Goal: Information Seeking & Learning: Learn about a topic

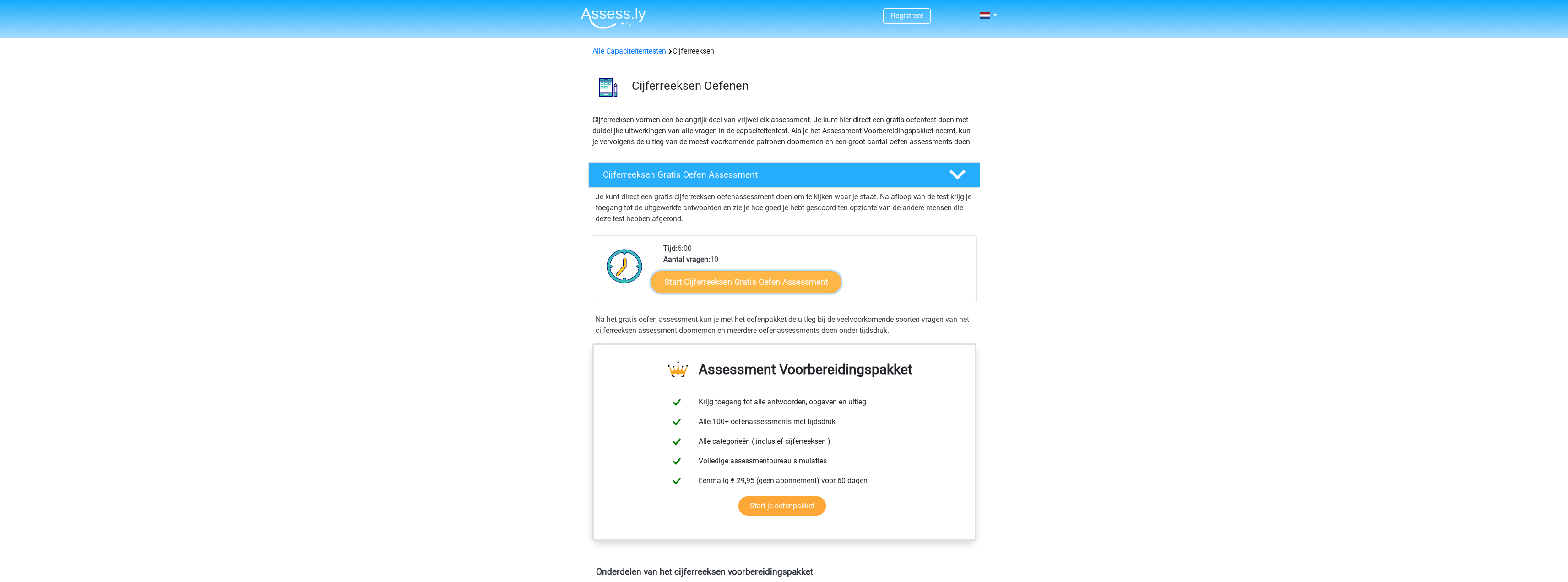
click at [713, 291] on link "Start Cijferreeksen Gratis Oefen Assessment" at bounding box center [746, 282] width 190 height 22
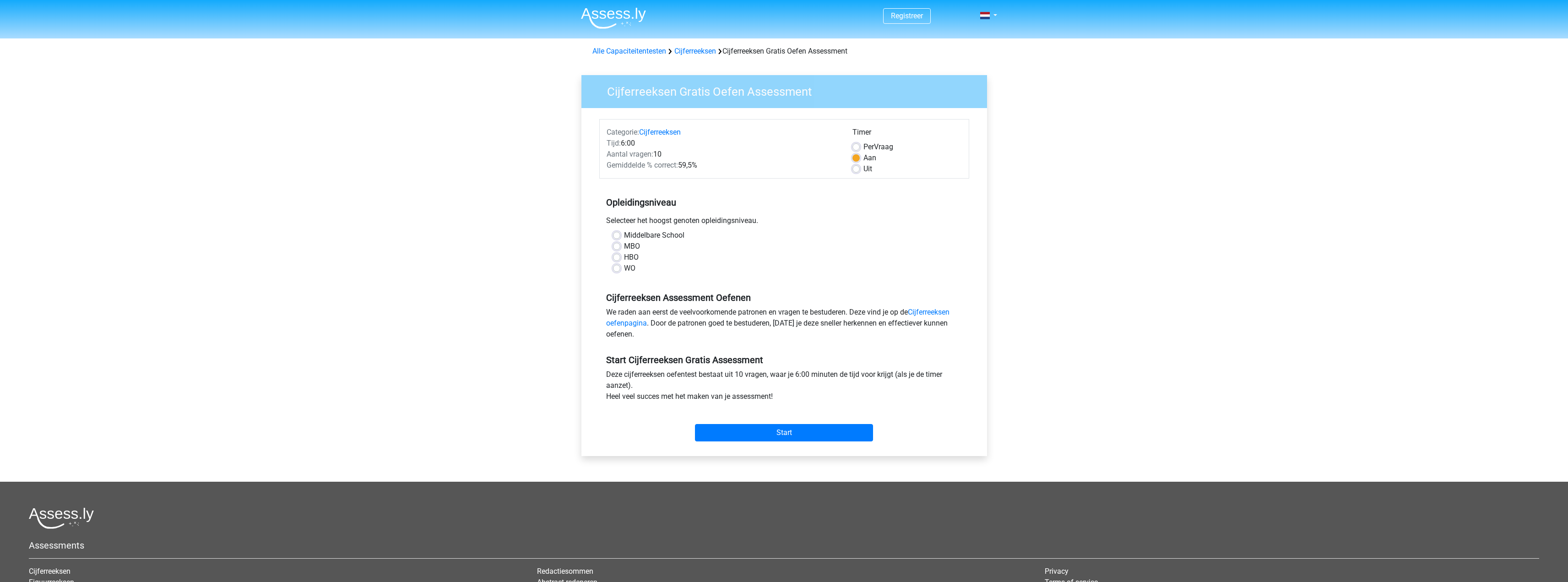
click at [621, 270] on div "WO" at bounding box center [784, 268] width 342 height 11
click at [624, 271] on label "WO" at bounding box center [630, 268] width 12 height 11
click at [617, 271] on input "WO" at bounding box center [617, 267] width 7 height 9
radio input "true"
drag, startPoint x: 734, startPoint y: 418, endPoint x: 733, endPoint y: 443, distance: 25.0
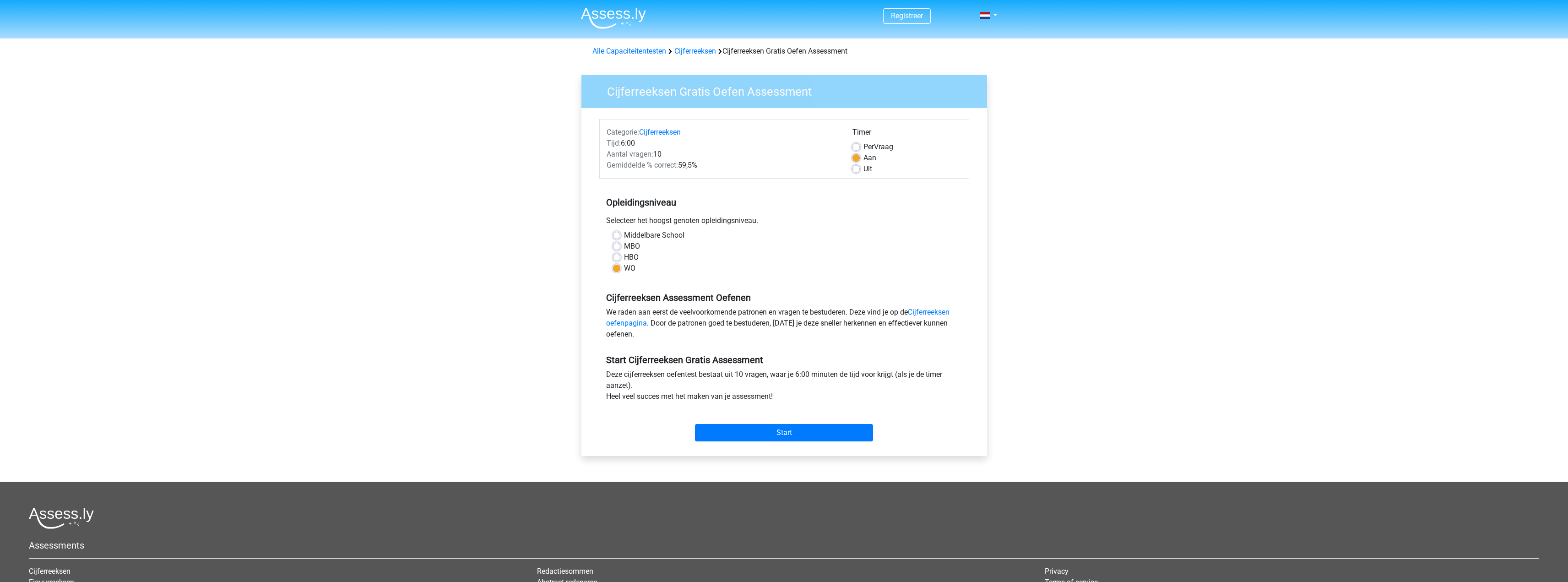
click at [734, 424] on div "Start" at bounding box center [784, 426] width 370 height 32
click at [734, 445] on div "Start" at bounding box center [784, 426] width 370 height 40
click at [772, 444] on div "Start" at bounding box center [784, 426] width 370 height 40
click at [775, 436] on input "Start" at bounding box center [784, 432] width 178 height 17
click at [624, 256] on label "HBO" at bounding box center [631, 258] width 15 height 11
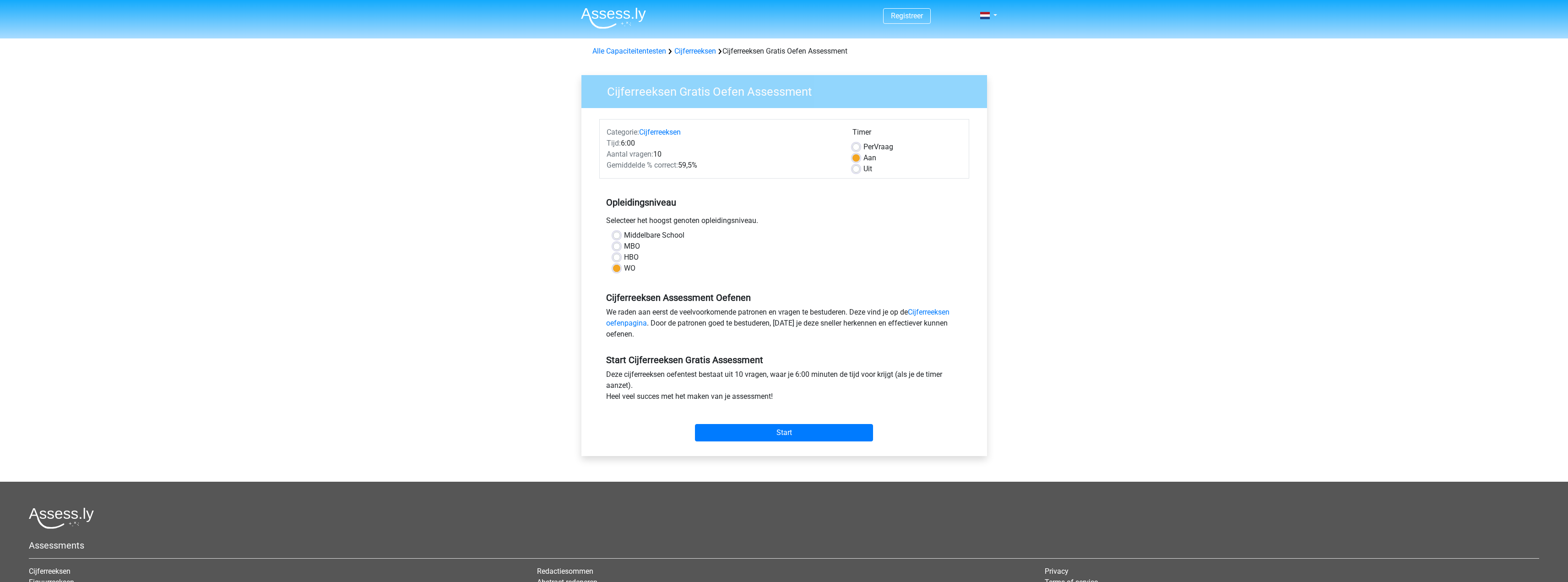
click at [617, 256] on input "HBO" at bounding box center [617, 256] width 7 height 9
radio input "true"
click at [731, 428] on input "Start" at bounding box center [784, 432] width 178 height 17
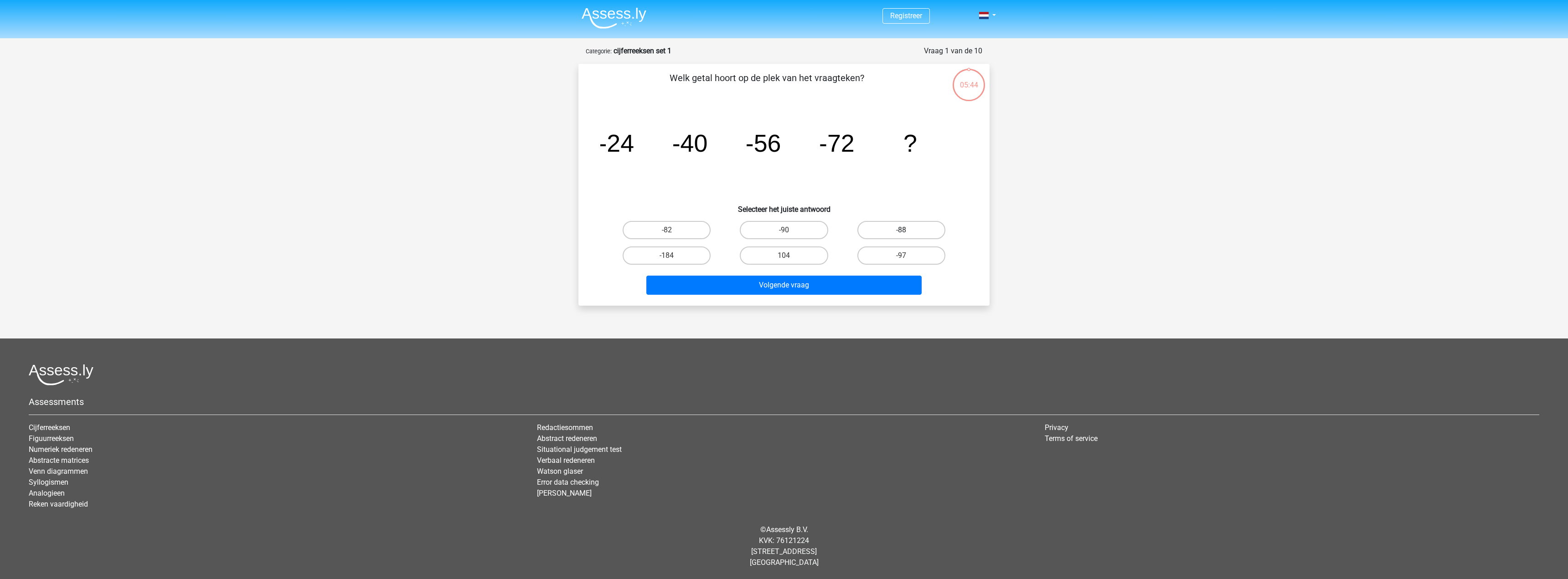
click at [923, 224] on label "-88" at bounding box center [901, 230] width 88 height 18
click at [907, 230] on input "-88" at bounding box center [904, 233] width 6 height 6
radio input "true"
click at [814, 276] on button "Volgende vraag" at bounding box center [784, 285] width 276 height 19
click at [911, 227] on label "-30" at bounding box center [901, 230] width 88 height 18
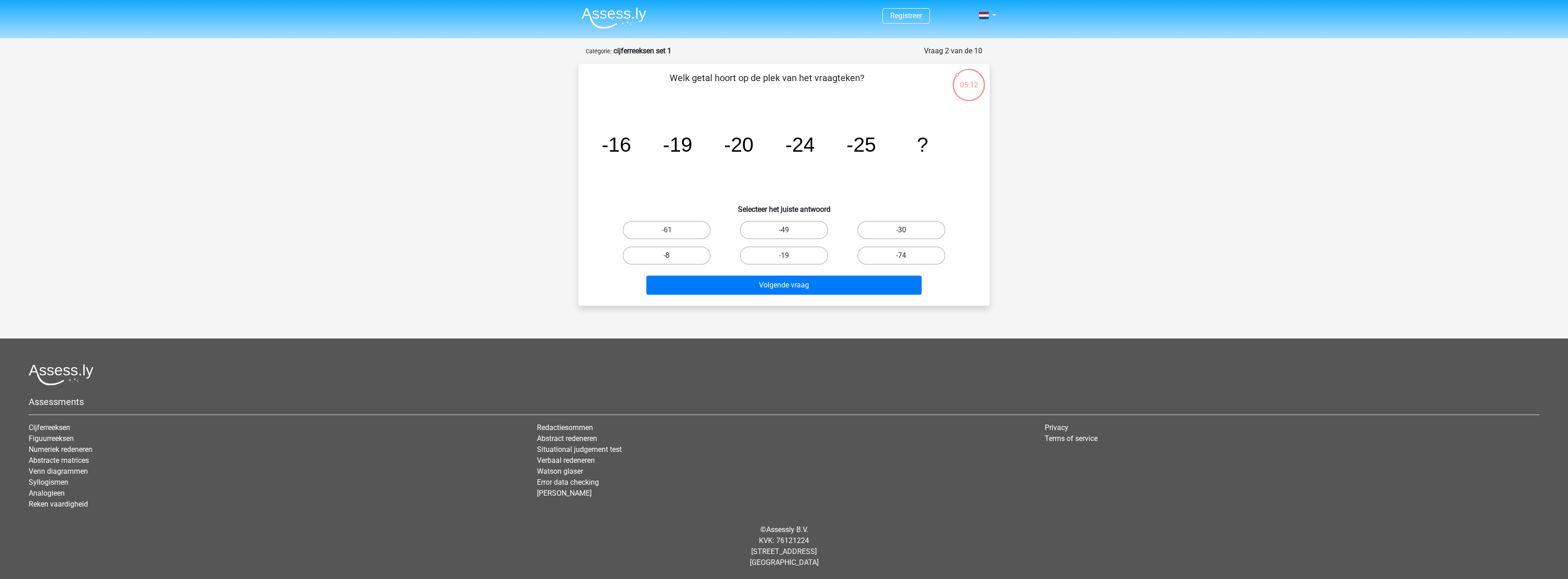
click at [907, 230] on input "-30" at bounding box center [904, 233] width 6 height 6
radio input "true"
click at [847, 281] on button "Volgende vraag" at bounding box center [784, 285] width 276 height 19
click at [779, 257] on label "-82" at bounding box center [784, 256] width 88 height 18
click at [784, 257] on input "-82" at bounding box center [787, 259] width 6 height 6
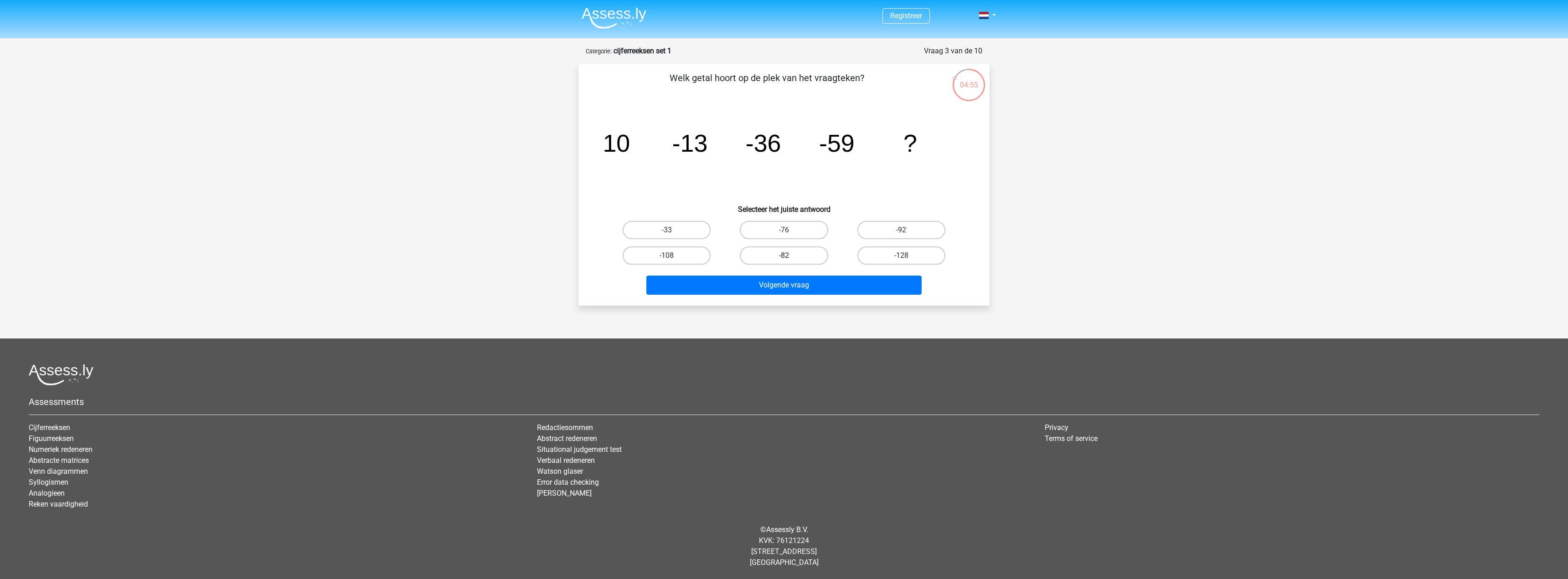
radio input "true"
click at [792, 286] on button "Volgende vraag" at bounding box center [784, 285] width 276 height 19
click at [893, 254] on label "28" at bounding box center [901, 256] width 88 height 18
click at [901, 256] on input "28" at bounding box center [904, 259] width 6 height 6
radio input "true"
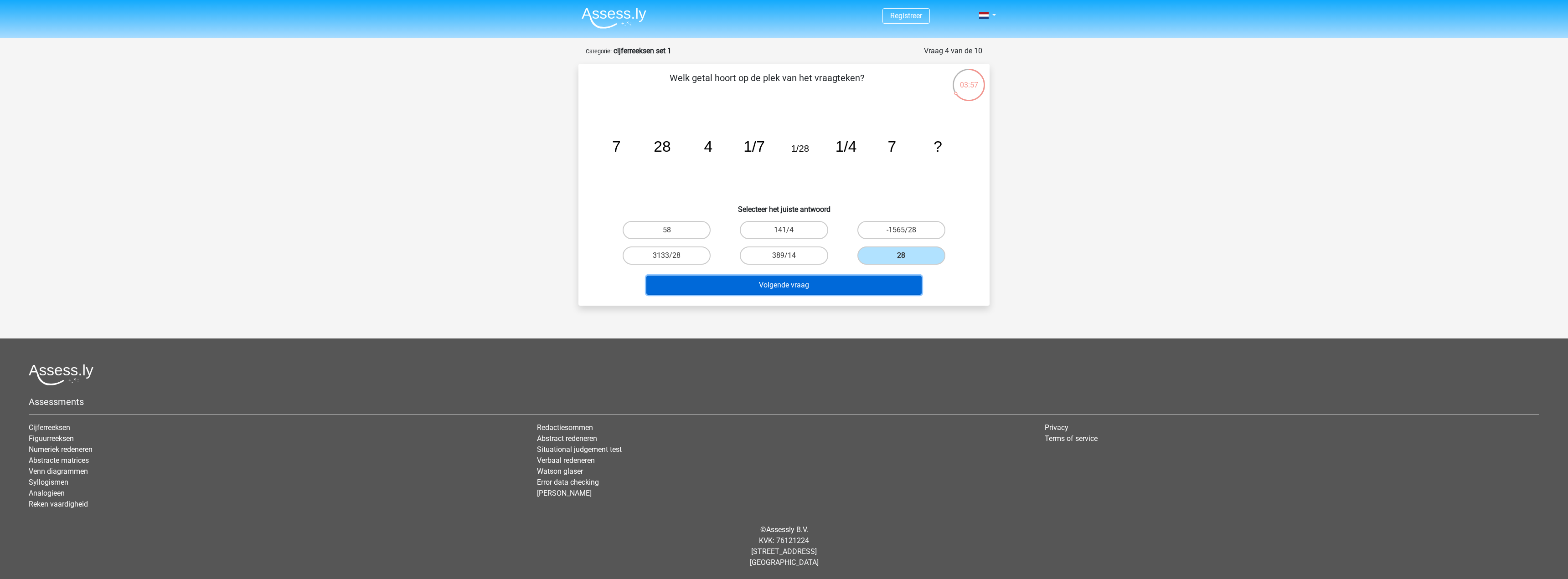
click at [845, 280] on button "Volgende vraag" at bounding box center [784, 285] width 276 height 19
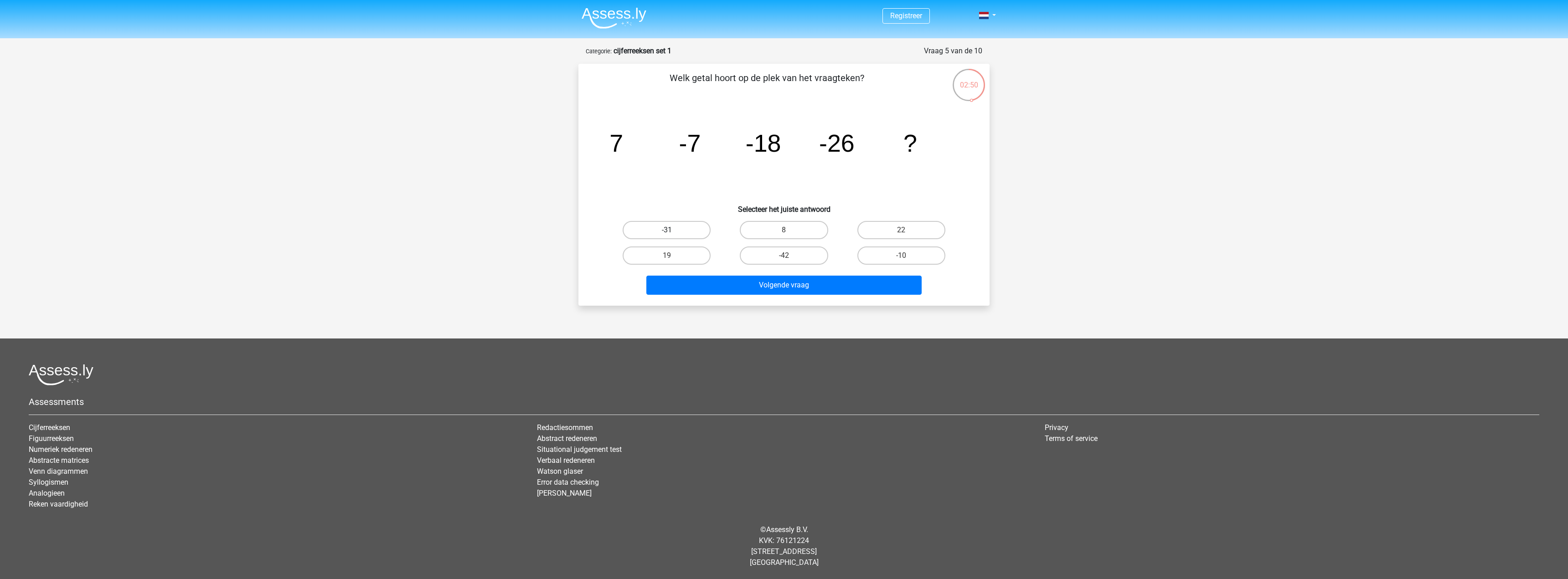
click at [690, 232] on label "-31" at bounding box center [666, 230] width 88 height 18
click at [673, 232] on input "-31" at bounding box center [670, 233] width 6 height 6
radio input "true"
click at [795, 261] on label "-42" at bounding box center [784, 256] width 88 height 18
click at [790, 261] on input "-42" at bounding box center [787, 259] width 6 height 6
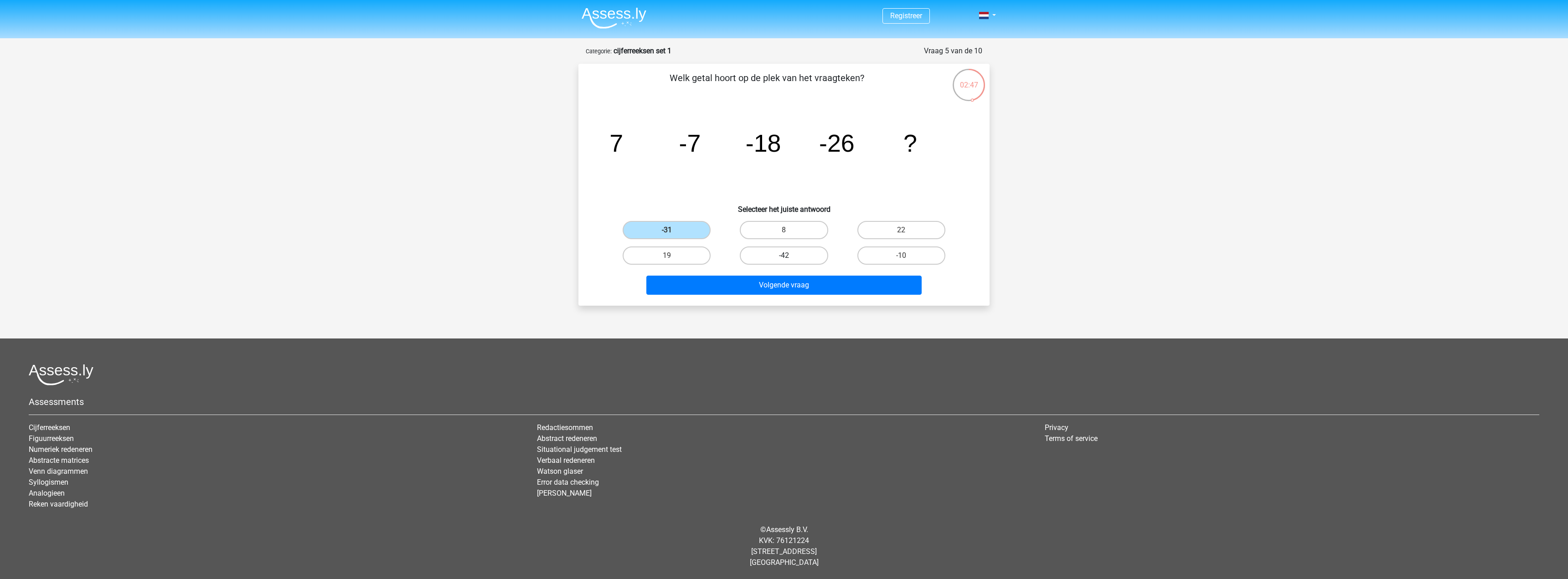
radio input "true"
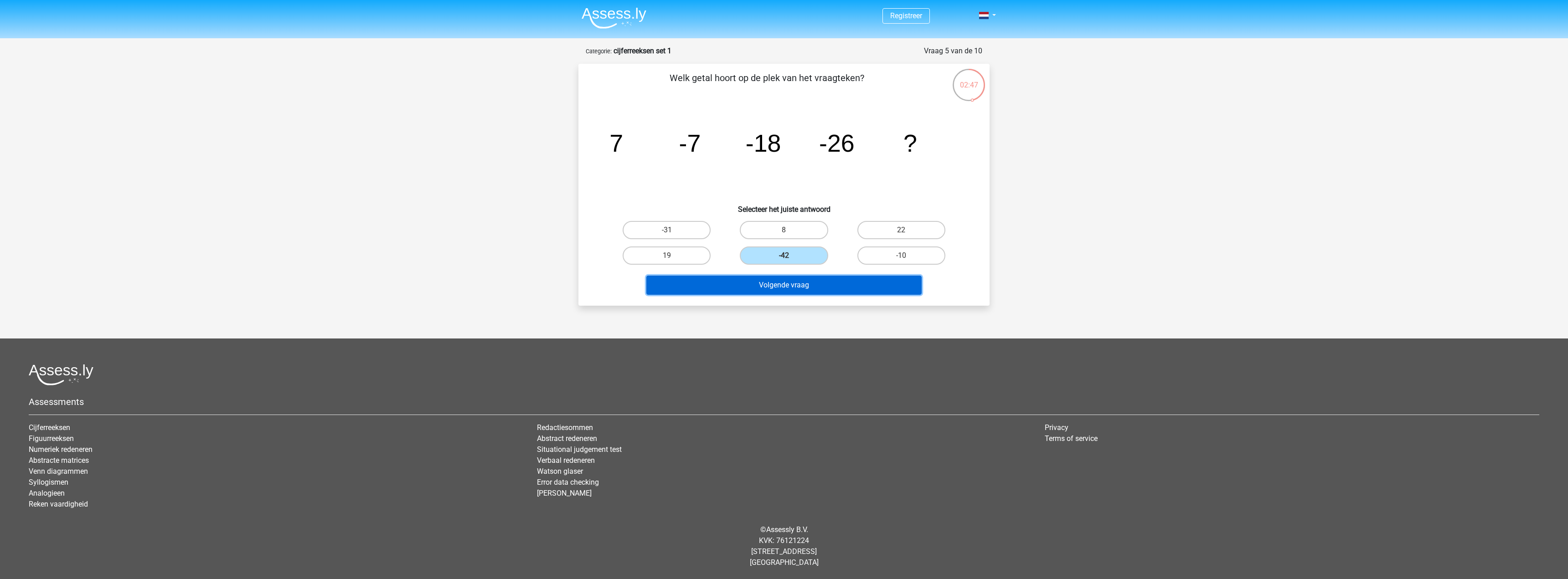
click at [791, 289] on button "Volgende vraag" at bounding box center [784, 285] width 276 height 19
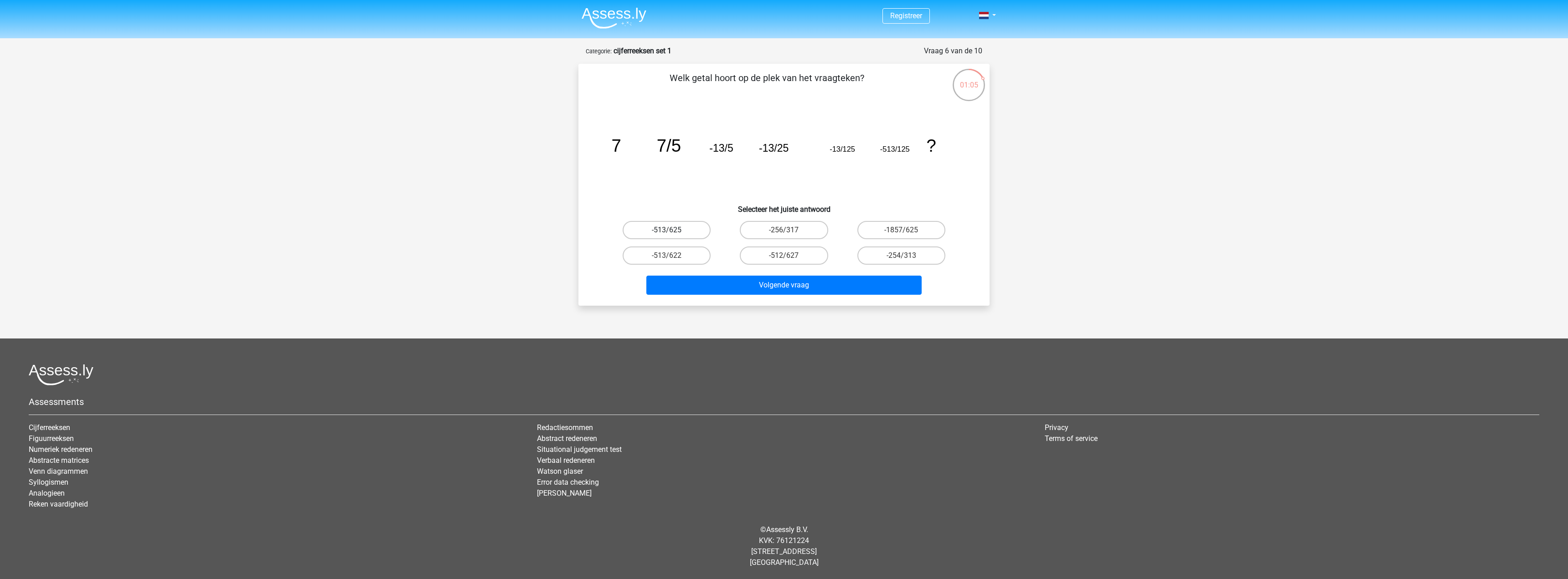
click at [684, 231] on label "-513/625" at bounding box center [666, 230] width 88 height 18
click at [673, 231] on input "-513/625" at bounding box center [670, 233] width 6 height 6
radio input "true"
click at [726, 283] on button "Volgende vraag" at bounding box center [784, 285] width 276 height 19
click at [659, 259] on label "-9/7" at bounding box center [666, 256] width 88 height 18
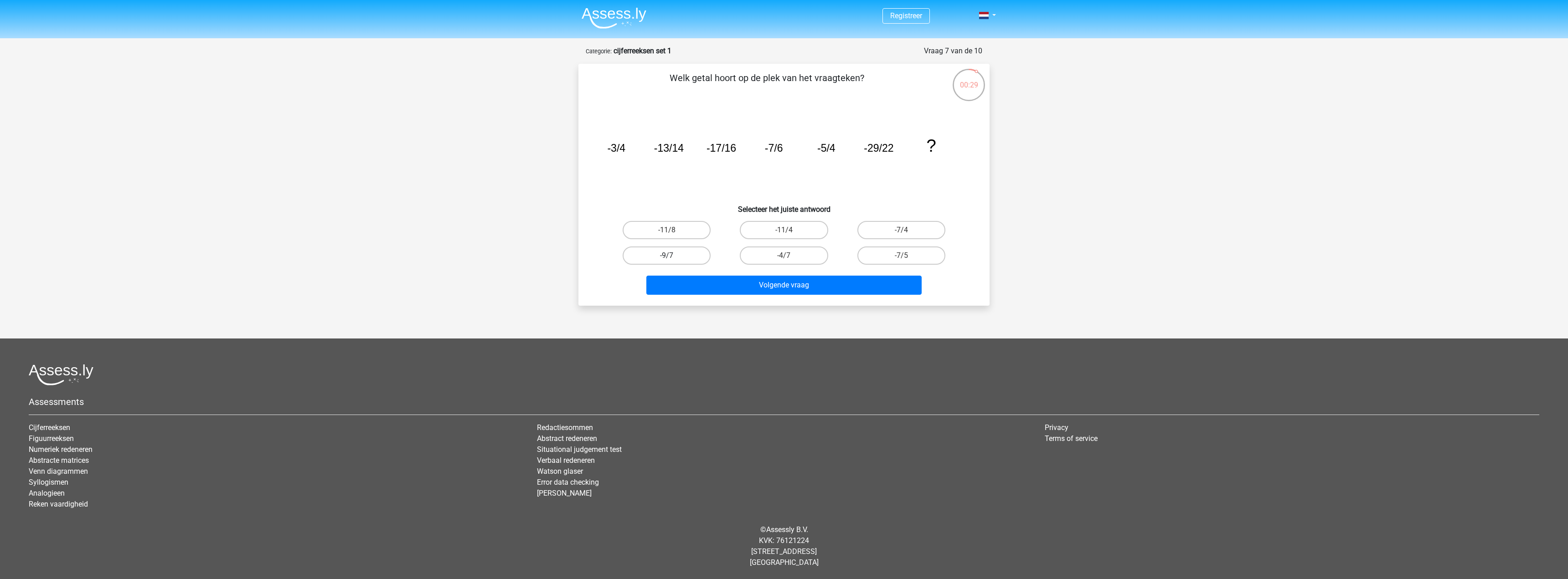
click at [667, 259] on input "-9/7" at bounding box center [670, 259] width 6 height 6
radio input "true"
click at [911, 228] on label "-7/4" at bounding box center [901, 230] width 88 height 18
click at [907, 230] on input "-7/4" at bounding box center [904, 233] width 6 height 6
radio input "true"
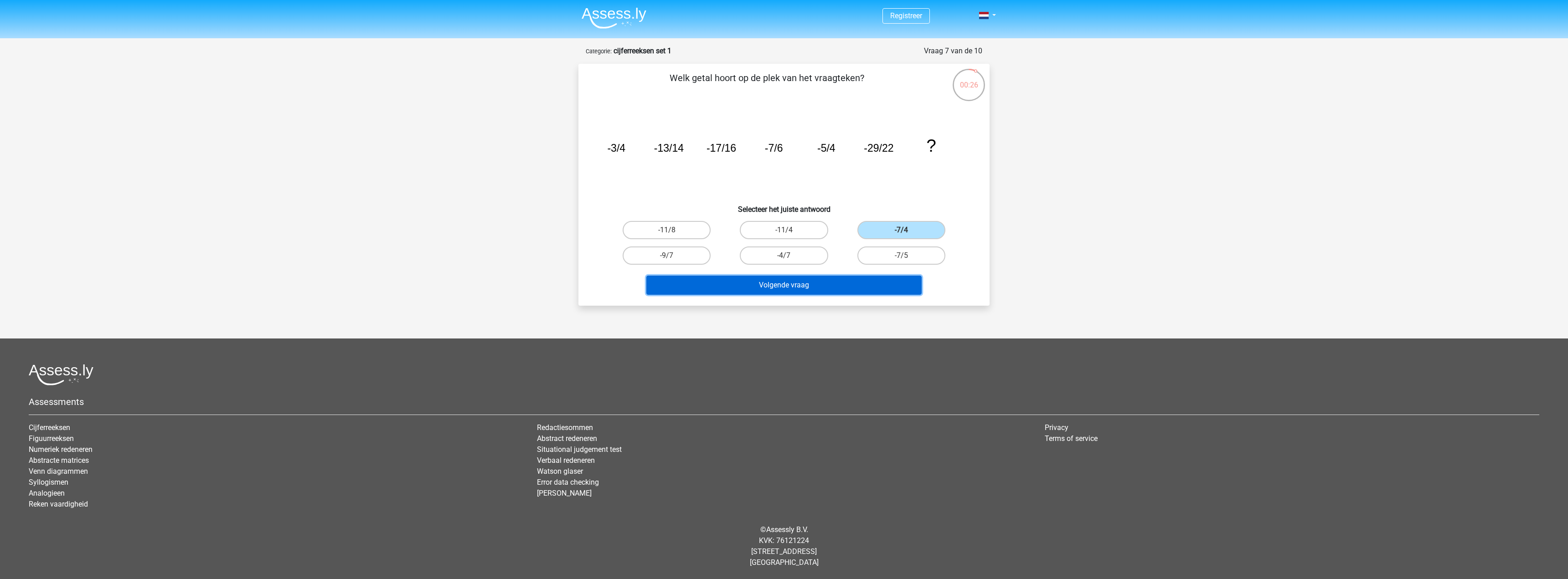
click at [778, 293] on button "Volgende vraag" at bounding box center [784, 285] width 276 height 19
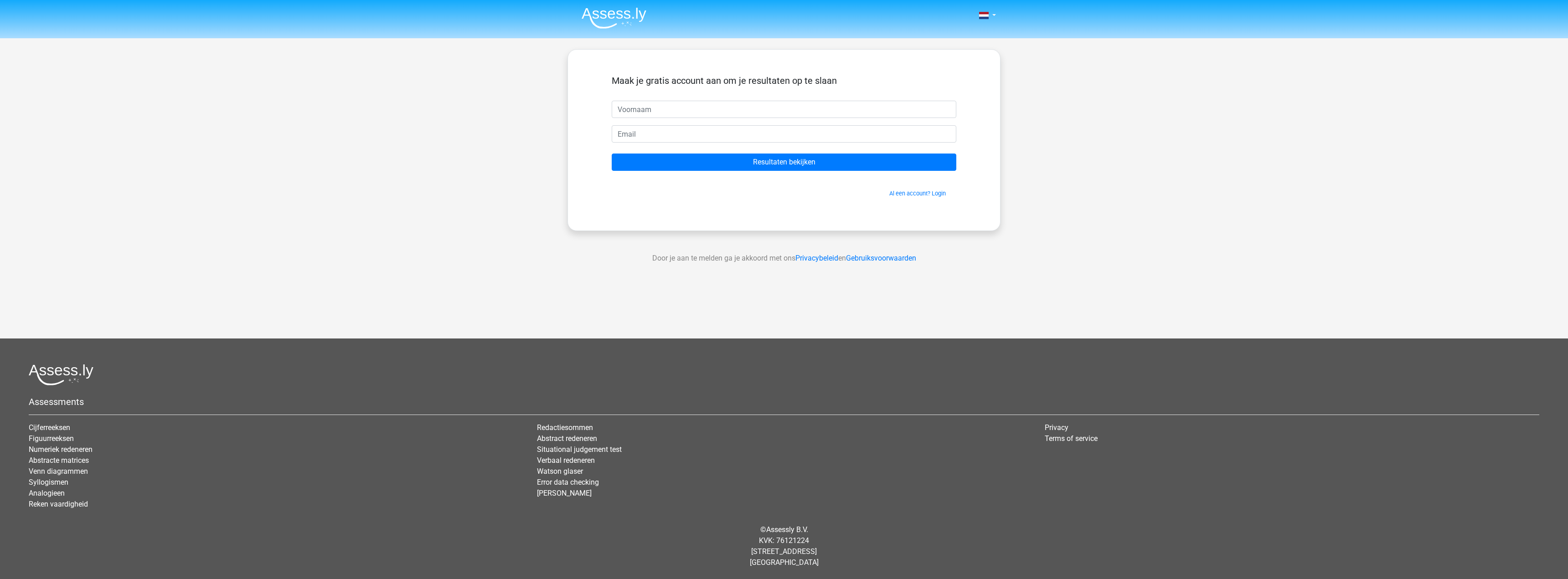
click at [698, 111] on input "text" at bounding box center [784, 109] width 344 height 17
drag, startPoint x: 794, startPoint y: 126, endPoint x: 801, endPoint y: 122, distance: 8.1
click at [795, 124] on form "Maak je gratis account aan om je resultaten op te slaan Resultaten bekijken Al …" at bounding box center [784, 136] width 344 height 122
click at [805, 119] on form "Maak je gratis account aan om je resultaten op te slaan Resultaten bekijken Al …" at bounding box center [784, 136] width 344 height 122
click at [801, 112] on input "text" at bounding box center [784, 109] width 344 height 17
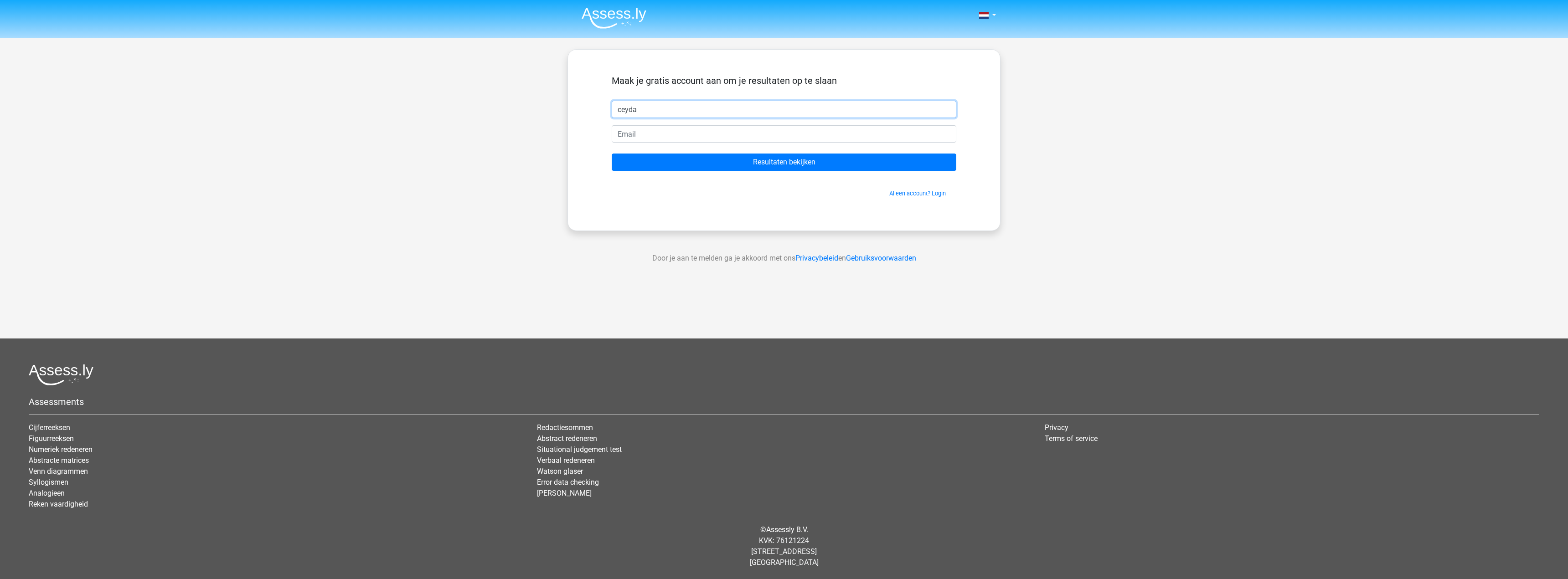
type input "ceyda"
click at [710, 135] on input "email" at bounding box center [784, 134] width 344 height 17
type input "[EMAIL_ADDRESS][DOMAIN_NAME]"
click at [702, 157] on input "Resultaten bekijken" at bounding box center [784, 162] width 344 height 17
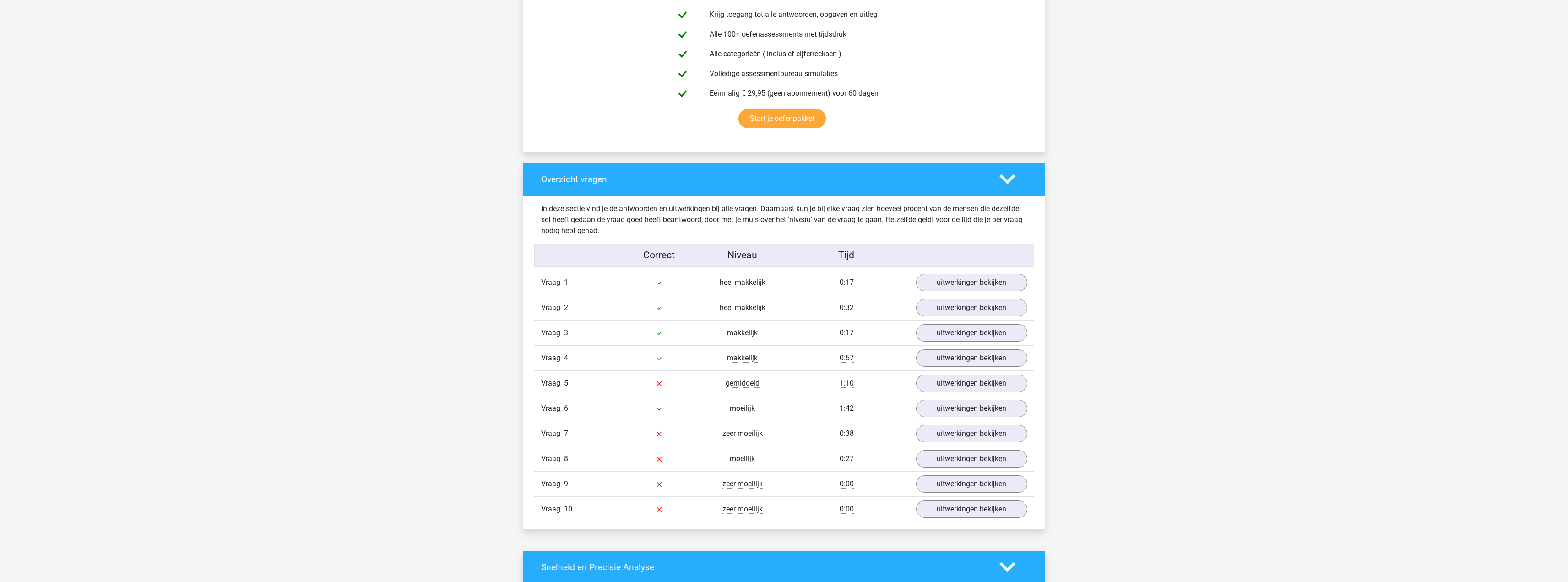
scroll to position [549, 0]
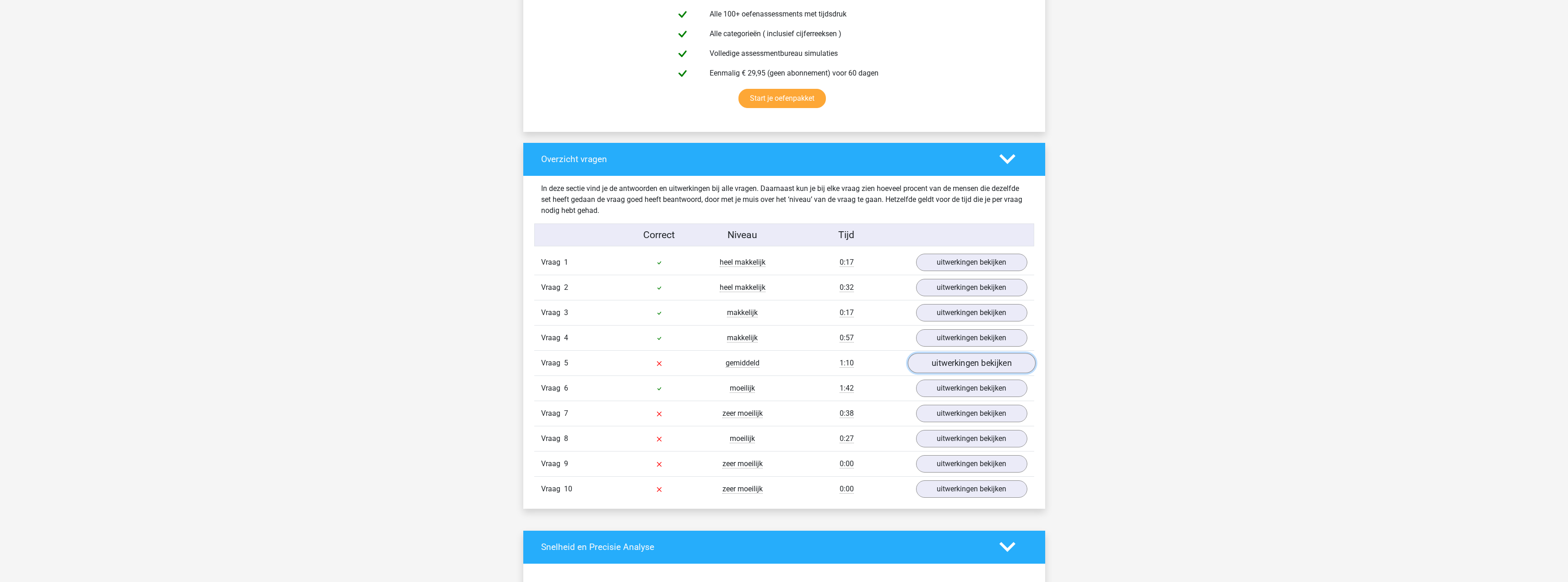
click at [949, 369] on link "uitwerkingen bekijken" at bounding box center [971, 363] width 128 height 20
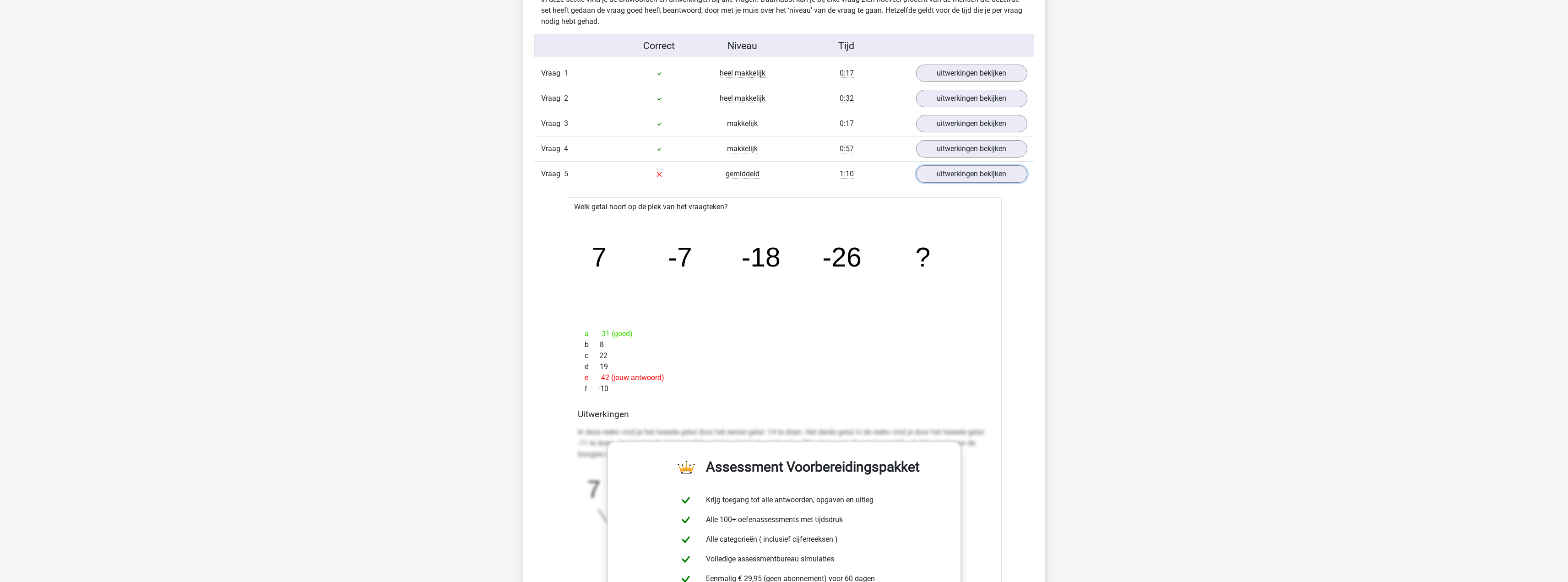
scroll to position [733, 0]
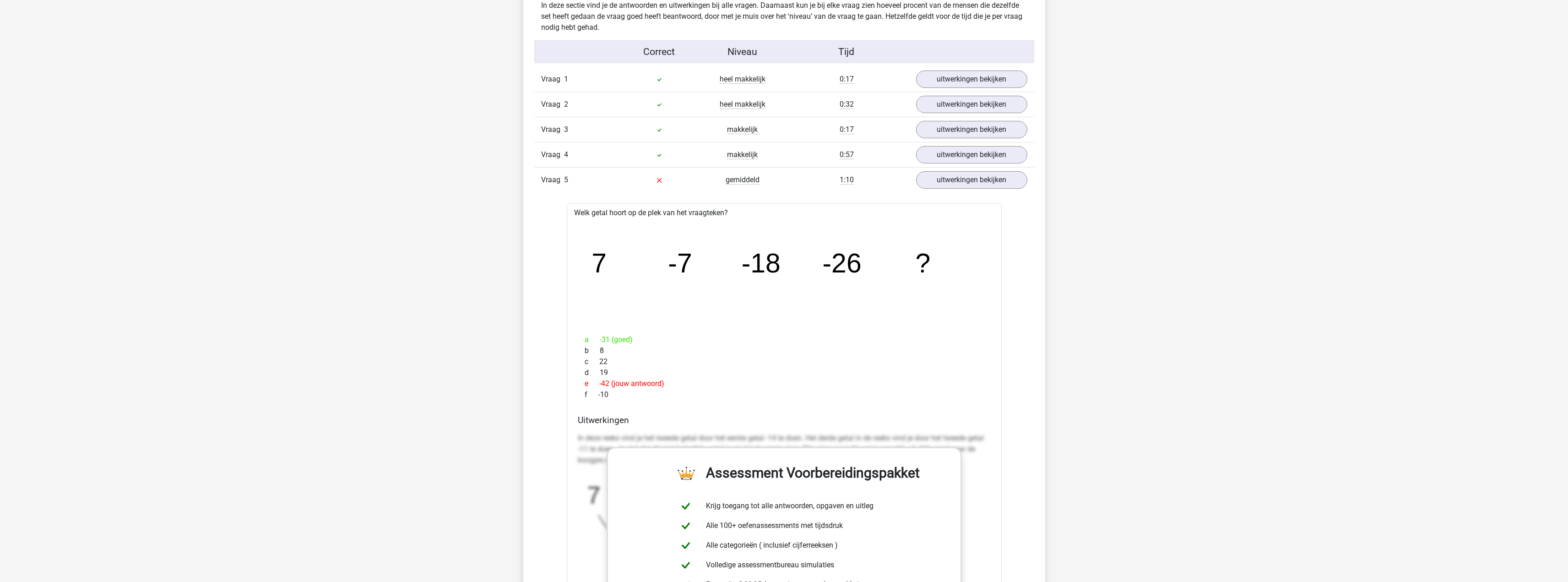
click at [866, 311] on icon "image/svg+xml 7 -7 -18 -26 ?" at bounding box center [784, 272] width 406 height 102
click at [898, 250] on icon "image/svg+xml 7 -7 -18 -26 ?" at bounding box center [784, 272] width 406 height 102
click at [862, 259] on icon "image/svg+xml 7 -7 -18 -26 ?" at bounding box center [784, 272] width 406 height 102
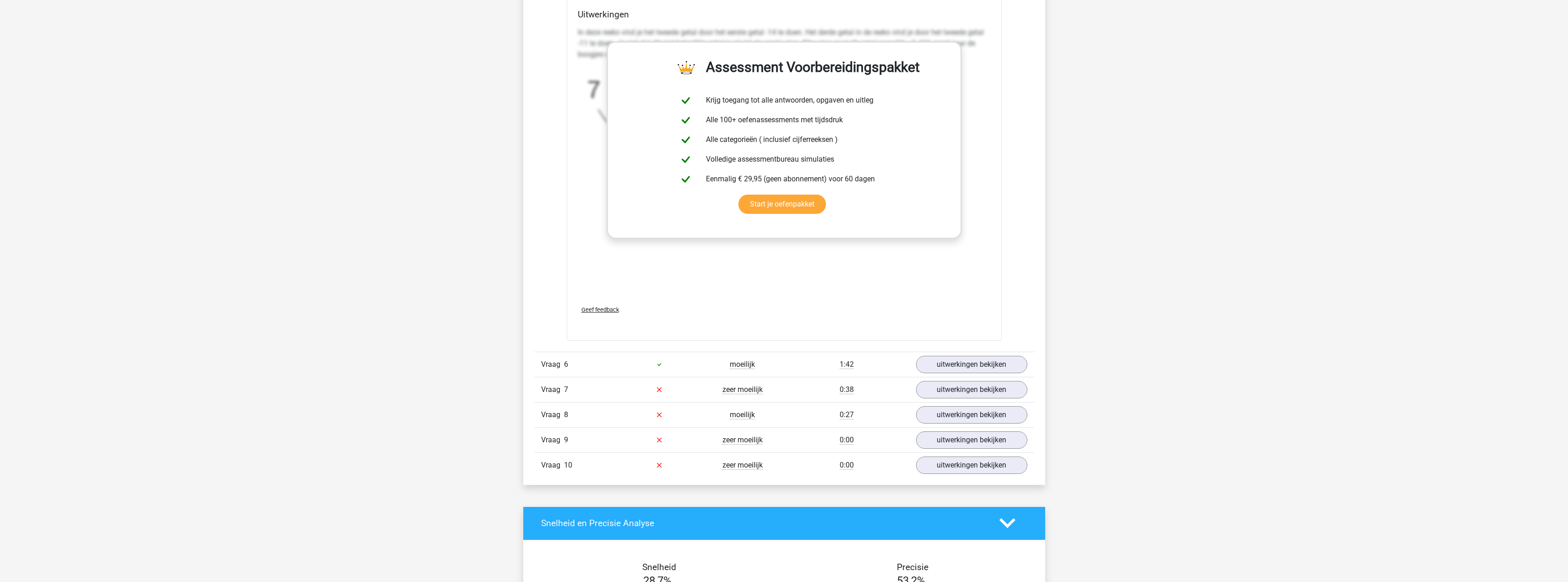
scroll to position [1145, 0]
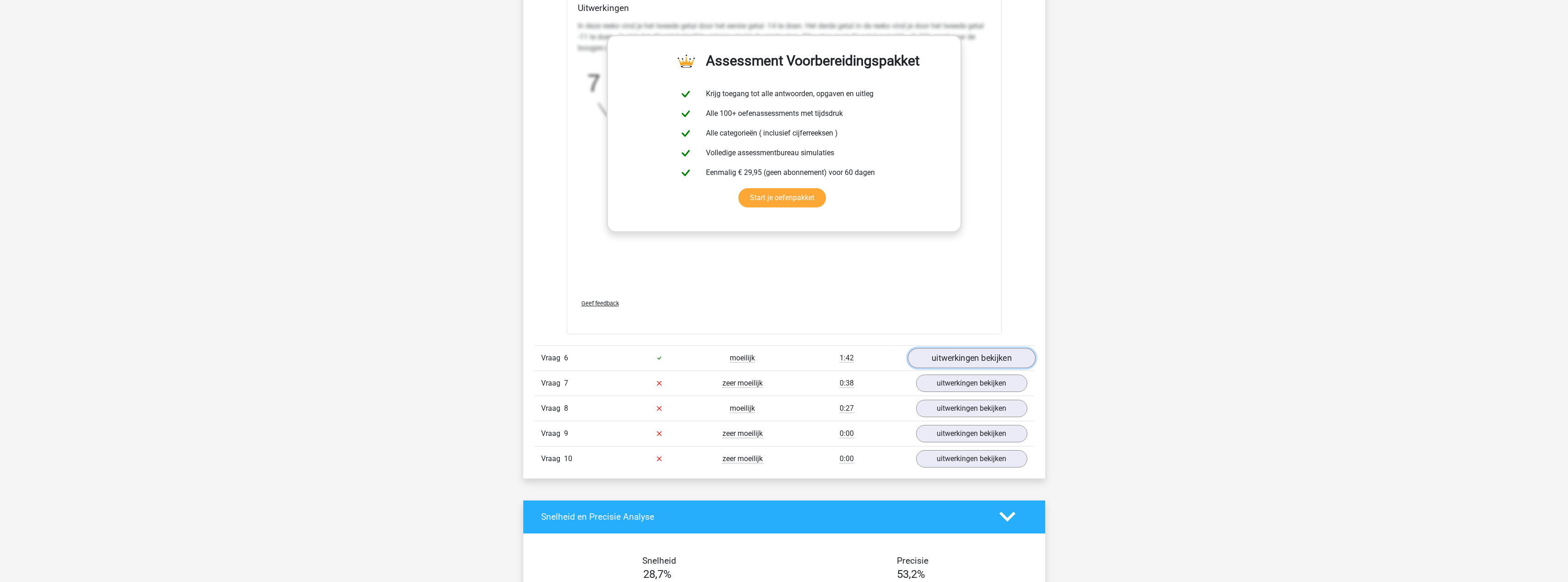
click at [963, 360] on link "uitwerkingen bekijken" at bounding box center [971, 358] width 128 height 20
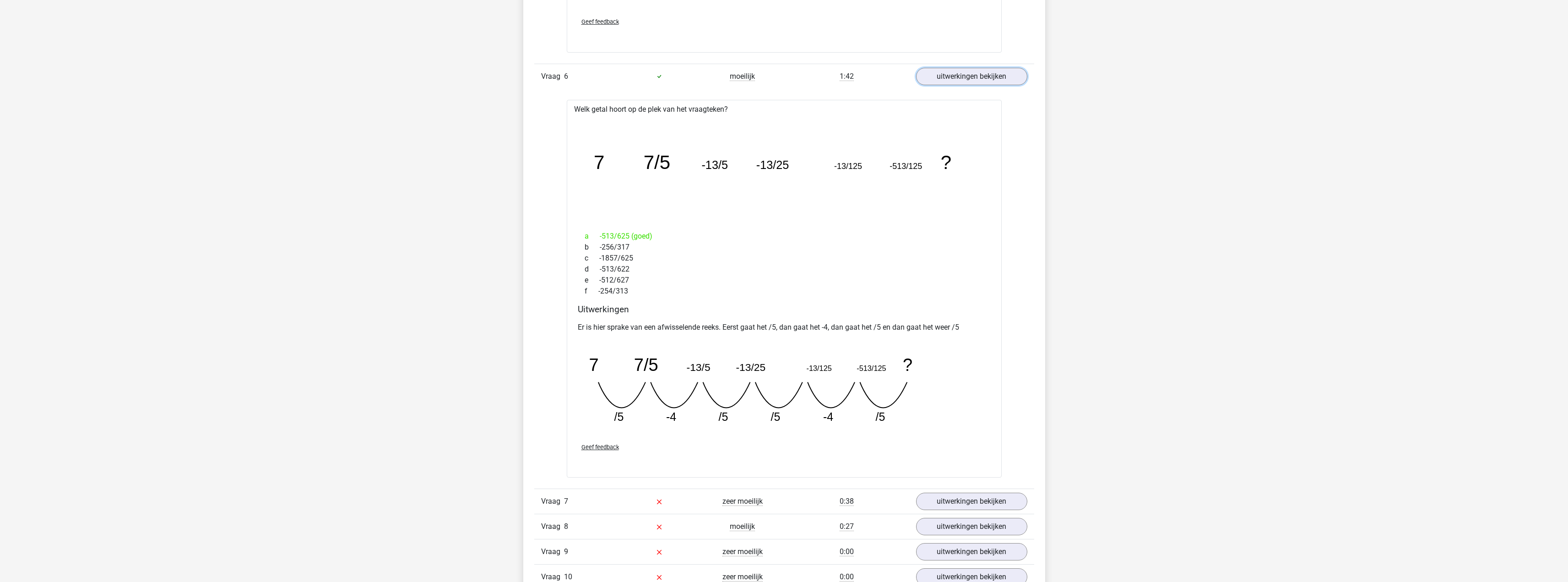
scroll to position [1511, 0]
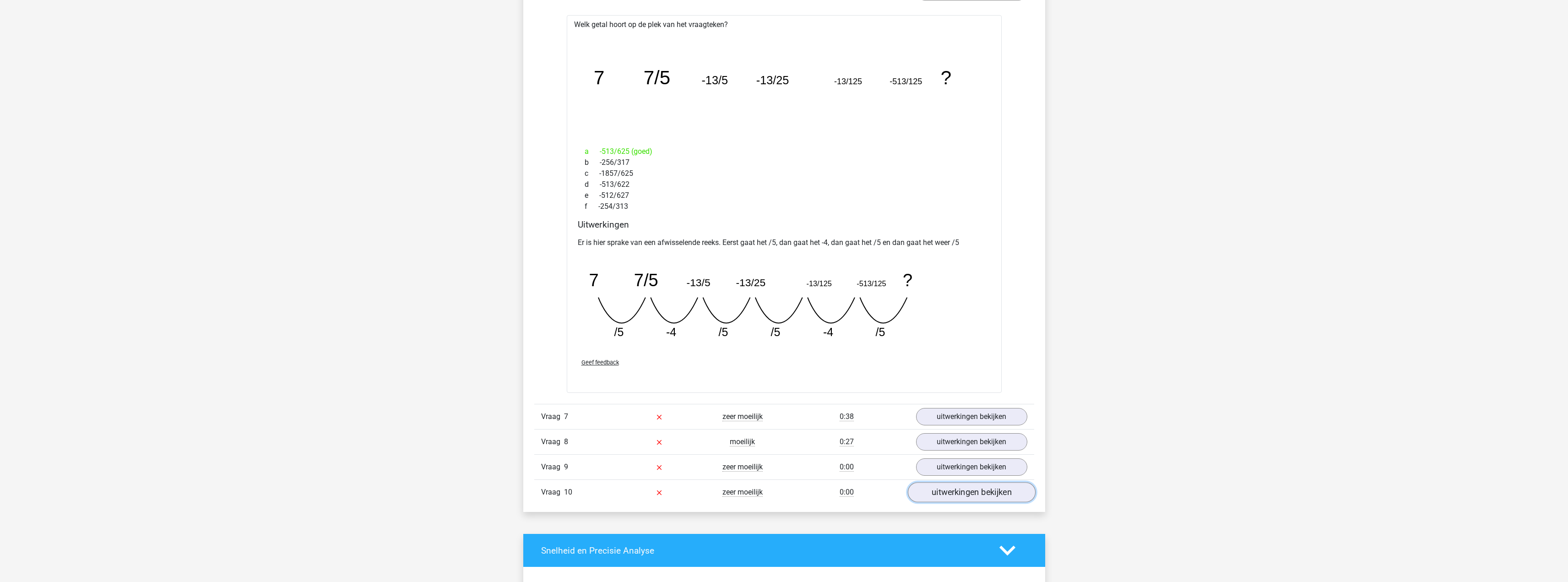
click at [997, 491] on link "uitwerkingen bekijken" at bounding box center [971, 492] width 128 height 20
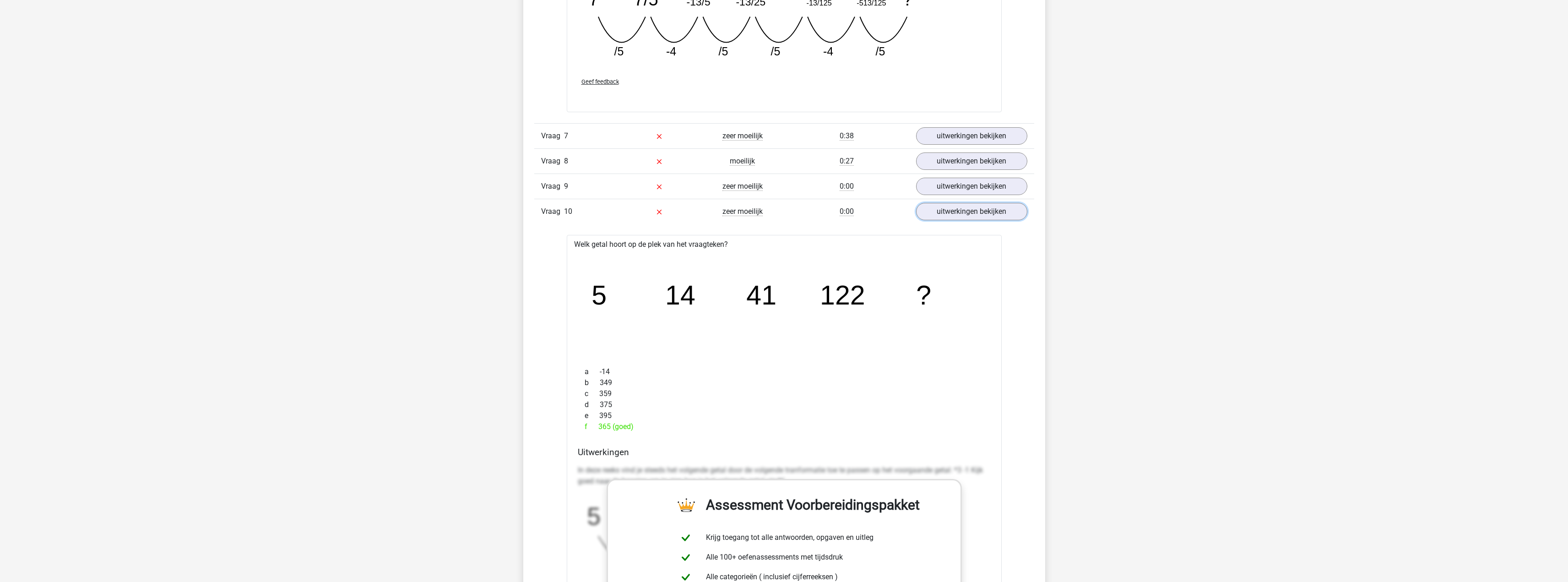
scroll to position [1786, 0]
click at [987, 148] on link "uitwerkingen bekijken" at bounding box center [971, 141] width 128 height 20
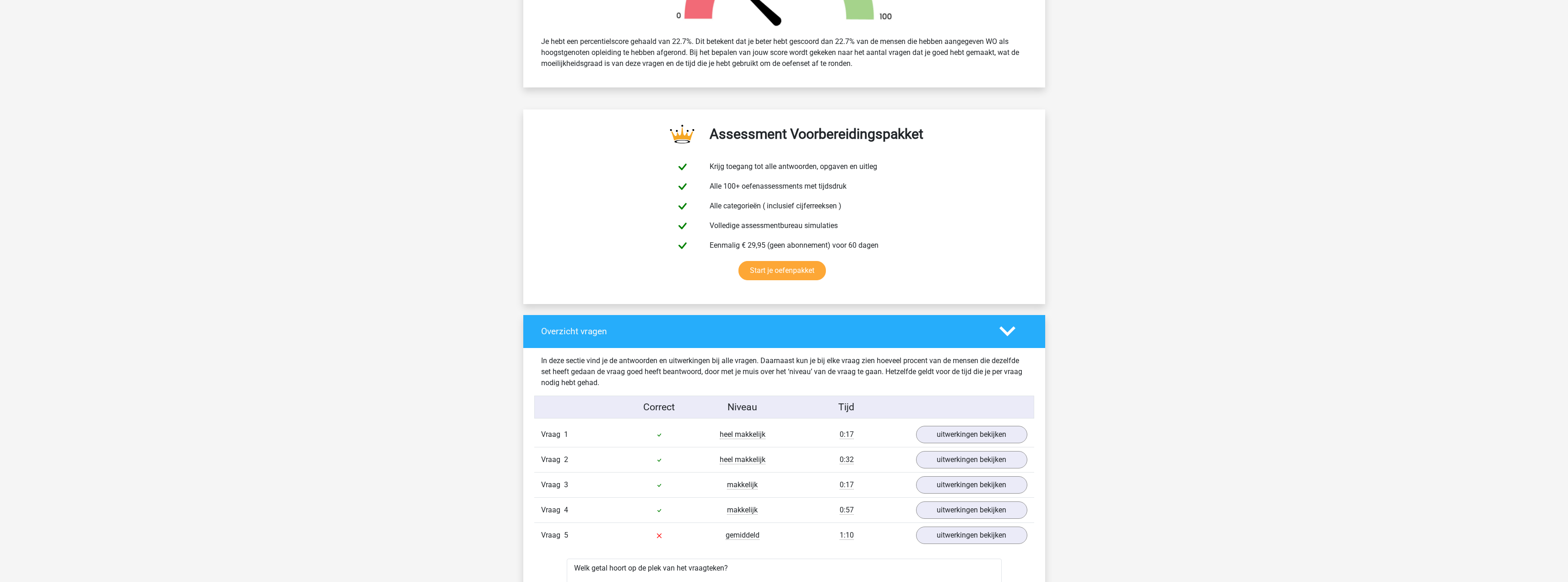
scroll to position [183, 0]
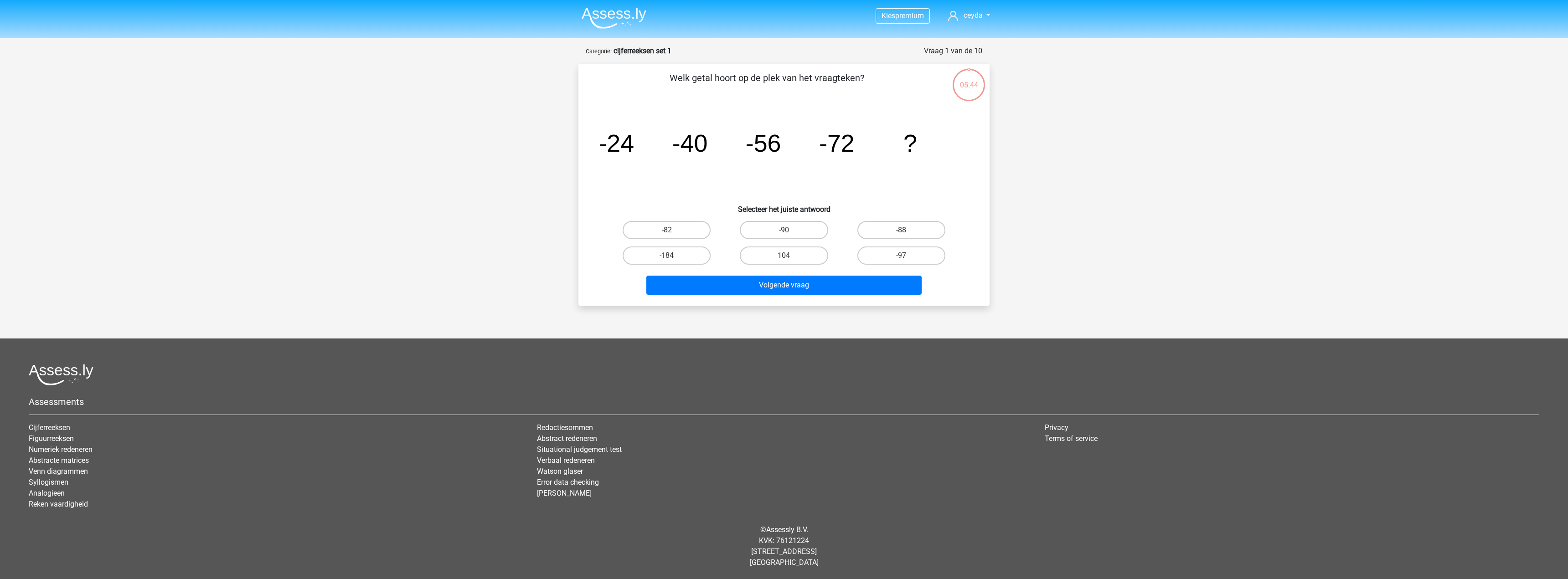
click at [892, 234] on label "-88" at bounding box center [901, 230] width 88 height 18
click at [901, 234] on input "-88" at bounding box center [904, 233] width 6 height 6
radio input "true"
click at [823, 288] on button "Volgende vraag" at bounding box center [784, 285] width 276 height 19
click at [902, 229] on label "-30" at bounding box center [901, 230] width 88 height 18
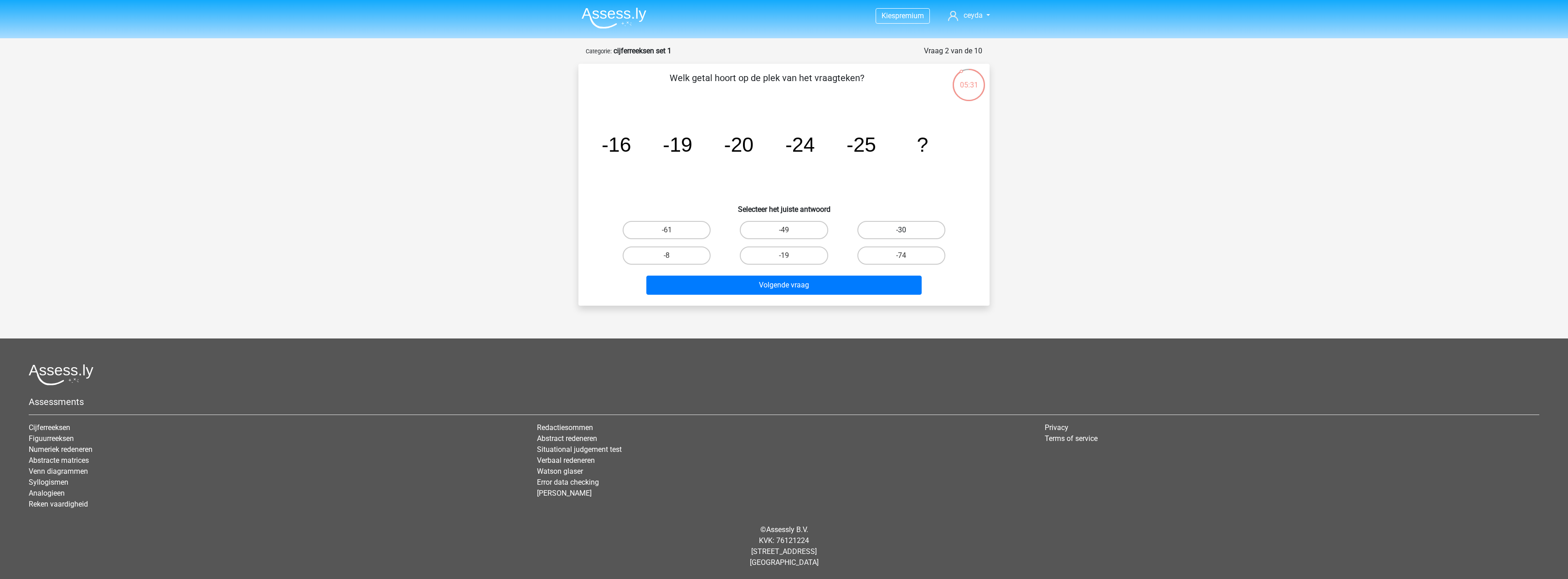
click at [902, 230] on input "-30" at bounding box center [904, 233] width 6 height 6
radio input "true"
click at [868, 283] on button "Volgende vraag" at bounding box center [784, 285] width 276 height 19
click at [797, 258] on label "-82" at bounding box center [784, 256] width 88 height 18
click at [790, 258] on input "-82" at bounding box center [787, 259] width 6 height 6
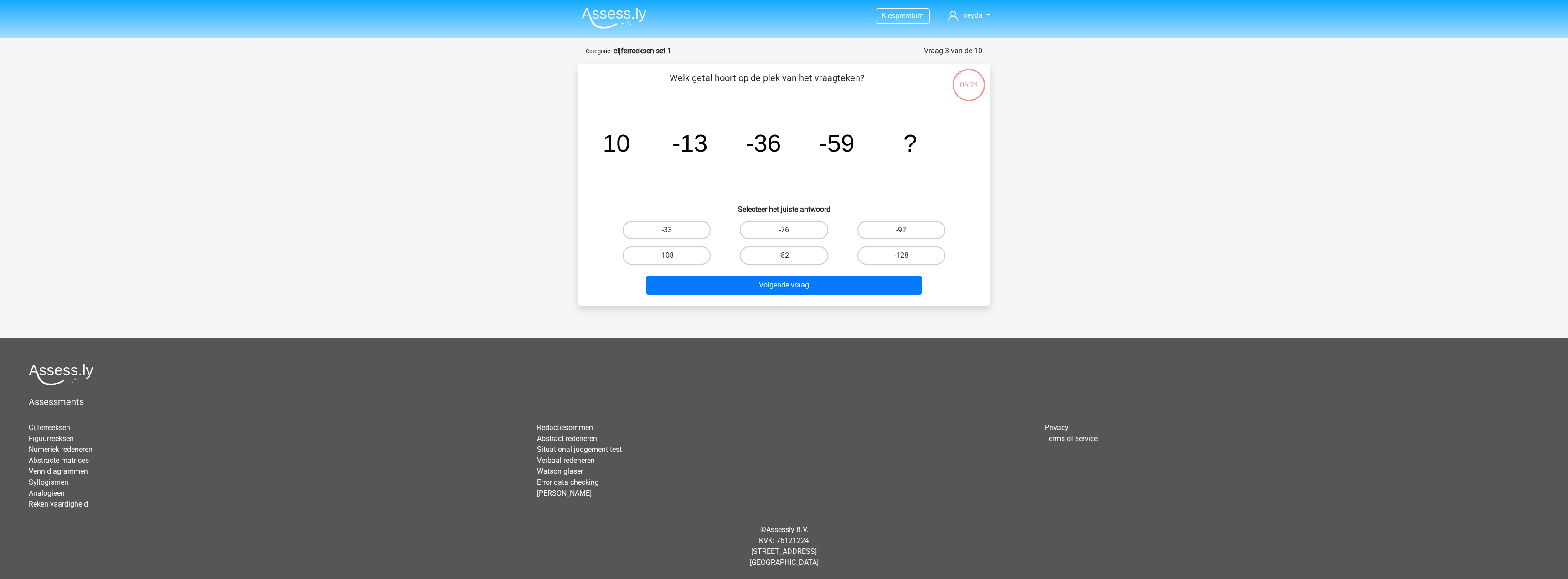
radio input "true"
click at [784, 283] on button "Volgende vraag" at bounding box center [784, 285] width 276 height 19
click at [61, 437] on link "Figuurreeksen" at bounding box center [51, 438] width 45 height 9
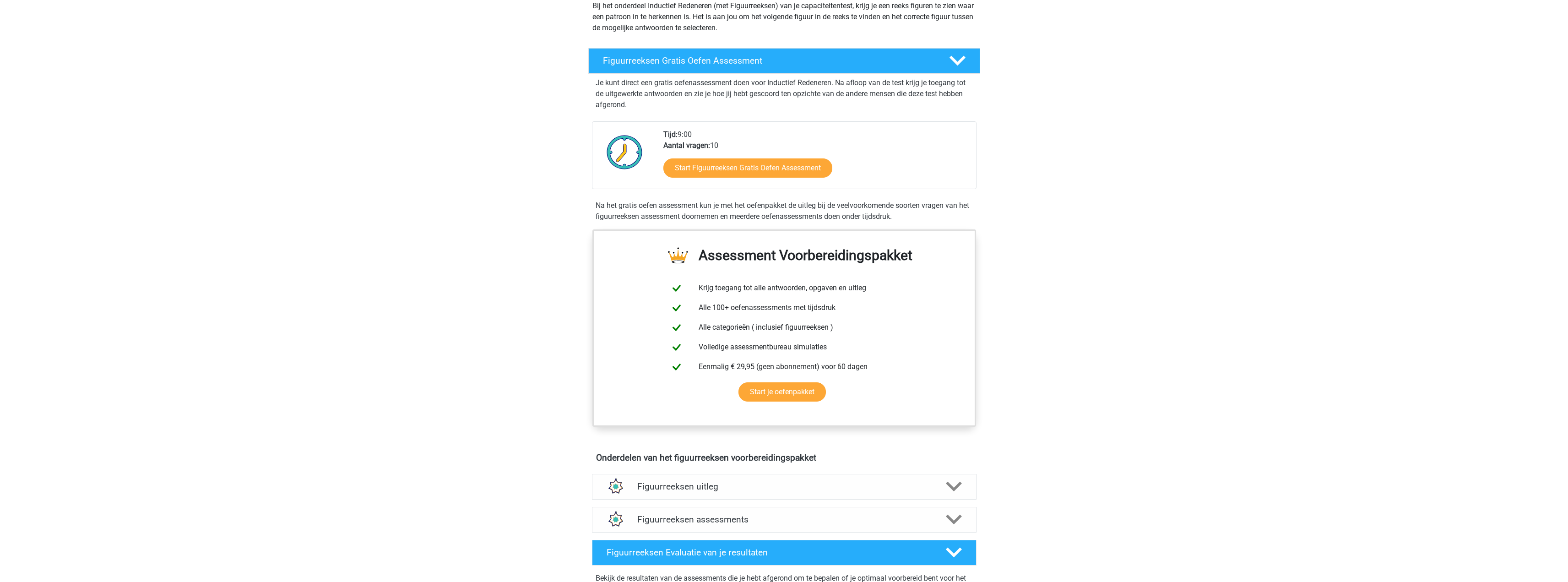
scroll to position [137, 0]
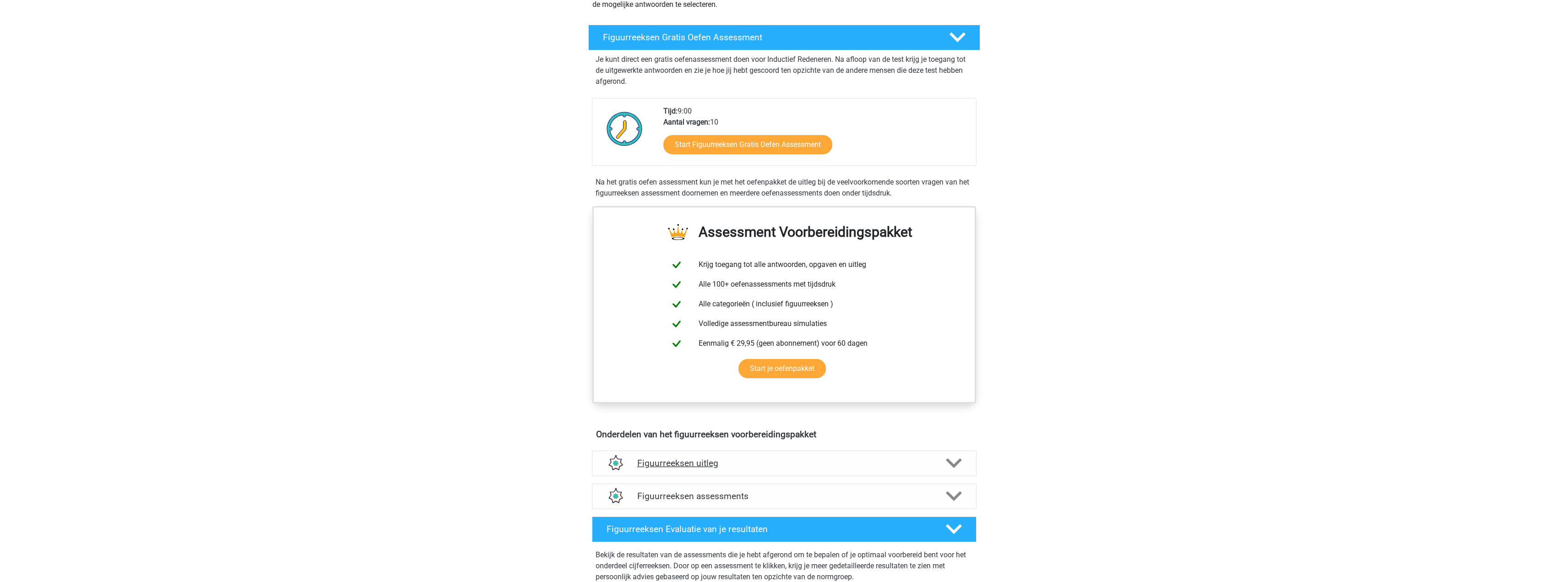
click at [694, 463] on h4 "Figuurreeksen uitleg" at bounding box center [785, 463] width 294 height 11
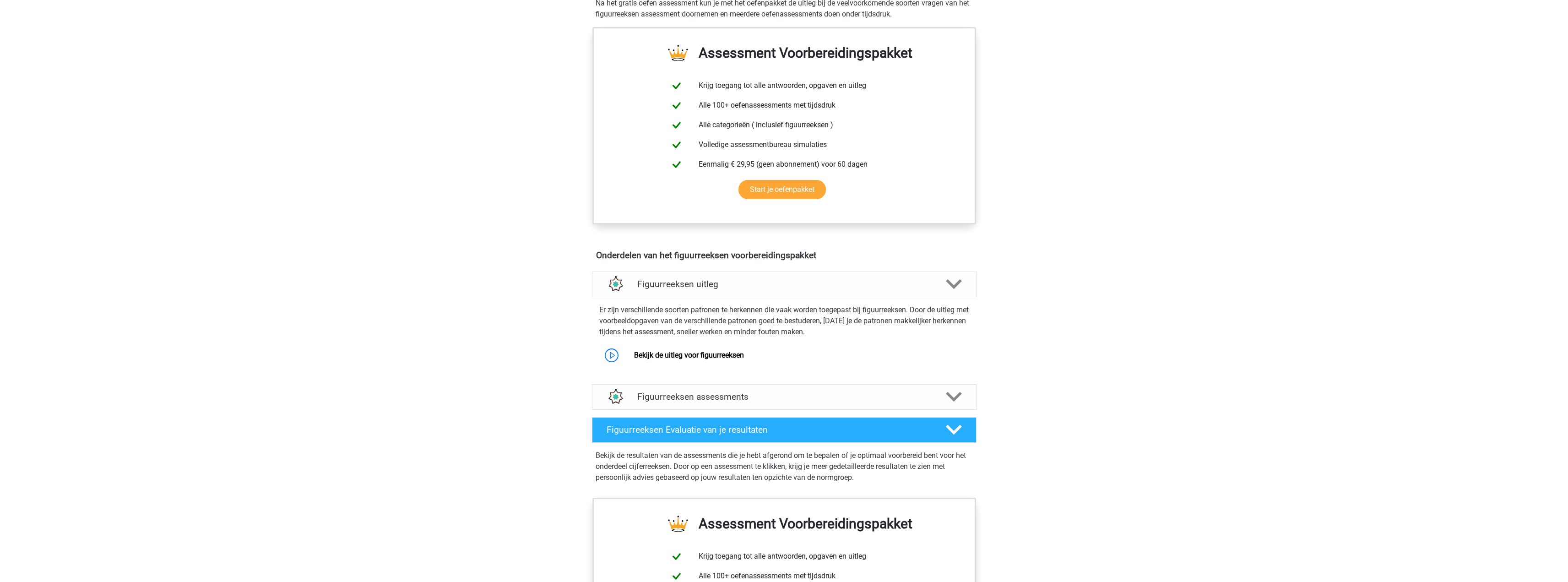
scroll to position [321, 0]
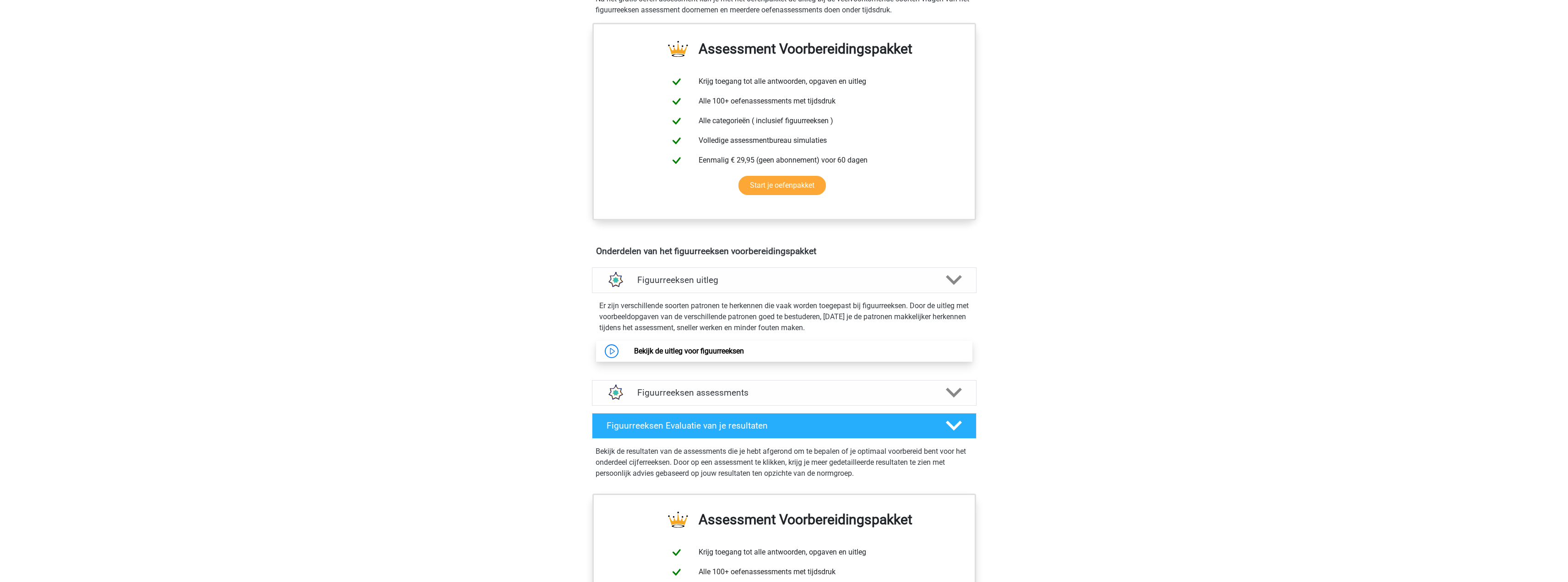
click at [725, 355] on link "Bekijk de uitleg voor figuurreeksen" at bounding box center [689, 351] width 110 height 9
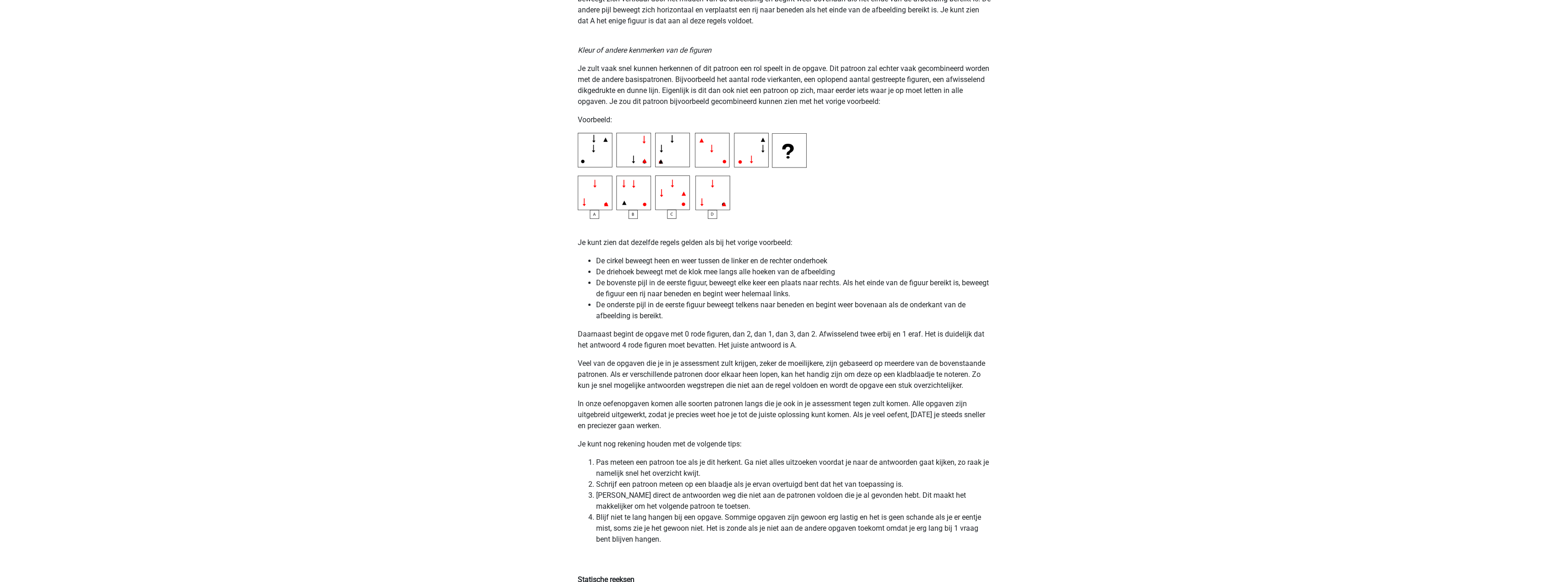
scroll to position [1557, 0]
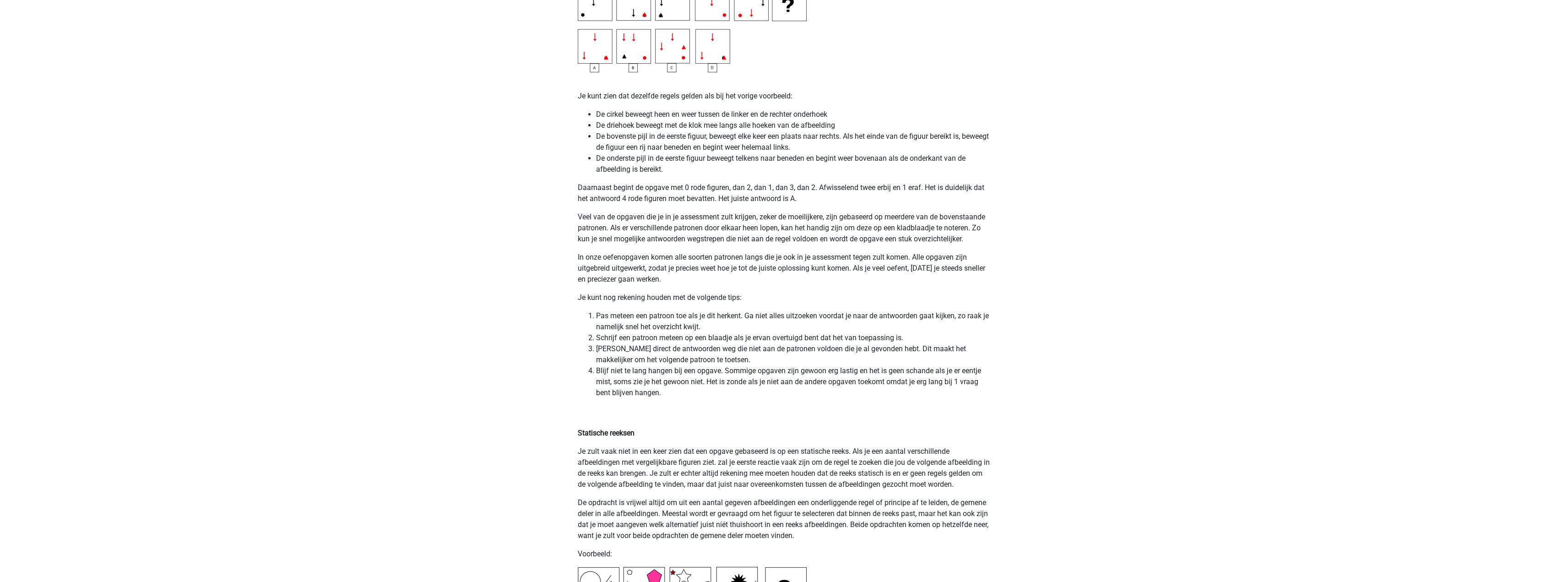
drag, startPoint x: 775, startPoint y: 318, endPoint x: 765, endPoint y: 379, distance: 61.8
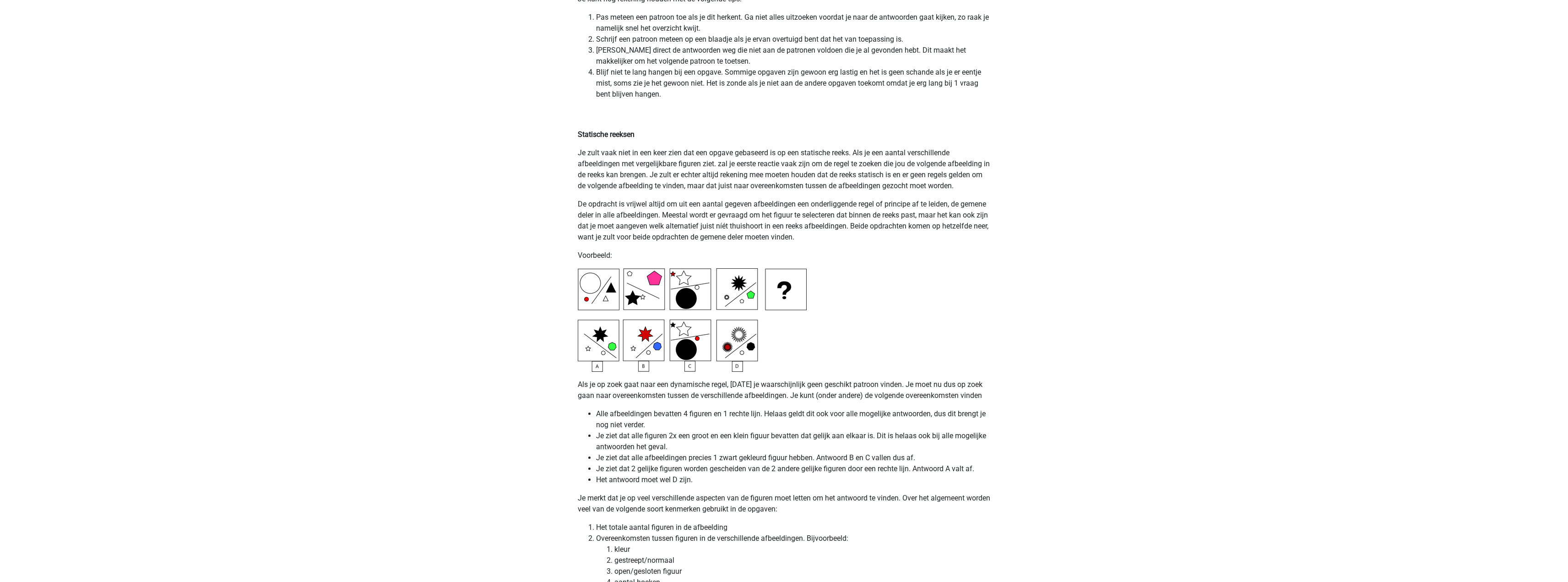
scroll to position [2093, 0]
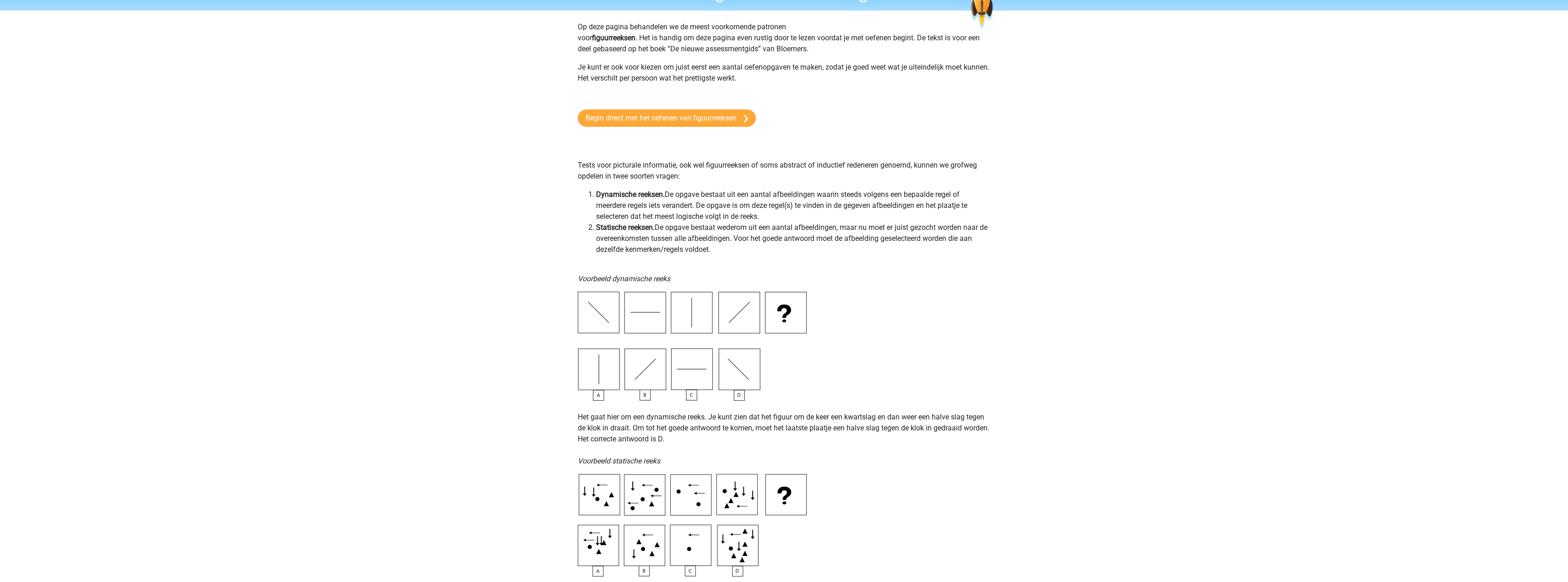
scroll to position [0, 0]
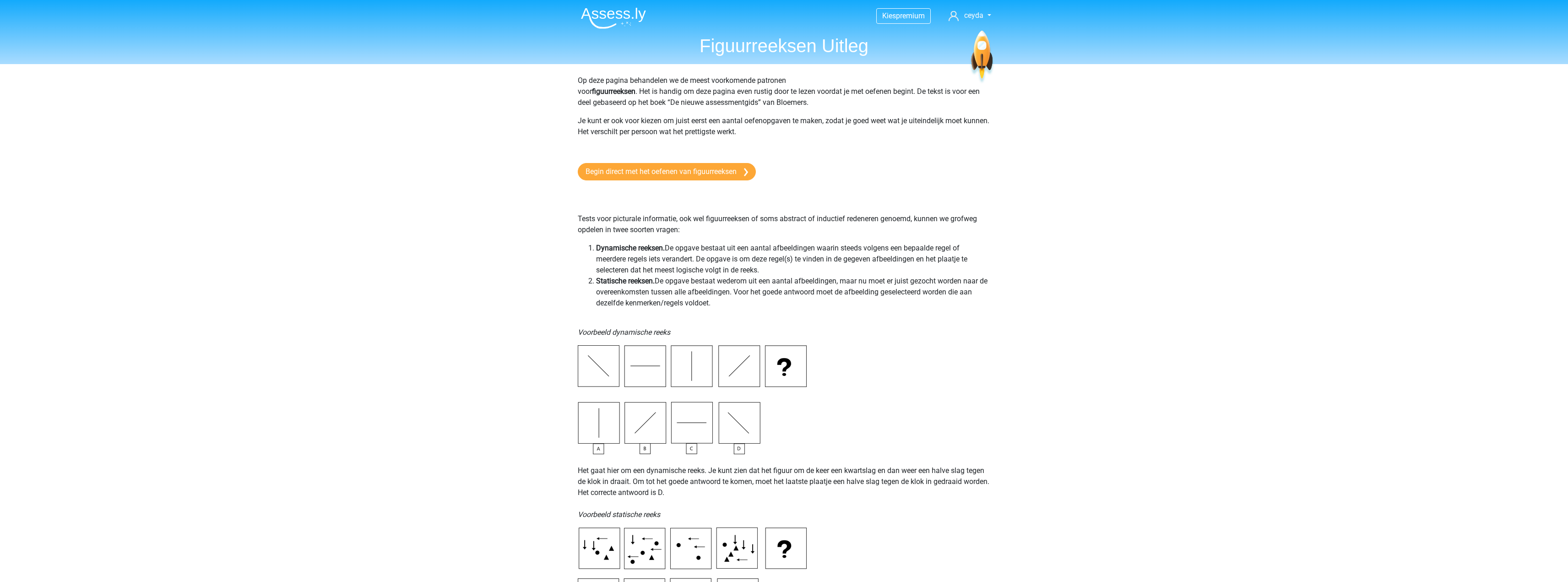
drag, startPoint x: 537, startPoint y: 326, endPoint x: 494, endPoint y: 164, distance: 167.6
drag, startPoint x: 677, startPoint y: 187, endPoint x: 689, endPoint y: 176, distance: 16.3
click at [694, 167] on link "Begin direct met het oefenen van figuurreeksen" at bounding box center [667, 172] width 178 height 17
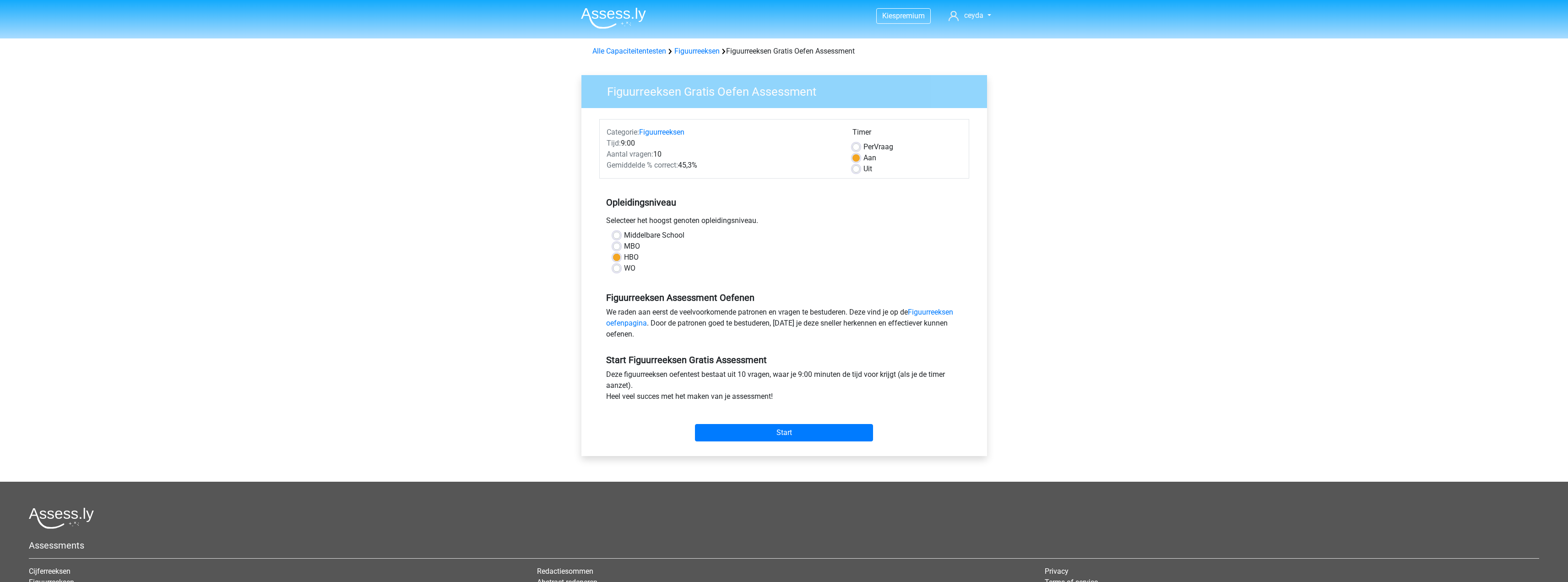
click at [624, 266] on label "WO" at bounding box center [630, 268] width 12 height 11
click at [617, 266] on input "WO" at bounding box center [617, 267] width 7 height 9
radio input "true"
click at [752, 432] on input "Start" at bounding box center [784, 432] width 178 height 17
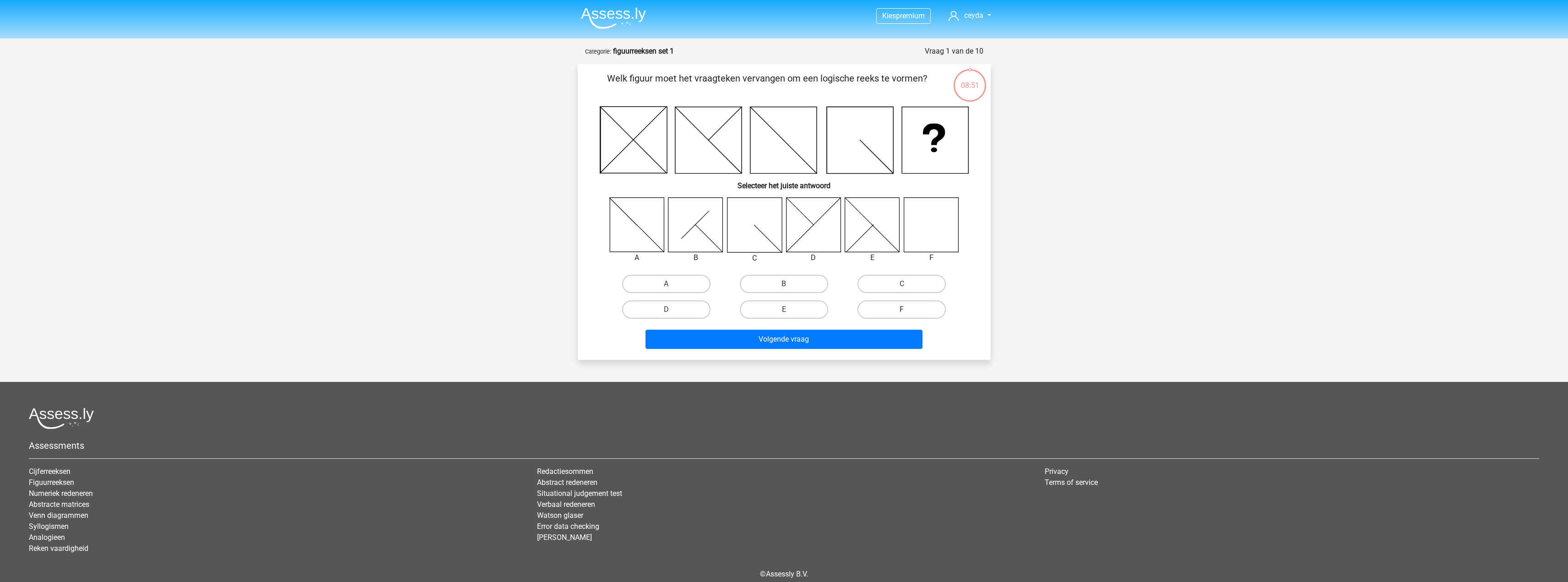
click at [877, 311] on label "F" at bounding box center [901, 310] width 88 height 19
click at [902, 311] on input "F" at bounding box center [905, 313] width 6 height 6
radio input "true"
click at [834, 338] on button "Volgende vraag" at bounding box center [784, 339] width 277 height 19
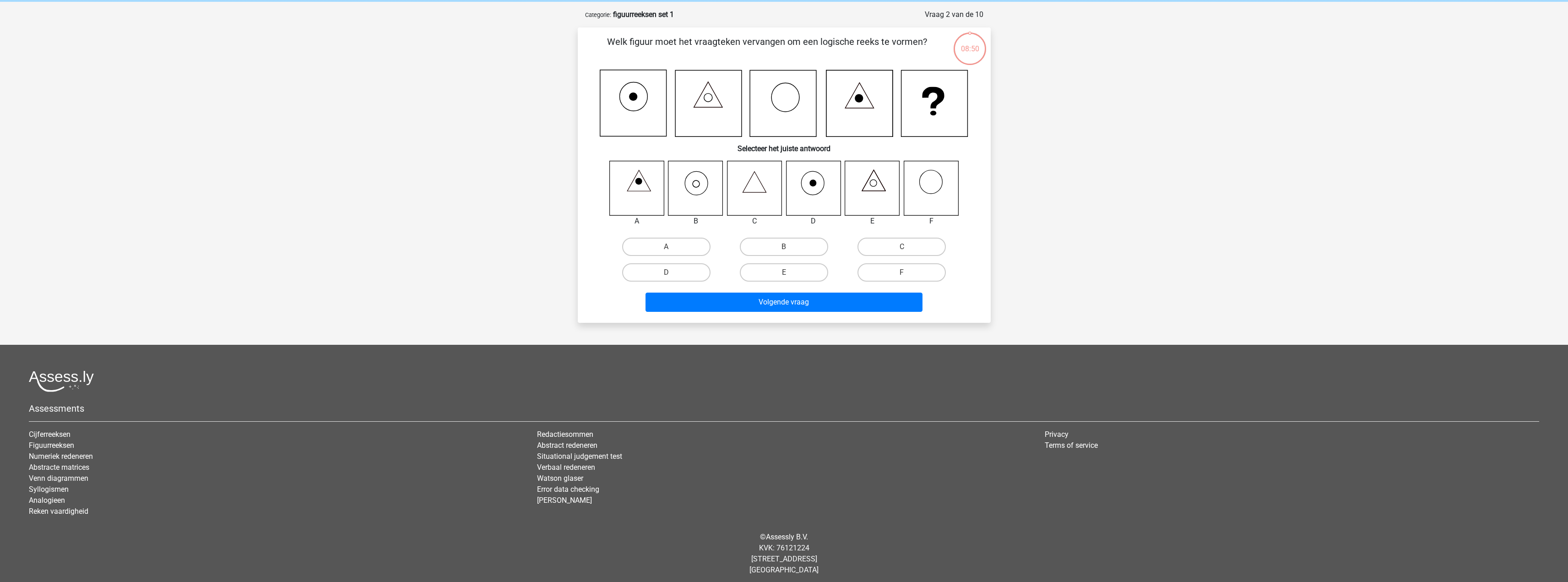
scroll to position [41, 0]
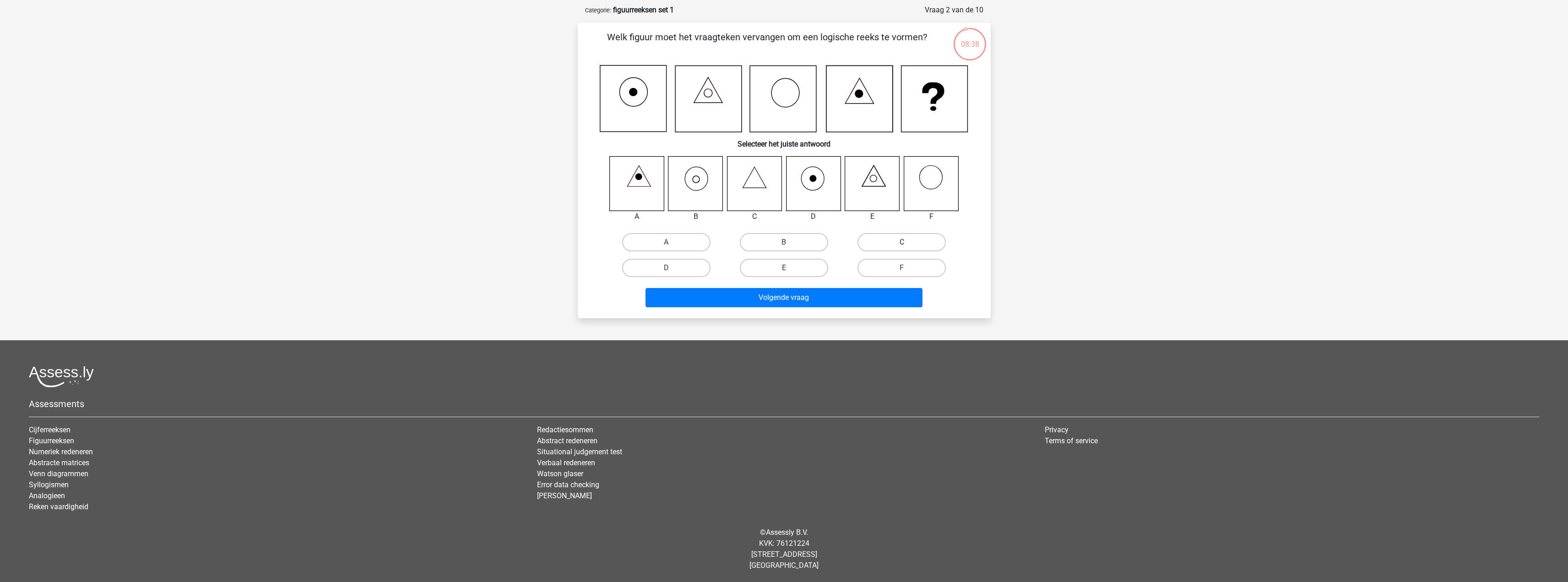
click at [886, 246] on label "C" at bounding box center [901, 242] width 88 height 19
click at [902, 246] on input "C" at bounding box center [905, 245] width 6 height 6
radio input "true"
click at [785, 247] on input "B" at bounding box center [787, 245] width 6 height 6
radio input "true"
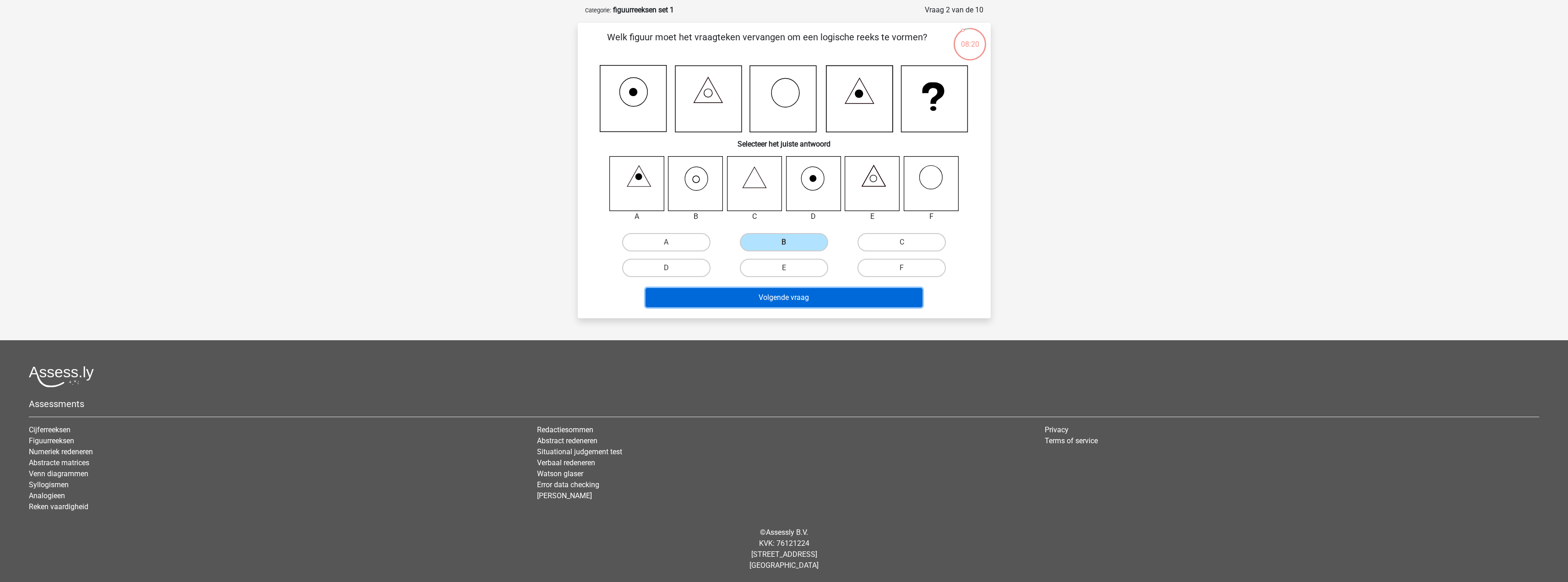
click at [746, 300] on button "Volgende vraag" at bounding box center [784, 297] width 277 height 19
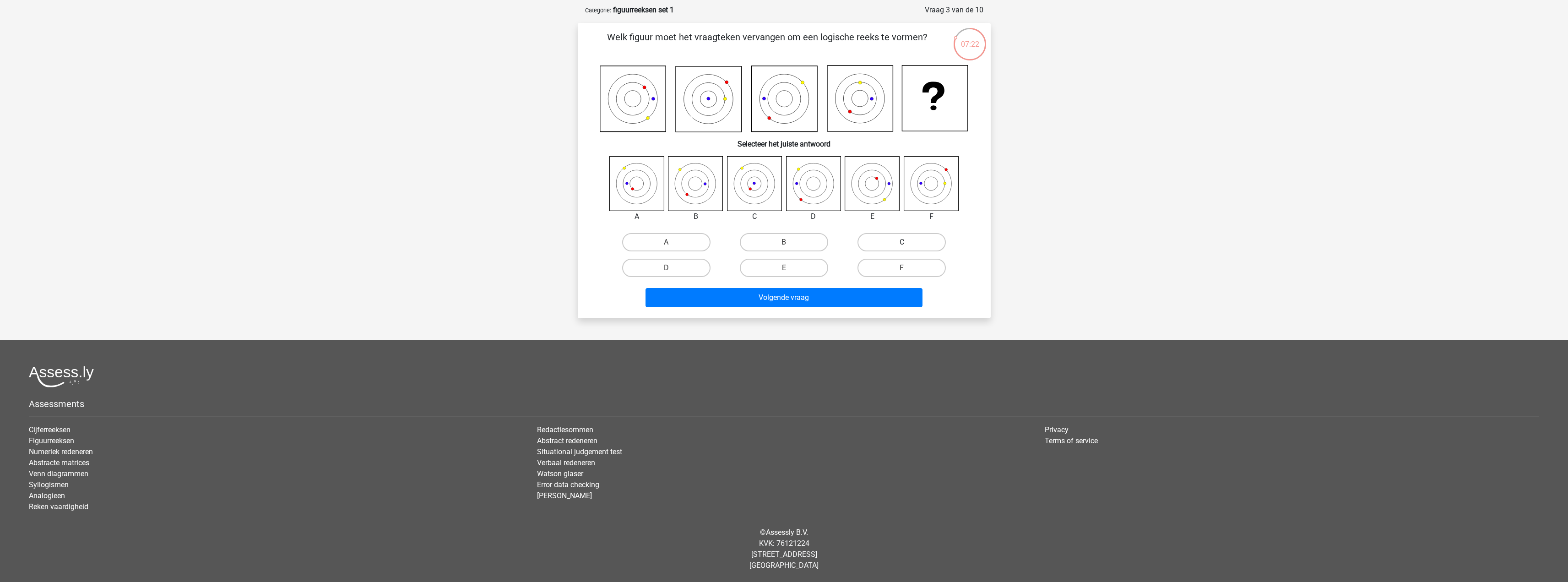
click at [871, 242] on label "C" at bounding box center [901, 242] width 88 height 19
click at [902, 242] on input "C" at bounding box center [905, 245] width 6 height 6
radio input "true"
click at [780, 300] on button "Volgende vraag" at bounding box center [784, 297] width 277 height 19
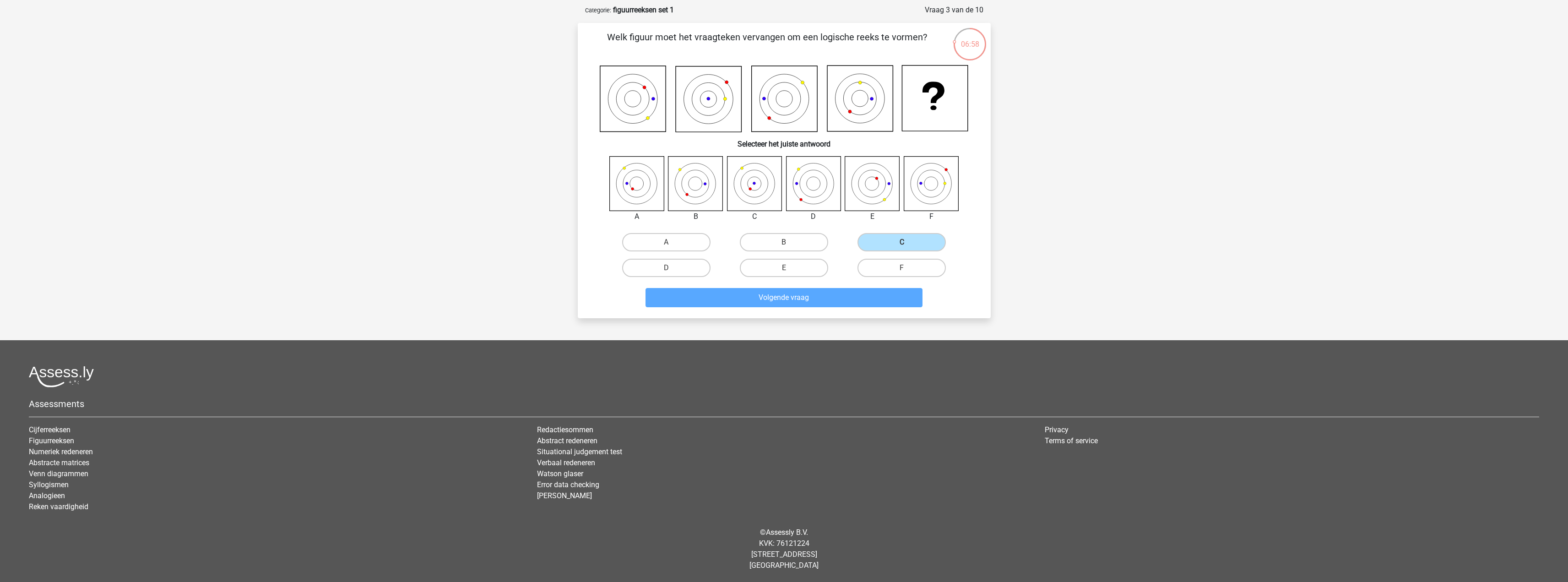
scroll to position [30, 0]
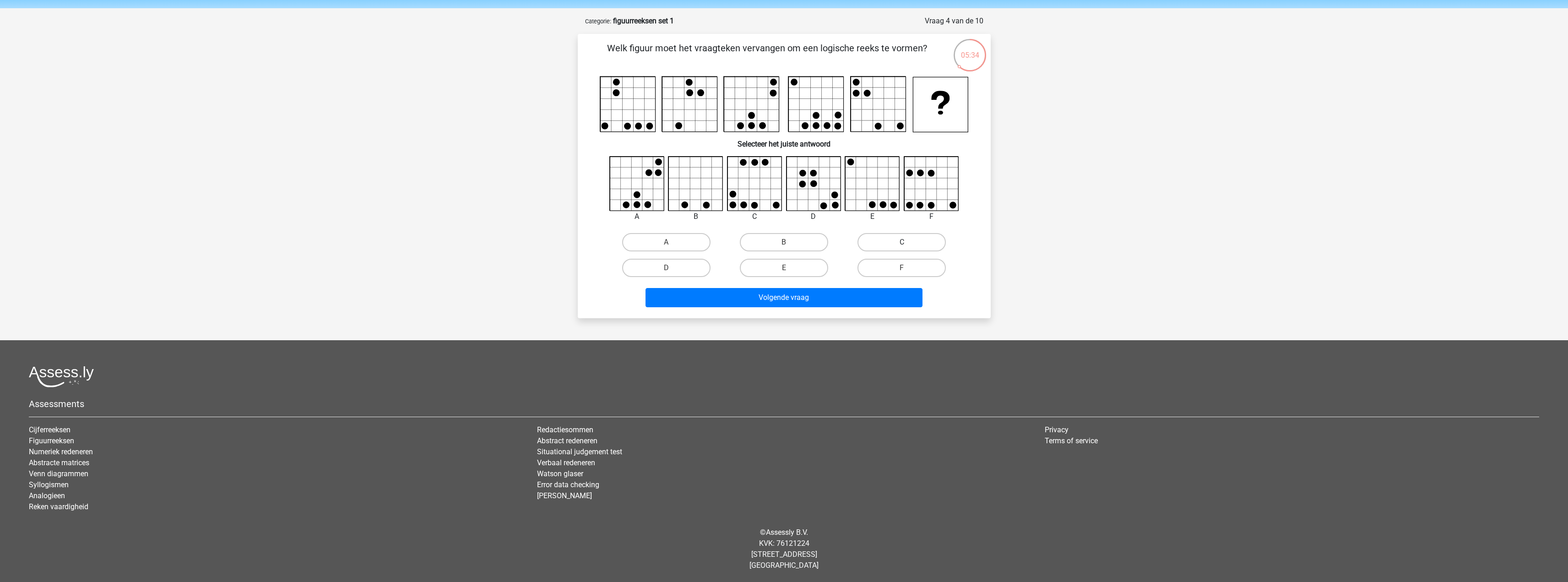
click at [874, 242] on label "C" at bounding box center [901, 242] width 88 height 19
click at [902, 242] on input "C" at bounding box center [905, 245] width 6 height 6
radio input "true"
click at [841, 302] on button "Volgende vraag" at bounding box center [784, 297] width 277 height 19
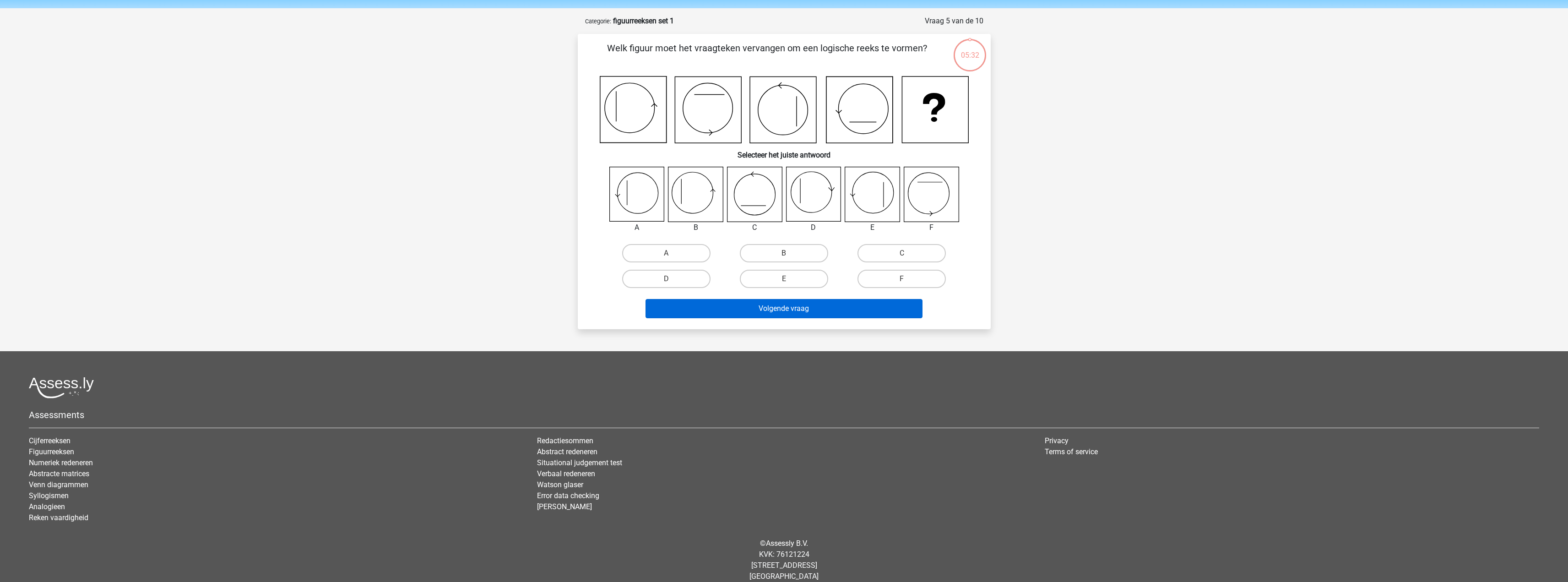
scroll to position [41, 0]
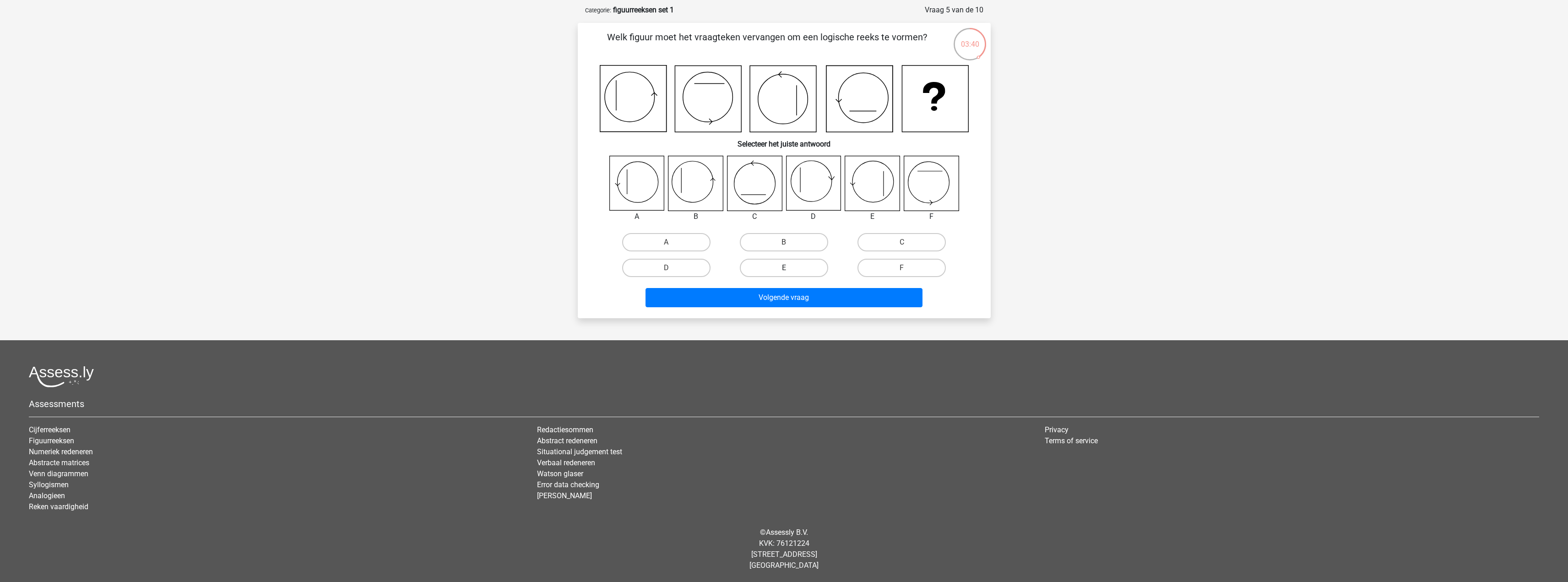
click at [781, 263] on label "E" at bounding box center [784, 268] width 88 height 19
click at [784, 268] on input "E" at bounding box center [787, 271] width 6 height 6
radio input "true"
click at [790, 305] on button "Volgende vraag" at bounding box center [784, 297] width 277 height 19
click at [876, 270] on label "F" at bounding box center [901, 268] width 88 height 19
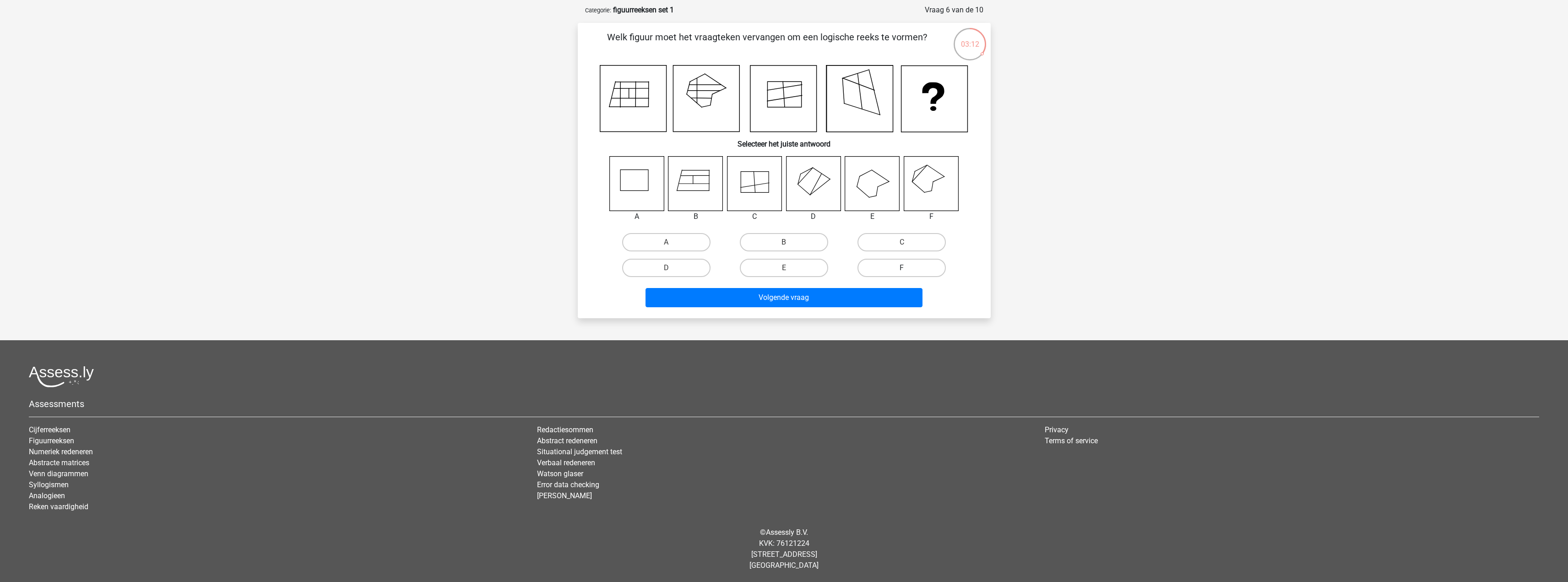
click at [902, 270] on input "F" at bounding box center [905, 271] width 6 height 6
radio input "true"
click at [853, 302] on button "Volgende vraag" at bounding box center [784, 297] width 277 height 19
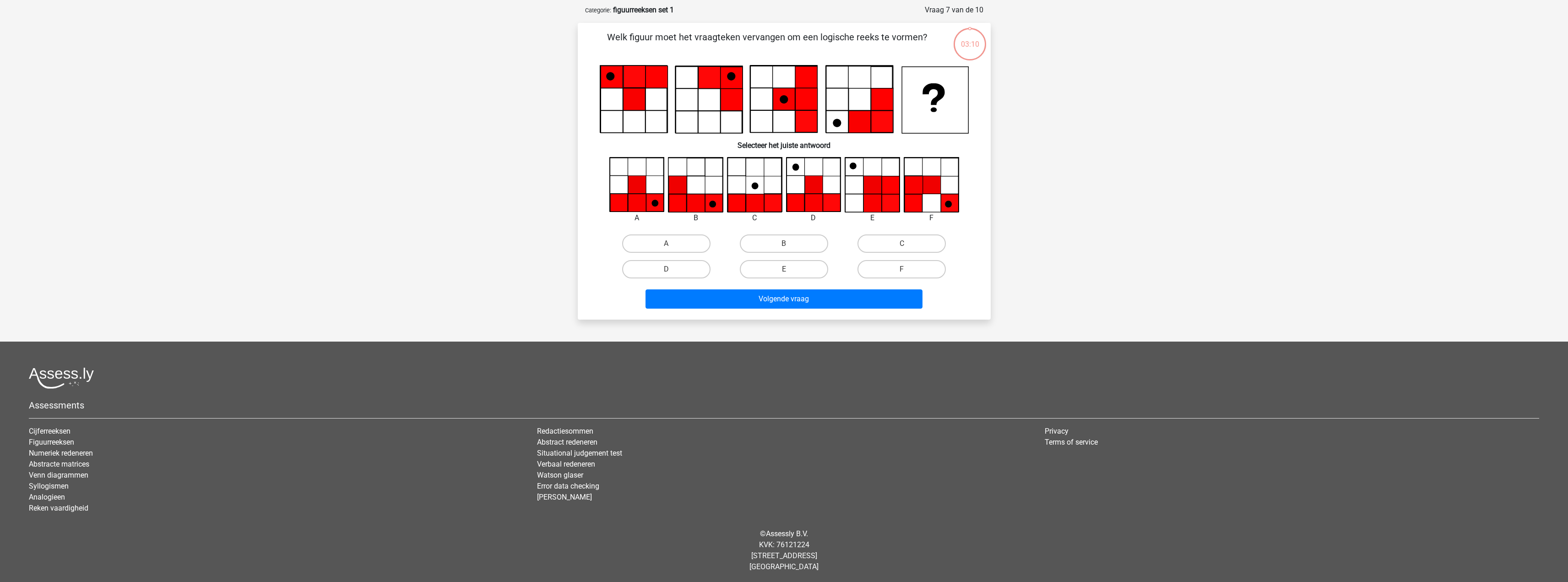
scroll to position [43, 0]
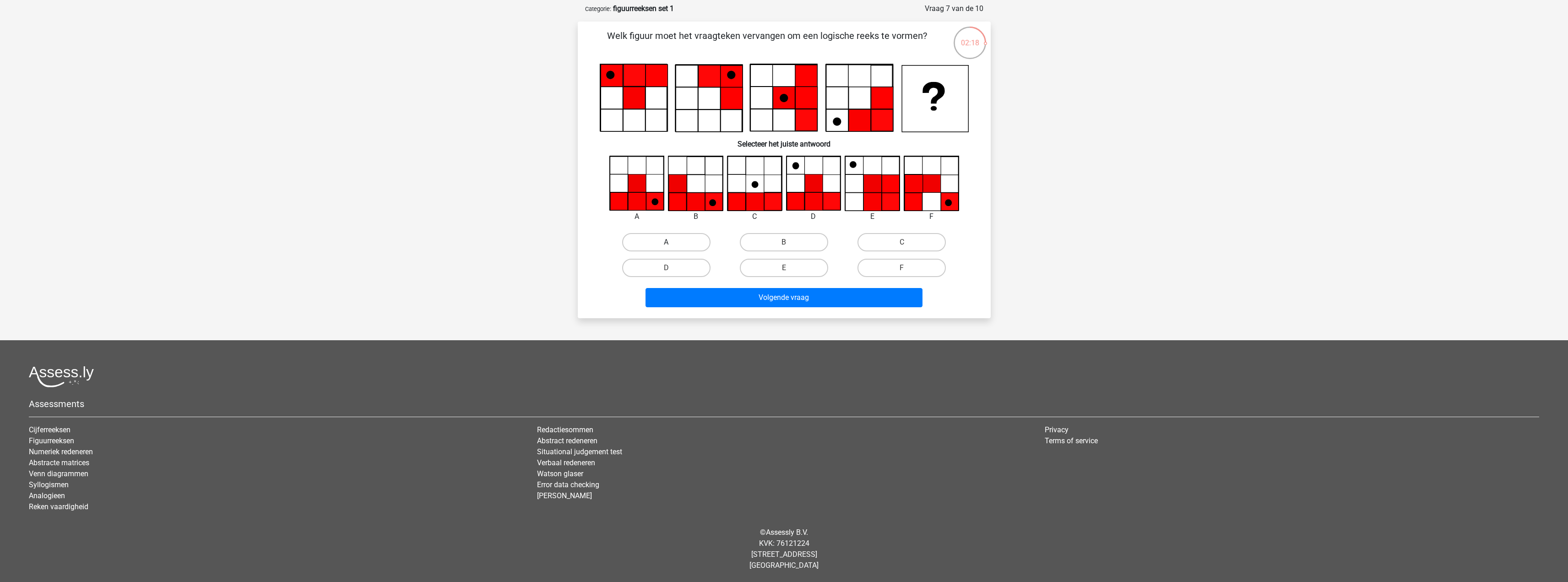
click at [660, 250] on label "A" at bounding box center [666, 242] width 88 height 19
click at [666, 248] on input "A" at bounding box center [669, 245] width 6 height 6
radio input "true"
click at [711, 294] on button "Volgende vraag" at bounding box center [784, 297] width 277 height 19
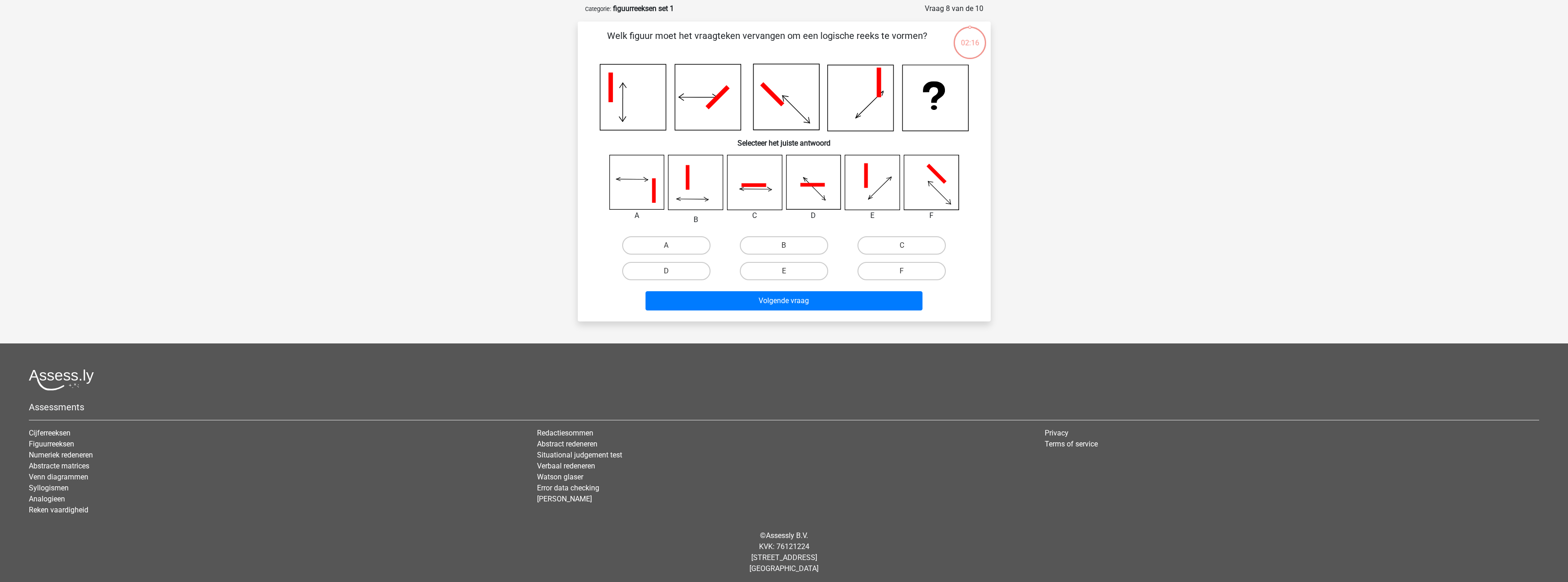
scroll to position [46, 0]
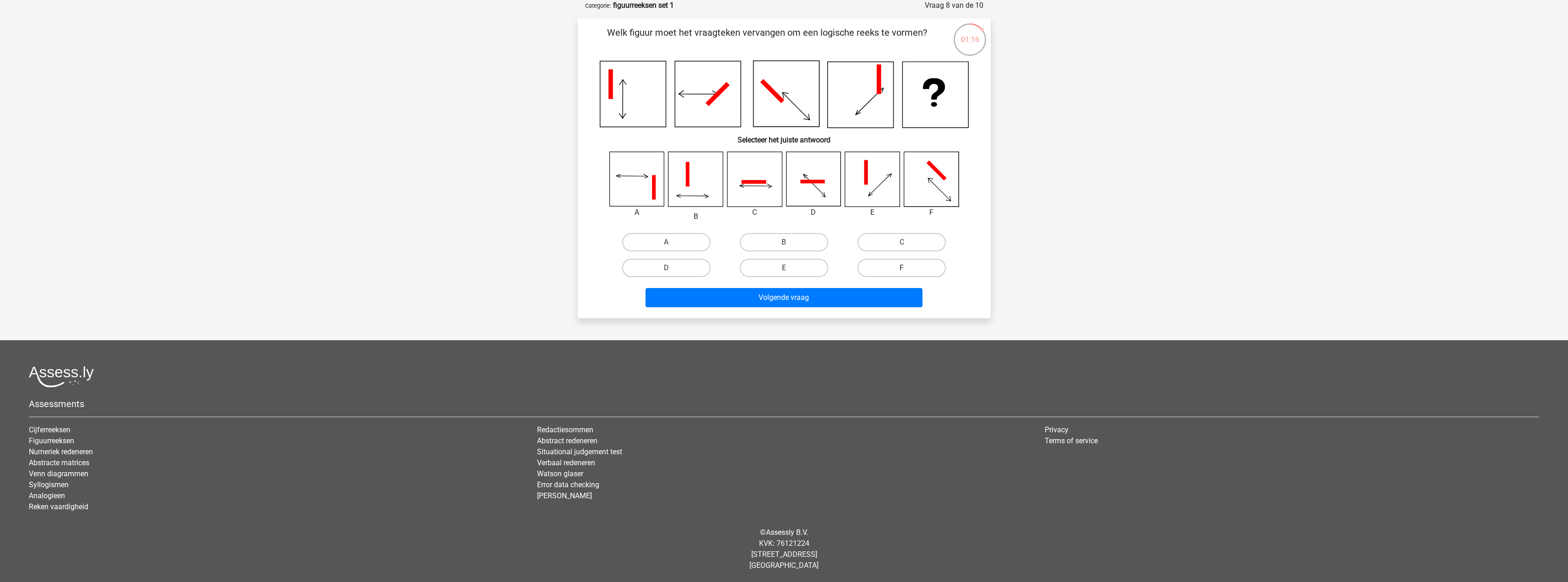
click at [890, 268] on label "F" at bounding box center [901, 268] width 88 height 19
click at [902, 268] on input "F" at bounding box center [905, 271] width 6 height 6
radio input "true"
click at [851, 298] on button "Volgende vraag" at bounding box center [784, 297] width 277 height 19
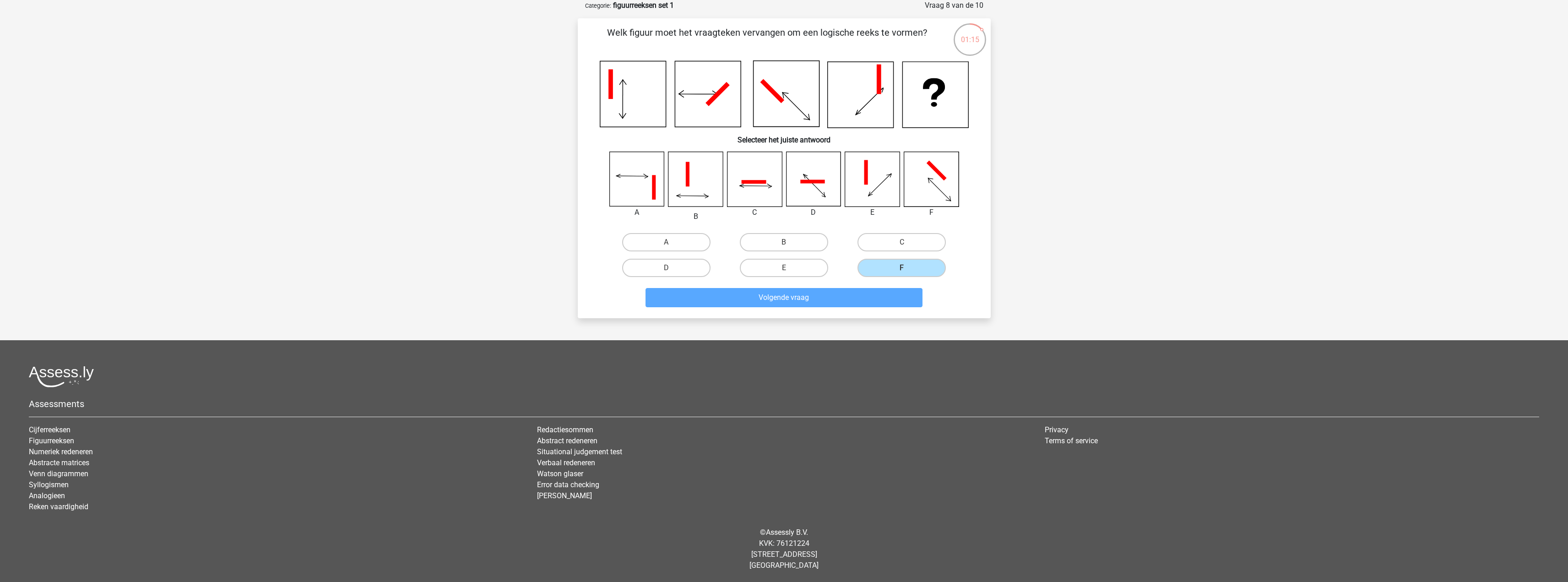
scroll to position [41, 0]
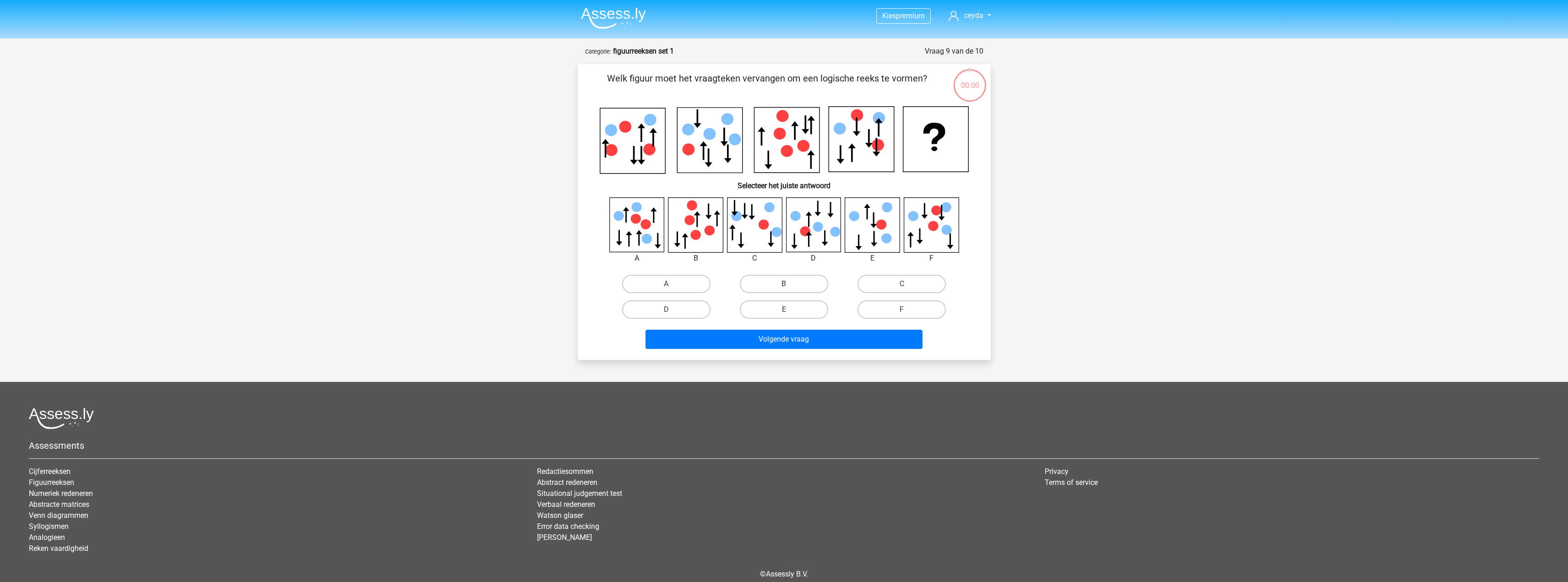
scroll to position [41, 0]
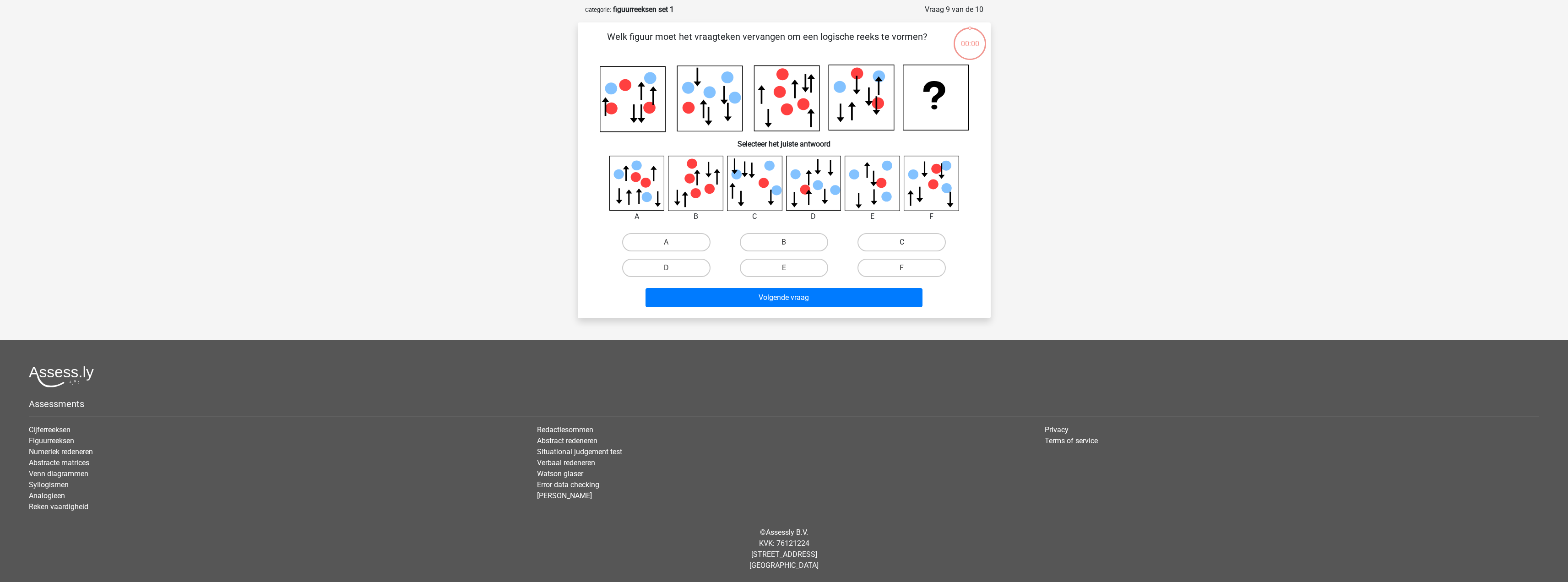
click at [890, 243] on label "C" at bounding box center [901, 242] width 88 height 19
click at [902, 243] on input "C" at bounding box center [905, 245] width 6 height 6
radio input "true"
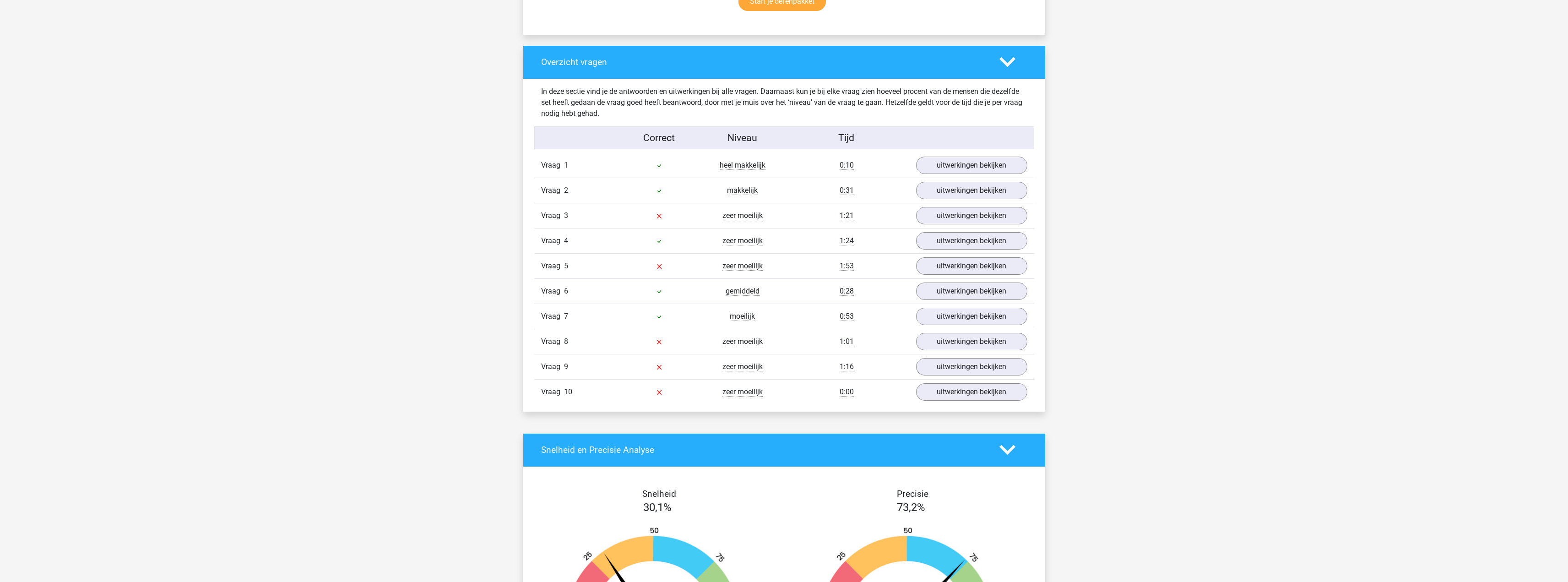
scroll to position [595, 0]
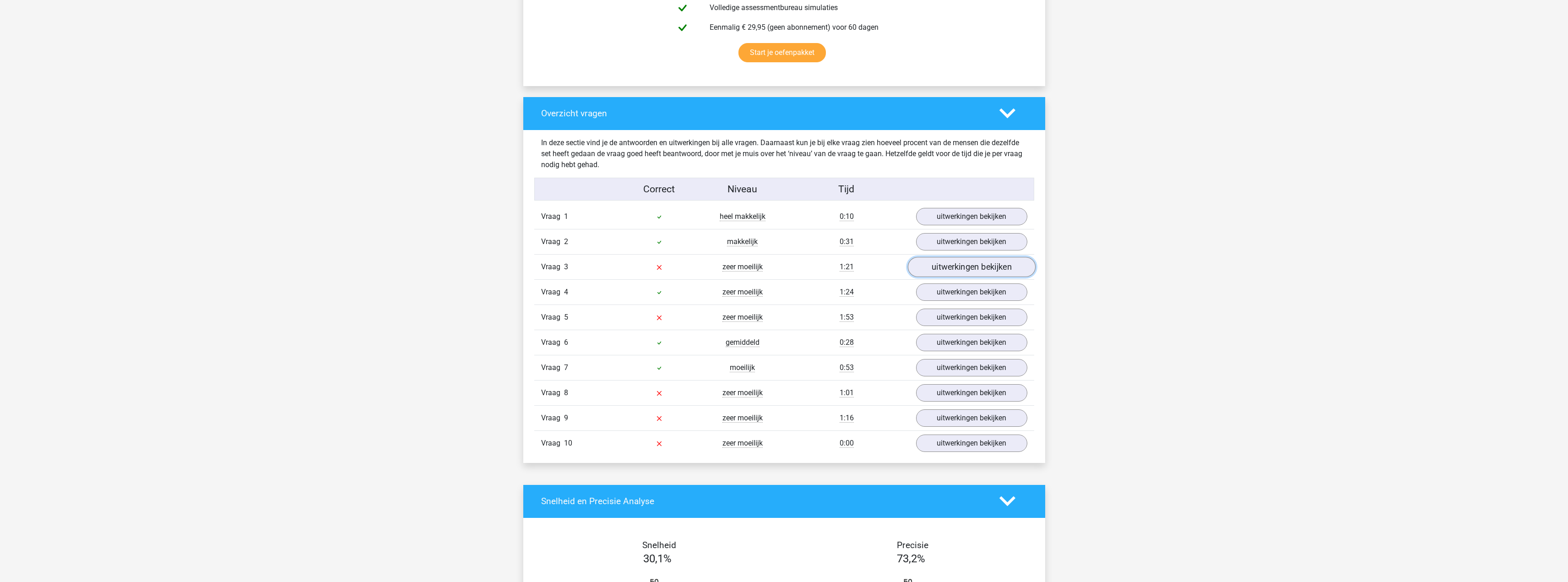
click at [955, 263] on link "uitwerkingen bekijken" at bounding box center [971, 267] width 128 height 20
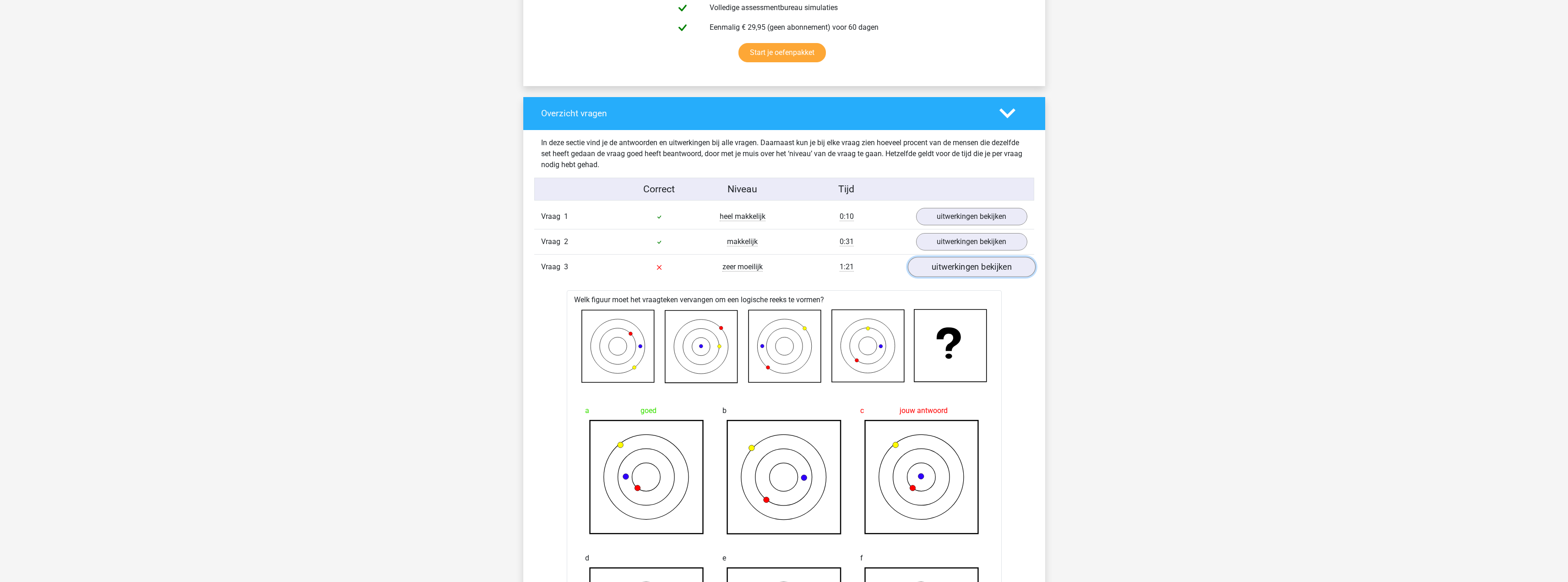
click at [979, 270] on link "uitwerkingen bekijken" at bounding box center [971, 267] width 128 height 20
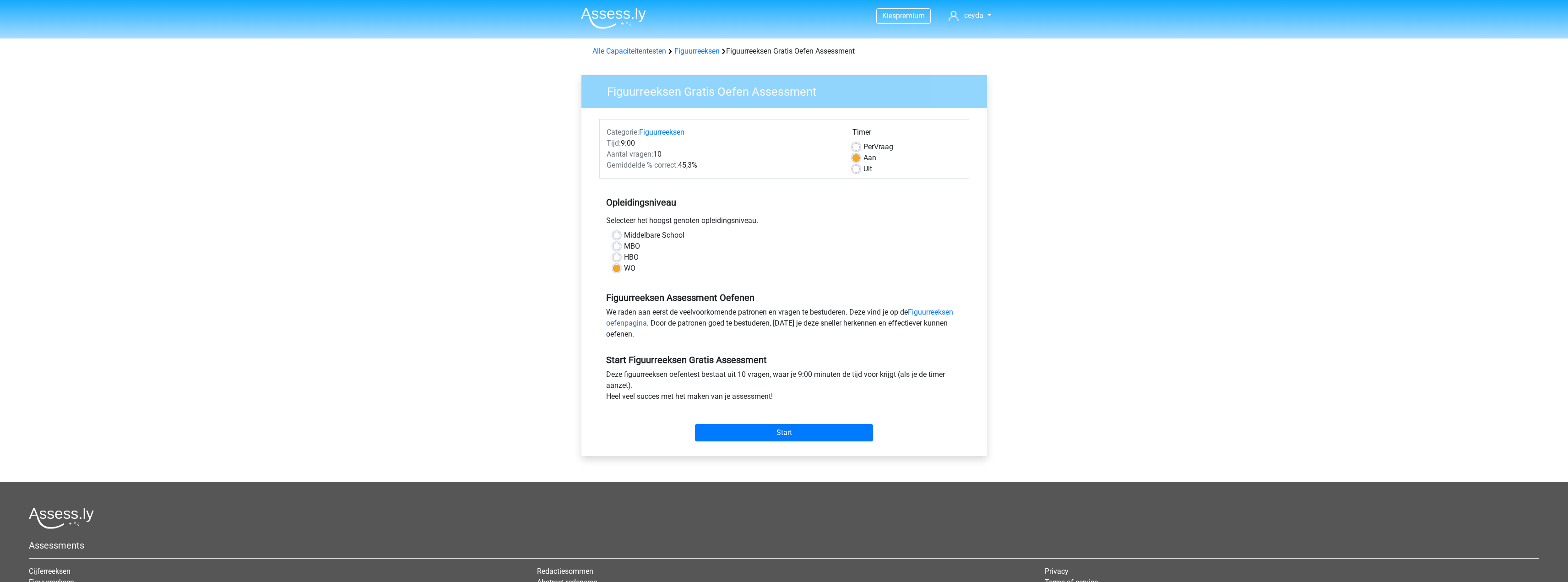
click at [798, 442] on div "Start" at bounding box center [784, 426] width 370 height 40
click at [803, 438] on input "Start" at bounding box center [784, 432] width 178 height 17
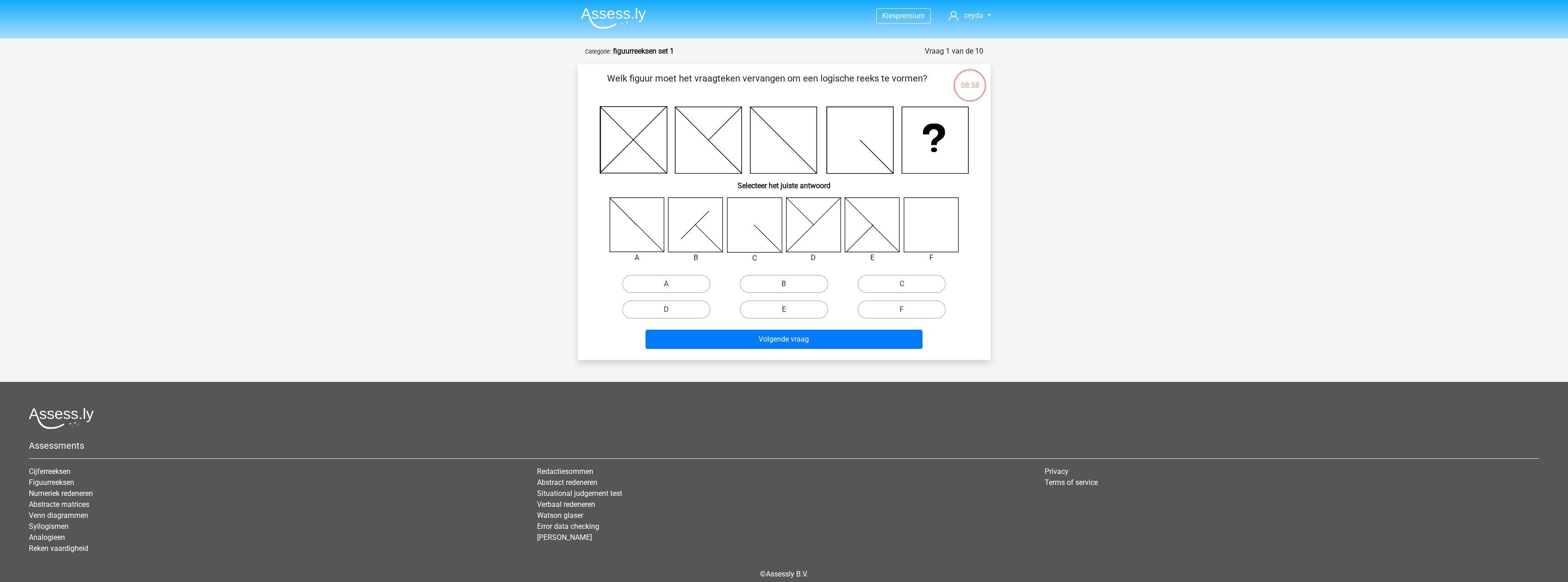
click at [906, 313] on input "F" at bounding box center [905, 313] width 6 height 6
radio input "true"
click at [898, 340] on button "Volgende vraag" at bounding box center [784, 339] width 277 height 19
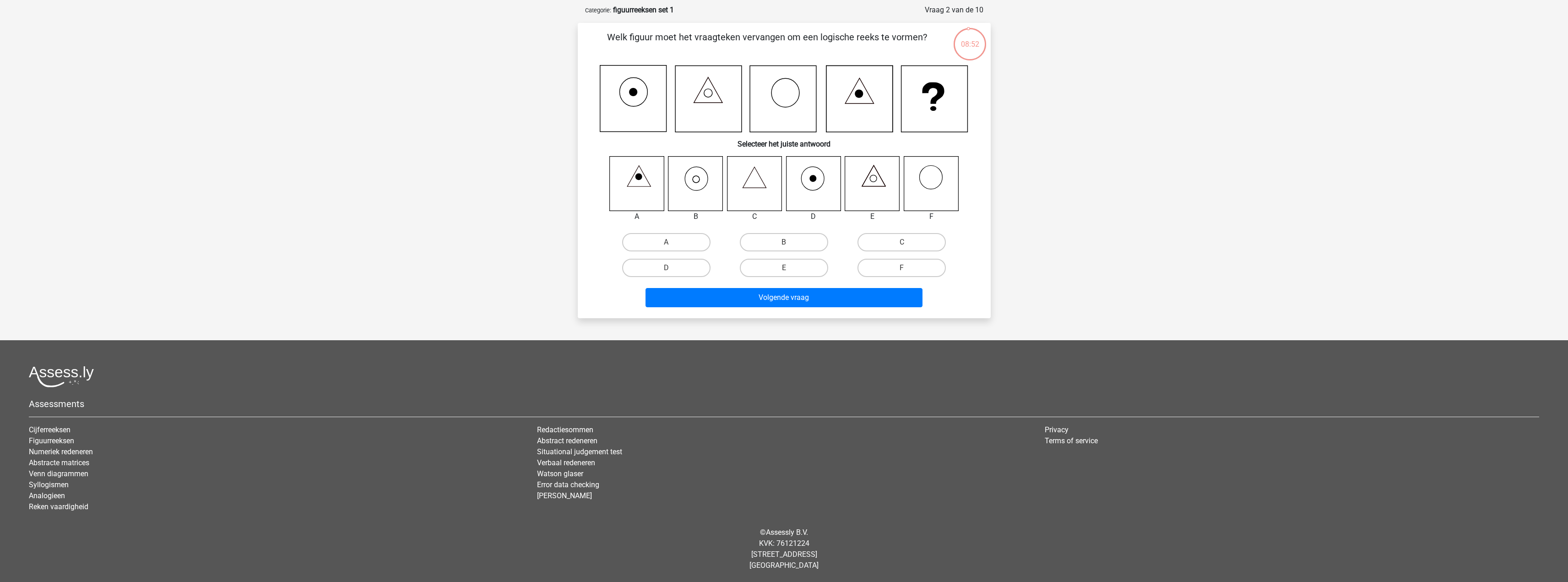
click at [785, 245] on input "B" at bounding box center [787, 245] width 6 height 6
radio input "true"
click at [800, 300] on button "Volgende vraag" at bounding box center [784, 297] width 277 height 19
drag, startPoint x: 677, startPoint y: 245, endPoint x: 695, endPoint y: 256, distance: 21.1
click at [677, 244] on label "A" at bounding box center [666, 242] width 88 height 19
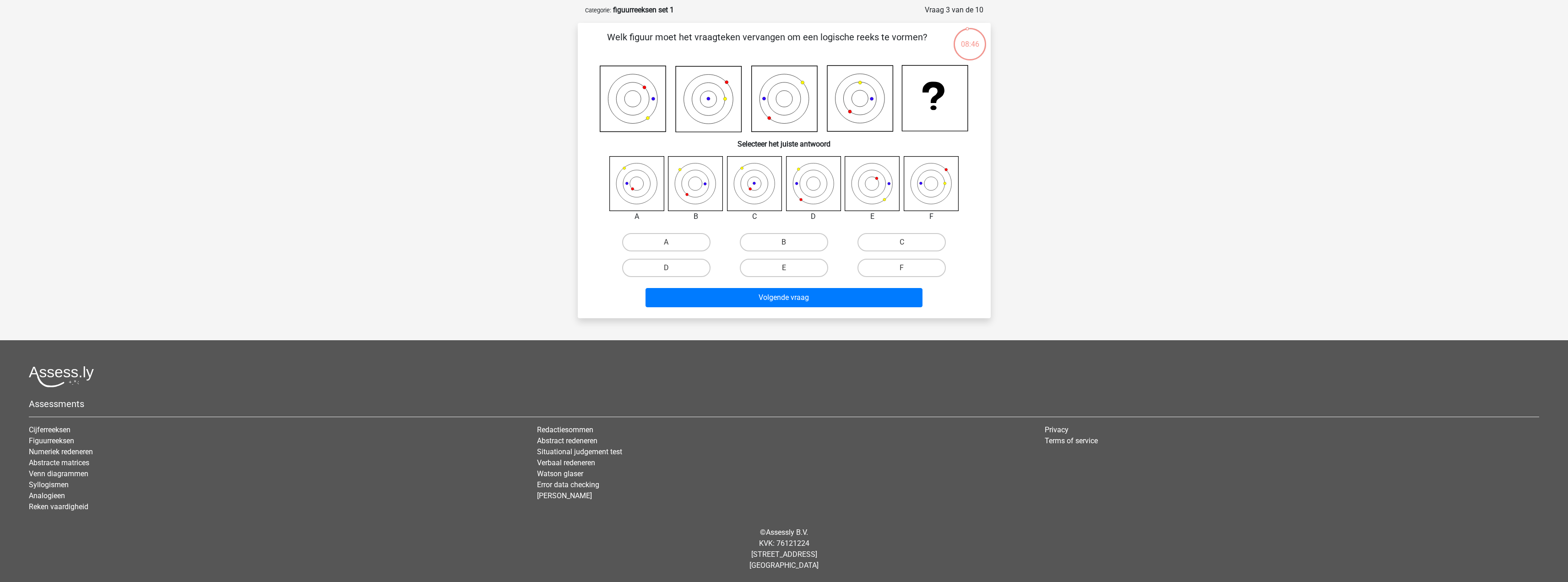
click at [672, 244] on input "A" at bounding box center [669, 245] width 6 height 6
radio input "true"
click at [754, 310] on div "Volgende vraag" at bounding box center [784, 299] width 353 height 23
click at [755, 293] on button "Volgende vraag" at bounding box center [784, 297] width 277 height 19
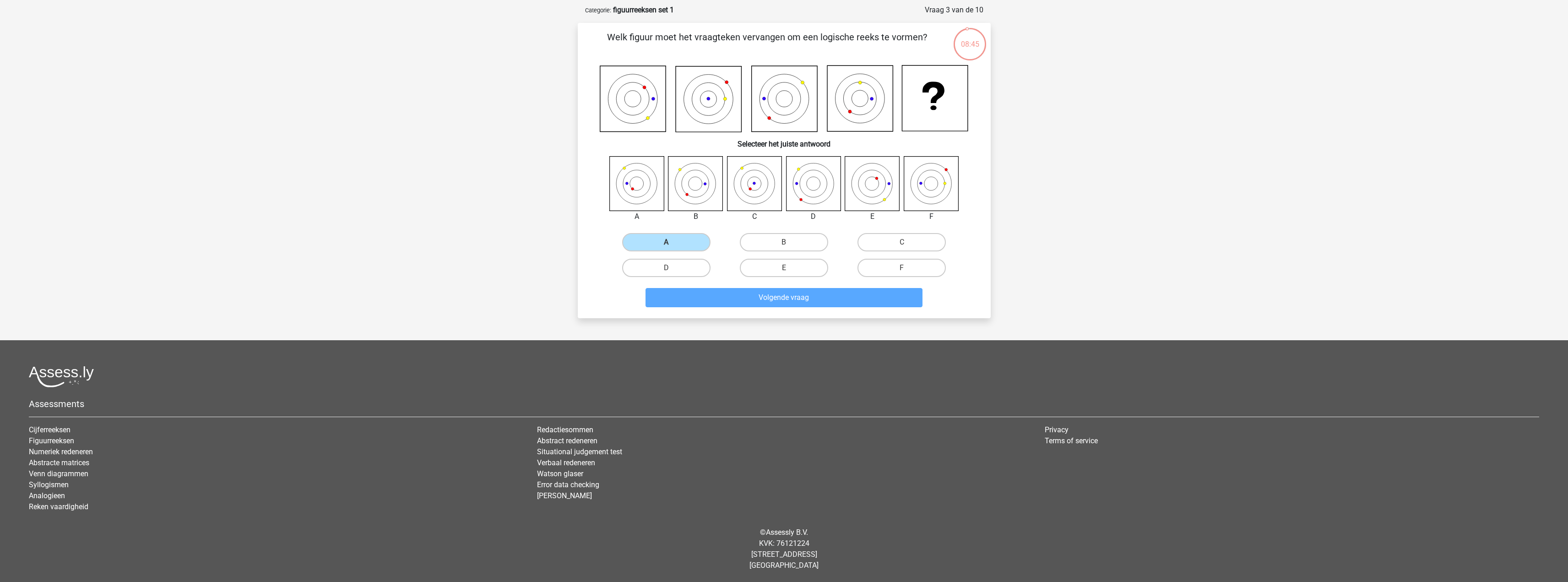
scroll to position [30, 0]
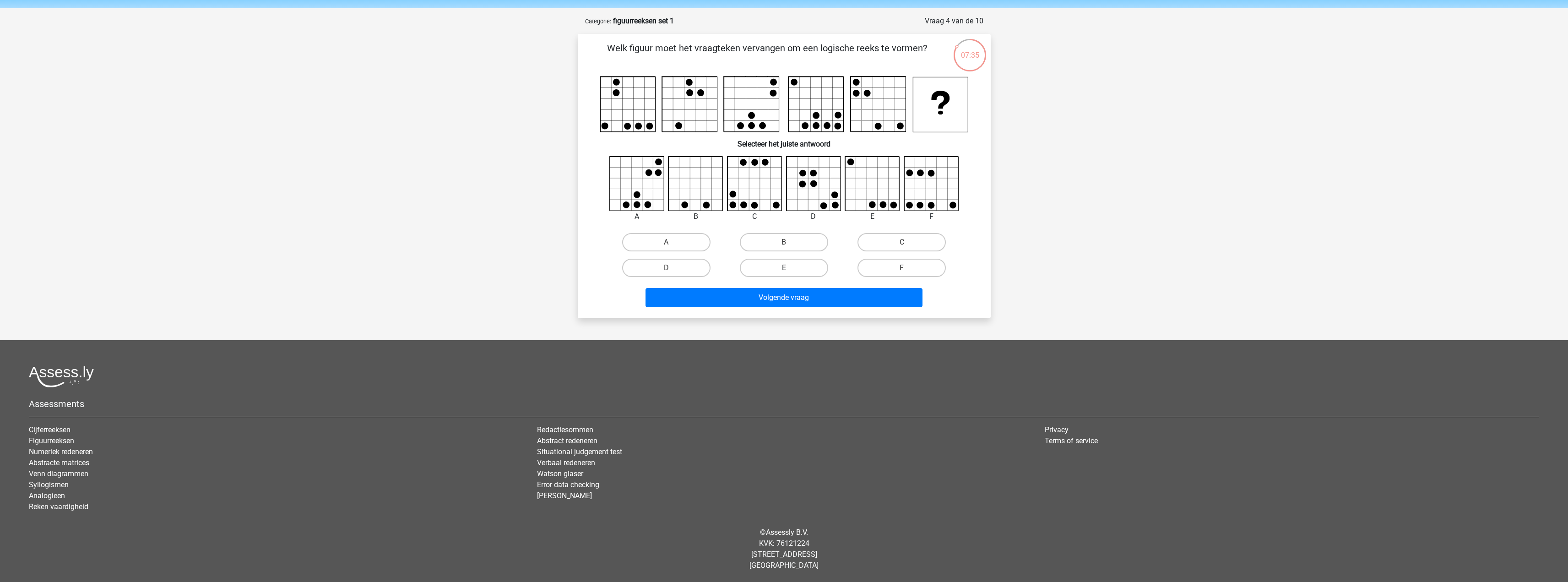
click at [773, 267] on label "E" at bounding box center [784, 268] width 88 height 19
click at [784, 268] on input "E" at bounding box center [787, 271] width 6 height 6
radio input "true"
click at [813, 305] on button "Volgende vraag" at bounding box center [784, 297] width 277 height 19
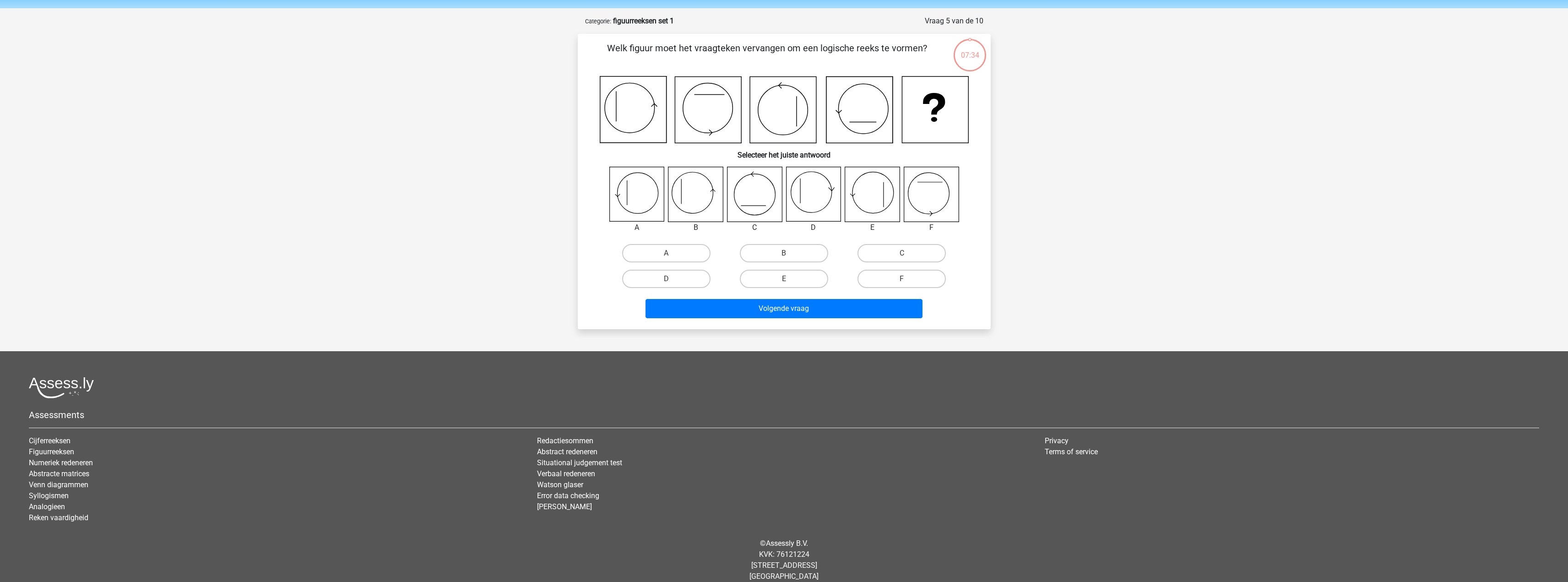
scroll to position [41, 0]
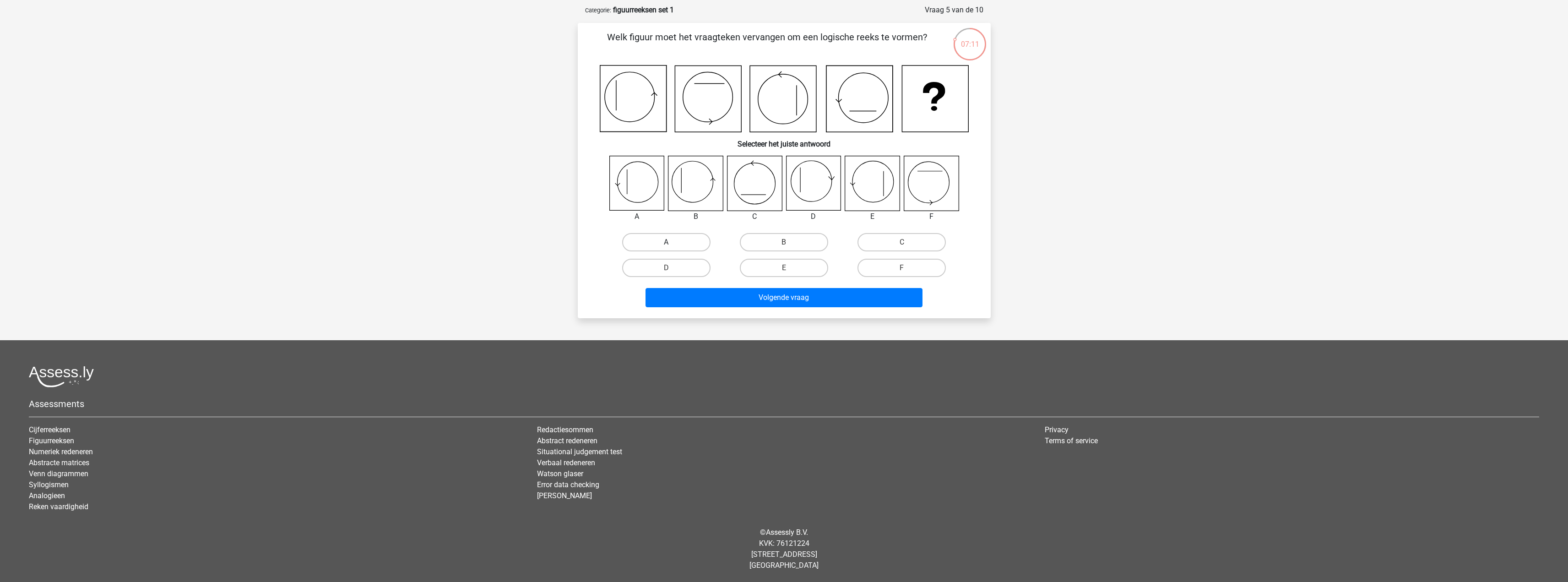
click at [663, 240] on label "A" at bounding box center [666, 242] width 88 height 19
click at [666, 242] on input "A" at bounding box center [669, 245] width 6 height 6
radio input "true"
click at [754, 301] on button "Volgende vraag" at bounding box center [784, 297] width 277 height 19
click at [890, 261] on label "F" at bounding box center [901, 268] width 88 height 19
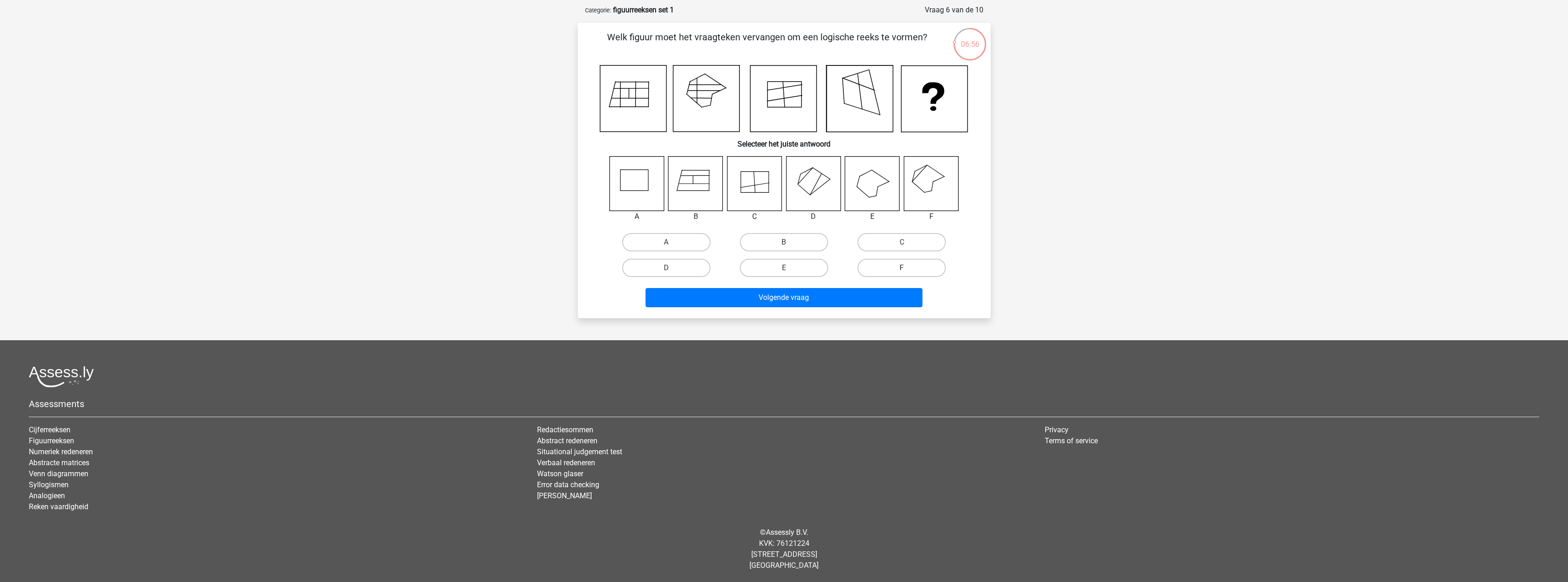
click at [902, 268] on input "F" at bounding box center [905, 271] width 6 height 6
radio input "true"
click at [877, 299] on button "Volgende vraag" at bounding box center [784, 297] width 277 height 19
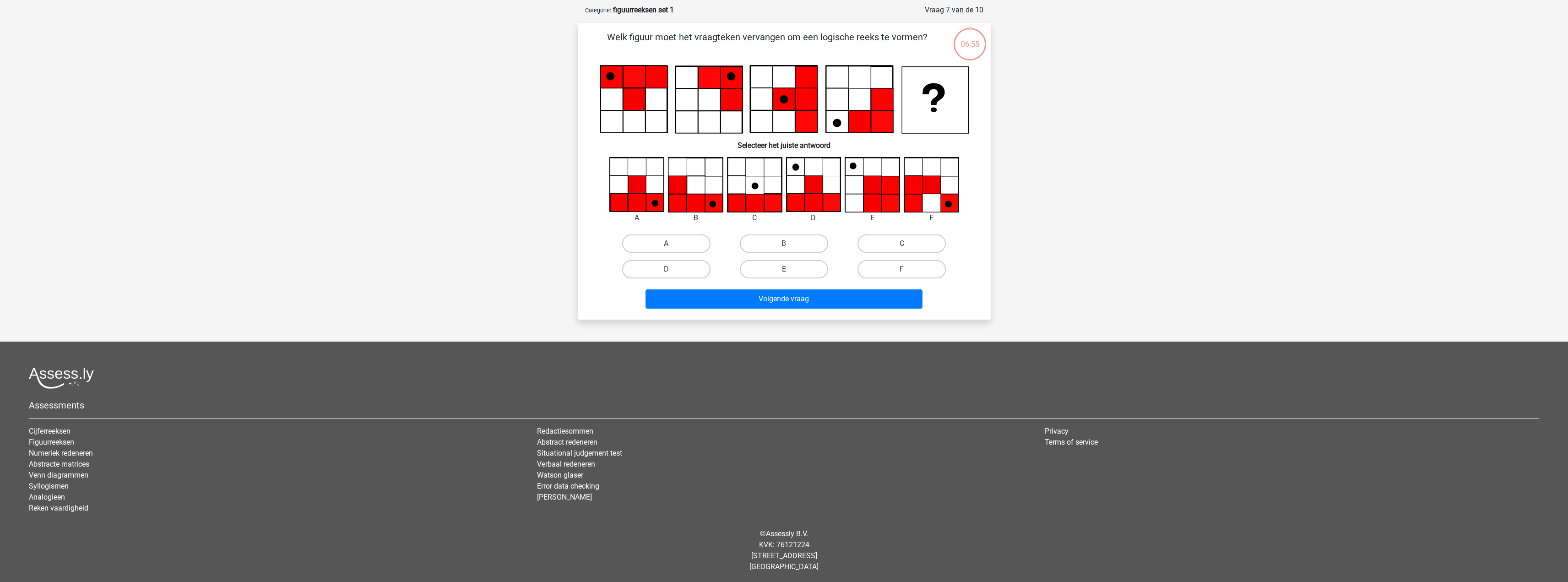
scroll to position [43, 0]
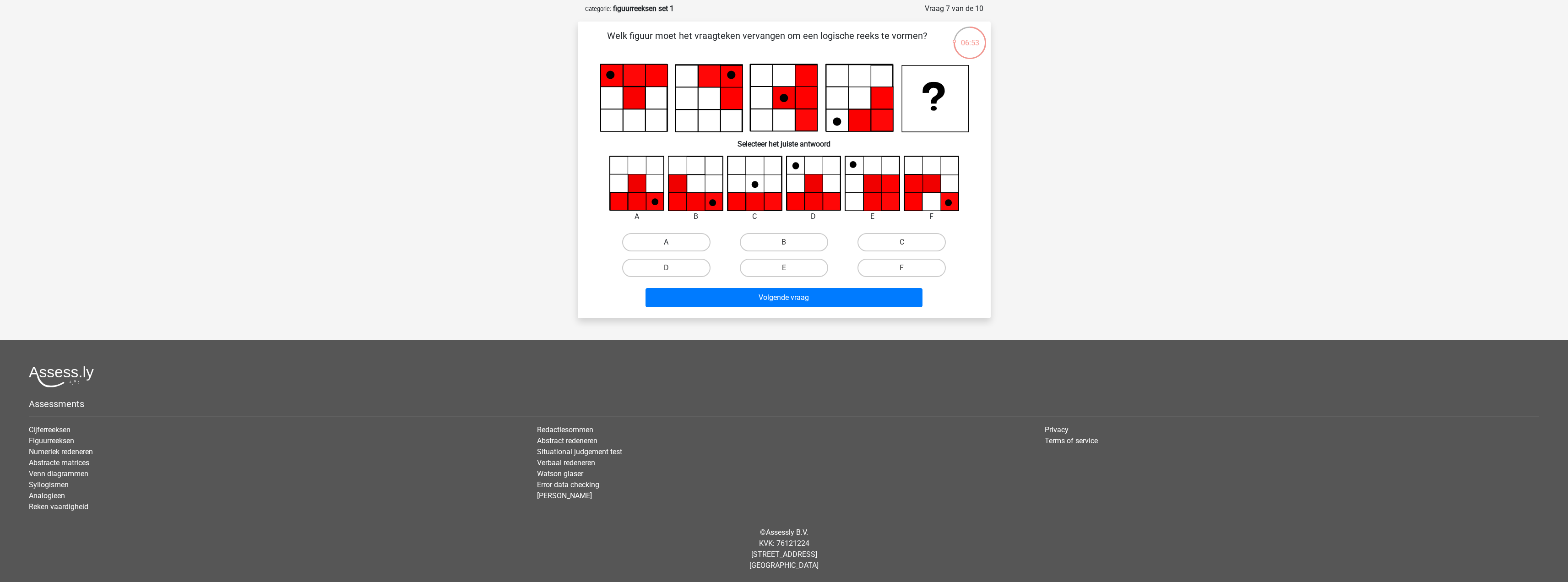
click at [675, 247] on label "A" at bounding box center [666, 242] width 88 height 19
click at [672, 247] on input "A" at bounding box center [669, 245] width 6 height 6
radio input "true"
click at [749, 302] on button "Volgende vraag" at bounding box center [784, 297] width 277 height 19
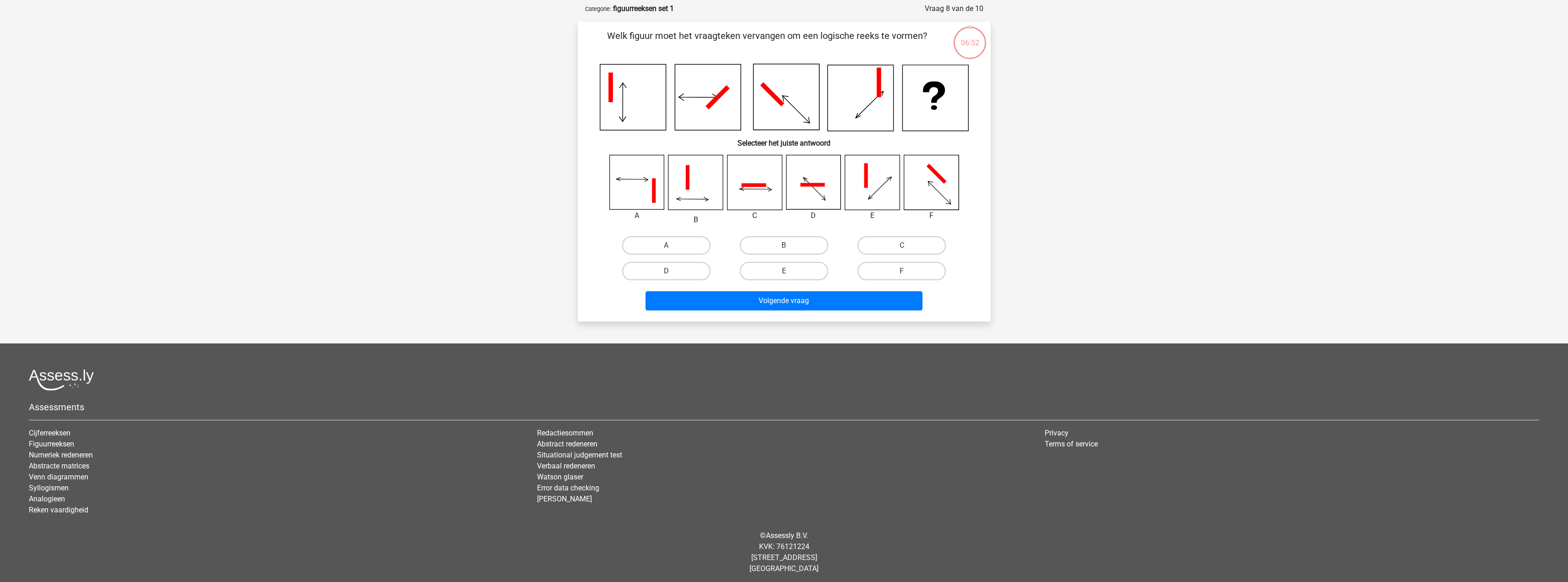
scroll to position [46, 0]
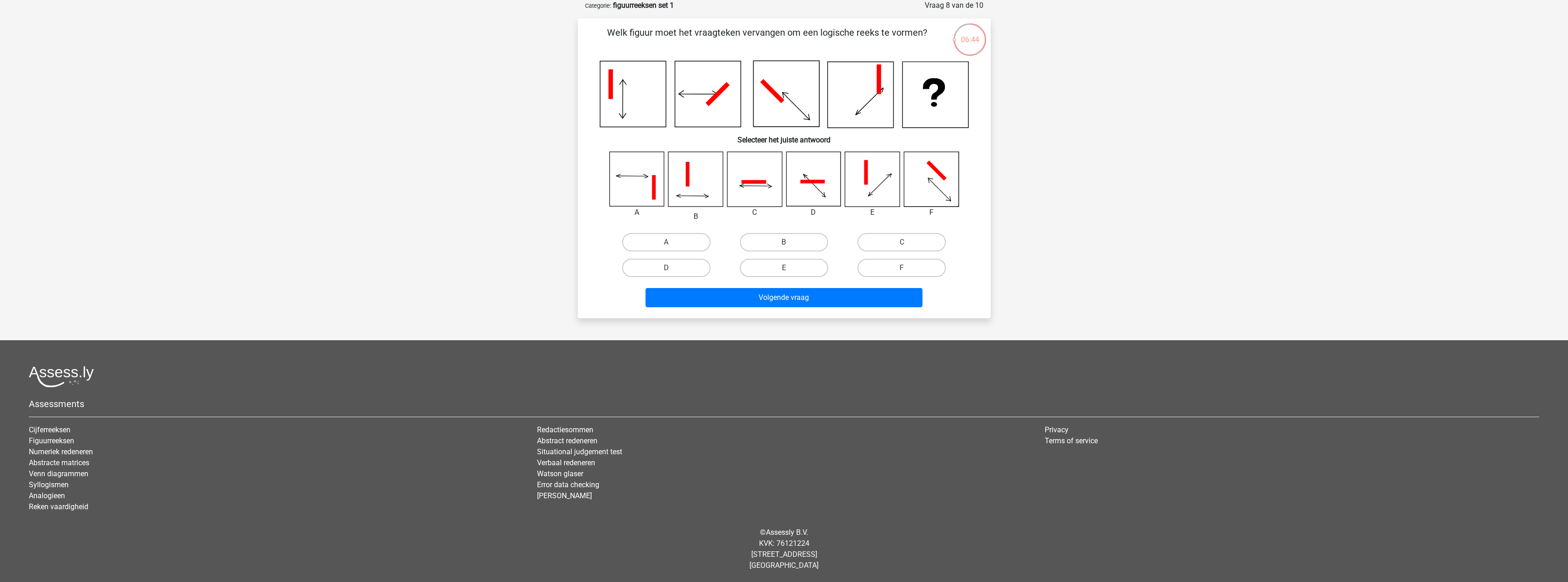
drag, startPoint x: 657, startPoint y: 269, endPoint x: 704, endPoint y: 285, distance: 49.6
click at [657, 268] on label "D" at bounding box center [666, 268] width 88 height 19
click at [666, 268] on input "D" at bounding box center [669, 271] width 6 height 6
radio input "true"
click at [730, 295] on button "Volgende vraag" at bounding box center [784, 297] width 277 height 19
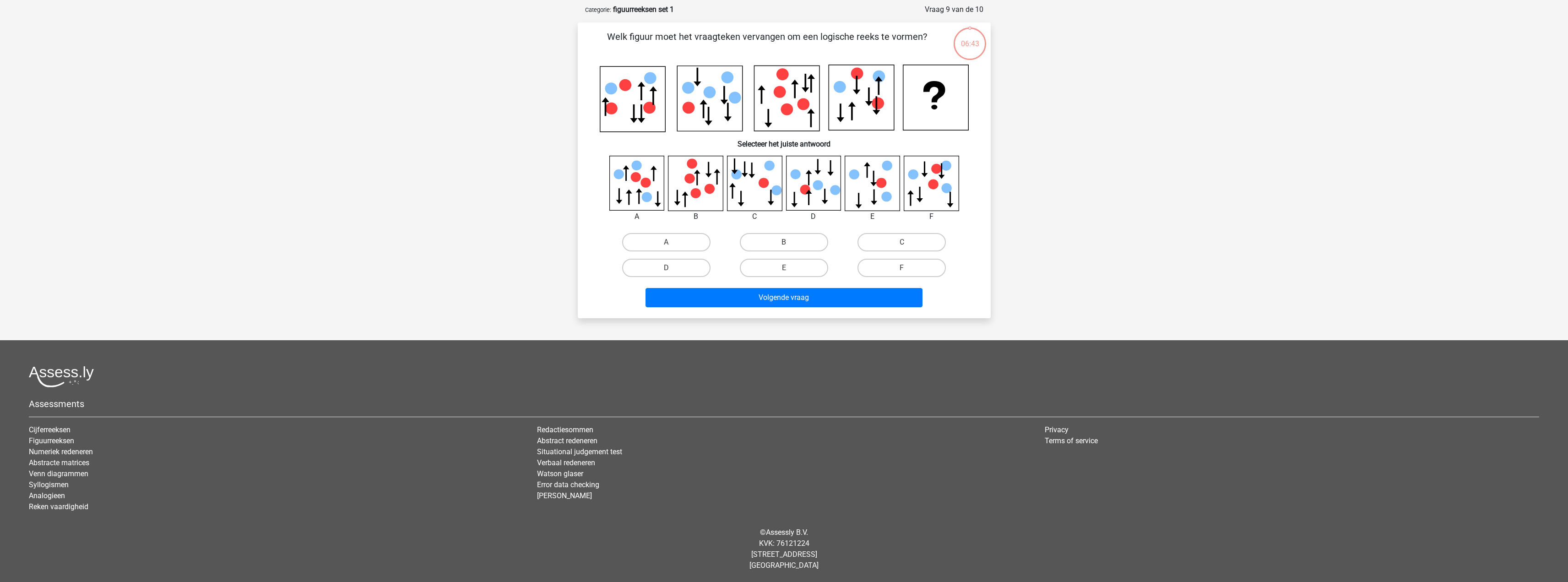
scroll to position [41, 0]
click at [879, 248] on label "C" at bounding box center [901, 242] width 88 height 19
click at [902, 248] on input "C" at bounding box center [905, 245] width 6 height 6
radio input "true"
click at [857, 307] on div "Volgende vraag" at bounding box center [784, 299] width 353 height 23
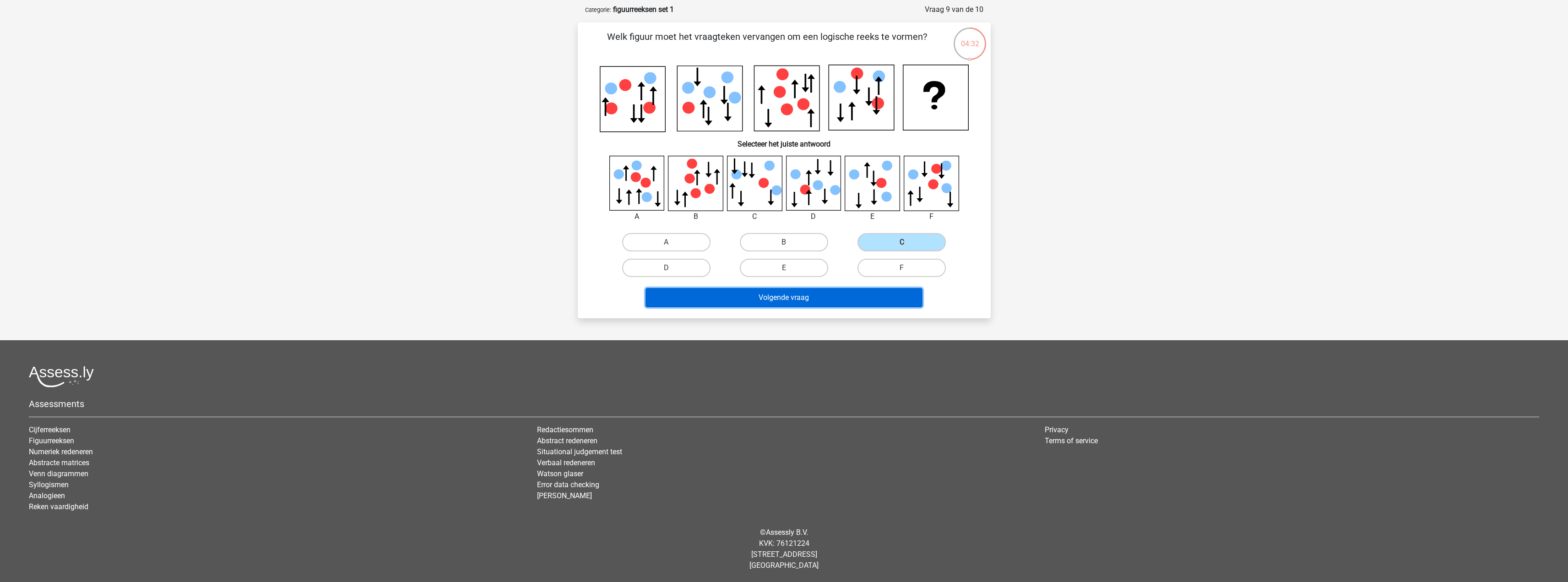
click at [857, 301] on button "Volgende vraag" at bounding box center [784, 297] width 277 height 19
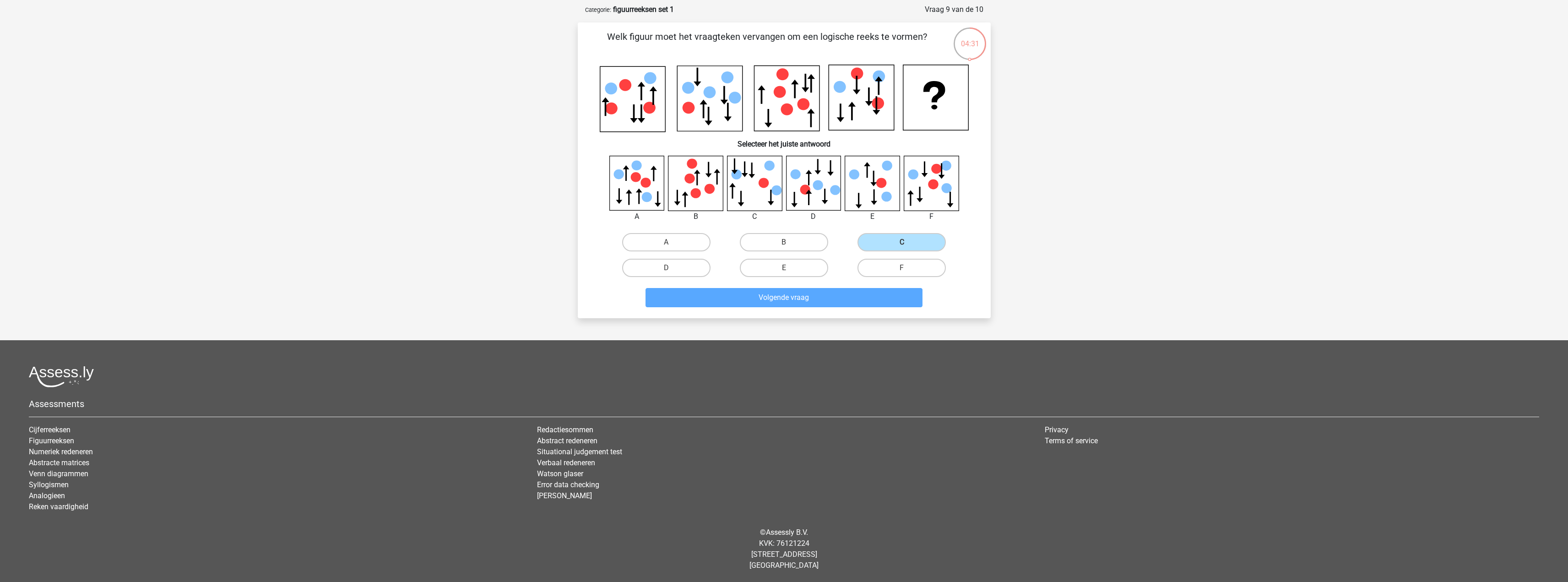
scroll to position [30, 0]
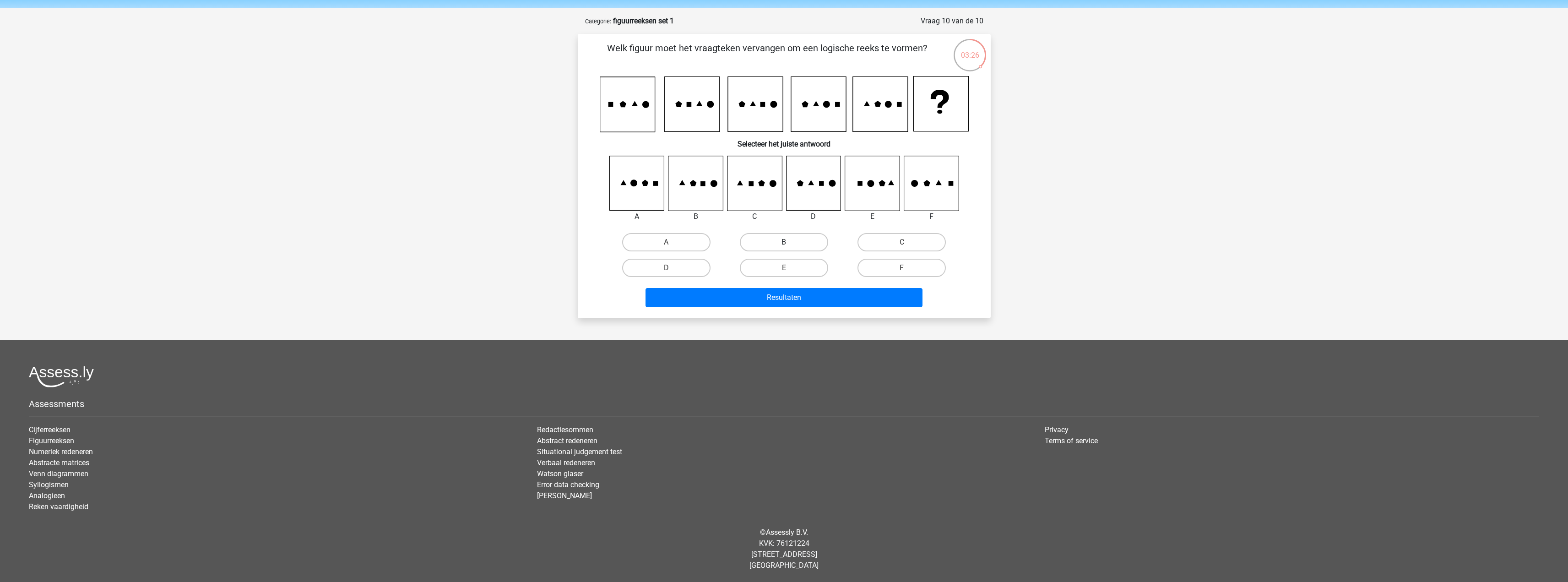
click at [781, 242] on label "B" at bounding box center [784, 242] width 88 height 19
click at [784, 242] on input "B" at bounding box center [787, 245] width 6 height 6
radio input "true"
click at [784, 295] on button "Resultaten" at bounding box center [784, 297] width 277 height 19
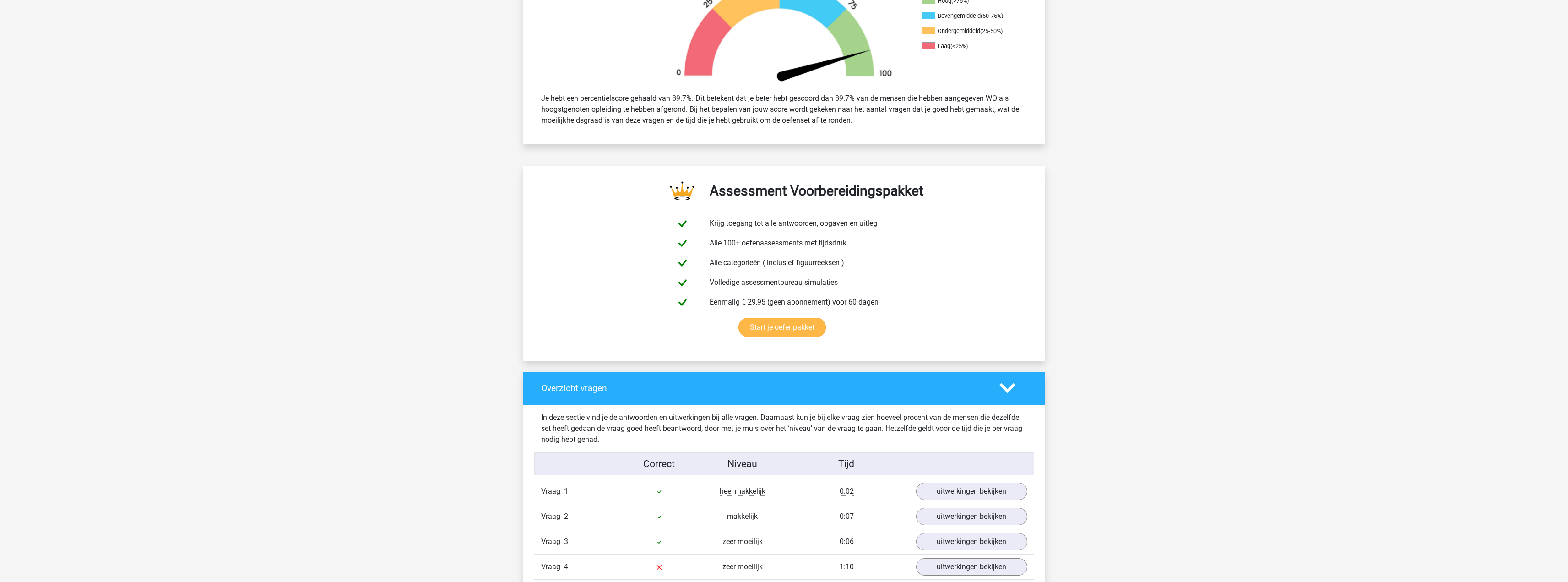
scroll to position [549, 0]
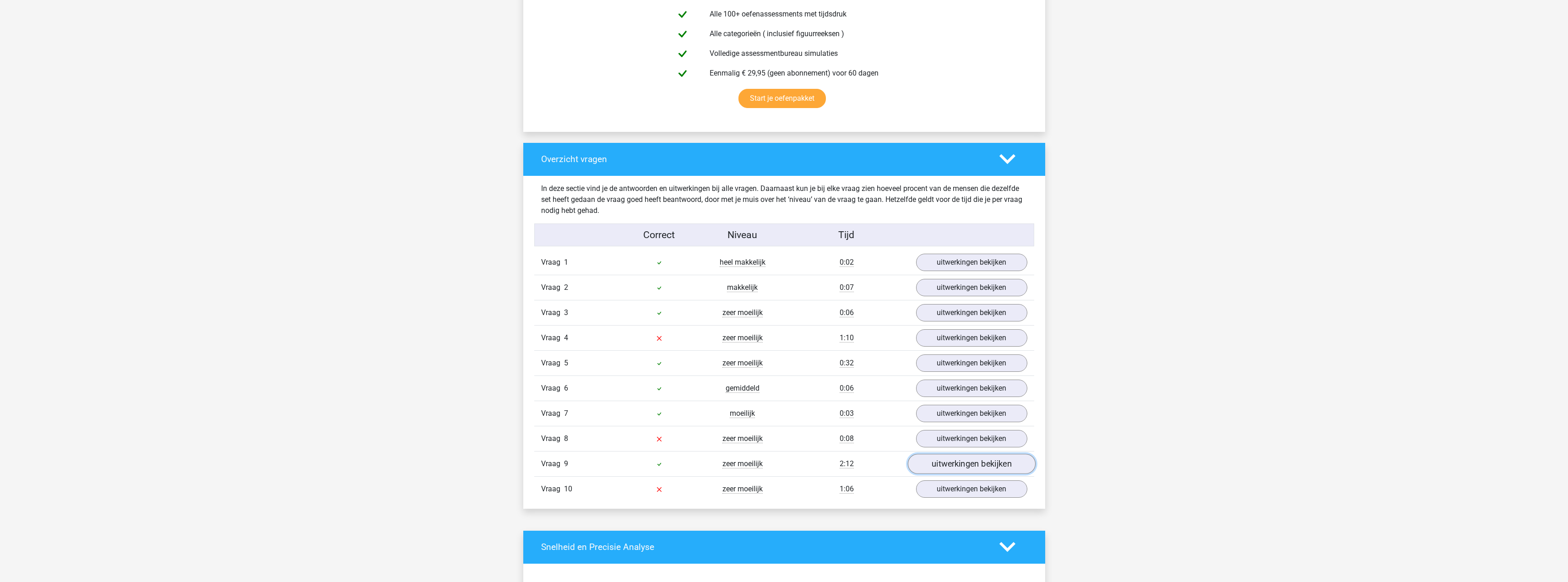
click at [970, 454] on link "uitwerkingen bekijken" at bounding box center [971, 463] width 128 height 20
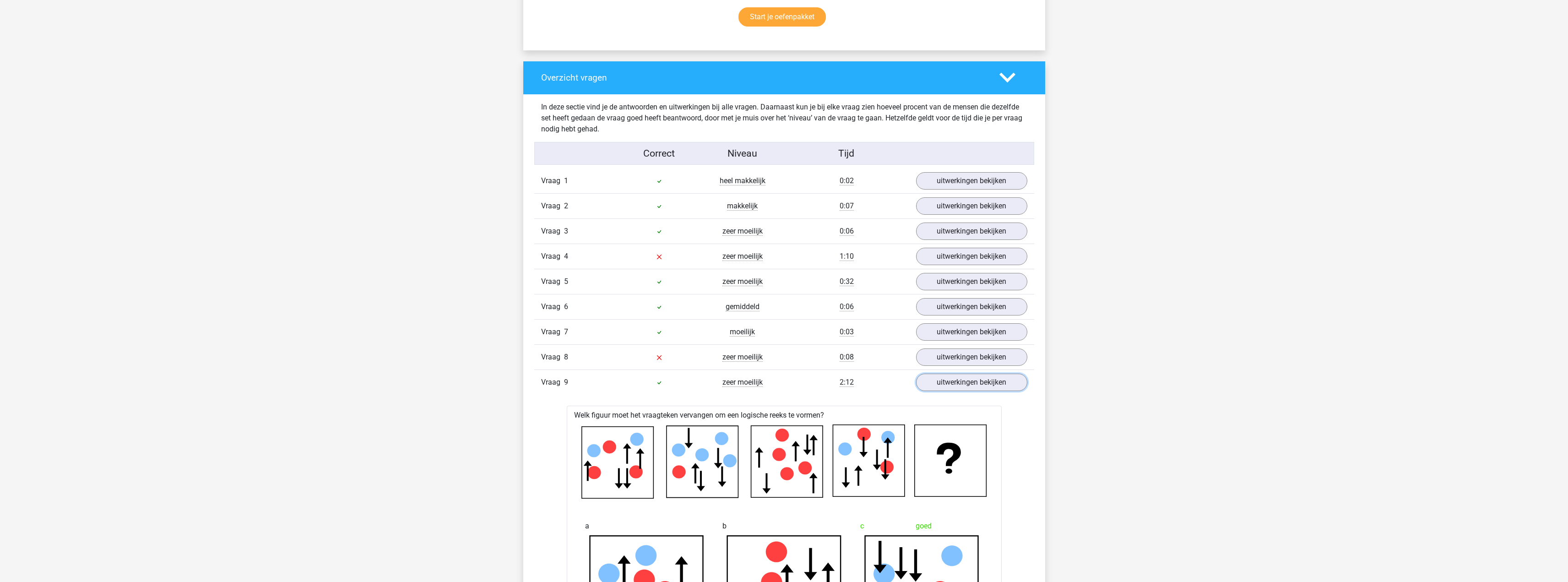
scroll to position [595, 0]
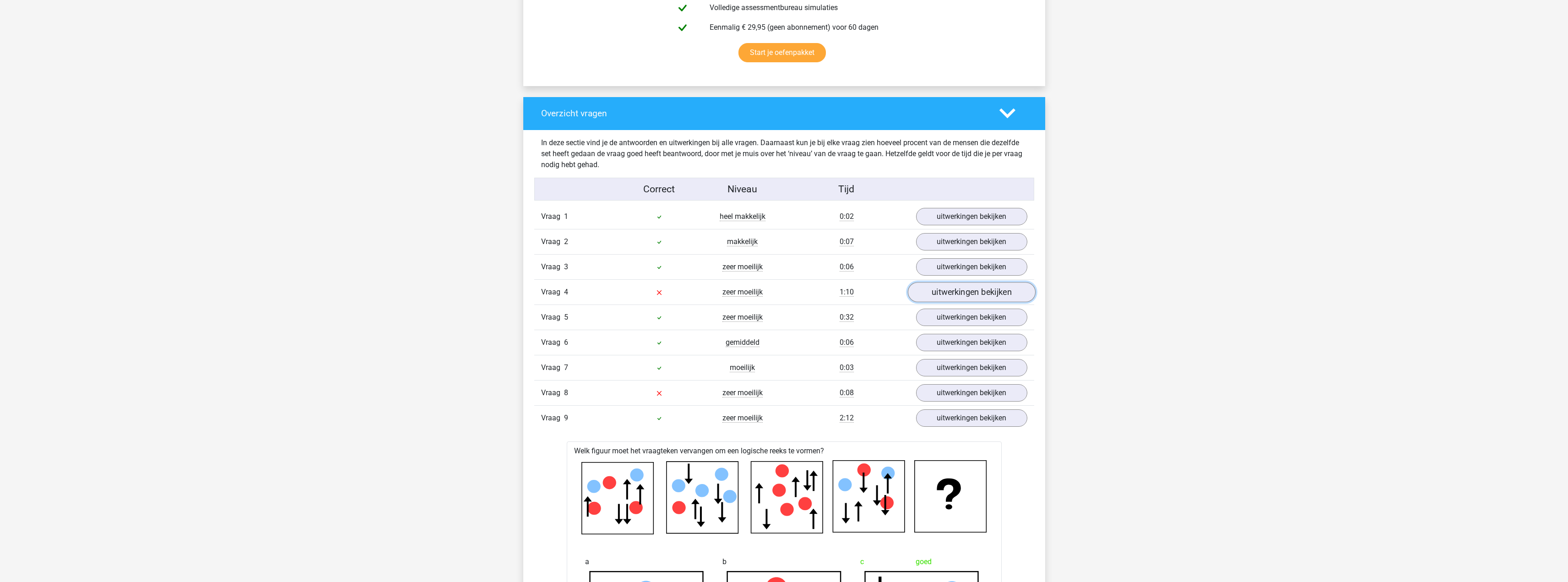
click at [937, 291] on link "uitwerkingen bekijken" at bounding box center [971, 292] width 128 height 20
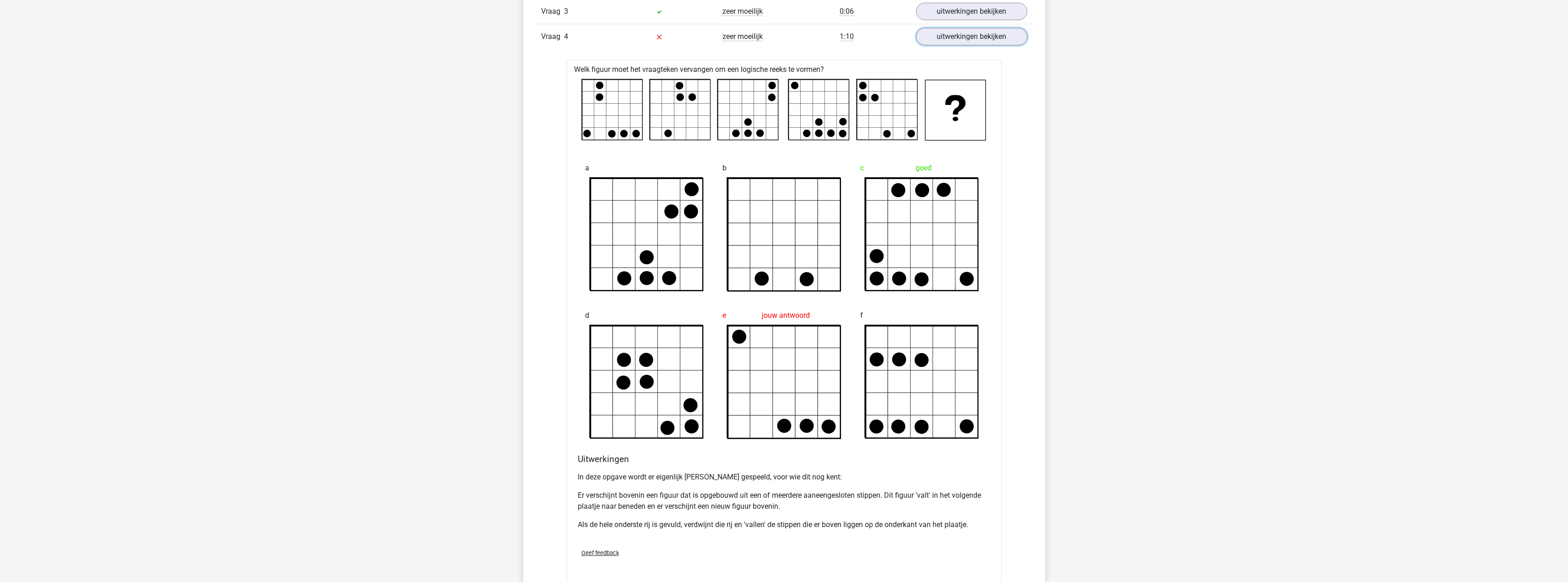
scroll to position [824, 0]
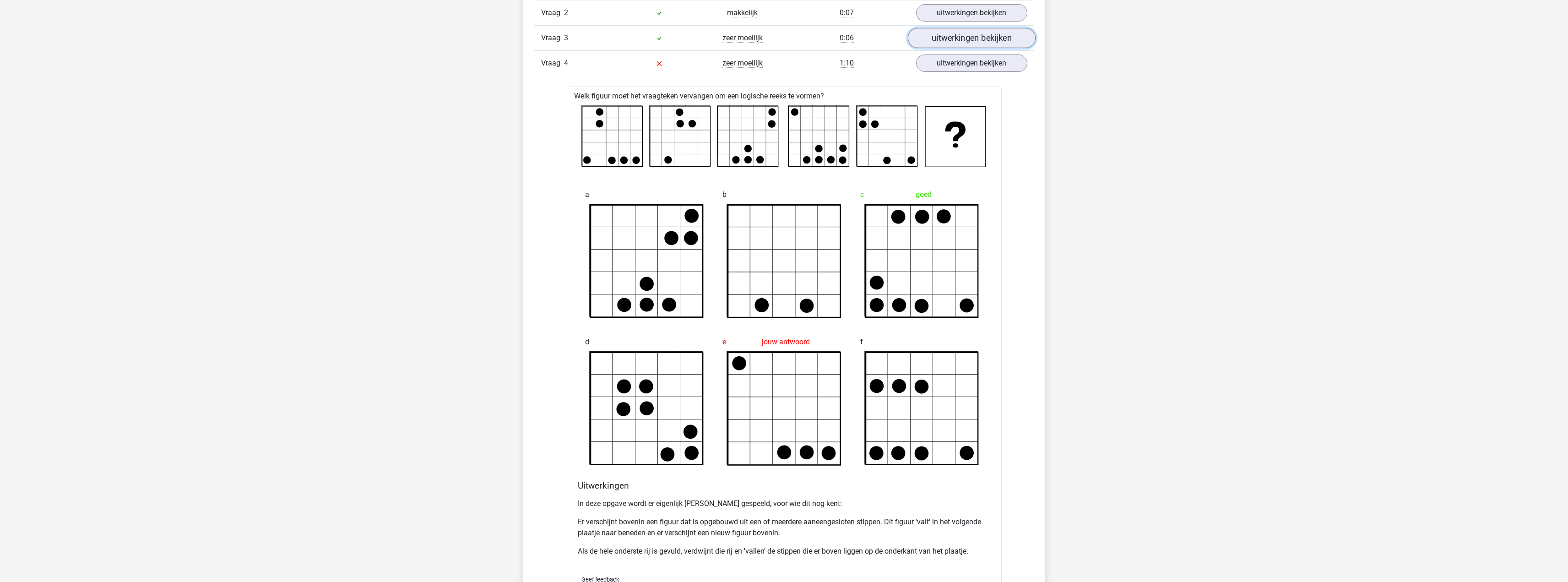
click at [972, 40] on link "uitwerkingen bekijken" at bounding box center [971, 38] width 128 height 20
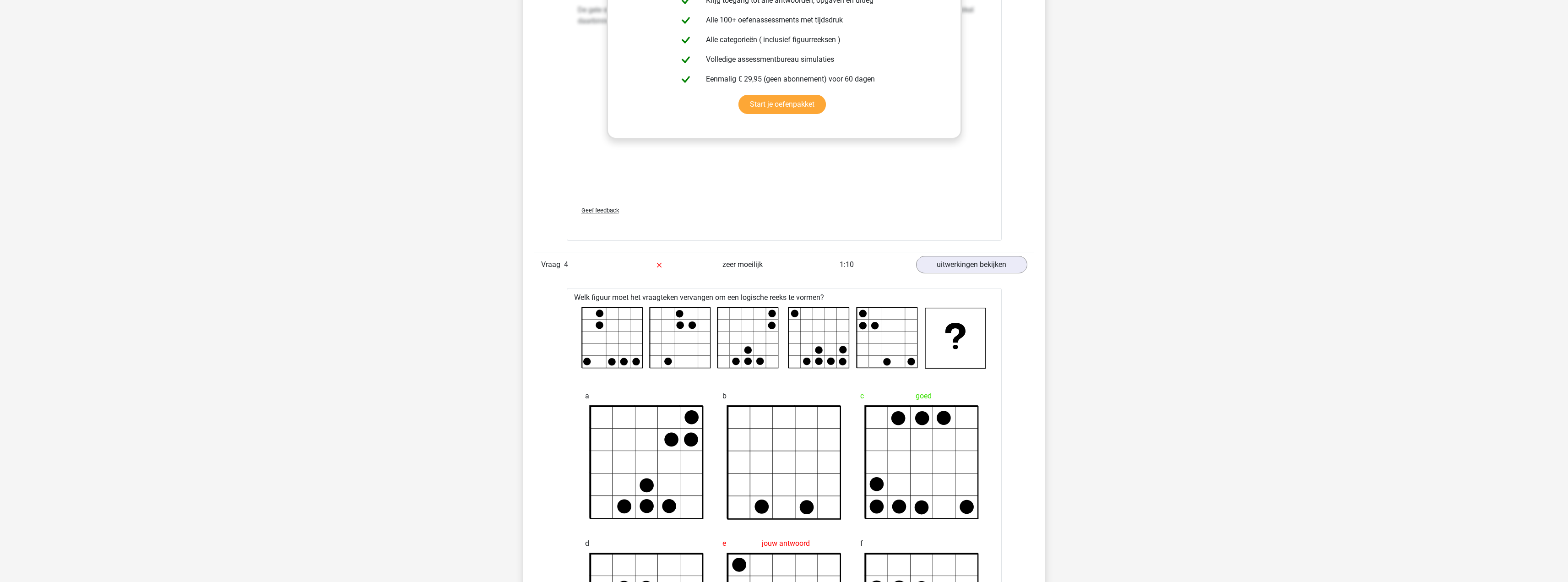
scroll to position [1557, 0]
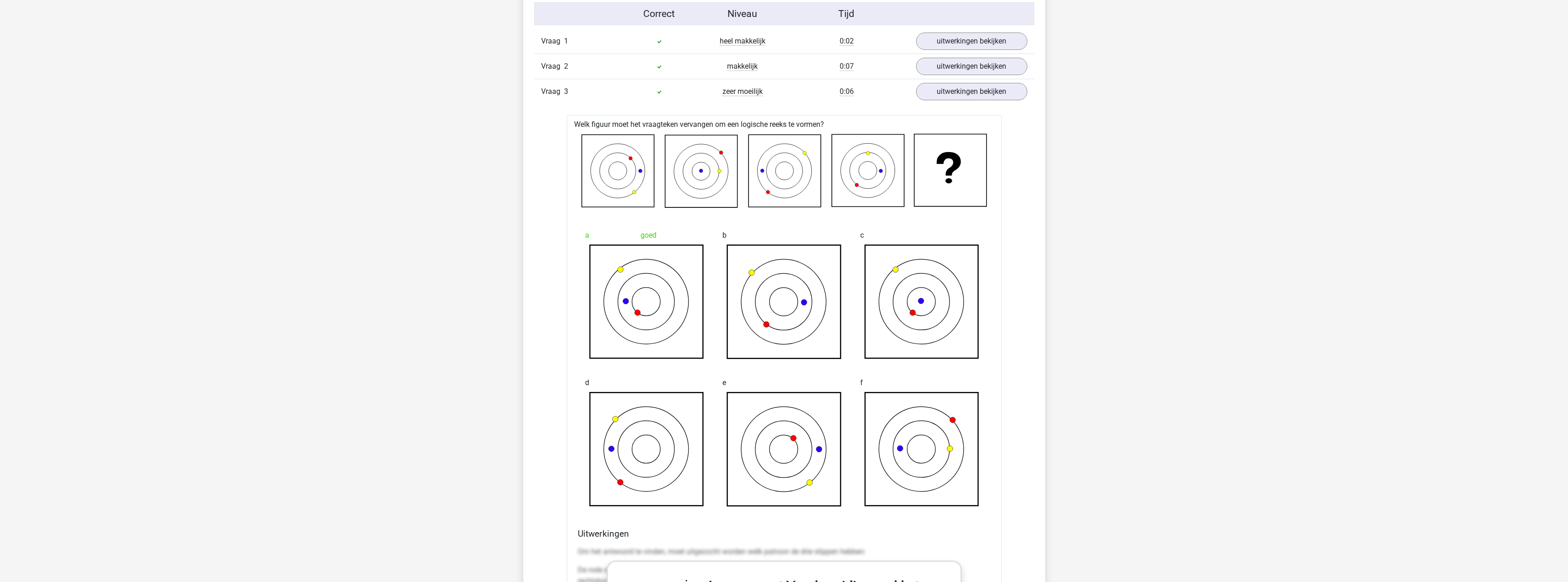
drag, startPoint x: 1127, startPoint y: 342, endPoint x: 1098, endPoint y: 148, distance: 196.2
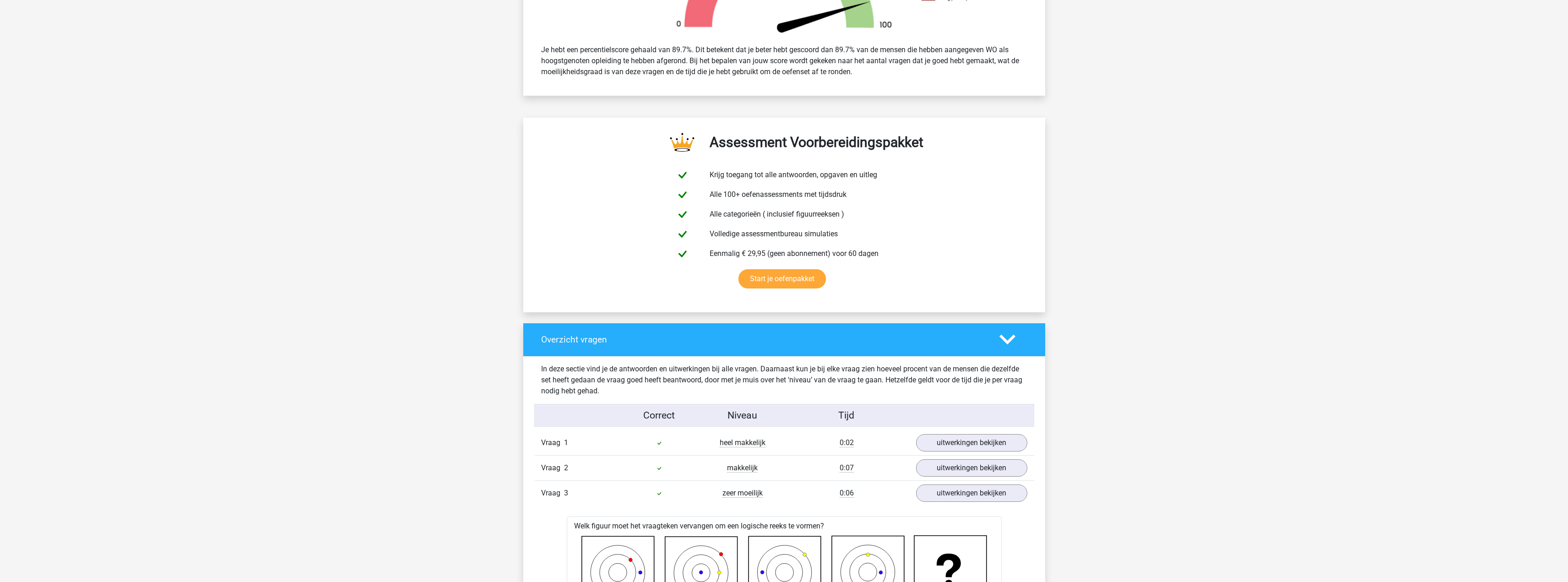
scroll to position [531, 0]
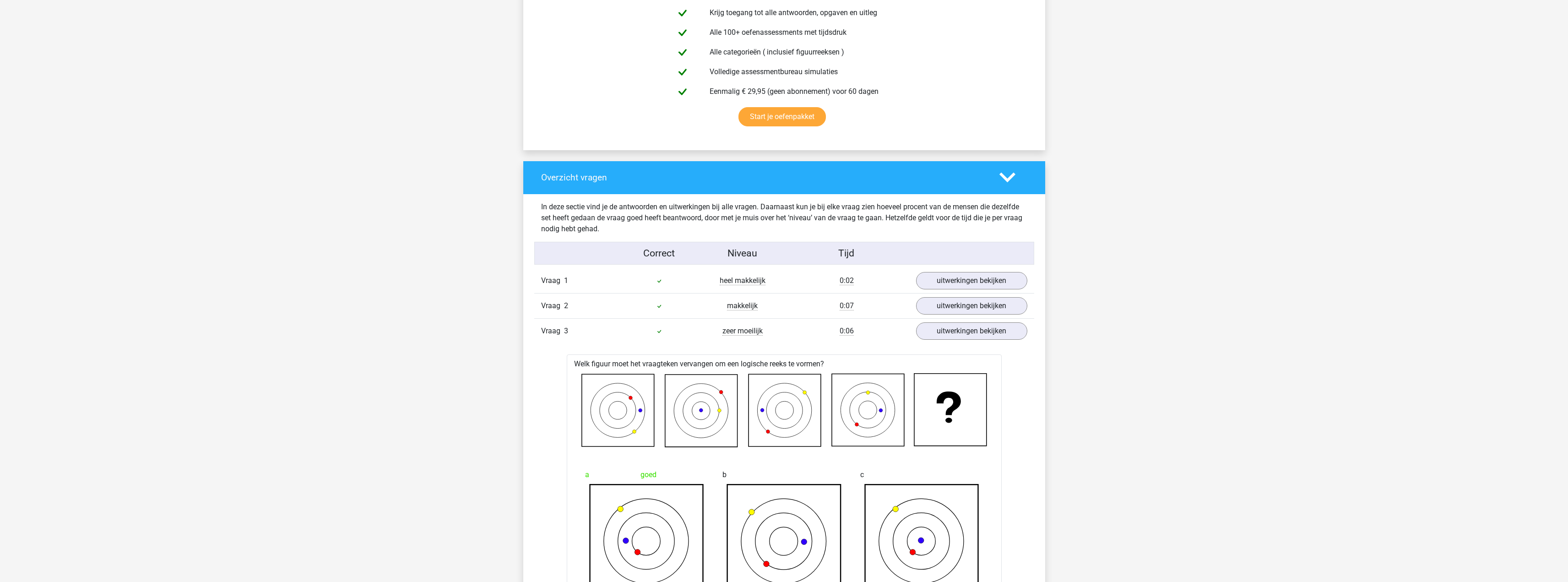
click at [860, 340] on div "Vraag 3 zeer moeilijk 0:06 uitwerkingen bekijken" at bounding box center [784, 331] width 500 height 25
click at [1019, 177] on div at bounding box center [1013, 177] width 41 height 16
click at [1011, 177] on polygon at bounding box center [1008, 177] width 16 height 10
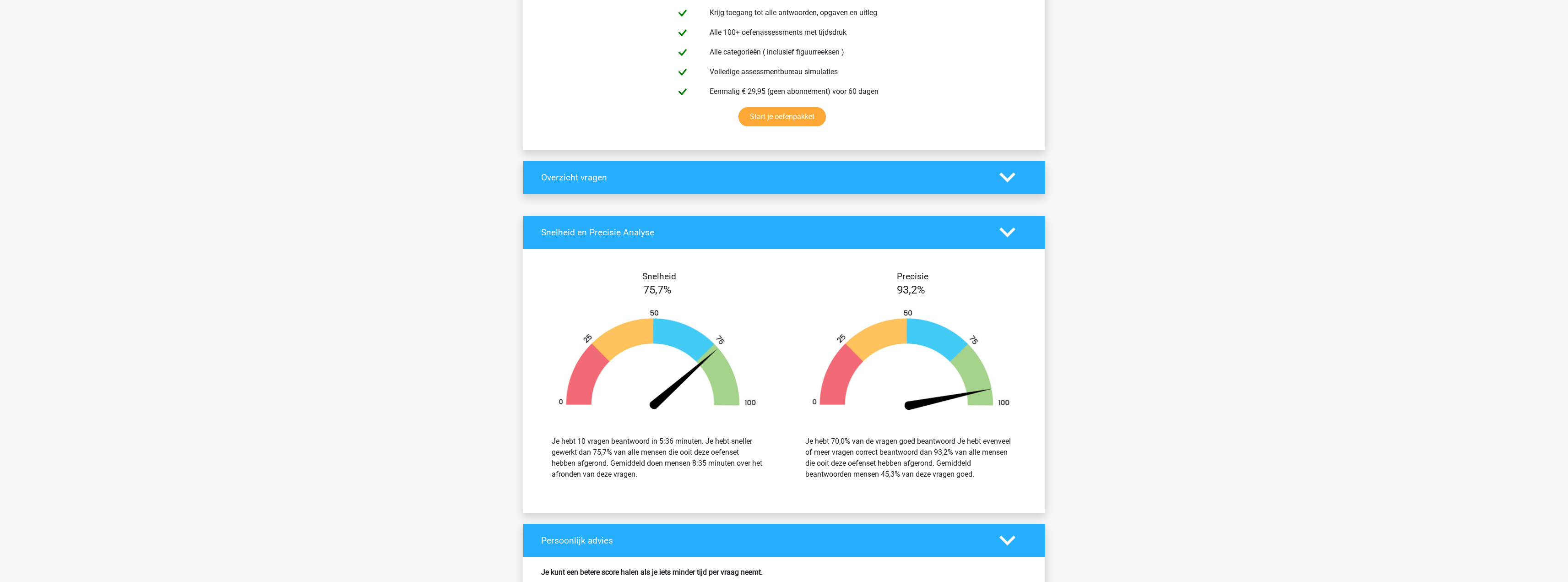
click at [1011, 177] on polygon at bounding box center [1008, 177] width 16 height 10
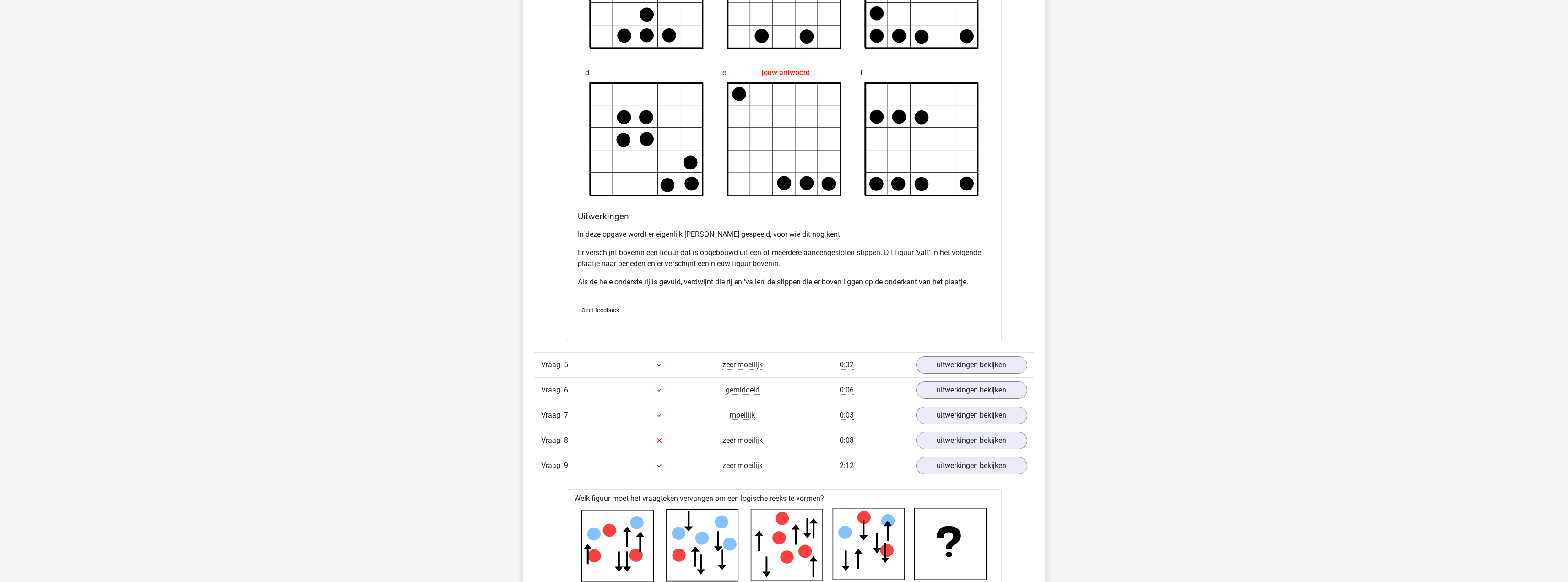
scroll to position [2134, 0]
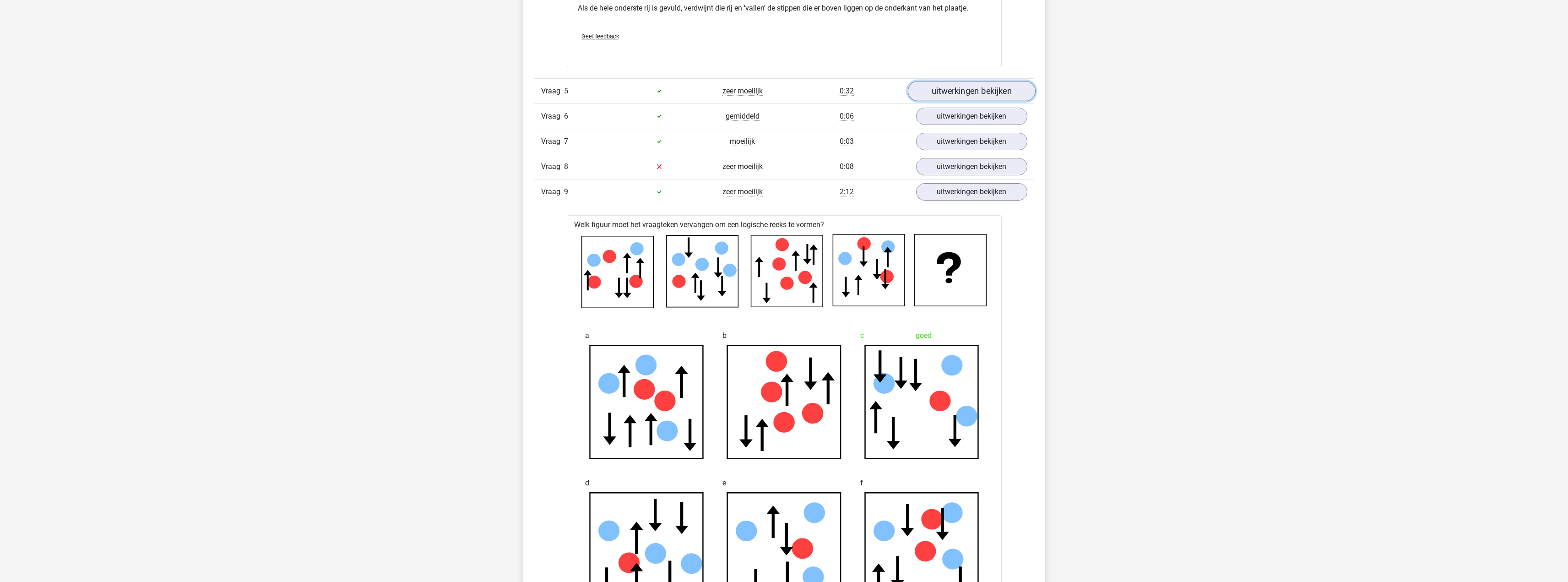
click at [971, 85] on link "uitwerkingen bekijken" at bounding box center [971, 91] width 128 height 20
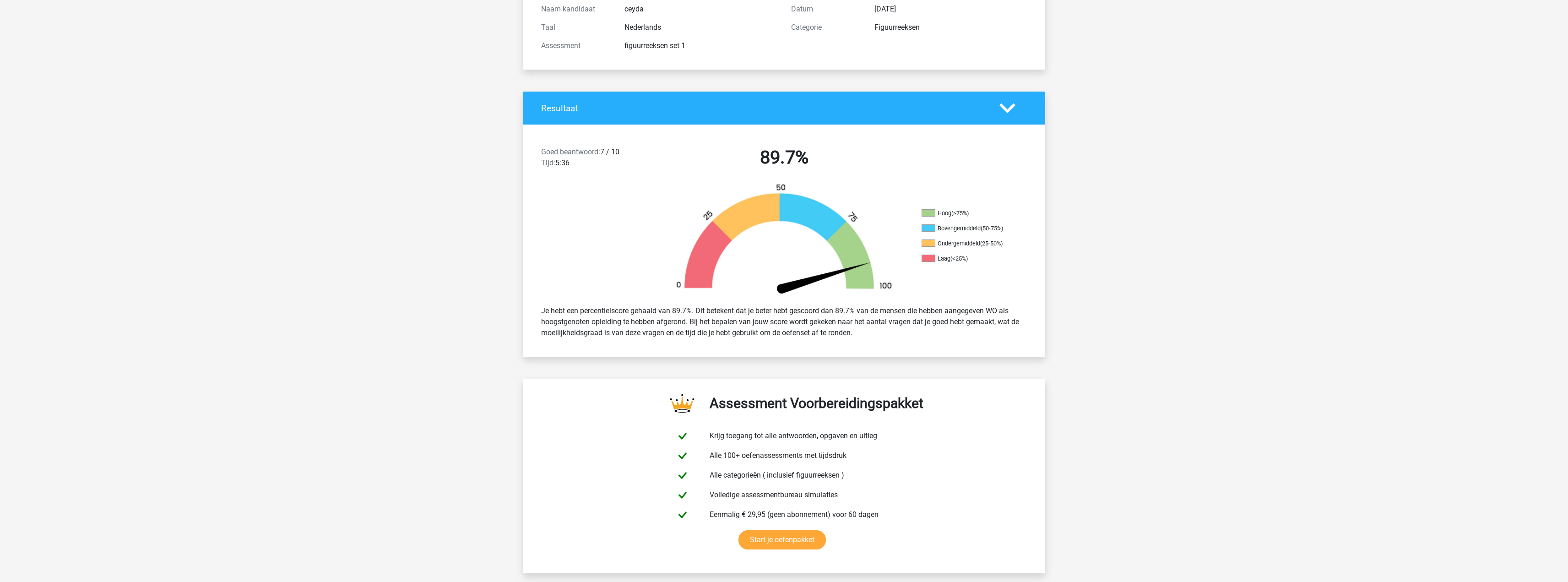
scroll to position [0, 0]
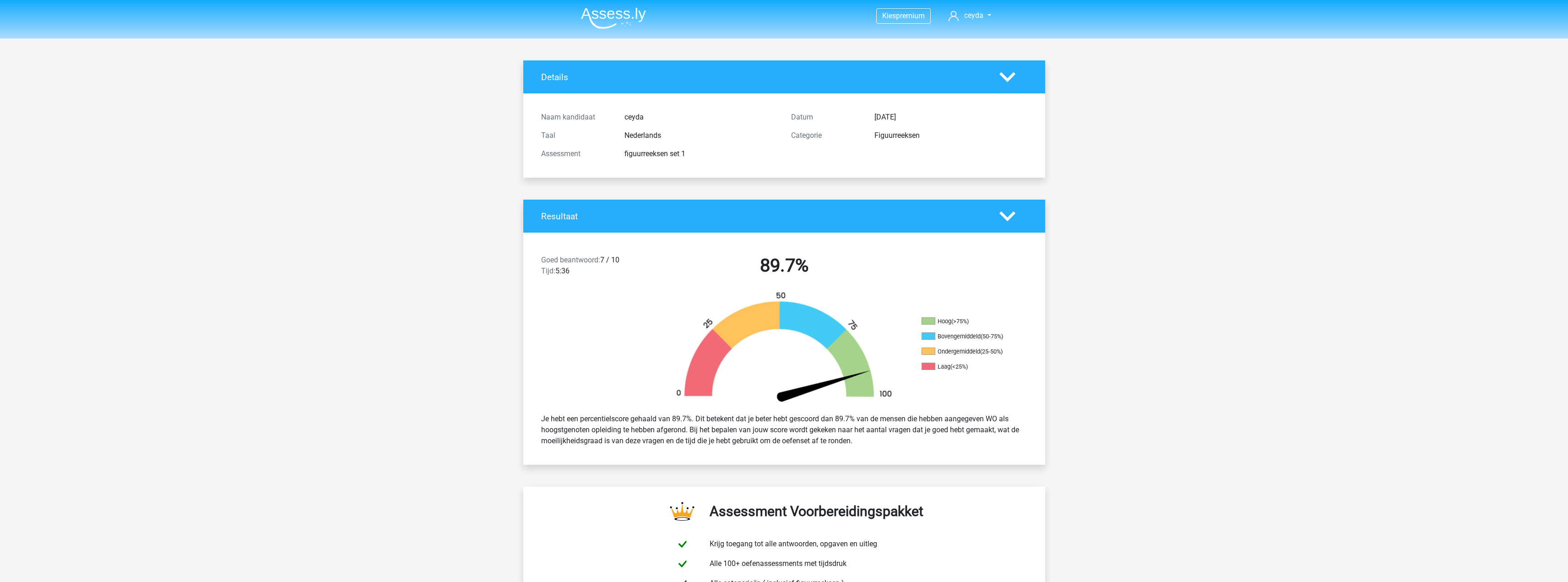
drag, startPoint x: 1120, startPoint y: 420, endPoint x: 1041, endPoint y: 219, distance: 216.0
click at [610, 24] on img at bounding box center [613, 18] width 65 height 22
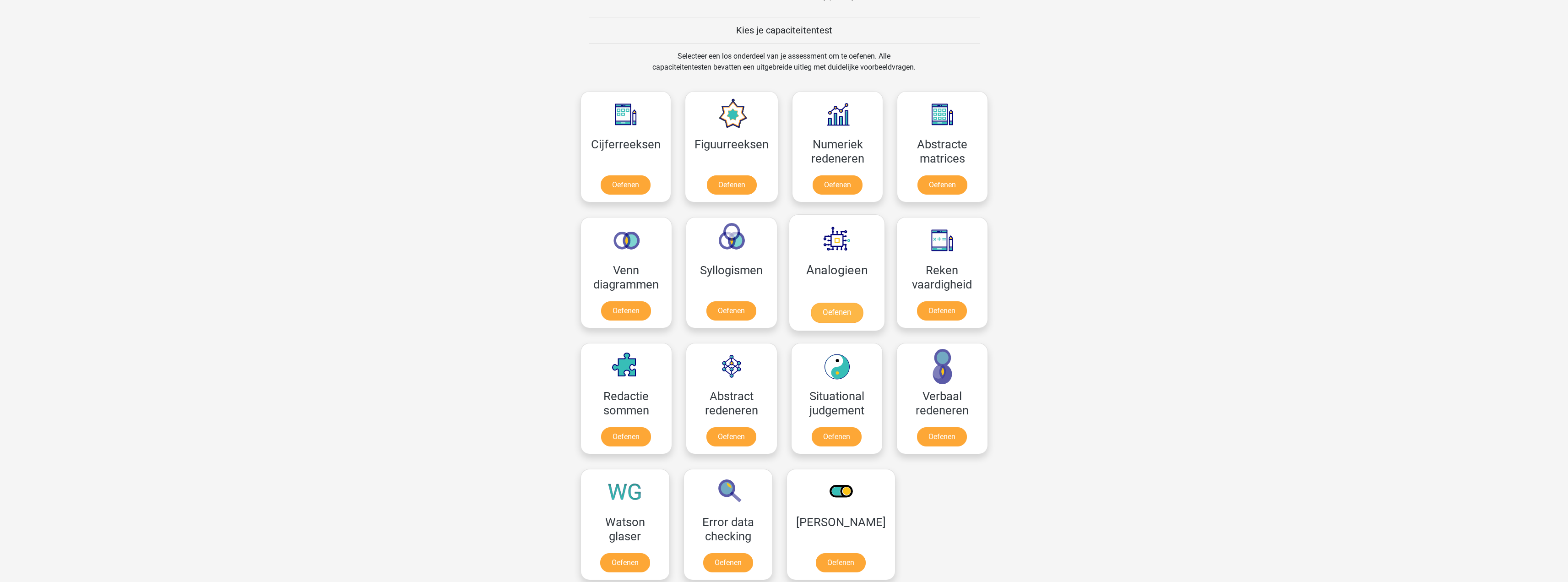
scroll to position [366, 0]
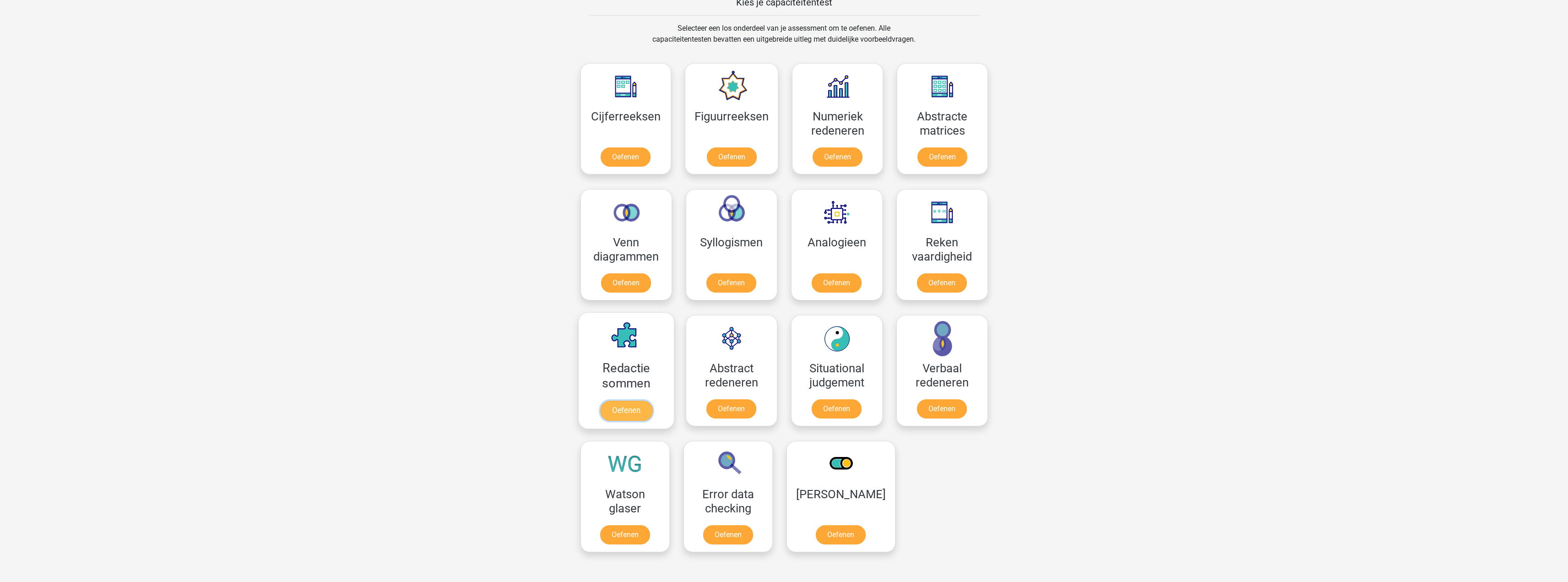
click at [641, 410] on link "Oefenen" at bounding box center [626, 410] width 52 height 20
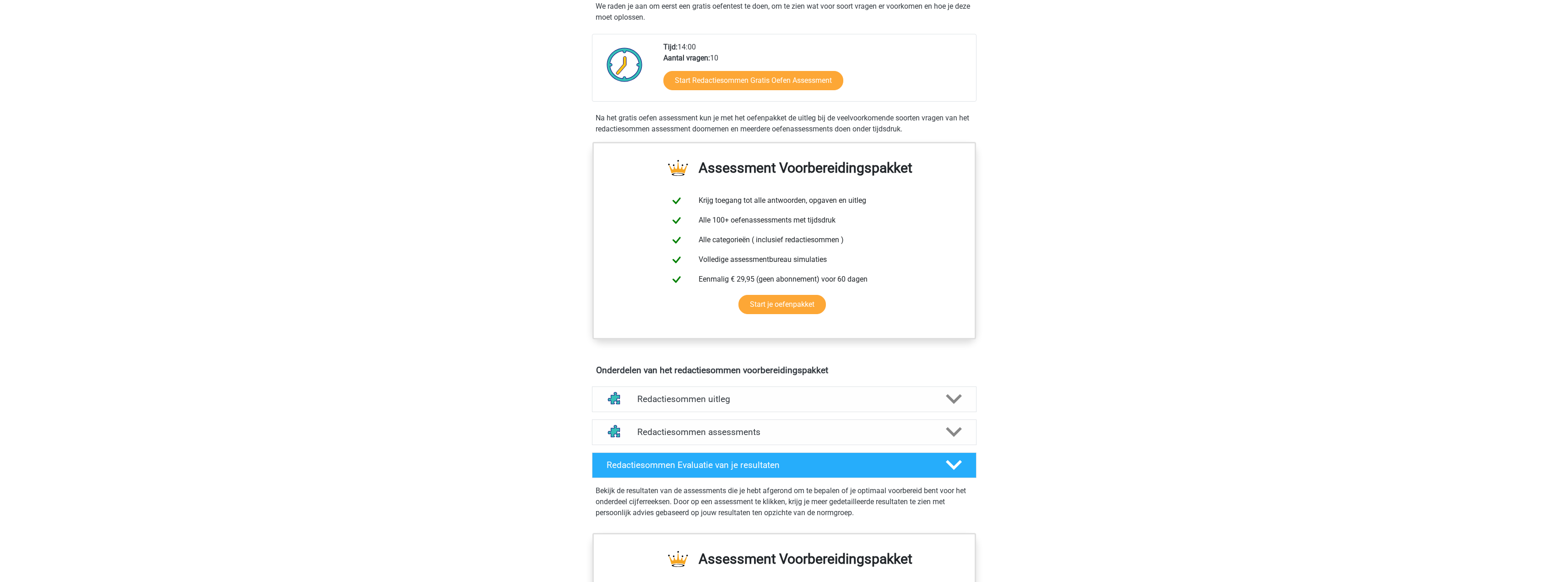
scroll to position [183, 0]
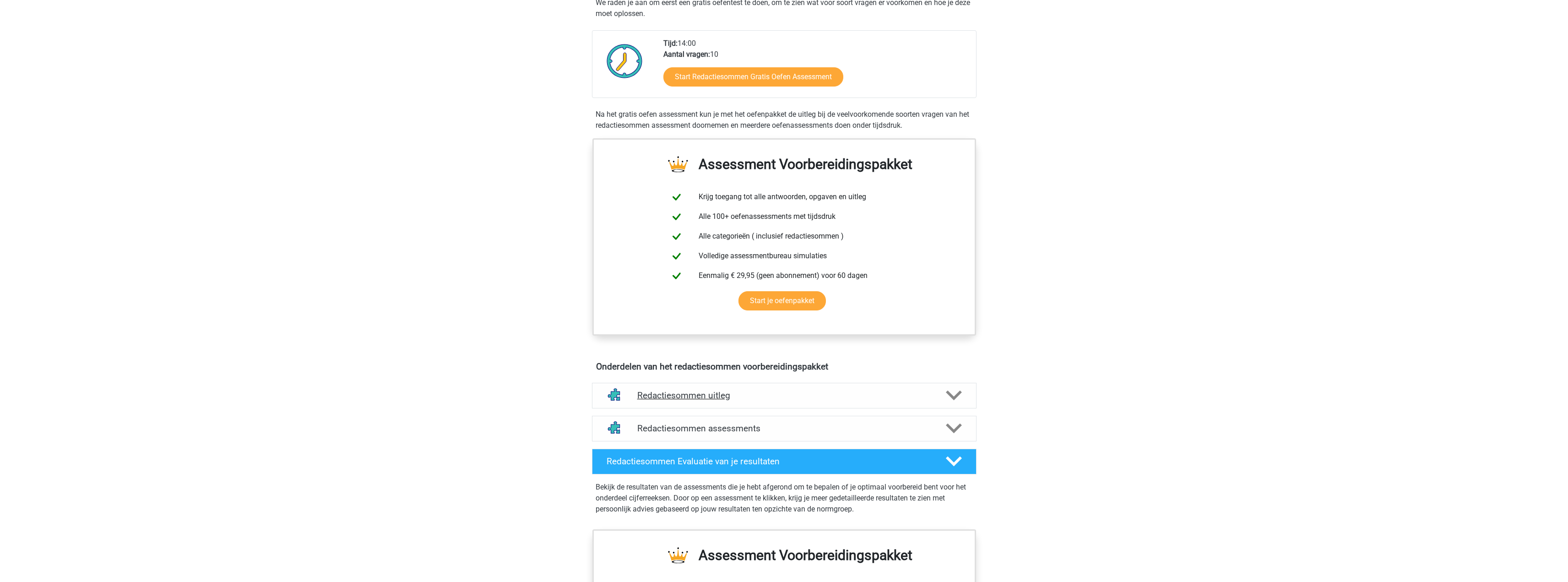
click at [733, 400] on h4 "Redactiesommen uitleg" at bounding box center [785, 395] width 294 height 11
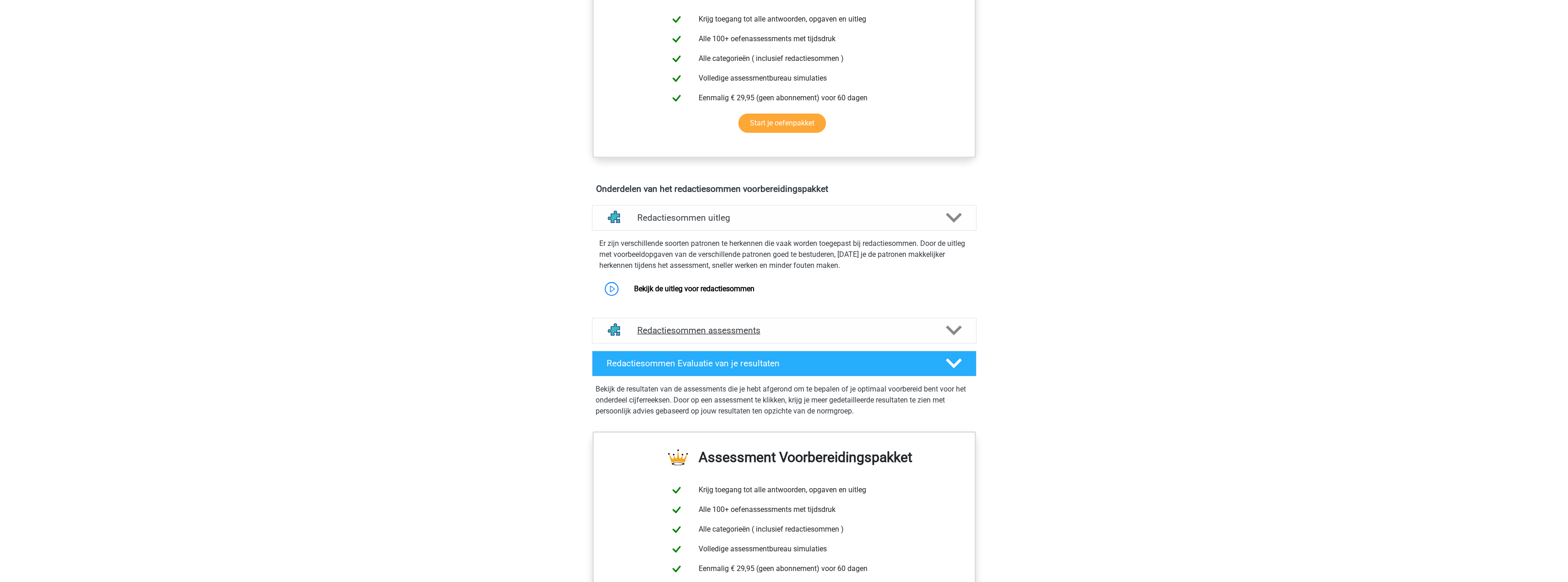
scroll to position [366, 0]
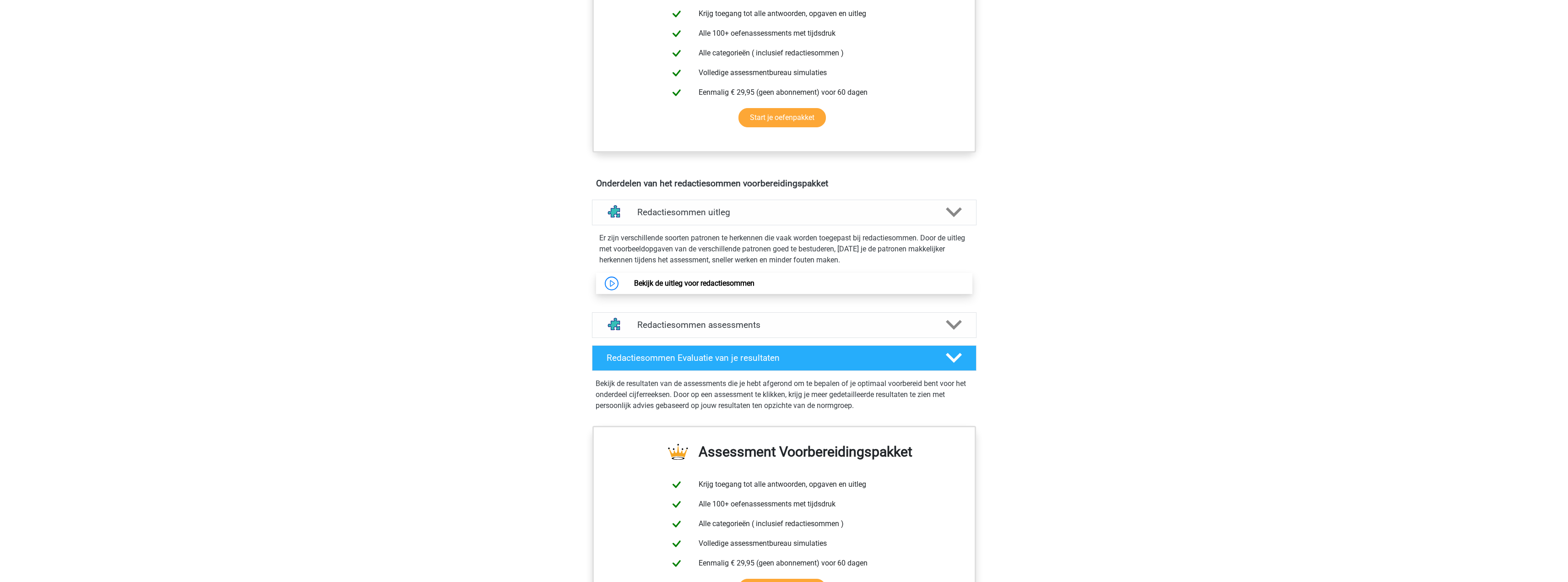
click at [723, 287] on link "Bekijk de uitleg voor redactiesommen" at bounding box center [694, 283] width 120 height 9
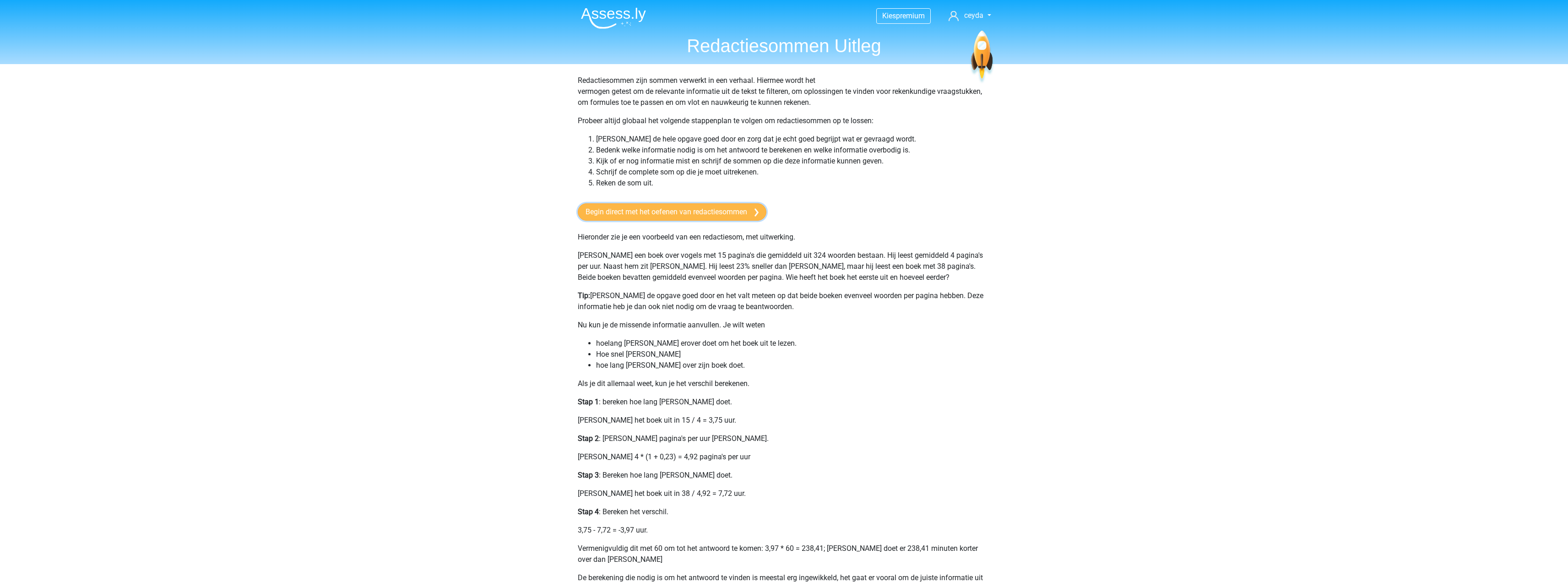
click at [641, 219] on link "Begin direct met het oefenen van redactiesommen" at bounding box center [672, 212] width 188 height 17
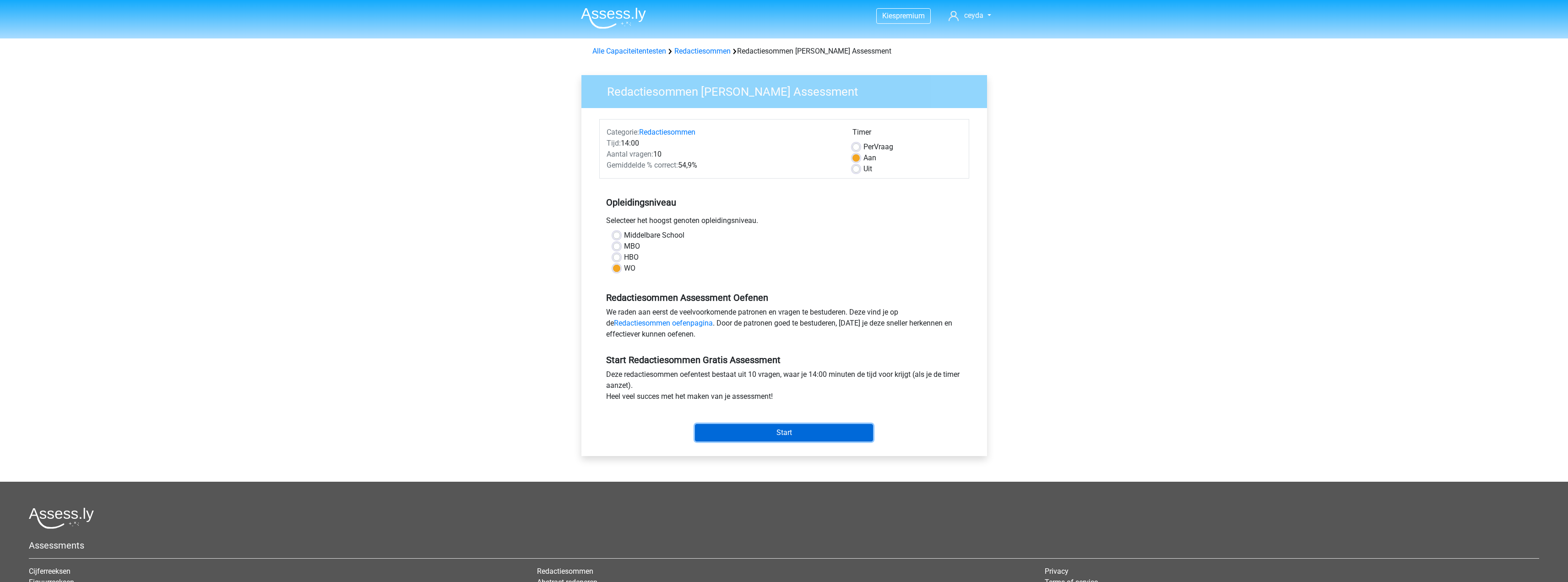
click at [788, 432] on input "Start" at bounding box center [784, 432] width 178 height 17
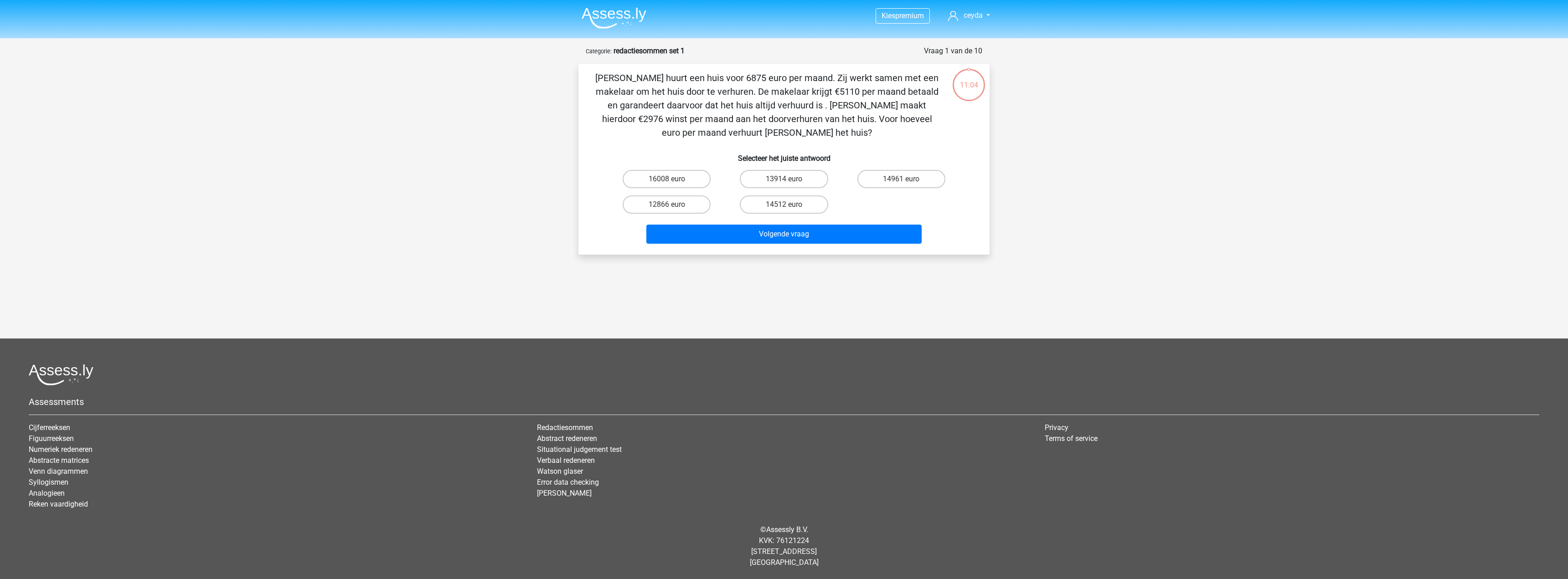
click at [671, 204] on label "12866 euro" at bounding box center [666, 205] width 88 height 18
click at [671, 205] on input "12866 euro" at bounding box center [670, 208] width 6 height 6
radio input "true"
click at [730, 232] on button "Volgende vraag" at bounding box center [784, 234] width 276 height 19
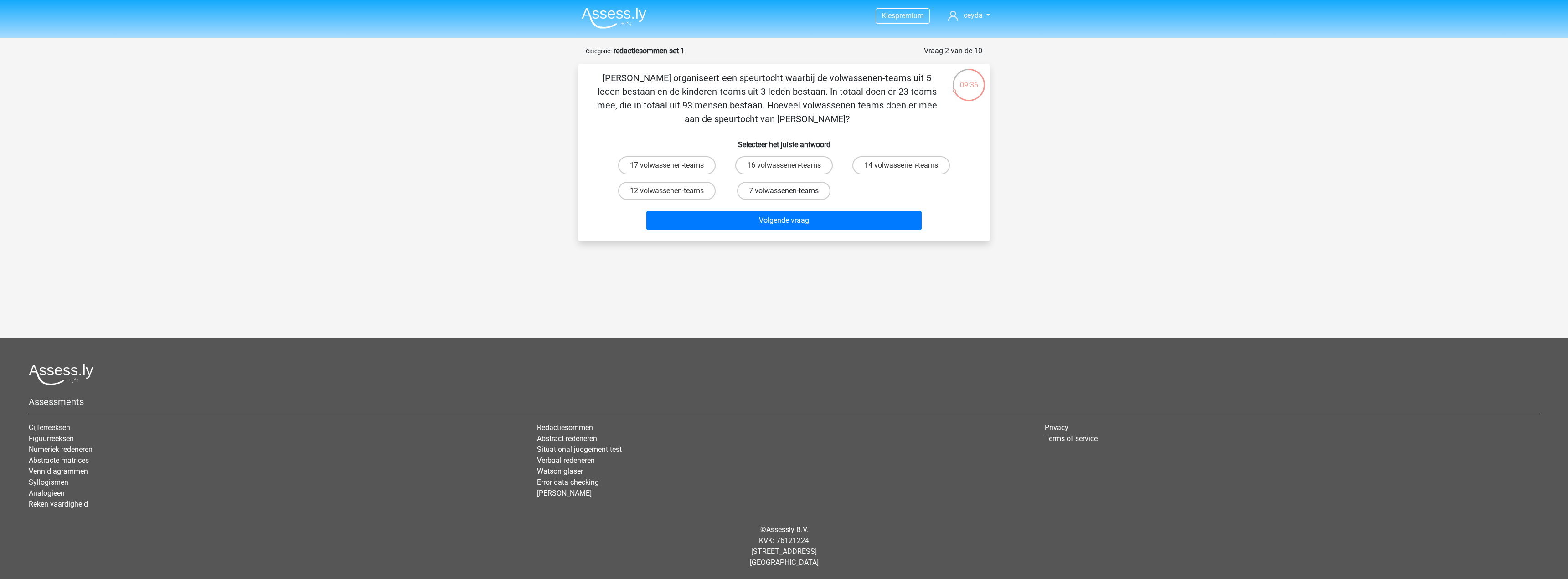
click at [790, 195] on label "7 volwassenen-teams" at bounding box center [784, 191] width 94 height 18
click at [790, 195] on input "7 volwassenen-teams" at bounding box center [787, 194] width 6 height 6
radio input "true"
click at [826, 221] on button "Volgende vraag" at bounding box center [784, 220] width 276 height 19
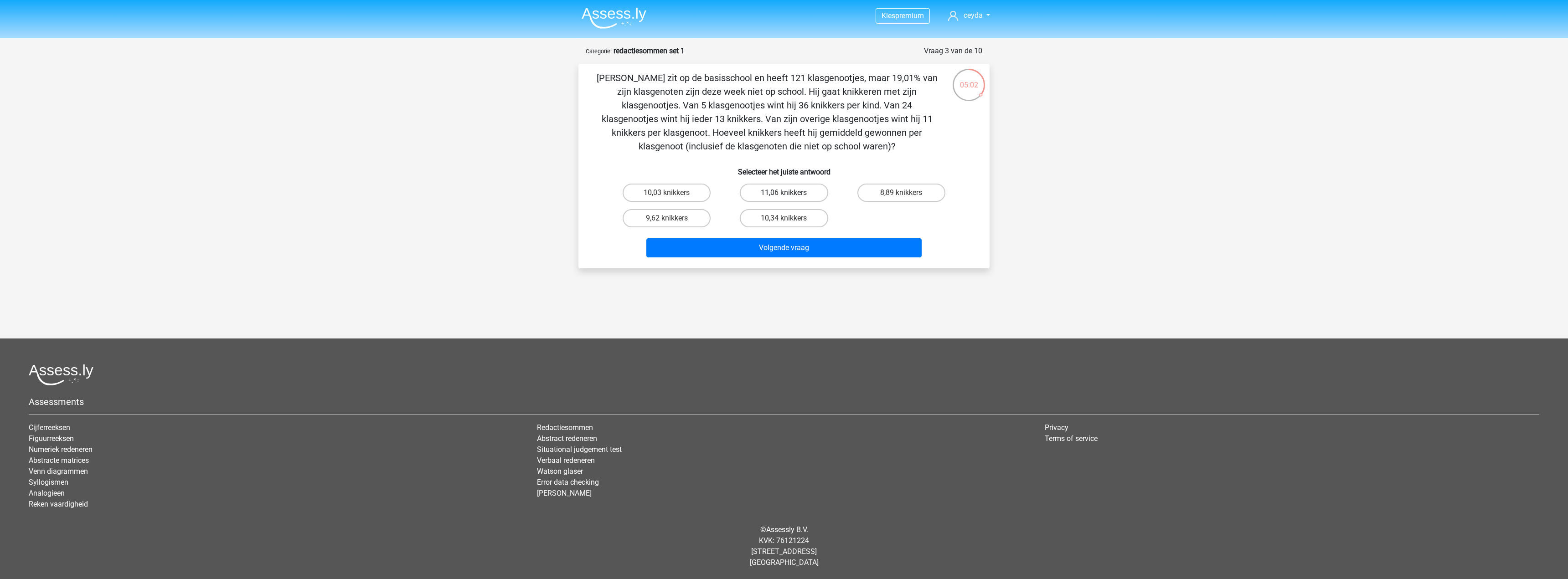
click at [768, 198] on label "11,06 knikkers" at bounding box center [784, 193] width 88 height 18
click at [784, 198] on input "11,06 knikkers" at bounding box center [787, 195] width 6 height 6
radio input "true"
click at [792, 246] on button "Volgende vraag" at bounding box center [784, 248] width 276 height 19
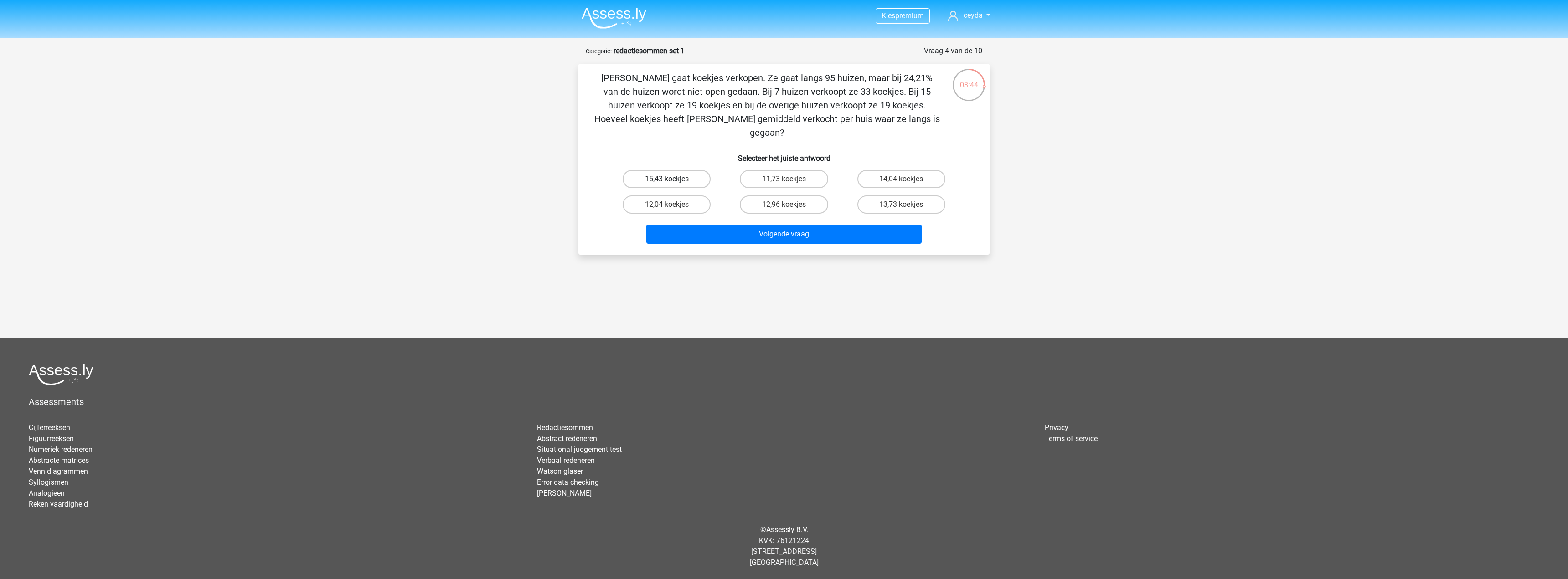
click at [672, 170] on label "15,43 koekjes" at bounding box center [666, 179] width 88 height 18
click at [672, 179] on input "15,43 koekjes" at bounding box center [670, 182] width 6 height 6
radio input "true"
click at [778, 224] on button "Volgende vraag" at bounding box center [784, 234] width 276 height 19
click at [913, 179] on label "181 euro" at bounding box center [901, 179] width 88 height 18
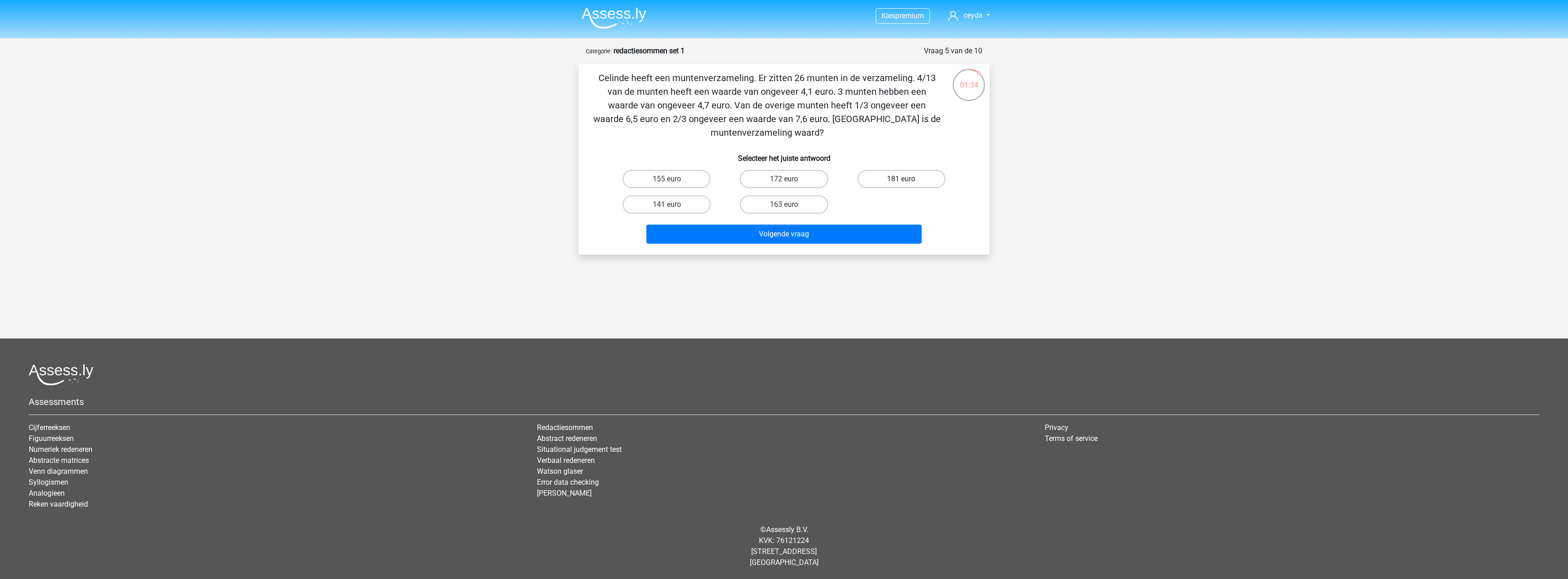
click at [907, 179] on input "181 euro" at bounding box center [904, 182] width 6 height 6
radio input "true"
click at [830, 238] on button "Volgende vraag" at bounding box center [784, 234] width 276 height 19
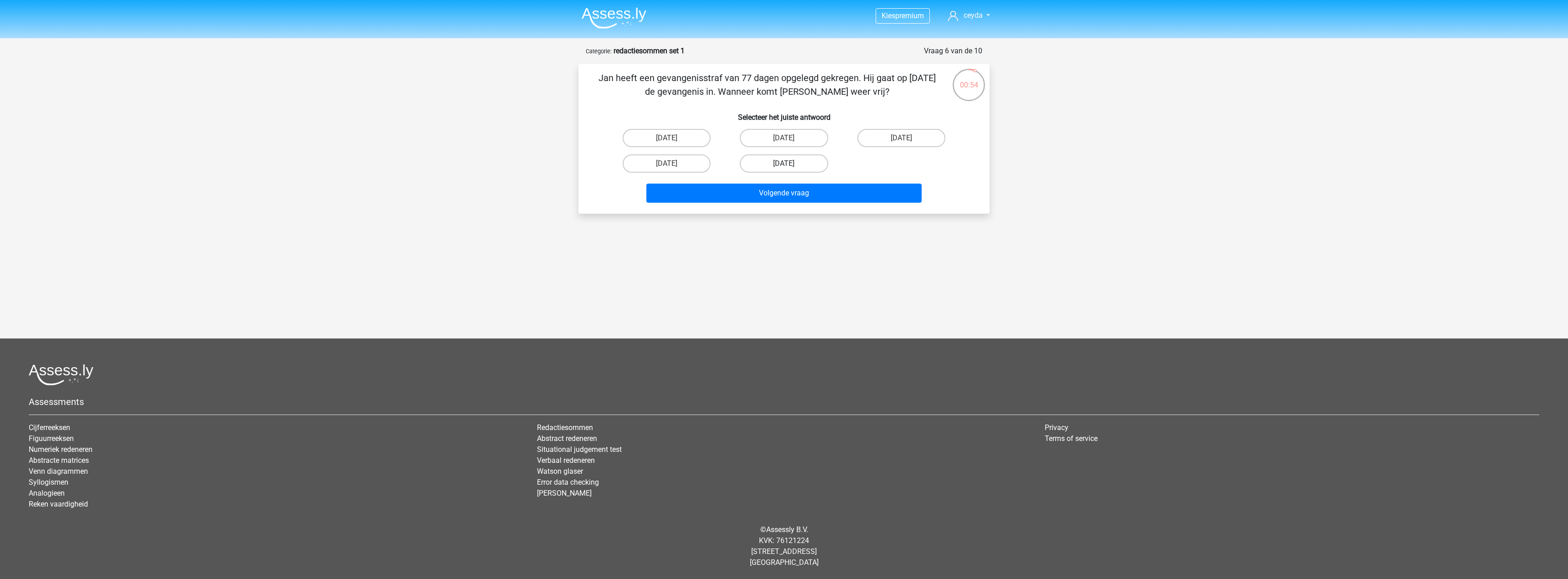
click at [778, 167] on label "[DATE]" at bounding box center [784, 163] width 88 height 18
click at [784, 167] on input "[DATE]" at bounding box center [787, 167] width 6 height 6
radio input "true"
click at [806, 187] on button "Volgende vraag" at bounding box center [784, 193] width 276 height 19
drag, startPoint x: 907, startPoint y: 313, endPoint x: 917, endPoint y: 314, distance: 10.0
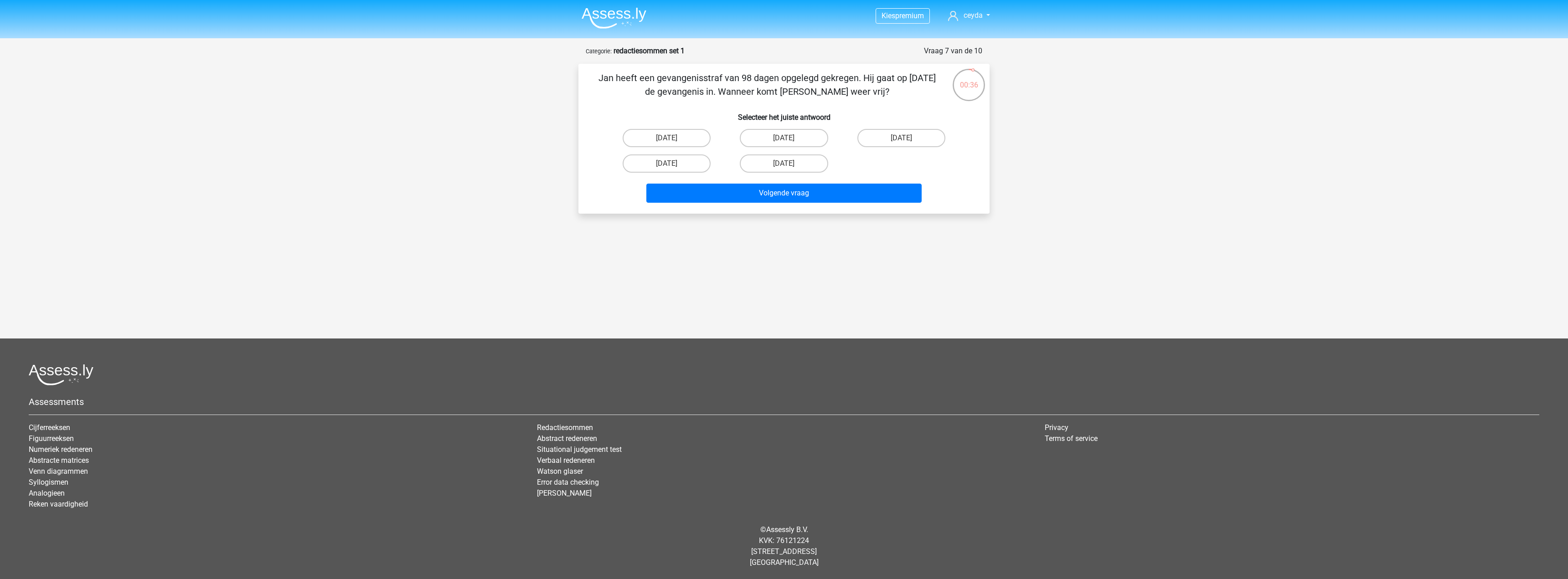
click at [917, 314] on div "Kies premium ceyda cozturk13@gmail.com" at bounding box center [784, 238] width 1568 height 476
click at [904, 135] on label "20 augustus" at bounding box center [901, 138] width 88 height 18
click at [904, 138] on input "20 augustus" at bounding box center [904, 141] width 6 height 6
radio input "true"
click at [866, 189] on button "Volgende vraag" at bounding box center [784, 193] width 276 height 19
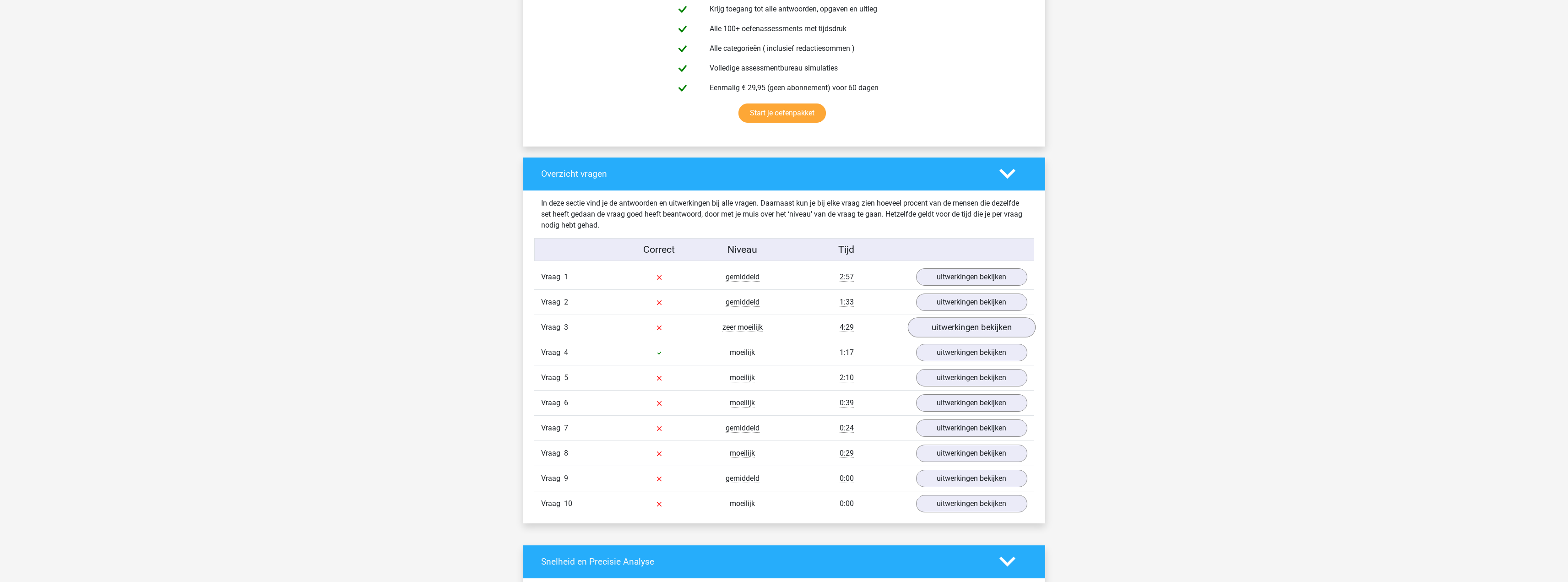
scroll to position [641, 0]
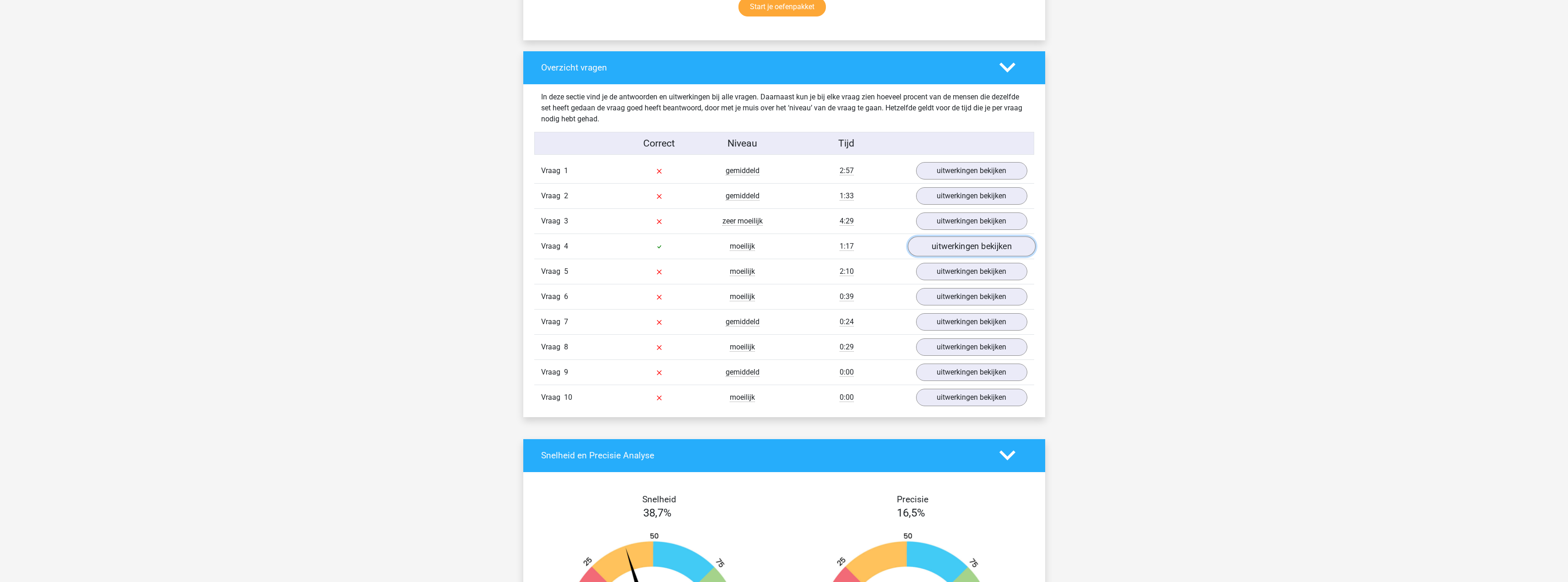
click at [942, 244] on link "uitwerkingen bekijken" at bounding box center [971, 246] width 128 height 20
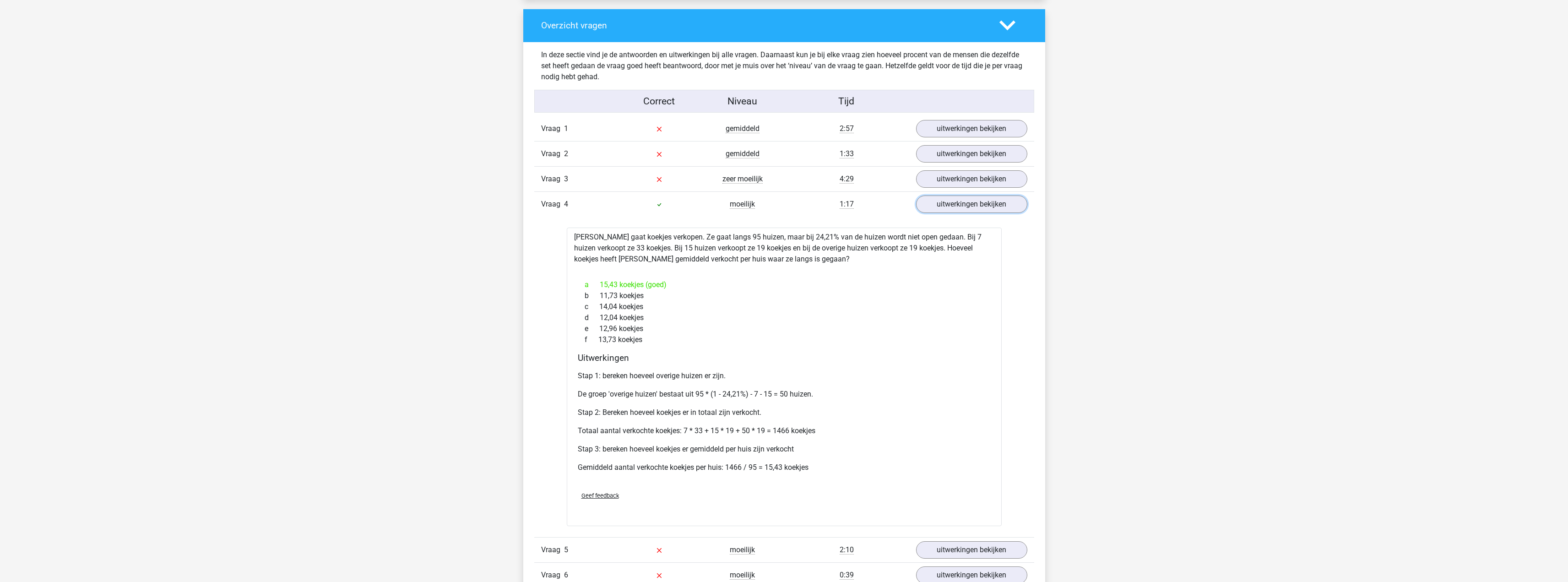
scroll to position [687, 0]
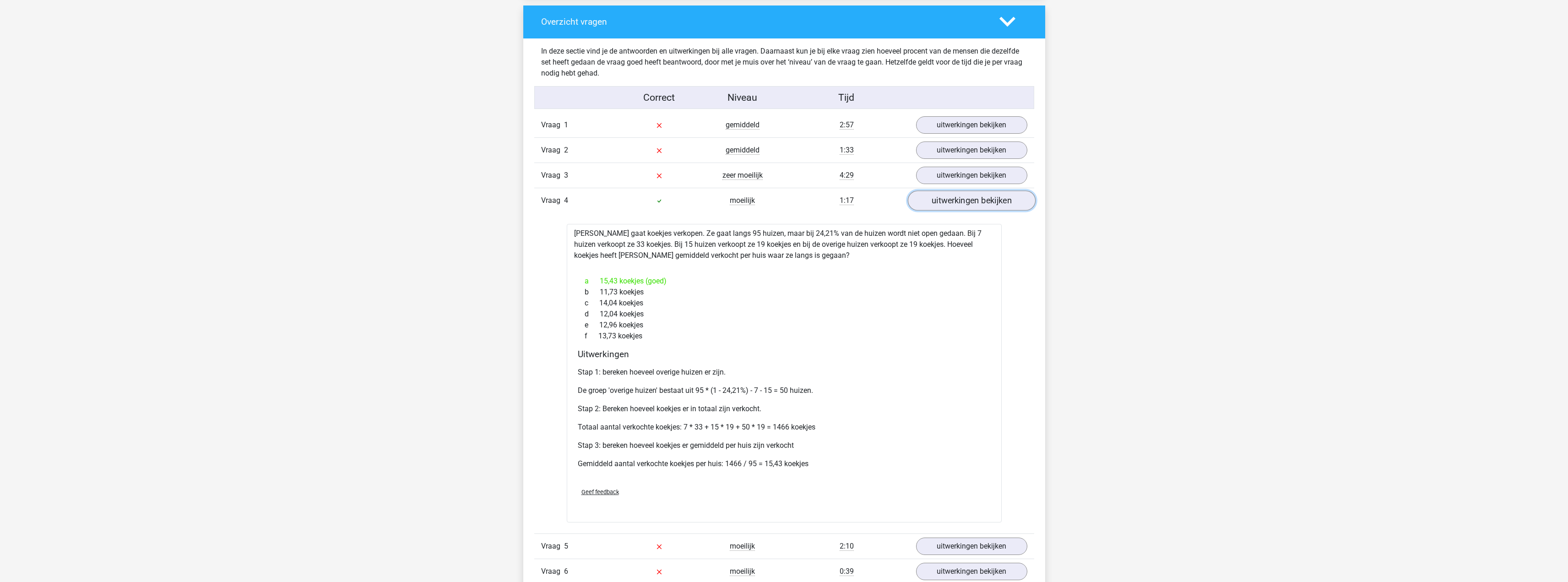
click at [978, 196] on link "uitwerkingen bekijken" at bounding box center [971, 200] width 128 height 20
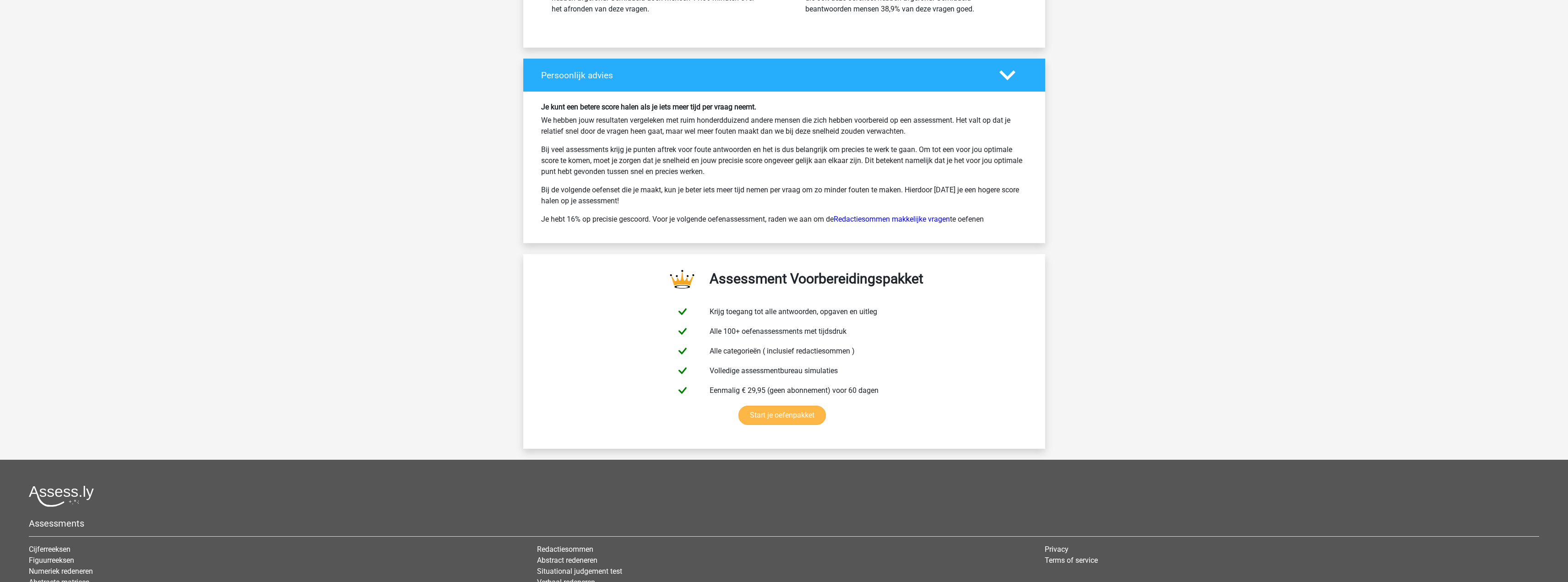
scroll to position [1328, 0]
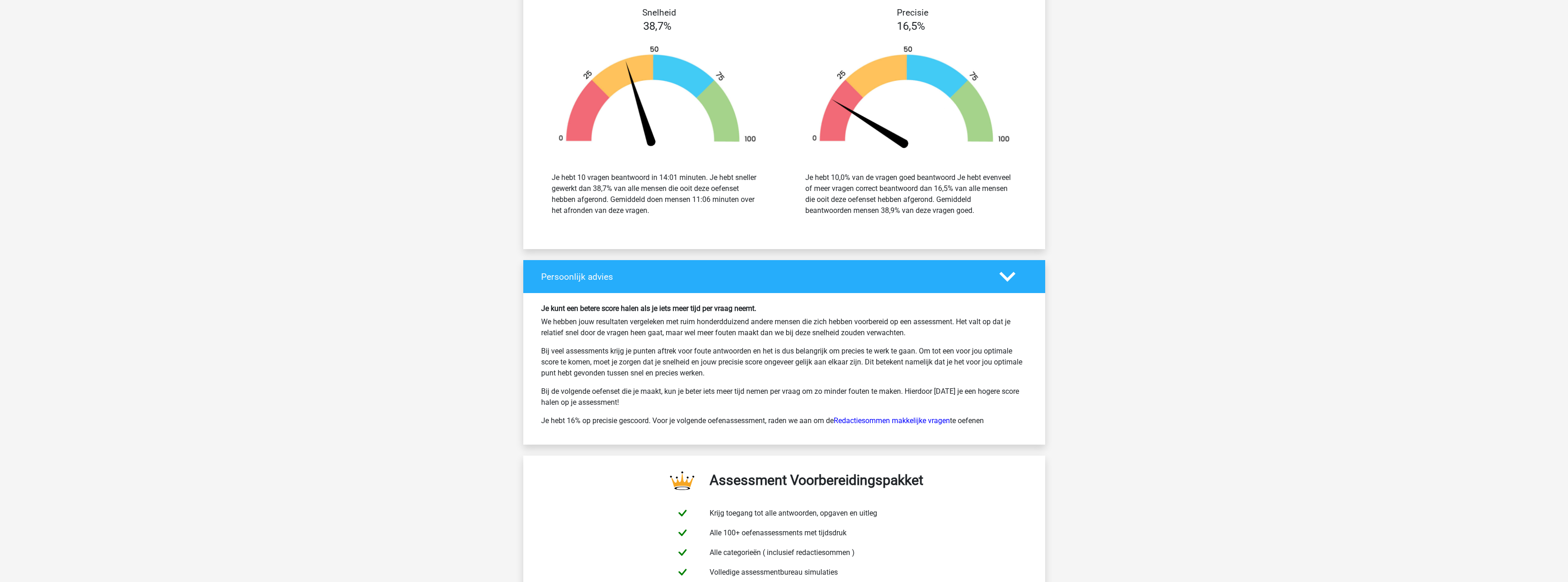
drag, startPoint x: 1119, startPoint y: 311, endPoint x: 1088, endPoint y: 254, distance: 64.9
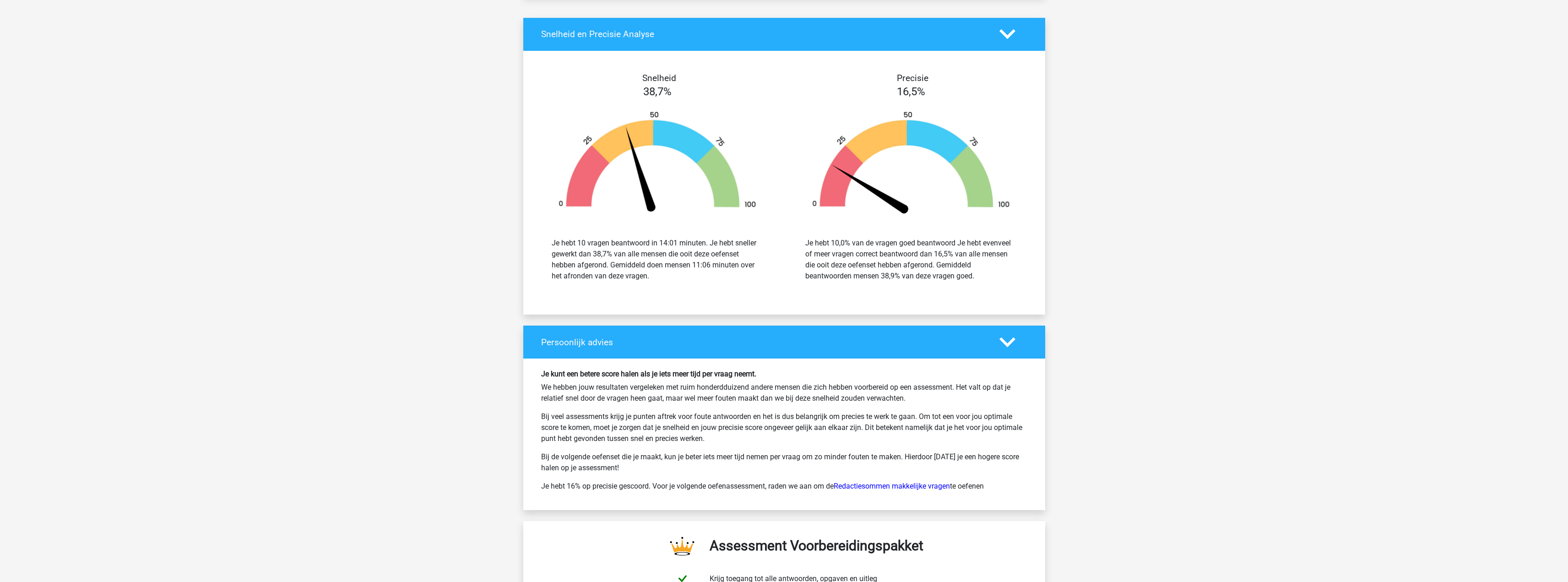
drag, startPoint x: 1073, startPoint y: 289, endPoint x: 1052, endPoint y: 224, distance: 68.3
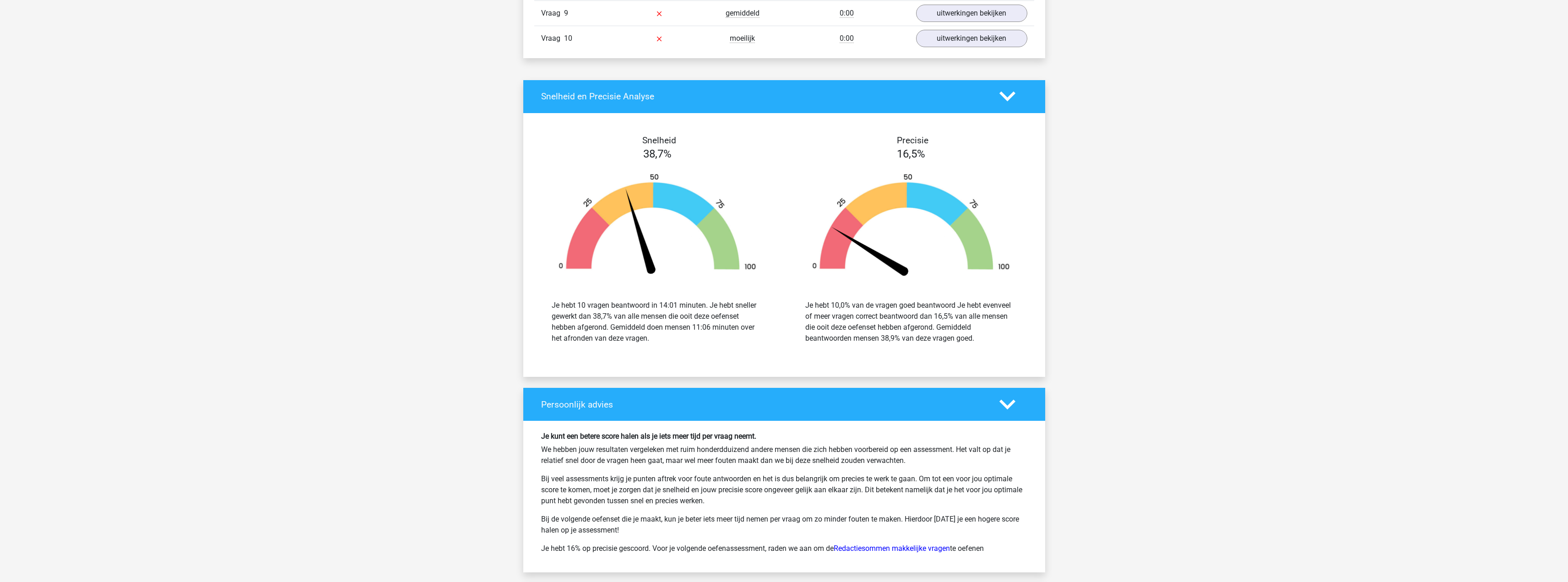
click at [1025, 300] on div "Je hebt 10,0% van de vragen goed beantwoord Je hebt evenveel of meer vragen cor…" at bounding box center [911, 322] width 240 height 66
drag, startPoint x: 1021, startPoint y: 326, endPoint x: 1016, endPoint y: 323, distance: 5.8
click at [1016, 323] on div "Je hebt 10,0% van de vragen goed beantwoord Je hebt evenveel of meer vragen cor…" at bounding box center [911, 321] width 226 height 44
drag, startPoint x: 1007, startPoint y: 290, endPoint x: 1055, endPoint y: 299, distance: 48.8
click at [1052, 299] on div "Kies premium ceyda cozturk13@gmail.com" at bounding box center [784, 15] width 1568 height 2031
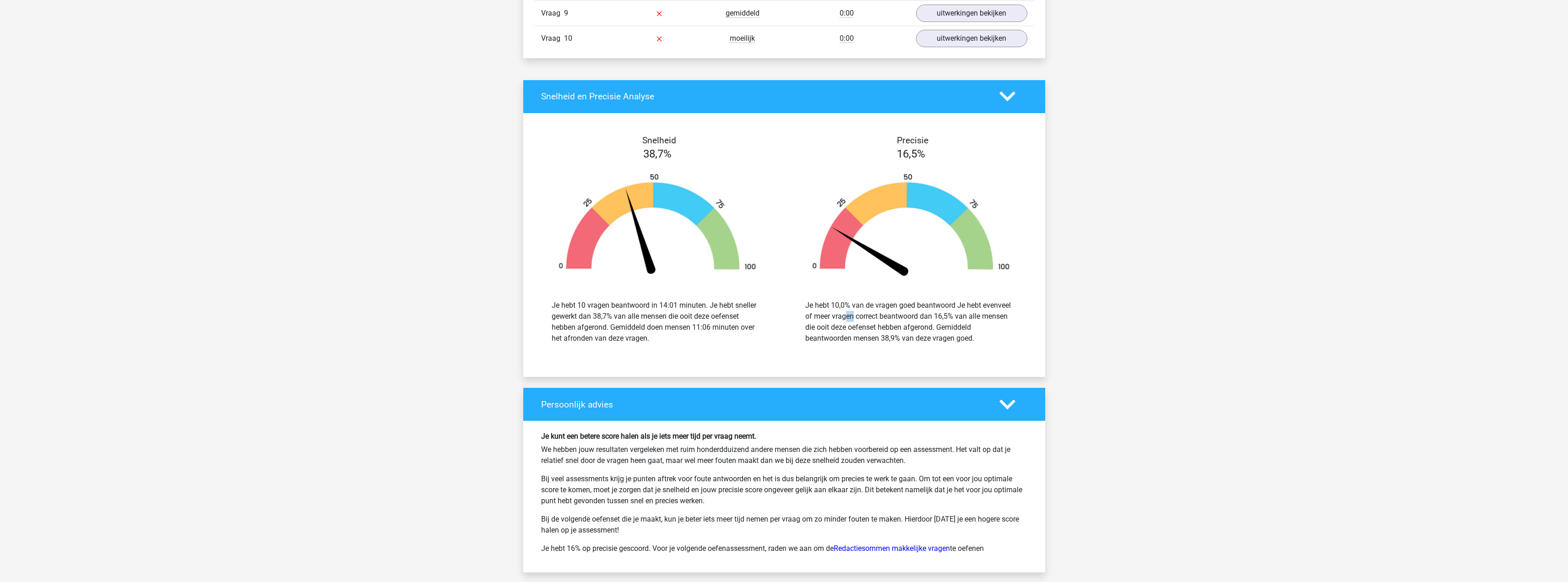
click at [1130, 300] on div "Kies premium ceyda cozturk13@gmail.com" at bounding box center [784, 15] width 1568 height 2031
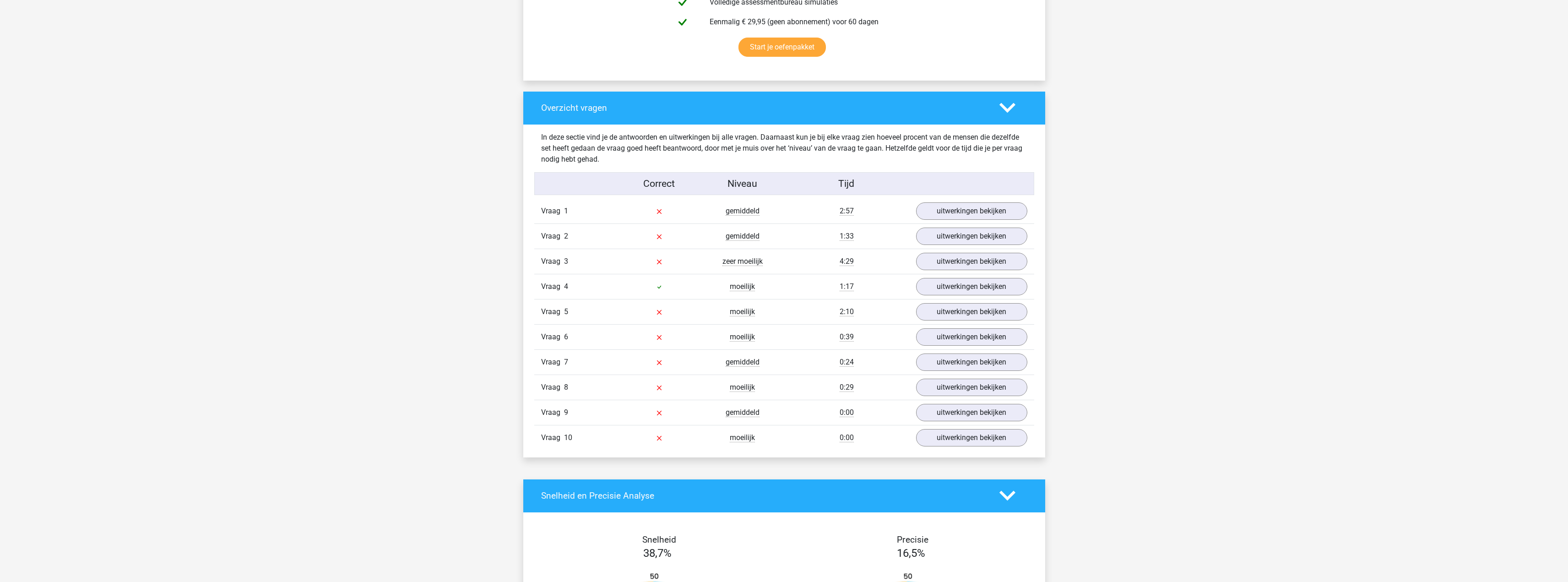
scroll to position [588, 0]
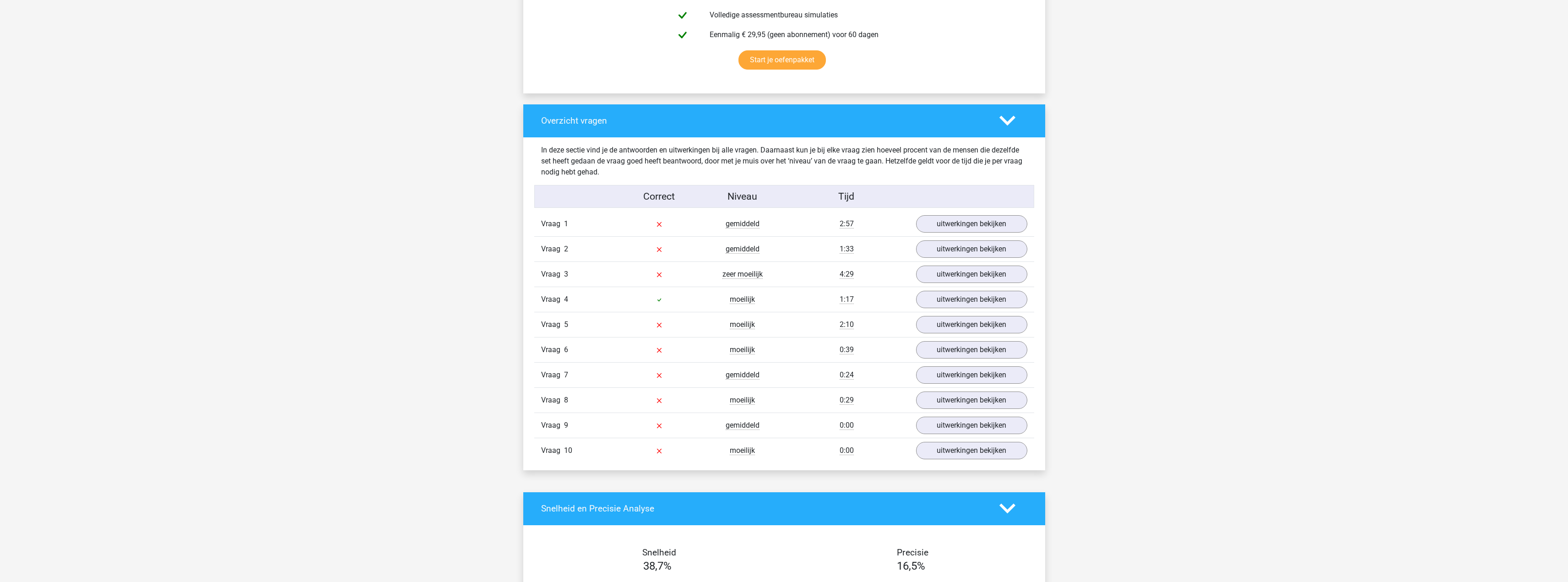
click at [966, 210] on div "In deze sectie vind je de antwoorden en uitwerkingen bij alle vragen. Daarnaast…" at bounding box center [784, 303] width 508 height 333
click at [967, 215] on link "uitwerkingen bekijken" at bounding box center [971, 224] width 128 height 20
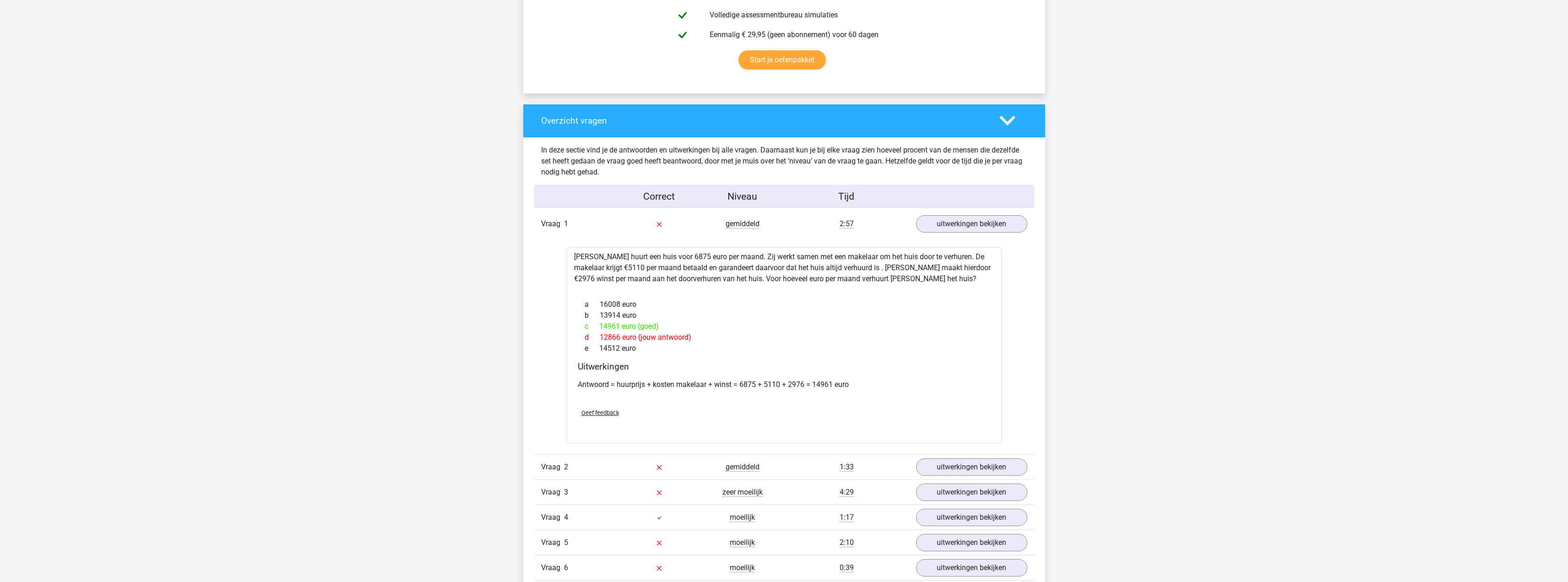
drag, startPoint x: 1150, startPoint y: 309, endPoint x: 1143, endPoint y: 312, distance: 7.6
click at [1143, 312] on div "Kies premium ceyda cozturk13@gmail.com" at bounding box center [784, 536] width 1568 height 2249
click at [1137, 297] on div at bounding box center [1137, 297] width 0 height 0
click at [963, 356] on div "a 16008 euro b 13914 euro c 14961 euro (goed) d 12866 euro (jouw antwoord) e 14…" at bounding box center [784, 326] width 413 height 62
click at [926, 405] on div "Geef feedback" at bounding box center [784, 413] width 420 height 23
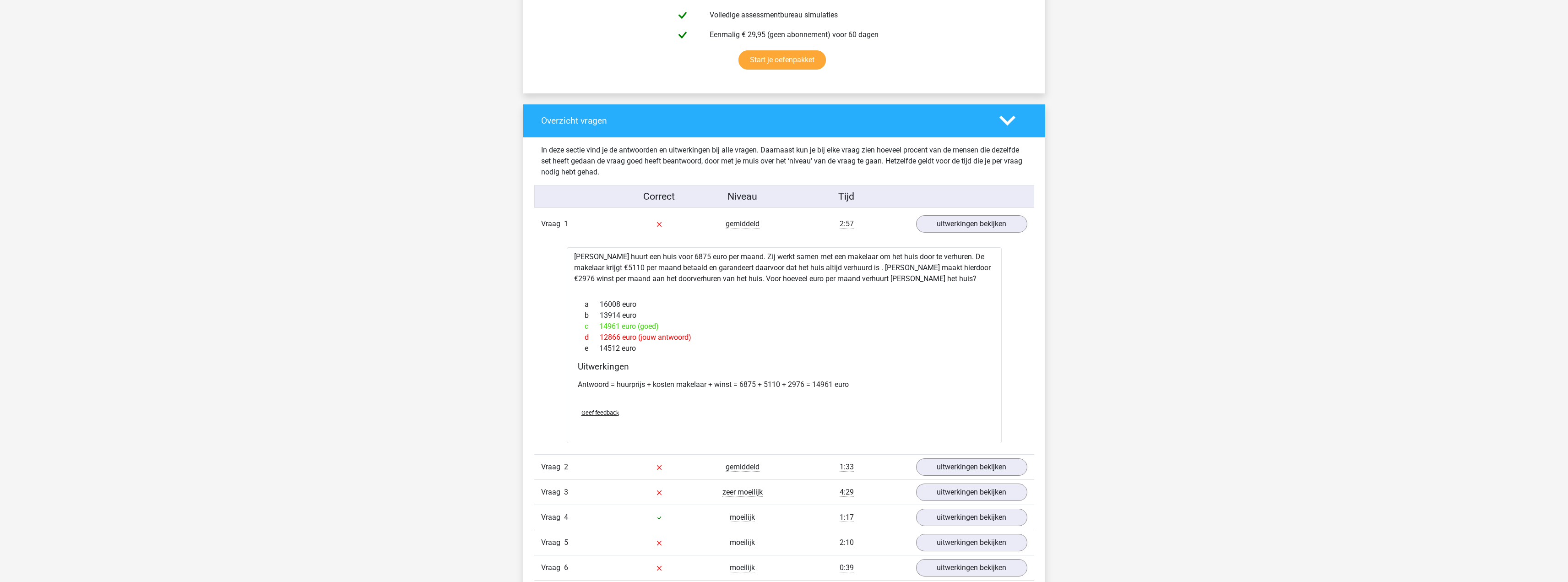
drag, startPoint x: 923, startPoint y: 404, endPoint x: 921, endPoint y: 424, distance: 20.1
click at [921, 424] on div "Clarissa huurt een huis voor 6875 euro per maand. Zij werkt samen met een makel…" at bounding box center [785, 345] width 435 height 196
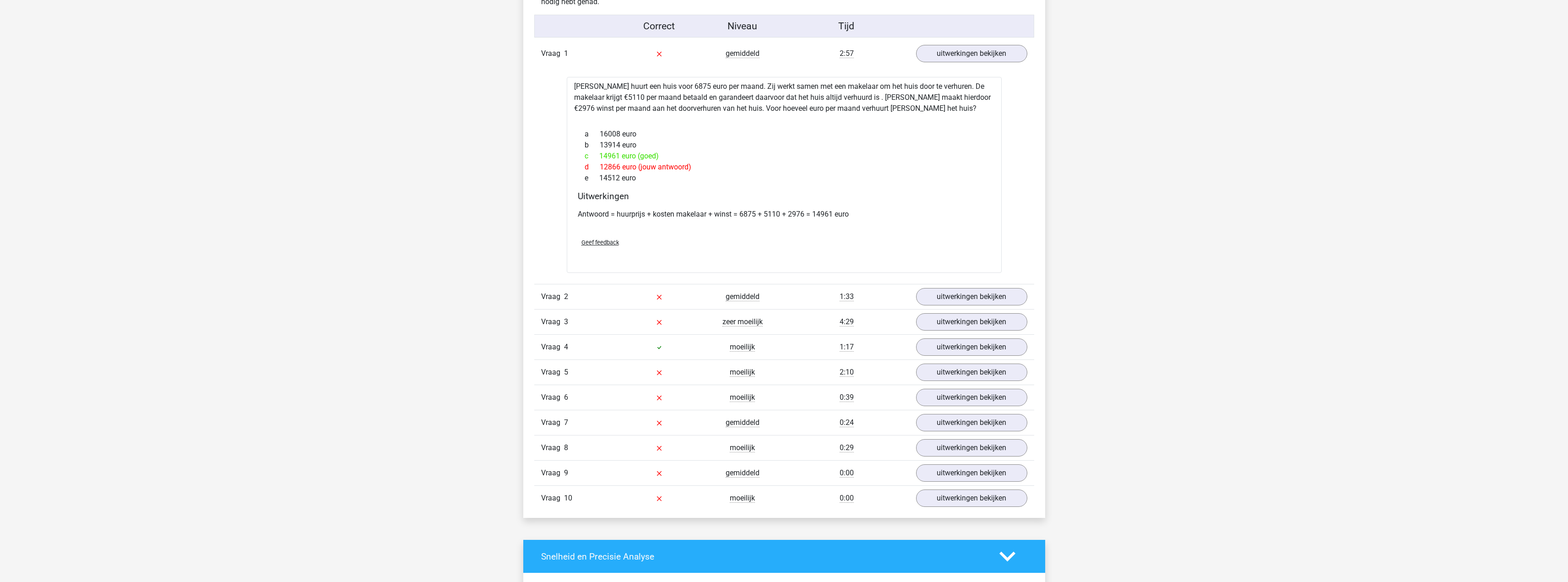
scroll to position [771, 0]
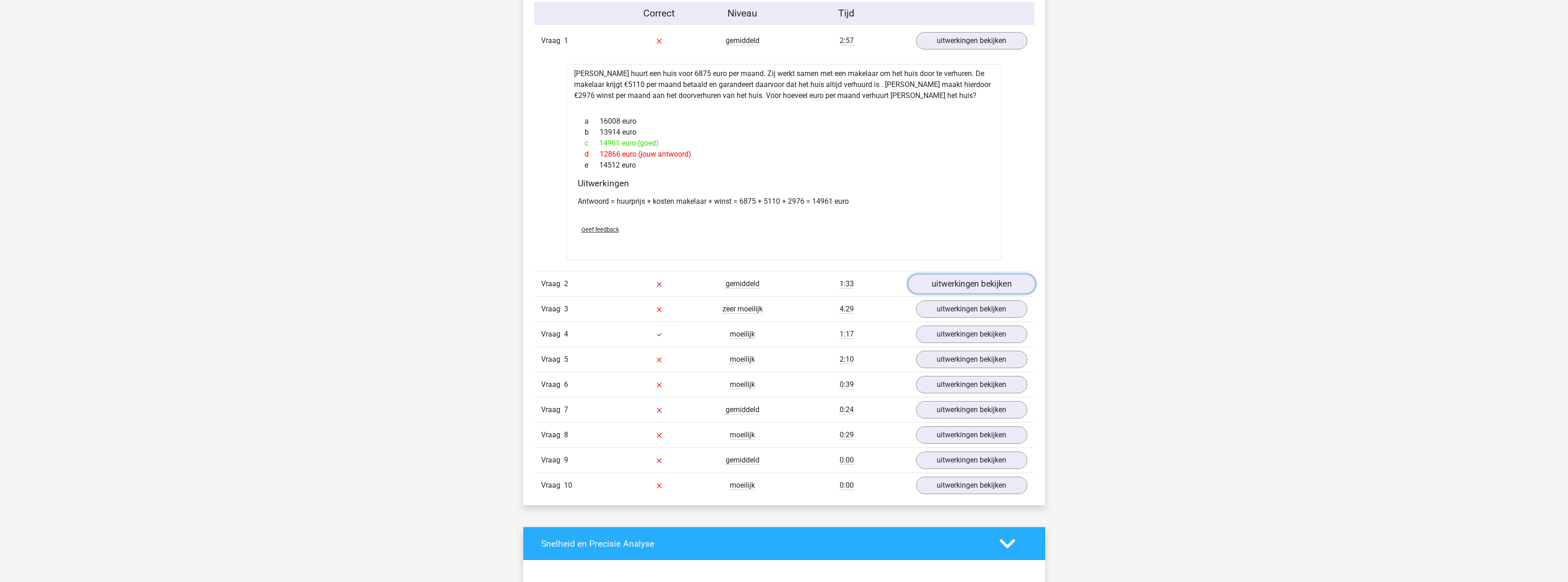
click at [974, 282] on link "uitwerkingen bekijken" at bounding box center [971, 284] width 128 height 20
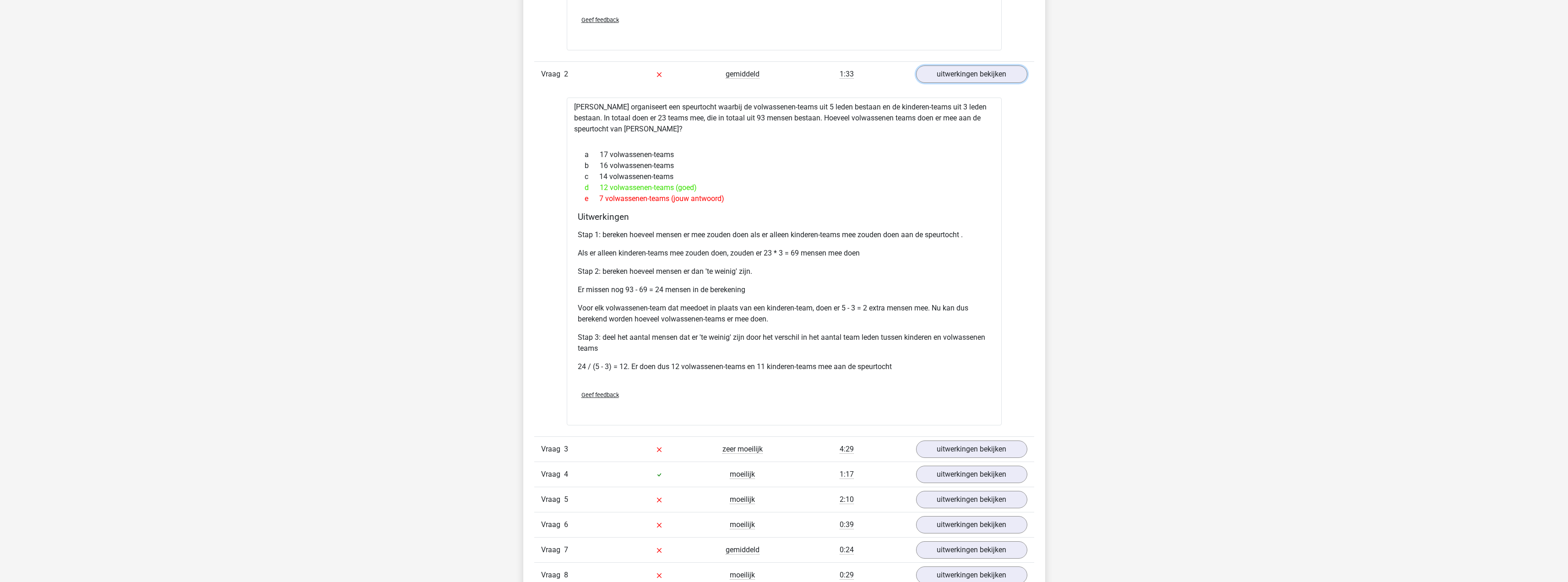
scroll to position [1137, 0]
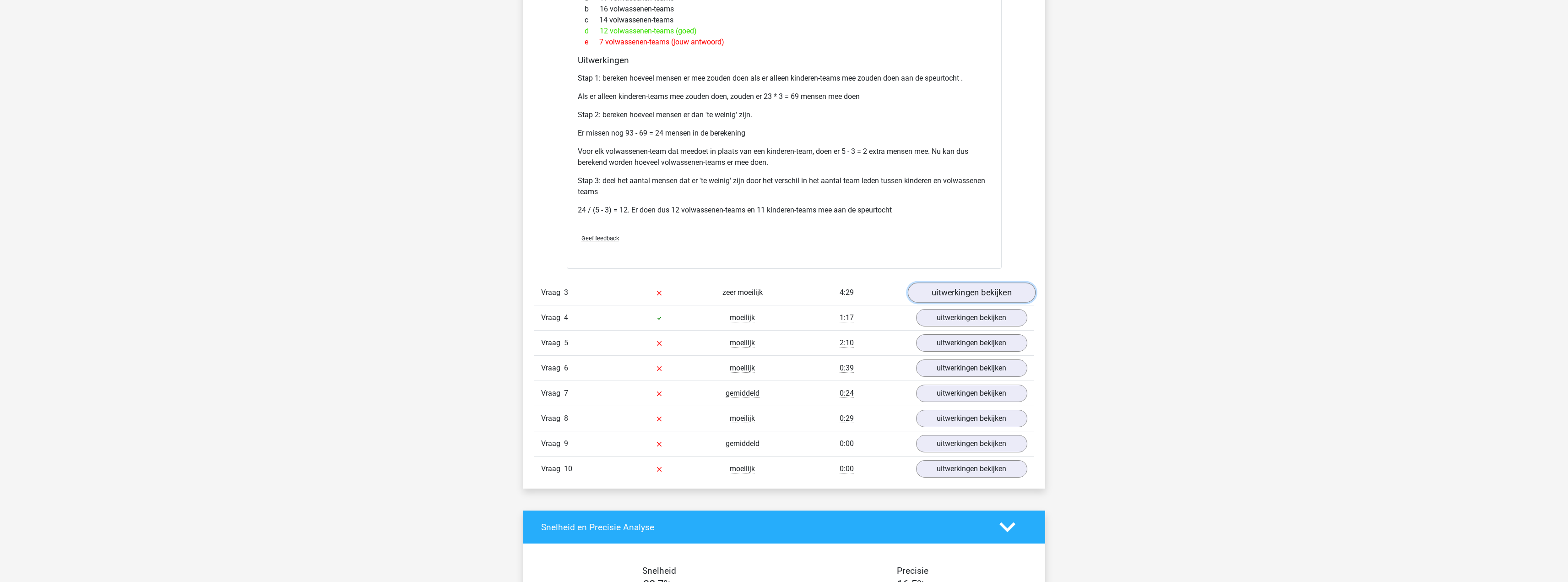
click at [979, 293] on link "uitwerkingen bekijken" at bounding box center [971, 292] width 128 height 20
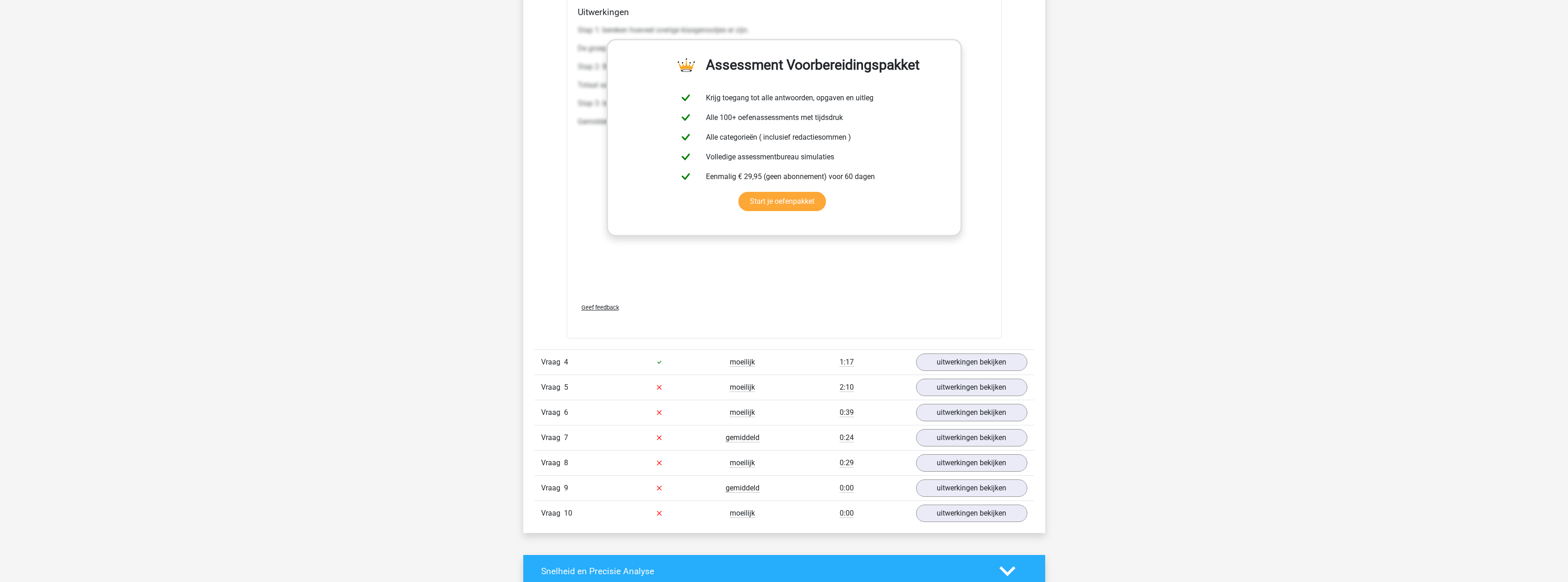
scroll to position [1595, 0]
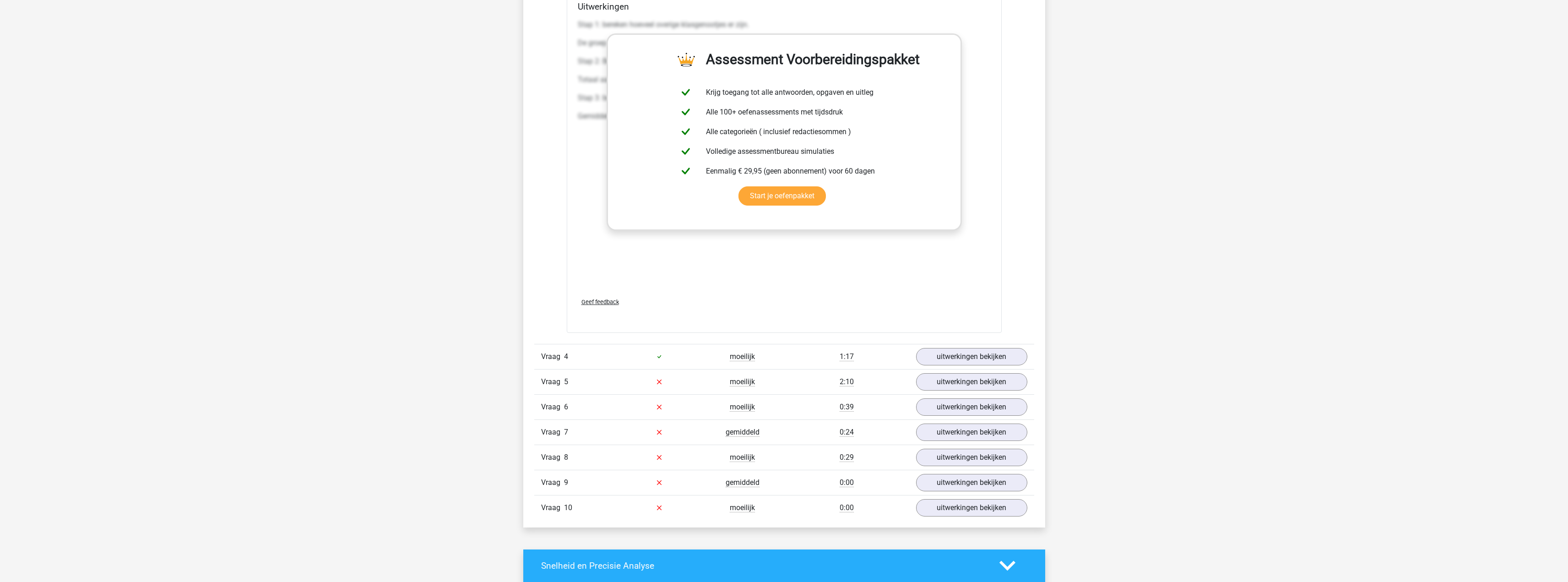
click at [964, 346] on div "Vraag 4 moeilijk 1:17 uitwerkingen bekijken" at bounding box center [784, 356] width 500 height 25
click at [963, 353] on link "uitwerkingen bekijken" at bounding box center [971, 356] width 128 height 20
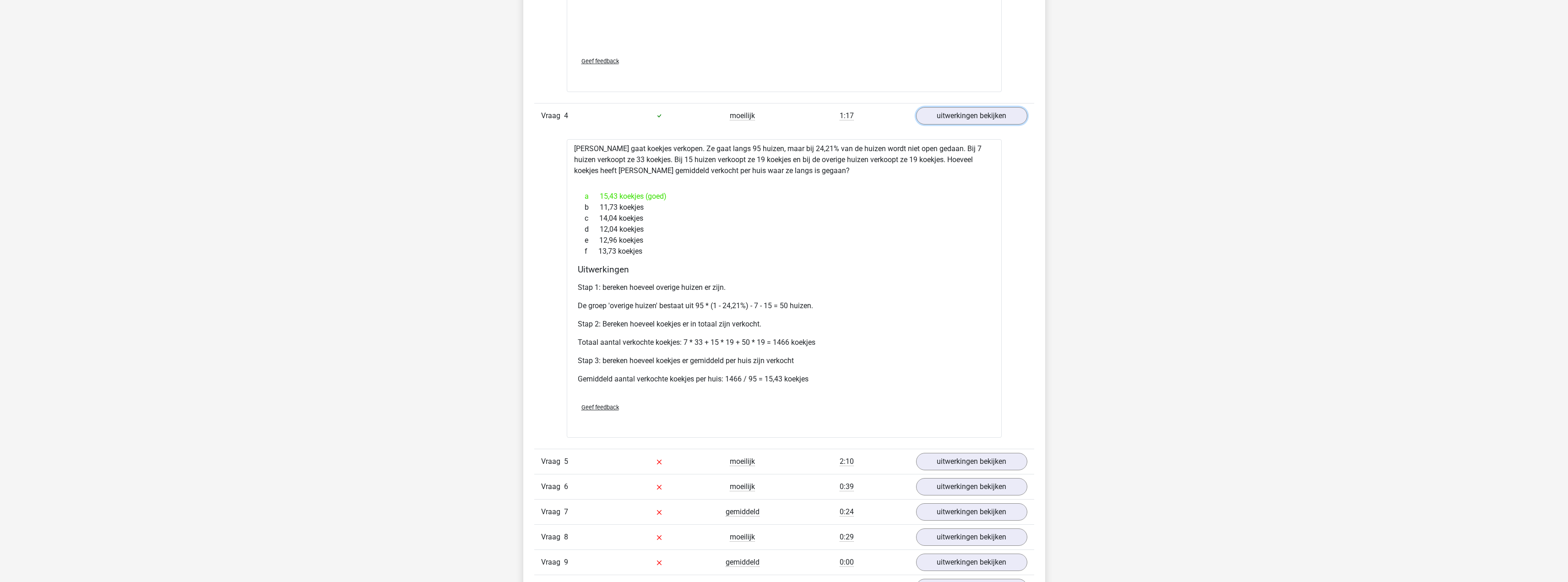
scroll to position [1870, 0]
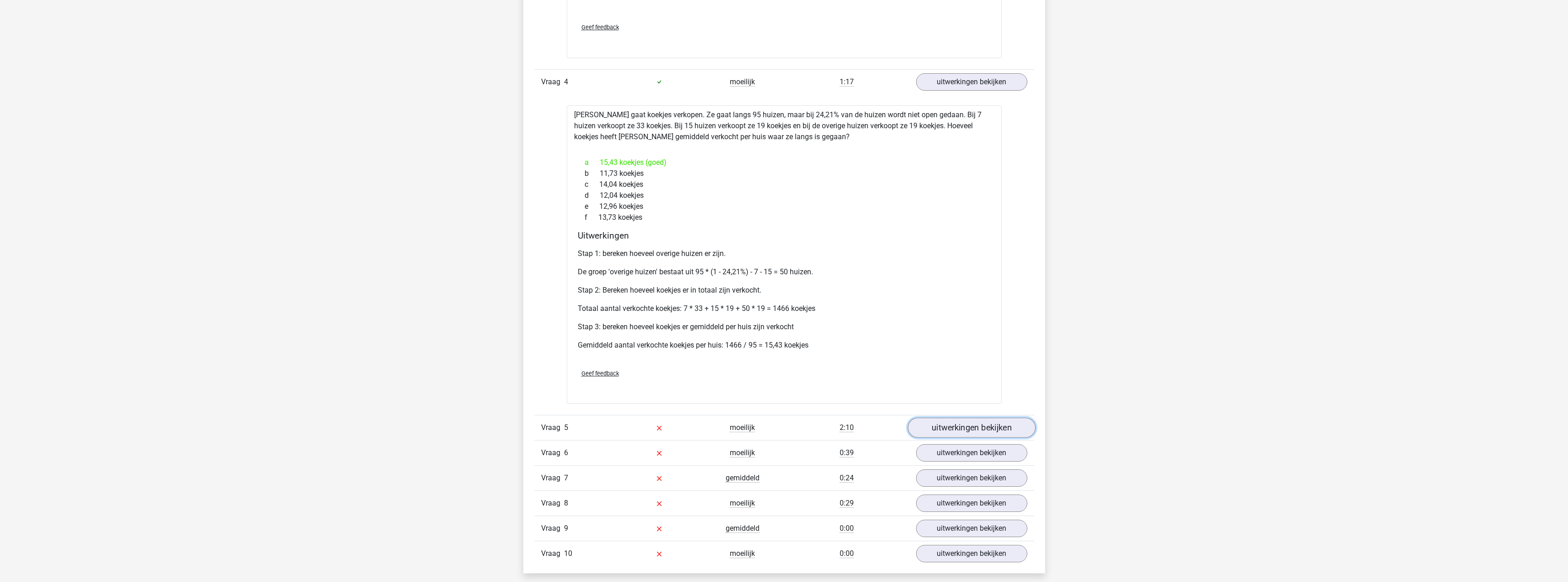
click at [951, 426] on link "uitwerkingen bekijken" at bounding box center [971, 428] width 128 height 20
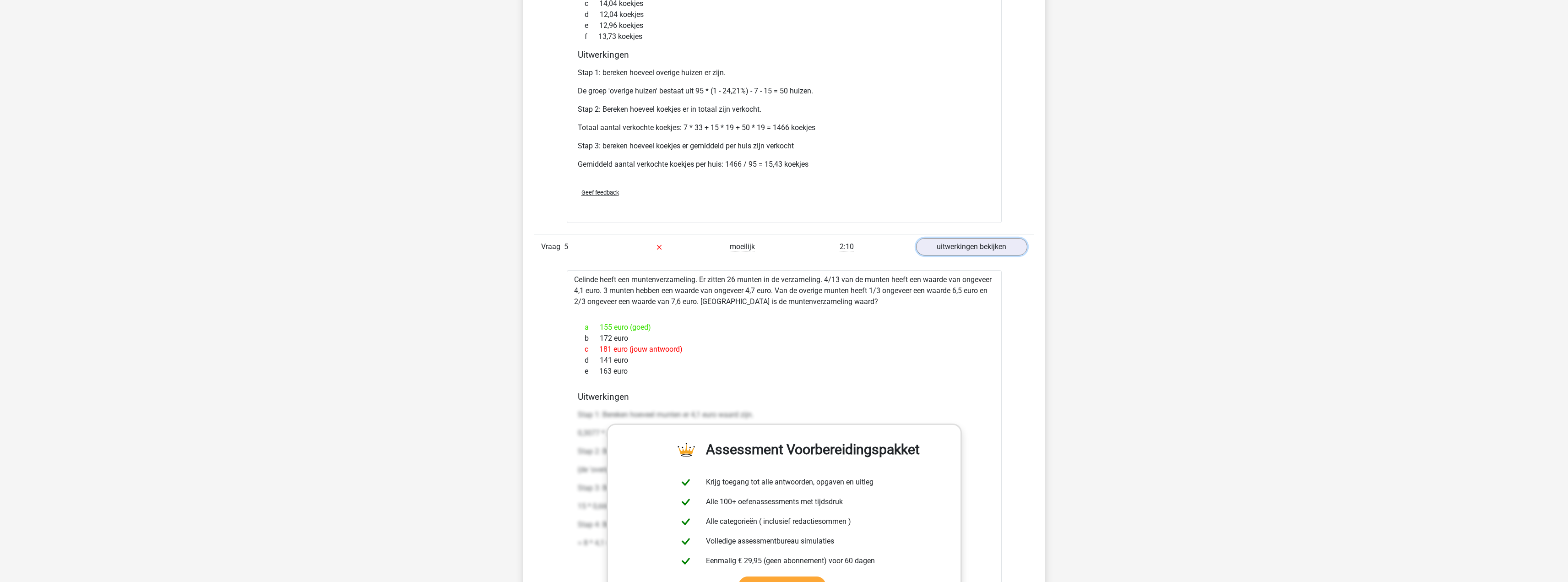
scroll to position [2053, 0]
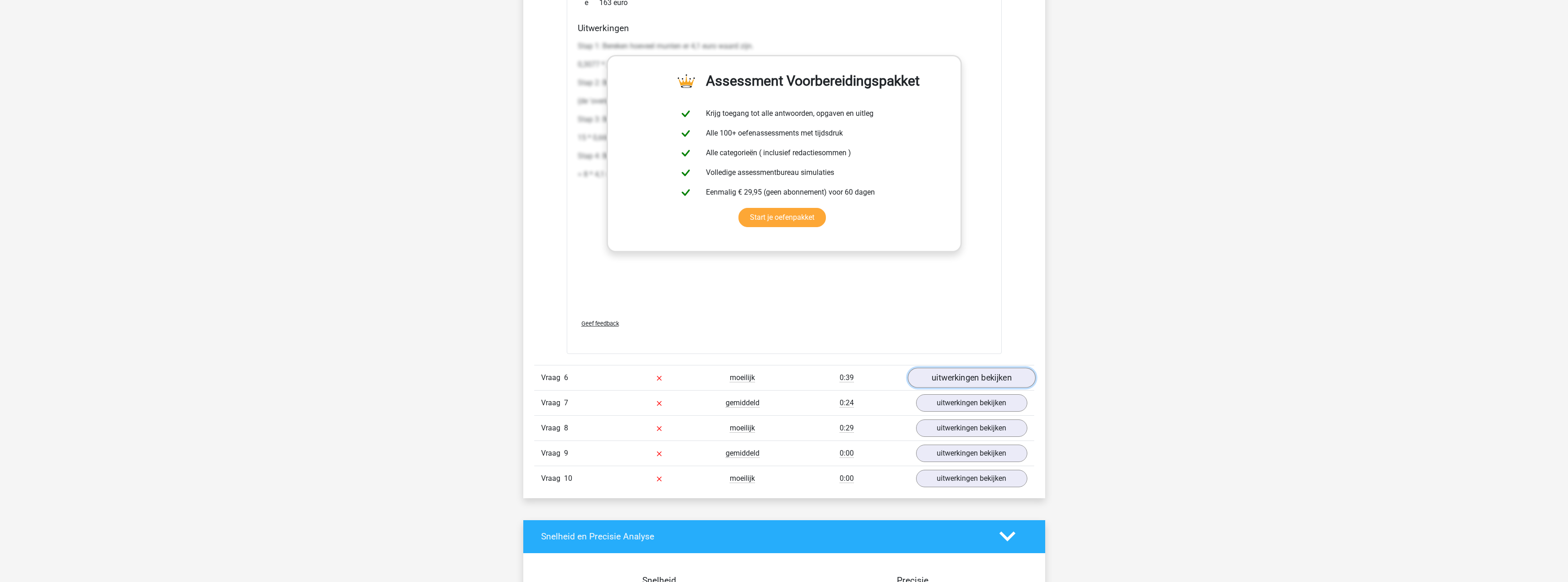
click at [947, 381] on link "uitwerkingen bekijken" at bounding box center [971, 377] width 128 height 20
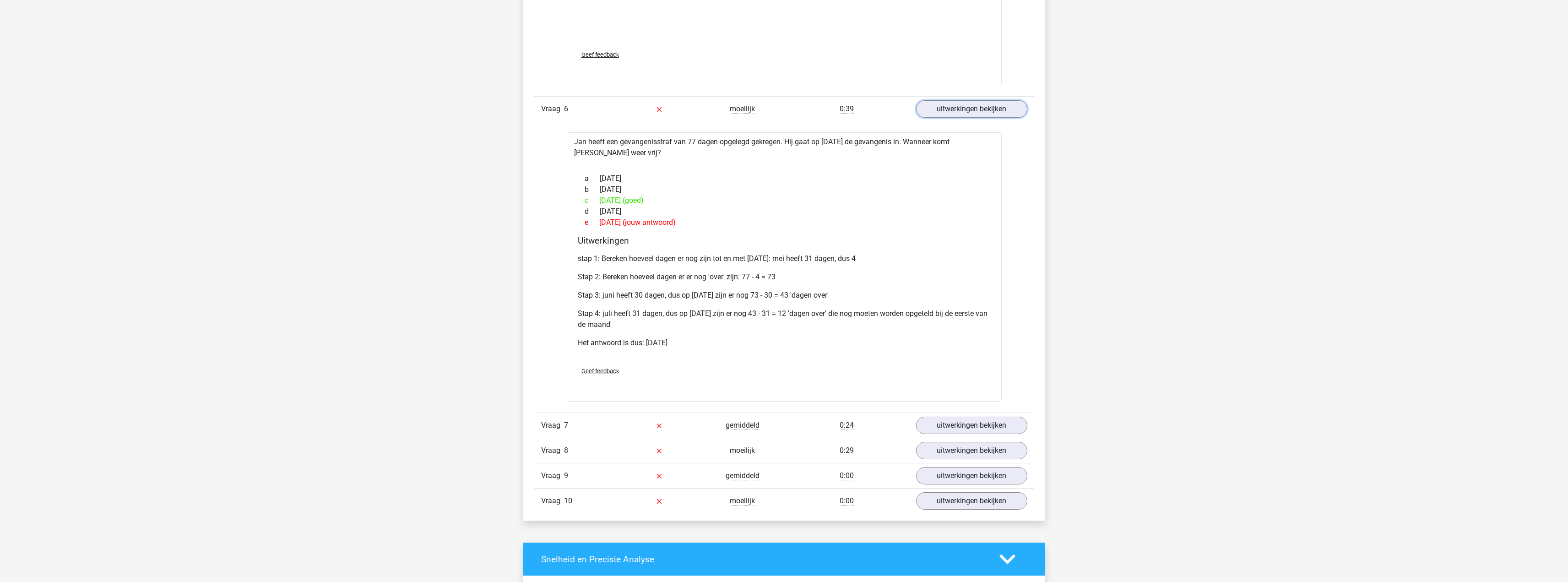
scroll to position [2694, 0]
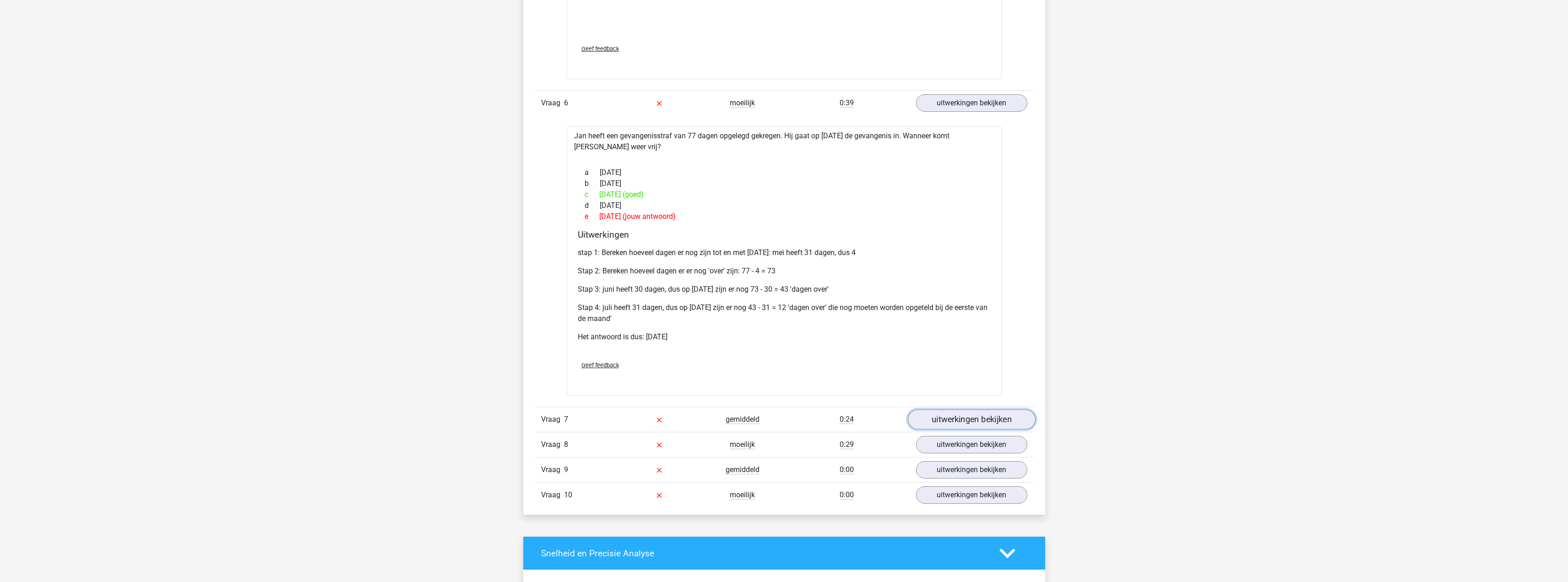
click at [931, 420] on link "uitwerkingen bekijken" at bounding box center [971, 420] width 128 height 20
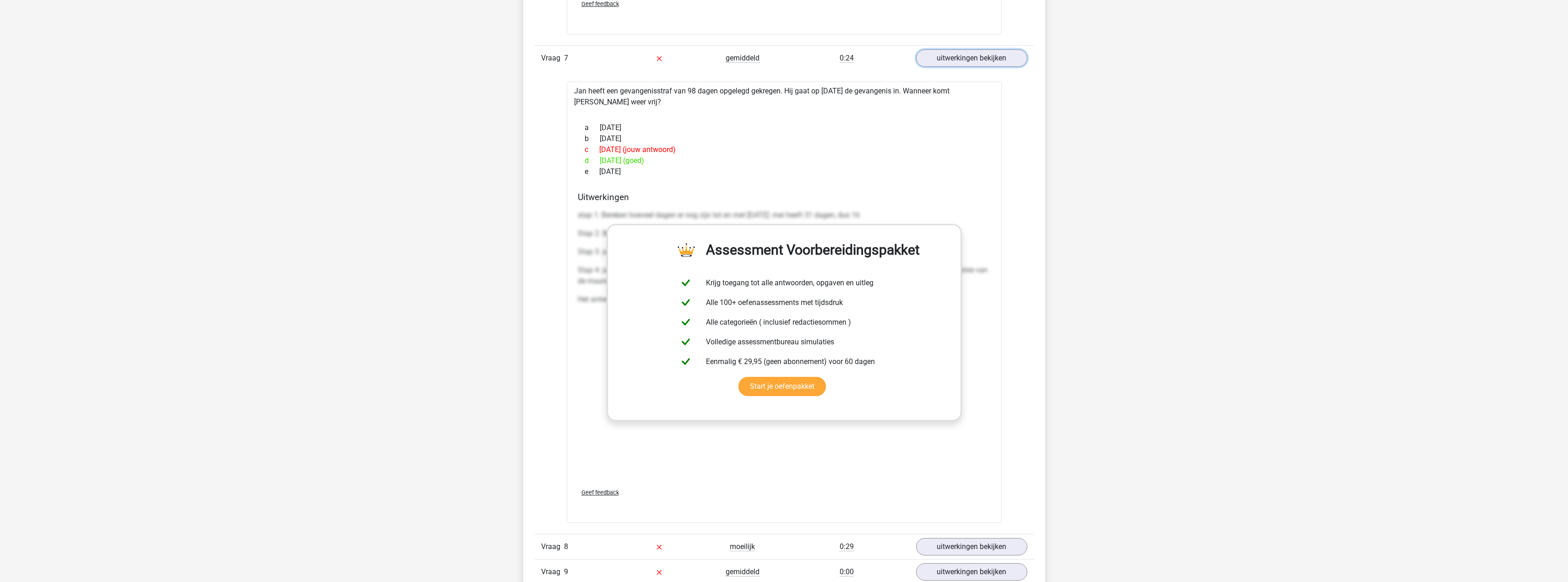
scroll to position [3106, 0]
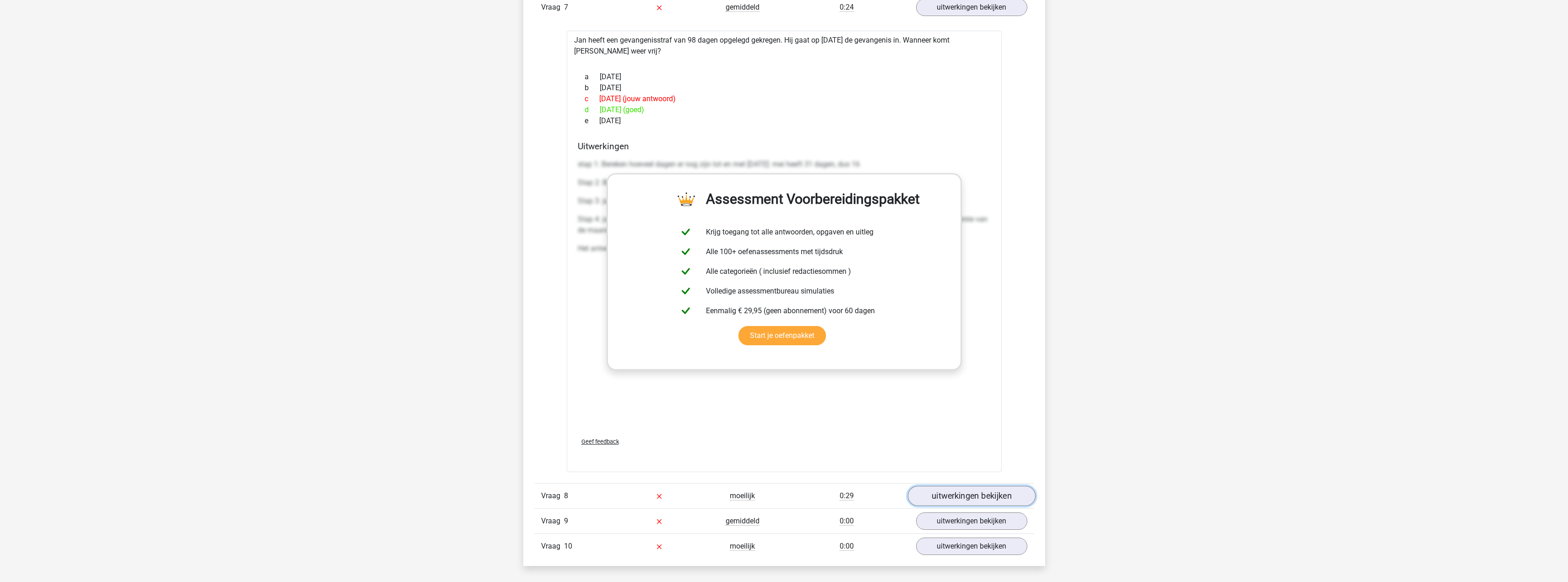
click at [959, 494] on link "uitwerkingen bekijken" at bounding box center [971, 496] width 128 height 20
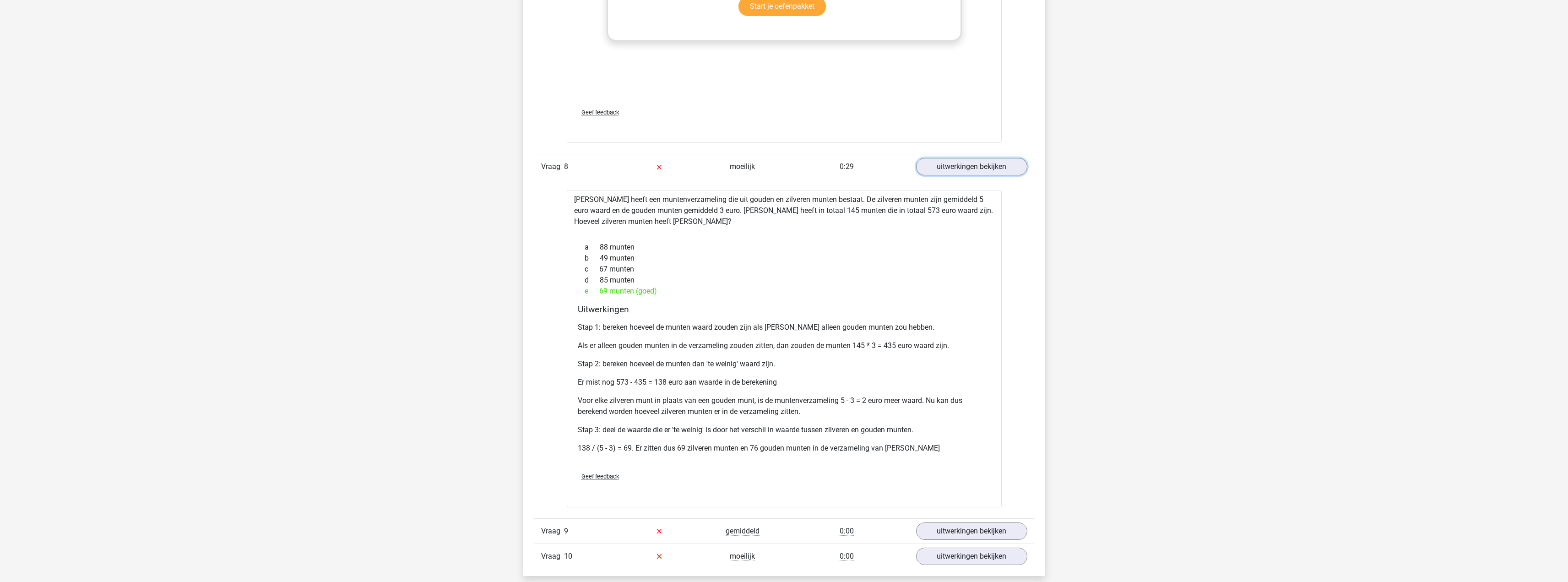
scroll to position [3473, 0]
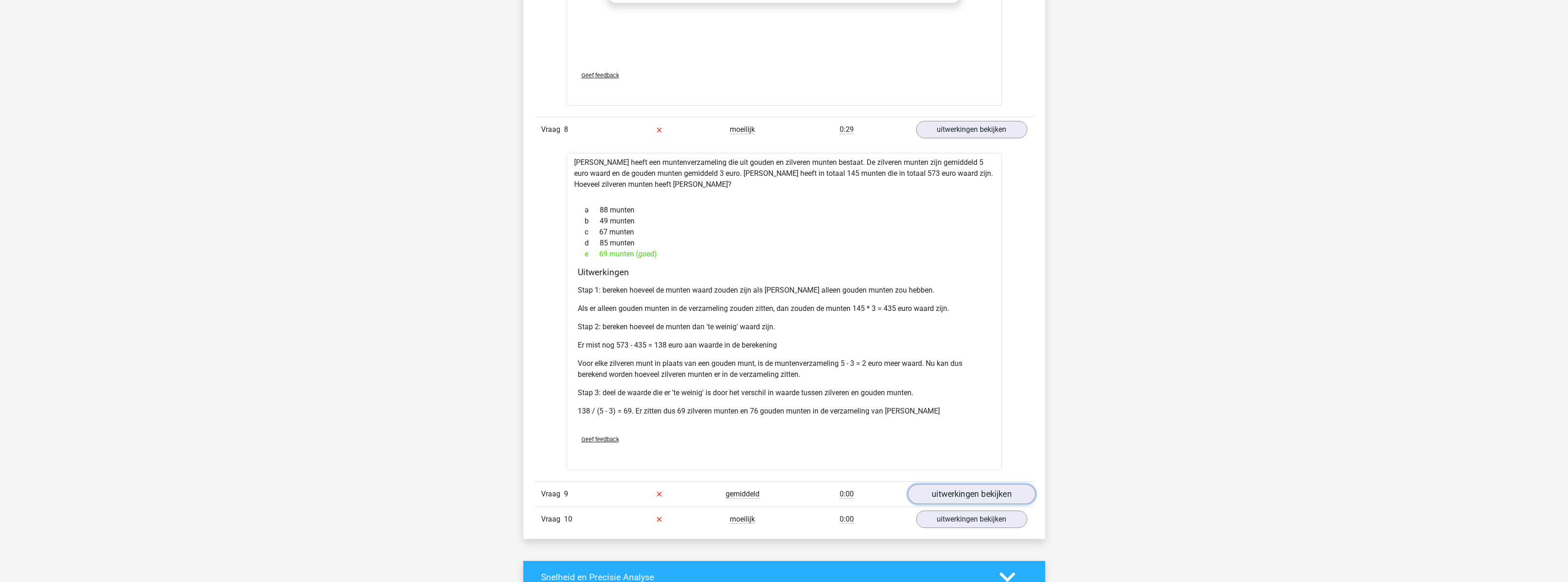
click at [938, 498] on link "uitwerkingen bekijken" at bounding box center [971, 494] width 128 height 20
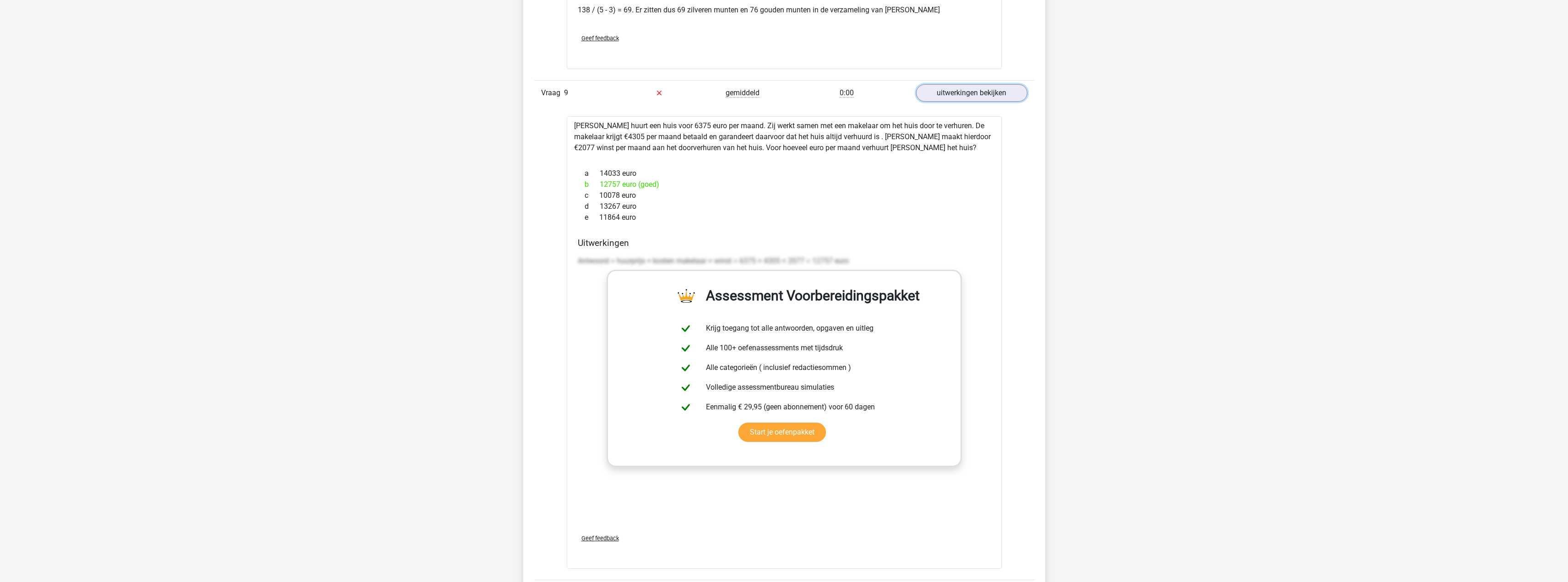
scroll to position [3976, 0]
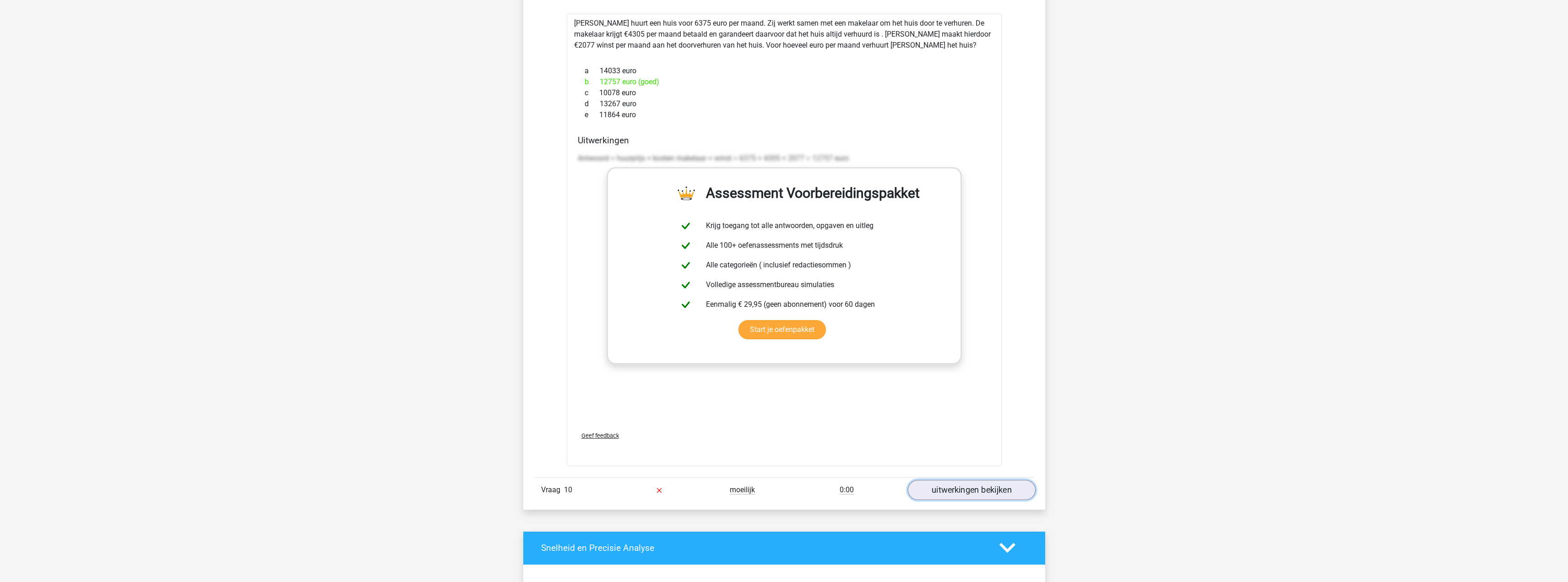
click at [978, 492] on link "uitwerkingen bekijken" at bounding box center [971, 490] width 128 height 20
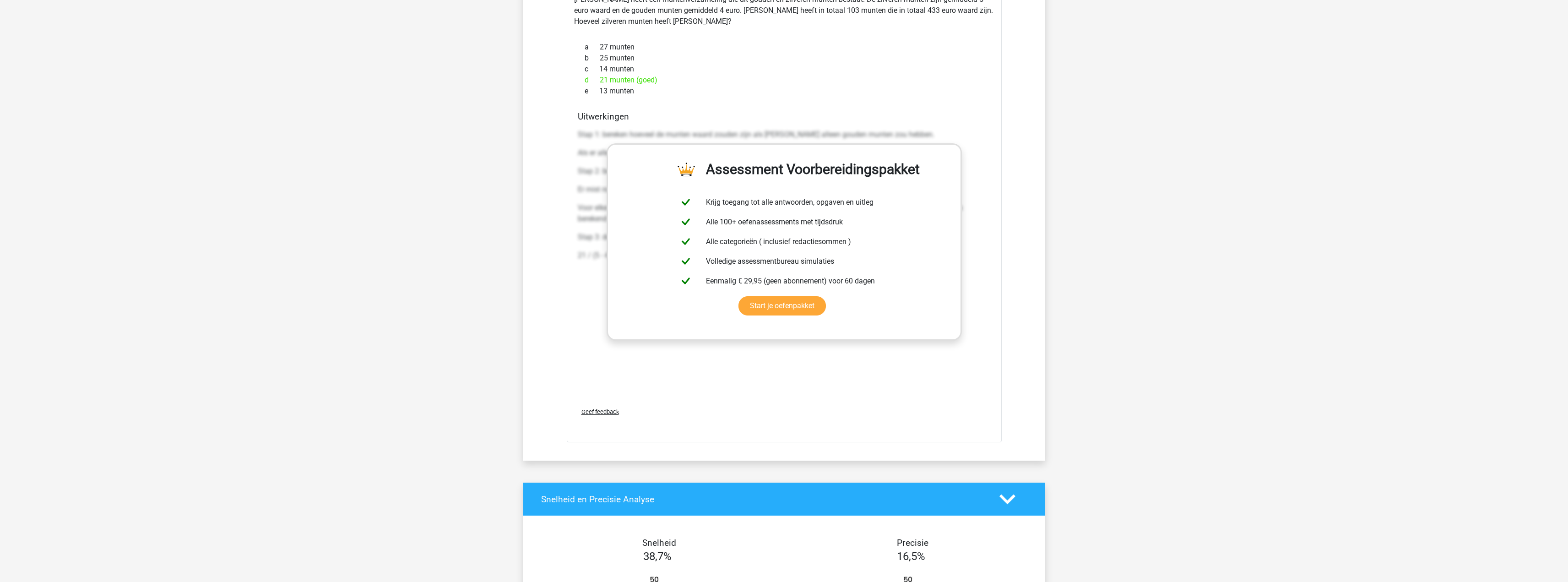
scroll to position [4571, 0]
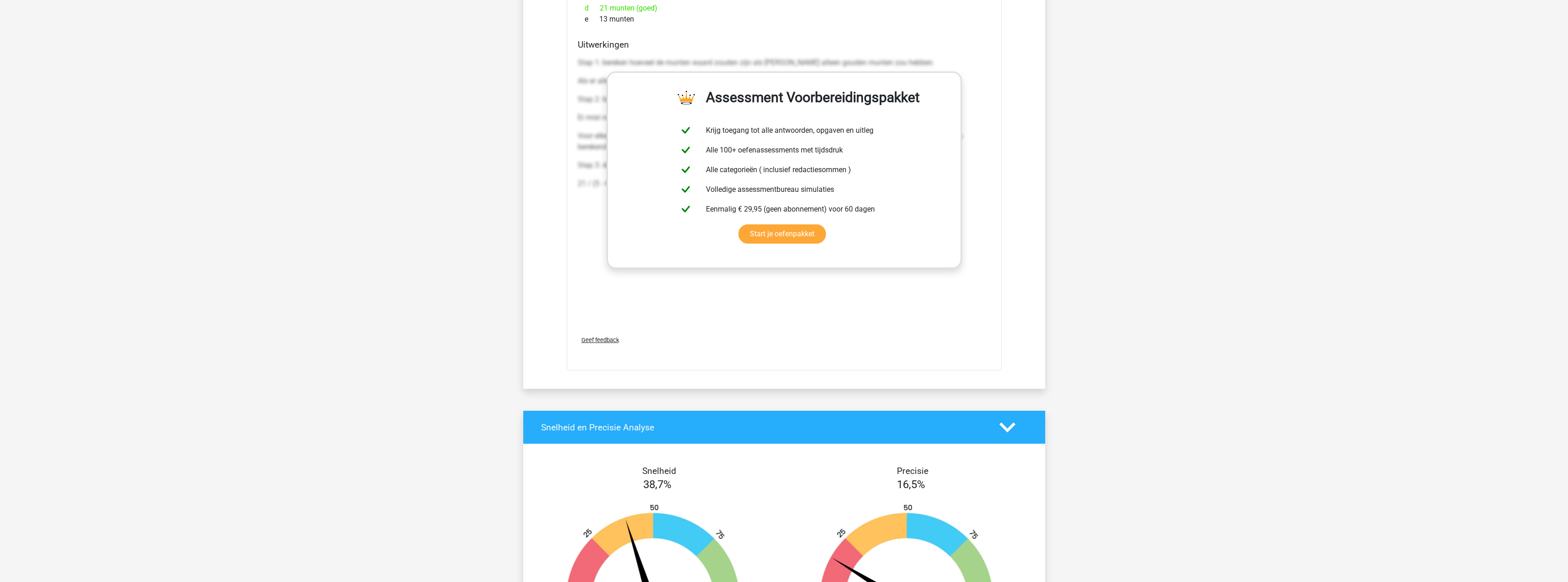
drag, startPoint x: 1072, startPoint y: 487, endPoint x: 1064, endPoint y: 492, distance: 9.4
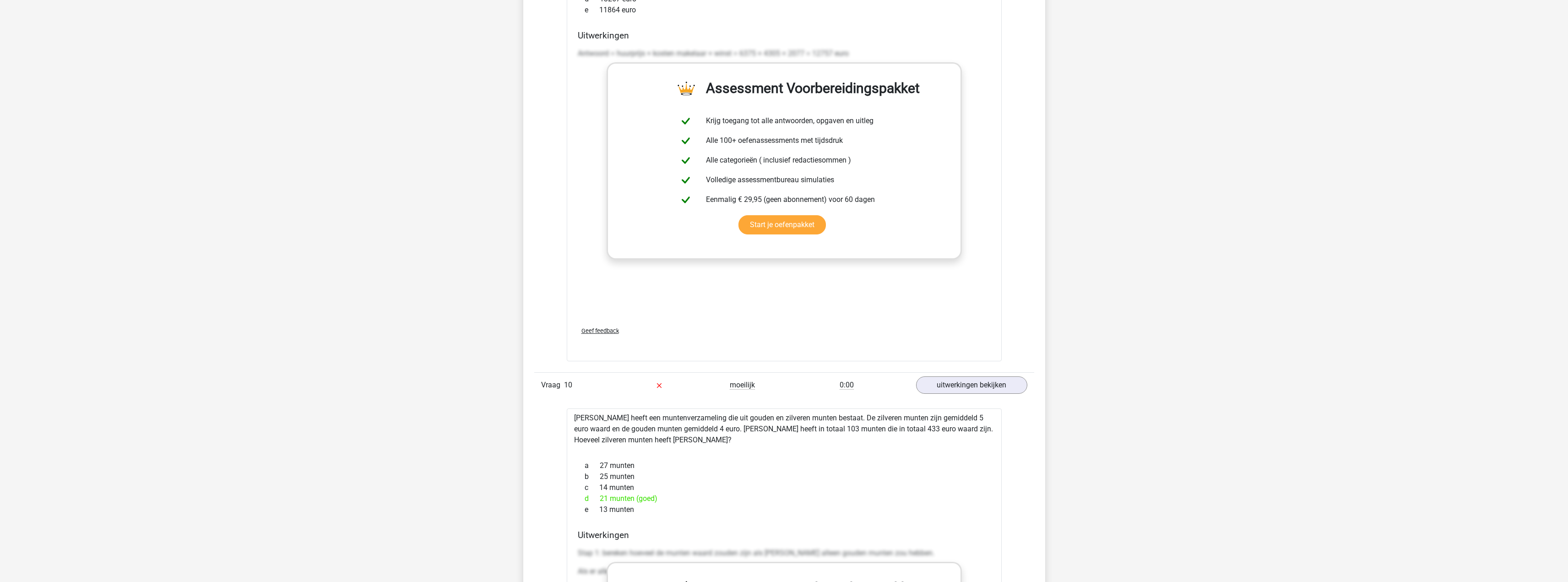
drag, startPoint x: 1115, startPoint y: 306, endPoint x: 1076, endPoint y: 144, distance: 166.6
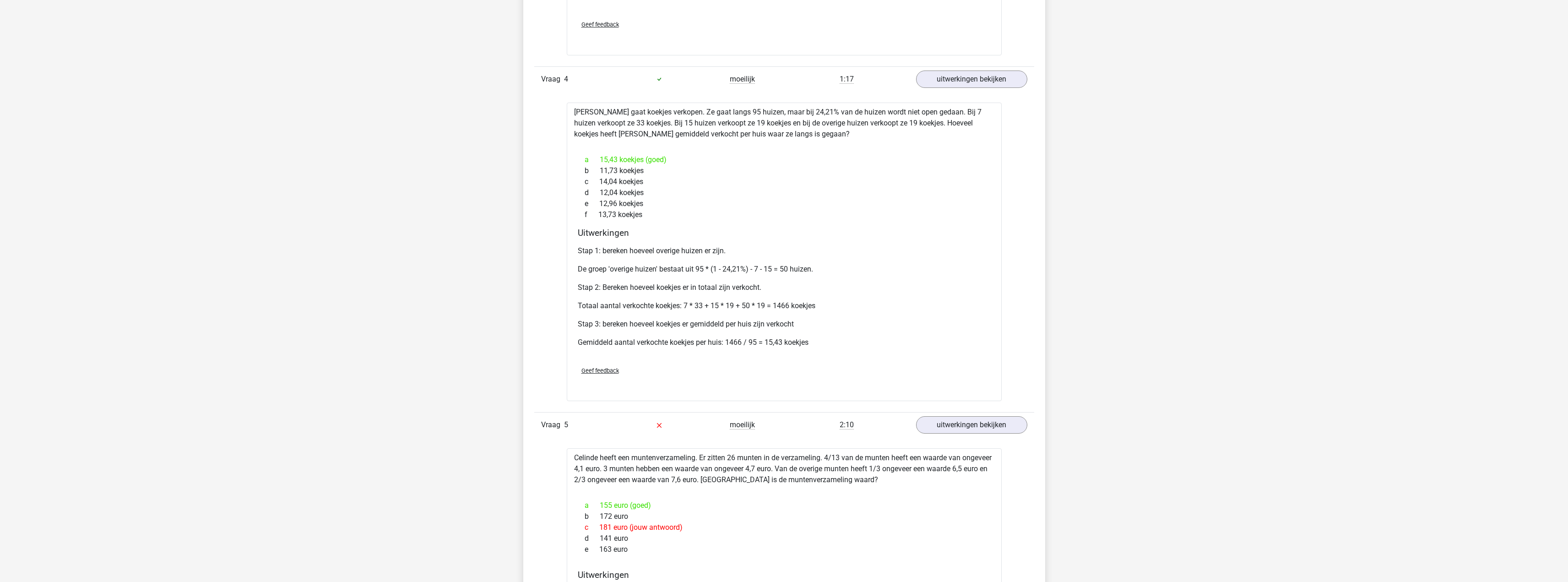
scroll to position [0, 0]
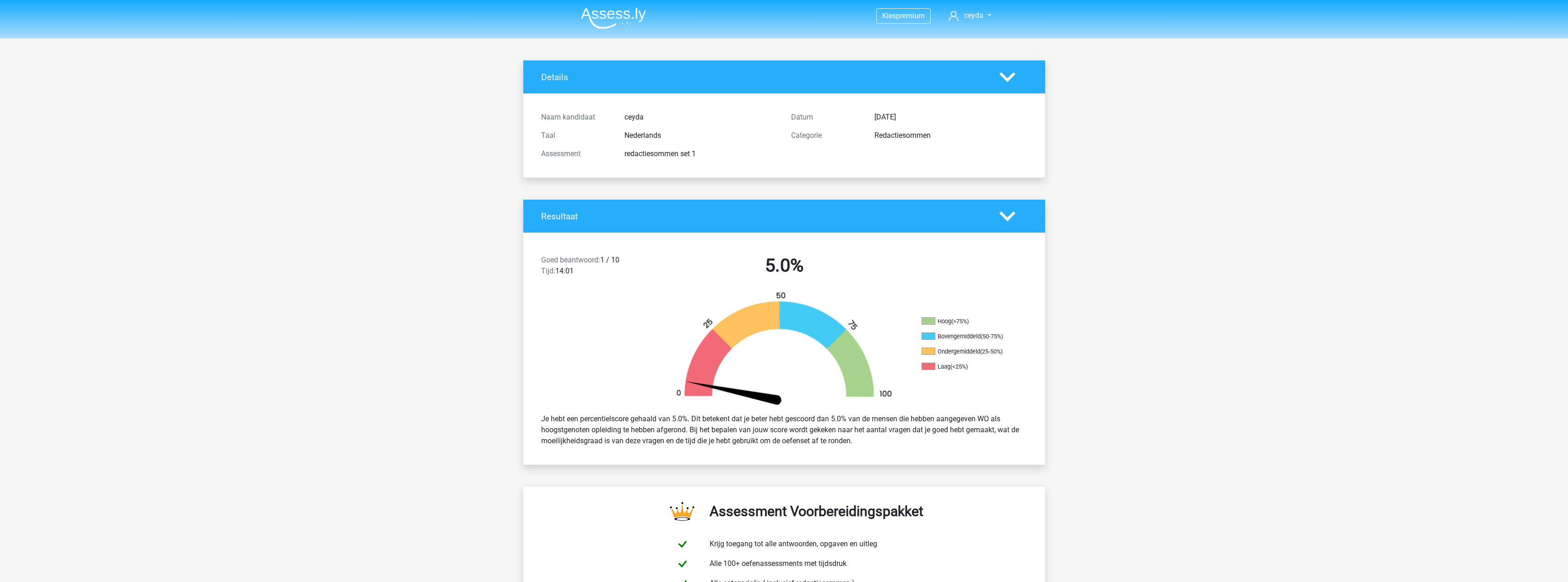
drag, startPoint x: 1149, startPoint y: 269, endPoint x: 1103, endPoint y: 88, distance: 186.8
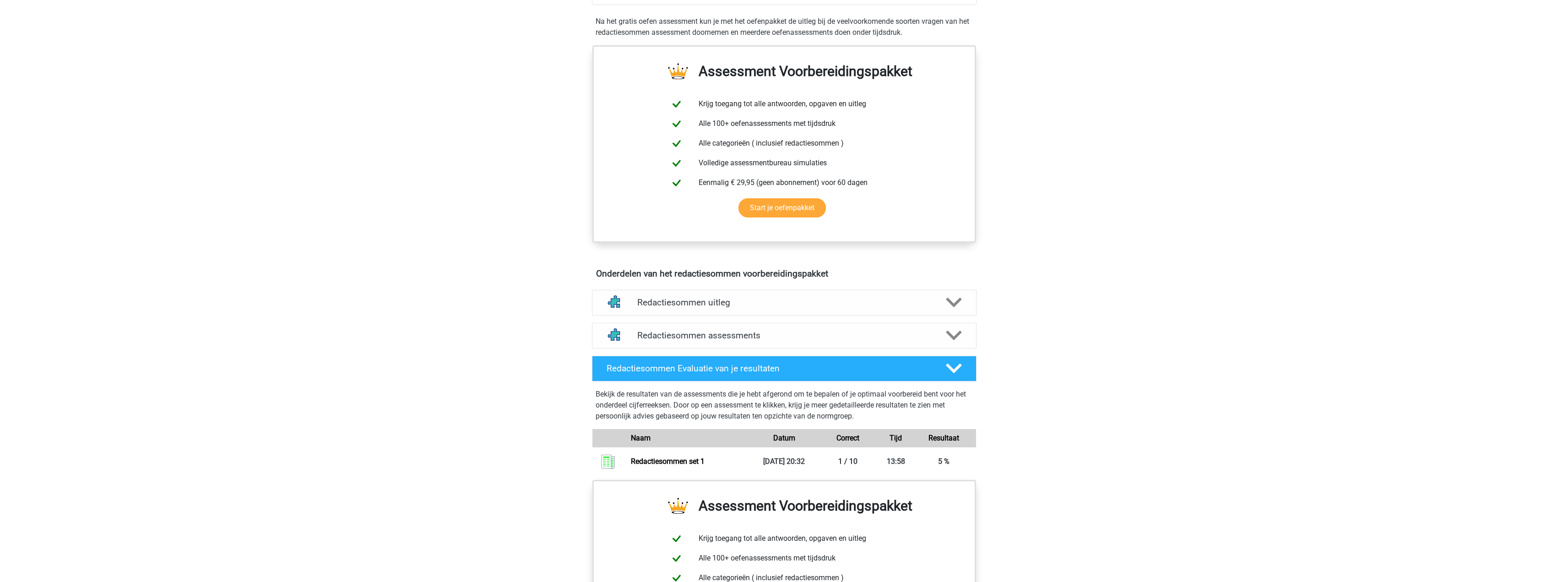
drag, startPoint x: 544, startPoint y: 331, endPoint x: 542, endPoint y: 169, distance: 162.0
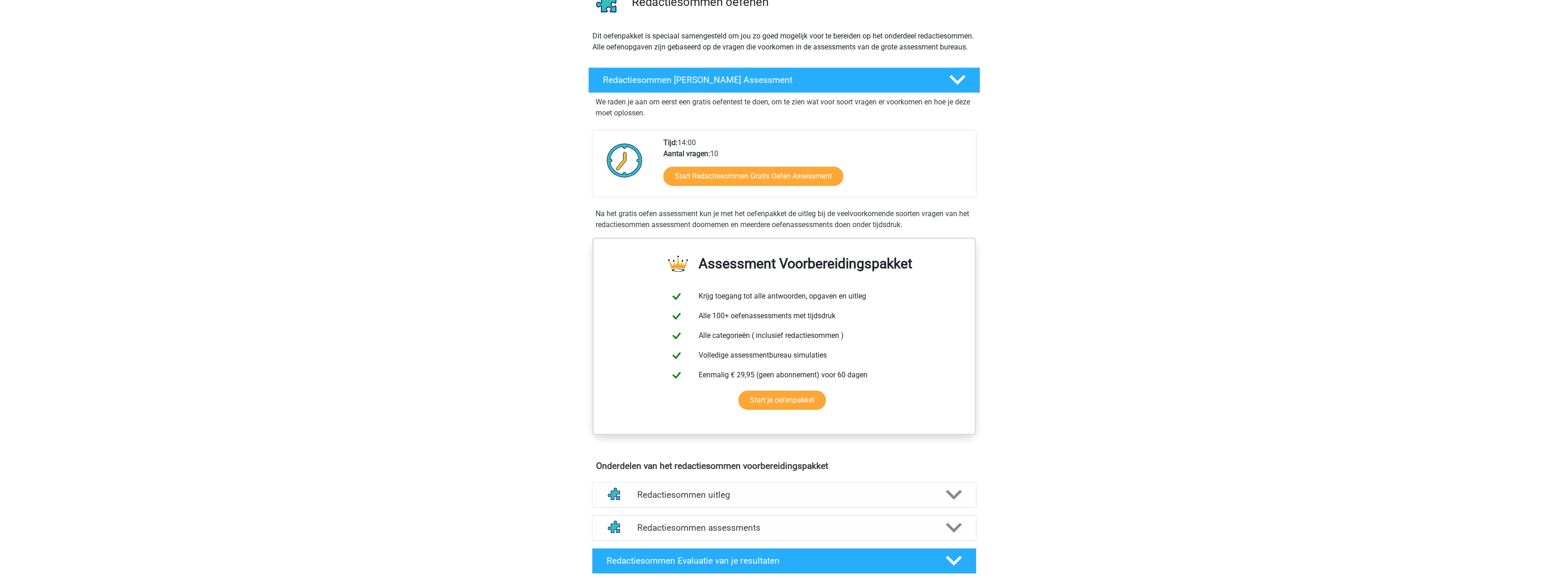
click at [616, 12] on img at bounding box center [608, 3] width 39 height 39
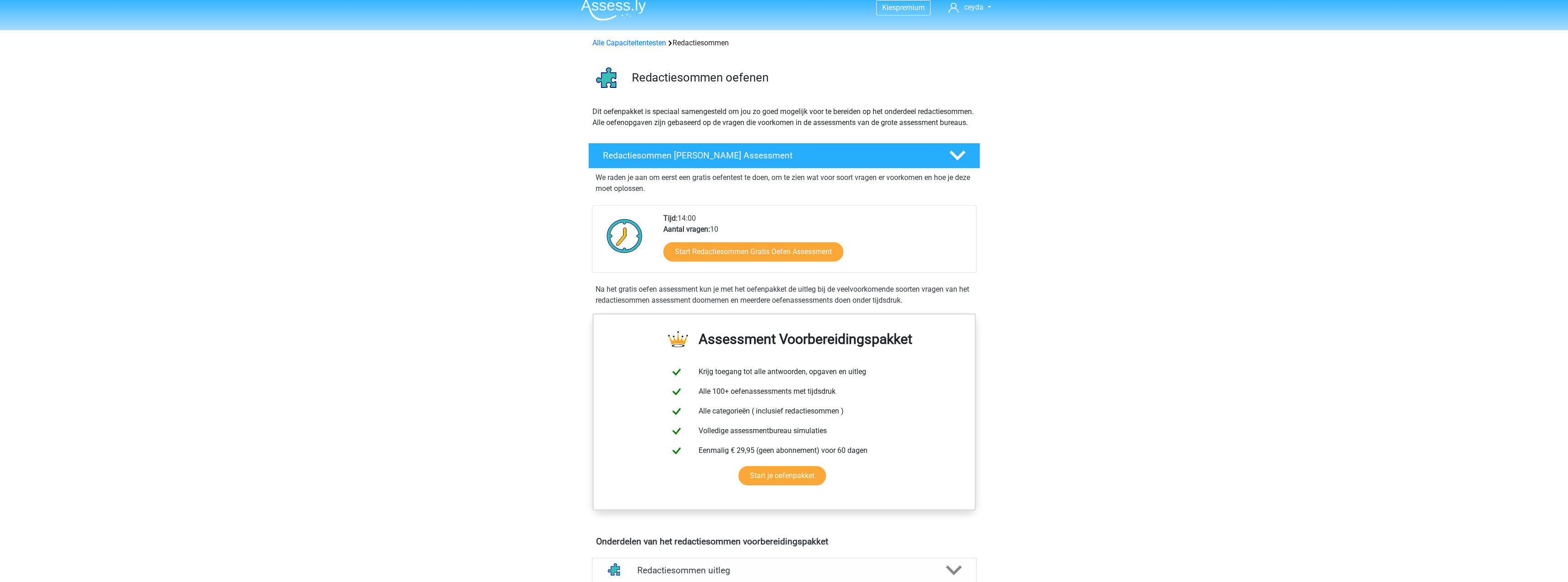
scroll to position [0, 0]
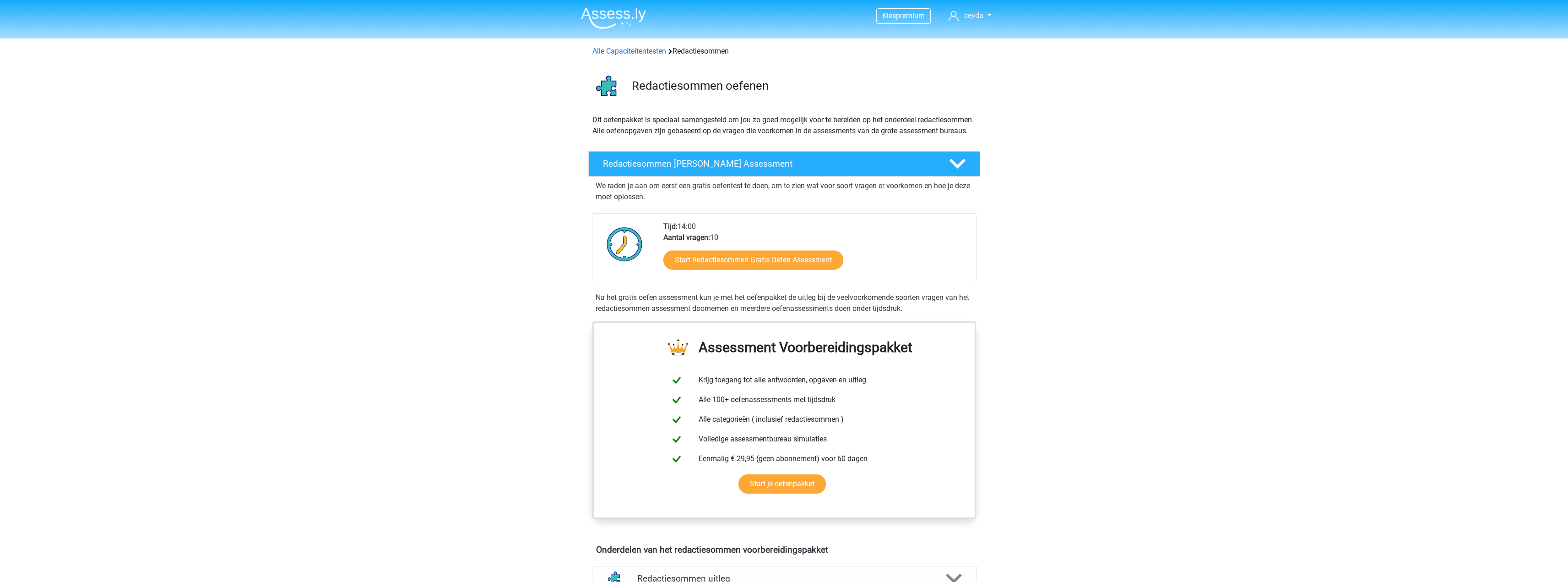
click at [624, 19] on img at bounding box center [613, 18] width 65 height 22
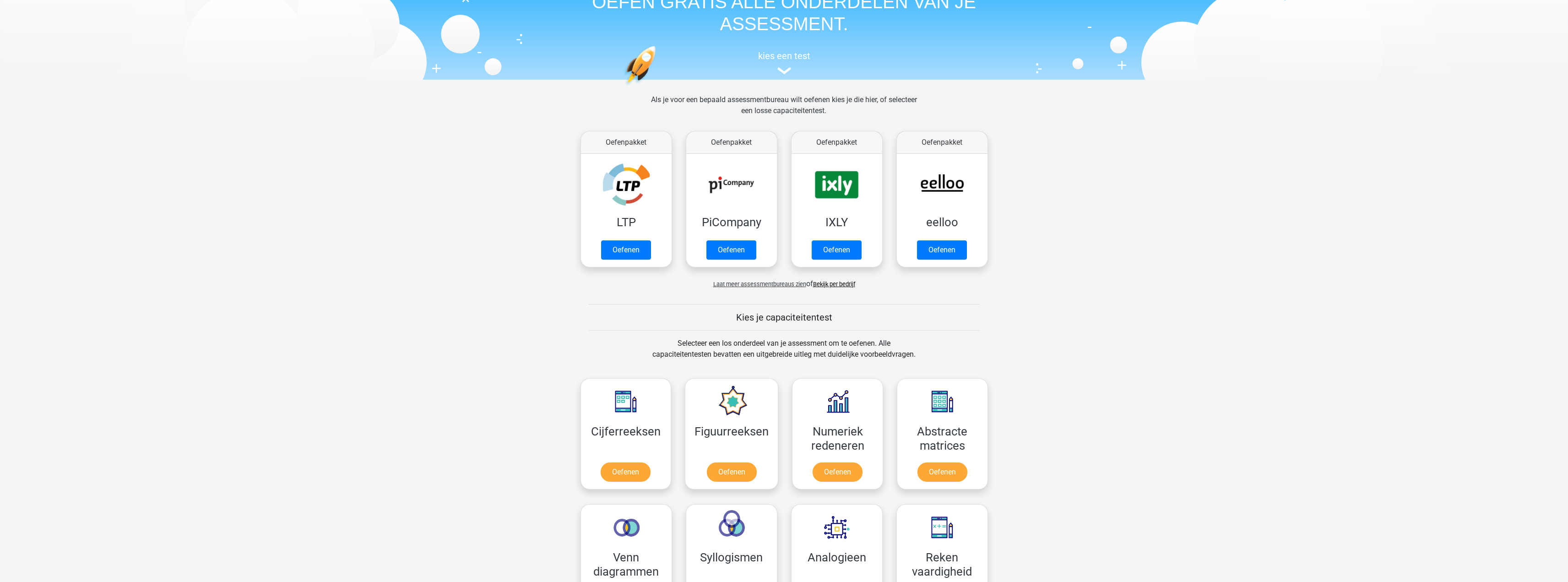
scroll to position [519, 0]
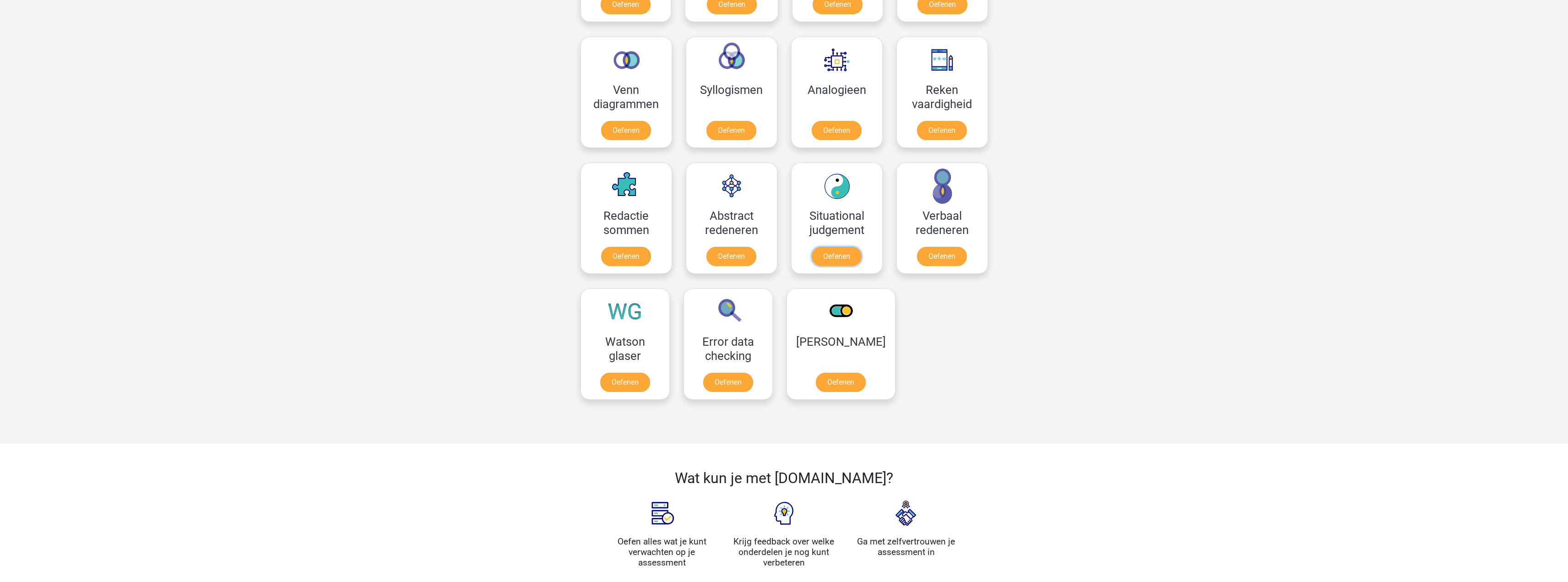
drag, startPoint x: 868, startPoint y: 526, endPoint x: 865, endPoint y: 514, distance: 12.4
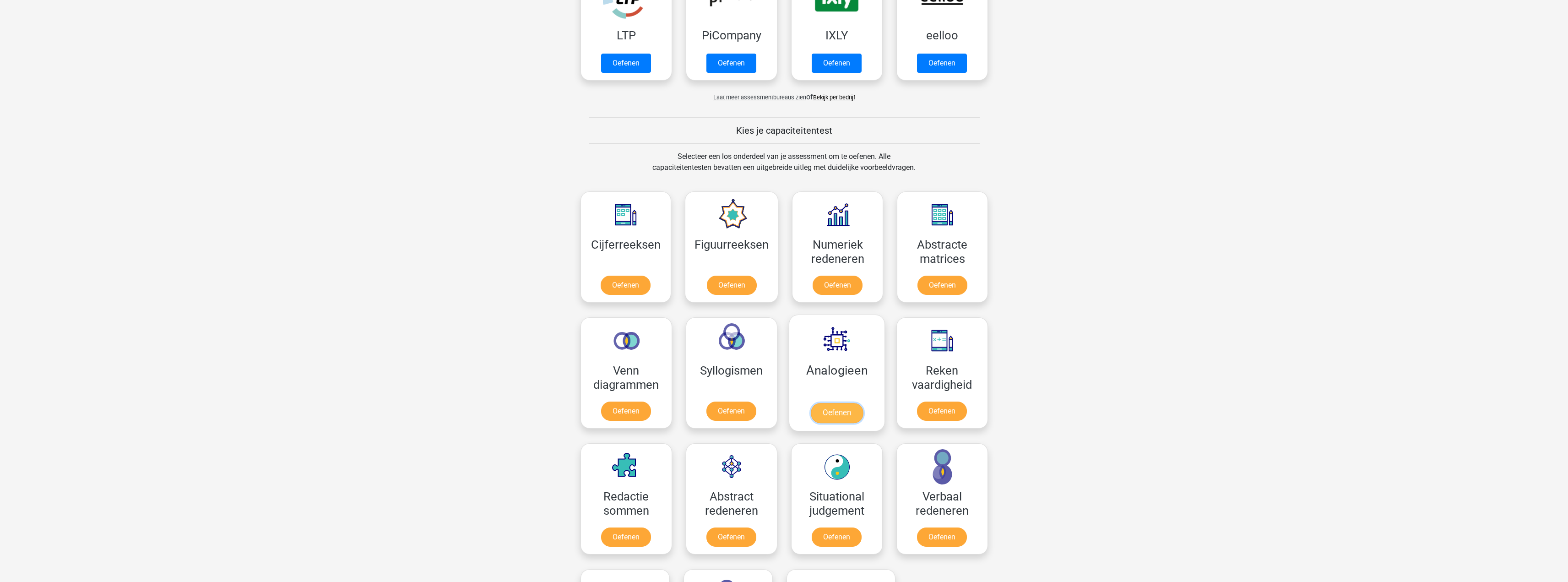
scroll to position [366, 0]
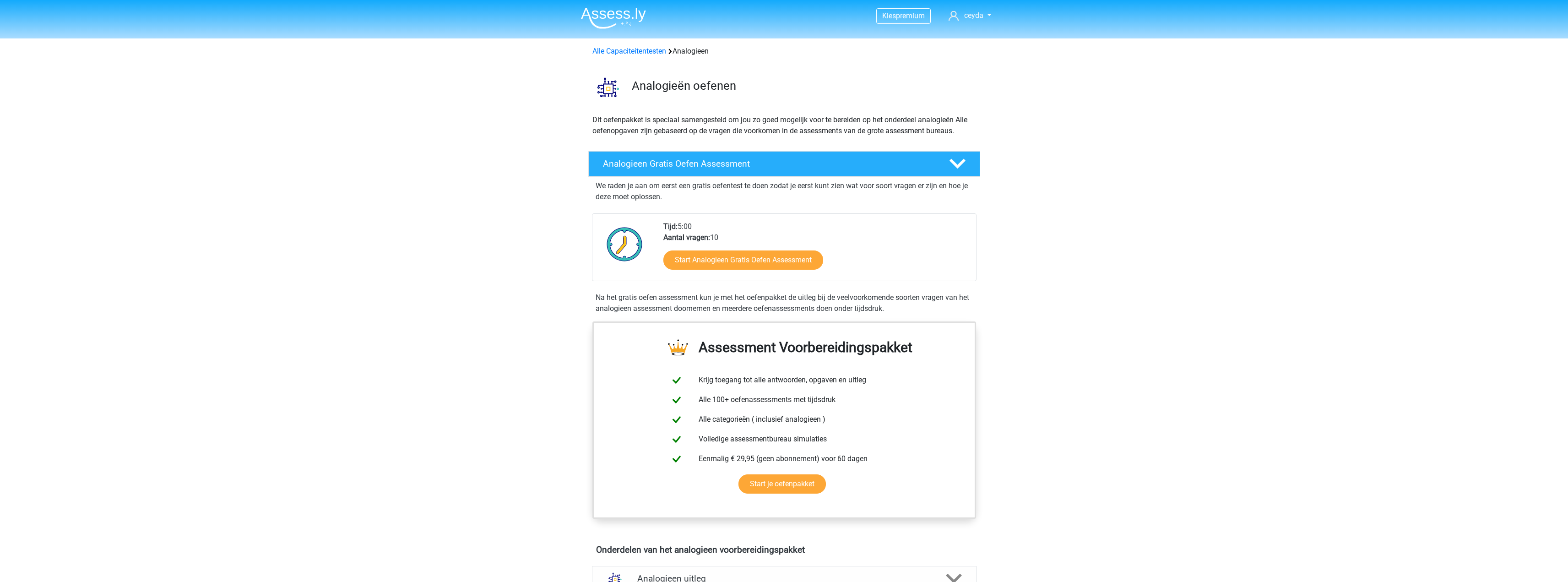
click at [613, 17] on img at bounding box center [613, 18] width 65 height 22
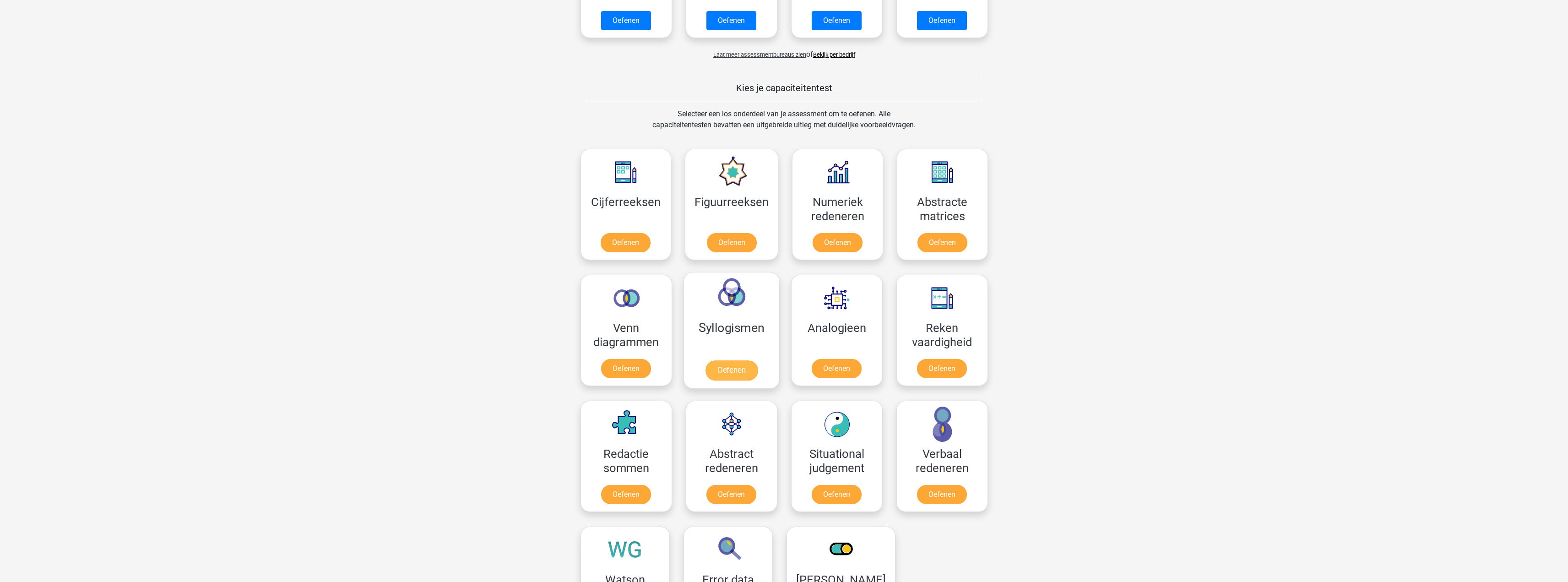
scroll to position [321, 0]
